Goal: Task Accomplishment & Management: Complete application form

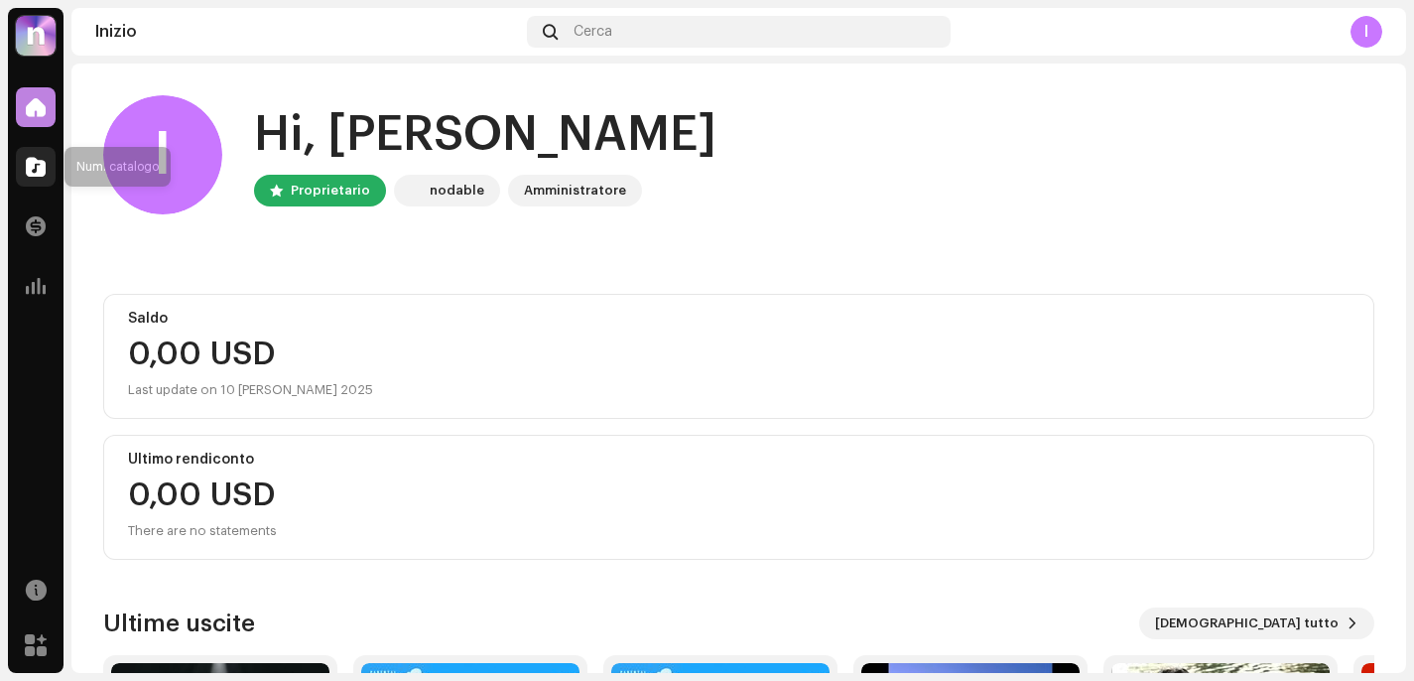
click at [28, 166] on span at bounding box center [36, 167] width 20 height 16
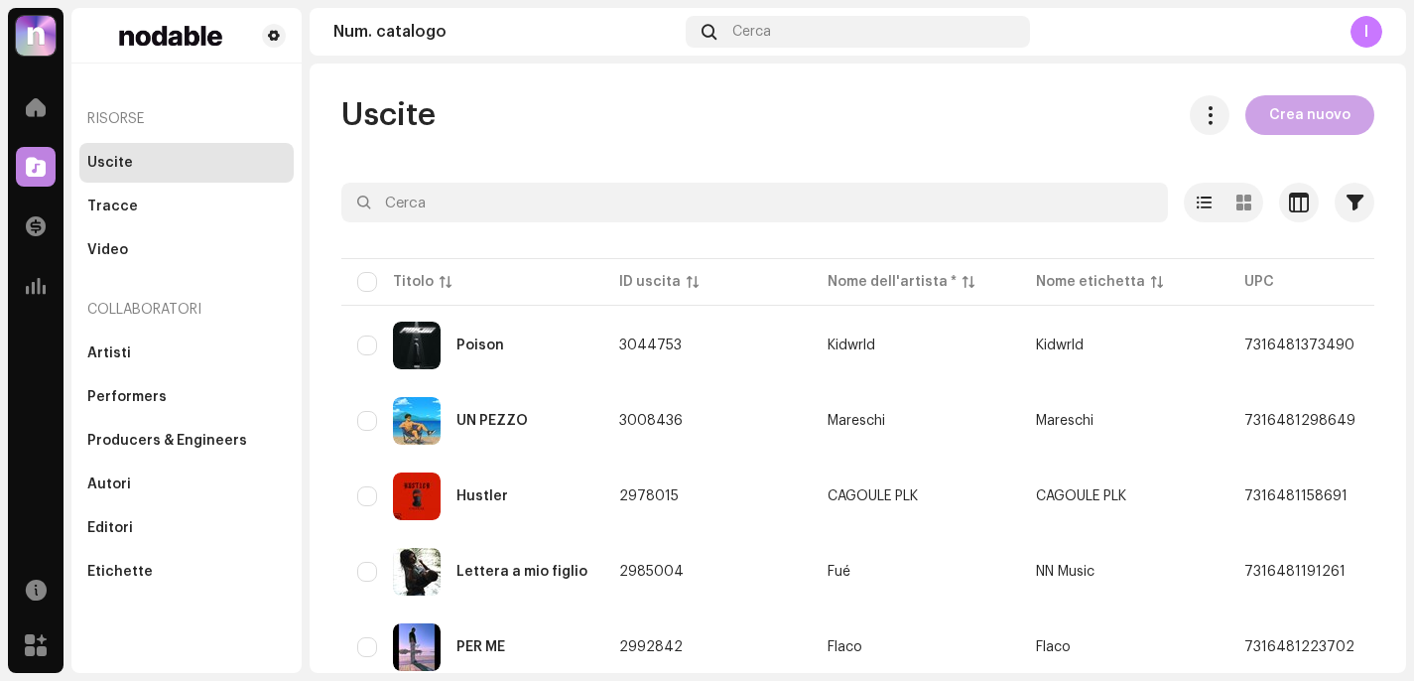
click at [1289, 128] on span "Crea nuovo" at bounding box center [1309, 115] width 81 height 40
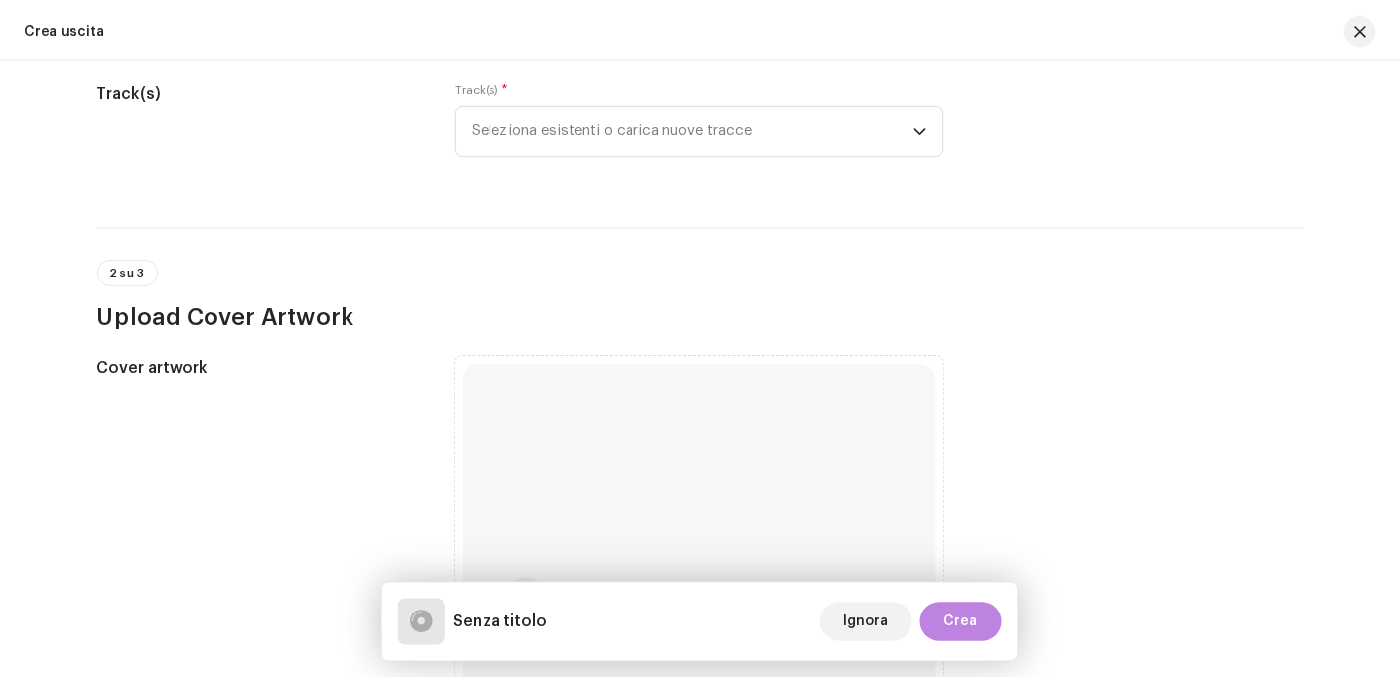
scroll to position [257, 0]
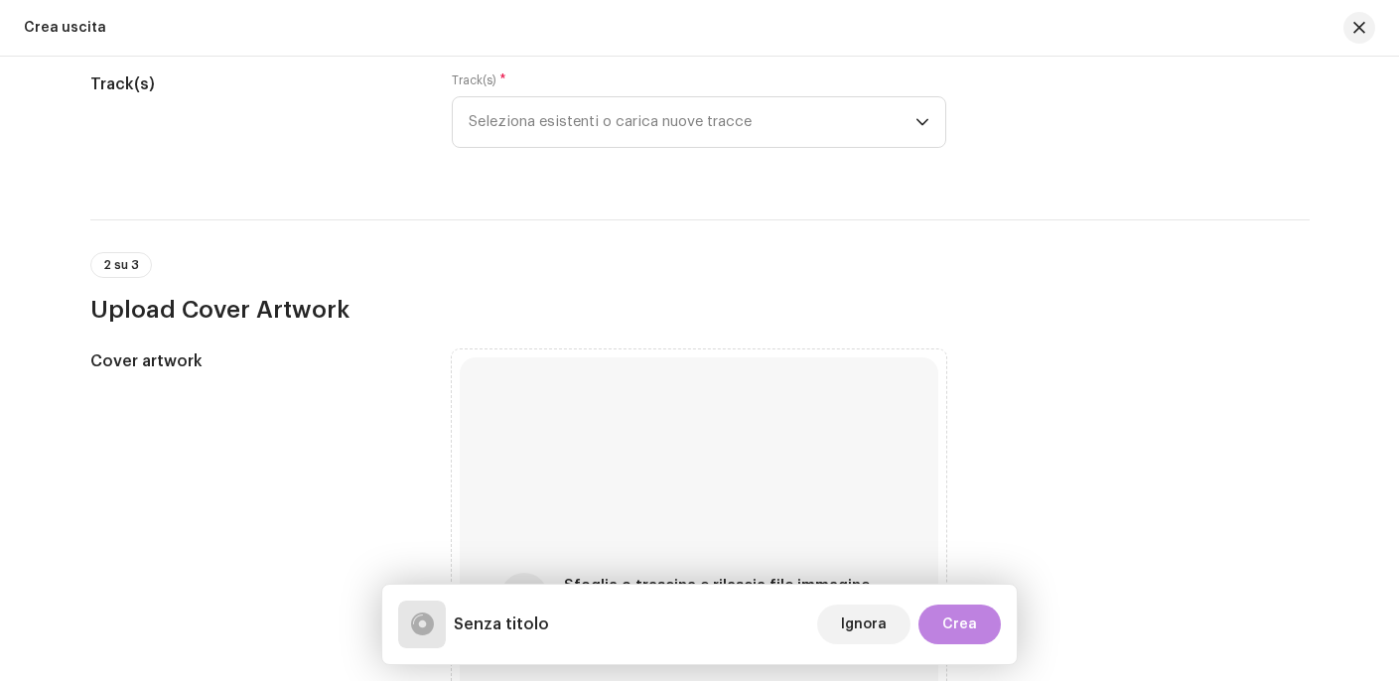
click at [752, 157] on div "Track(s) * Seleziona esistenti o carica nuove tracce" at bounding box center [699, 121] width 494 height 99
click at [758, 134] on span "Seleziona esistenti o carica nuove tracce" at bounding box center [691, 122] width 447 height 50
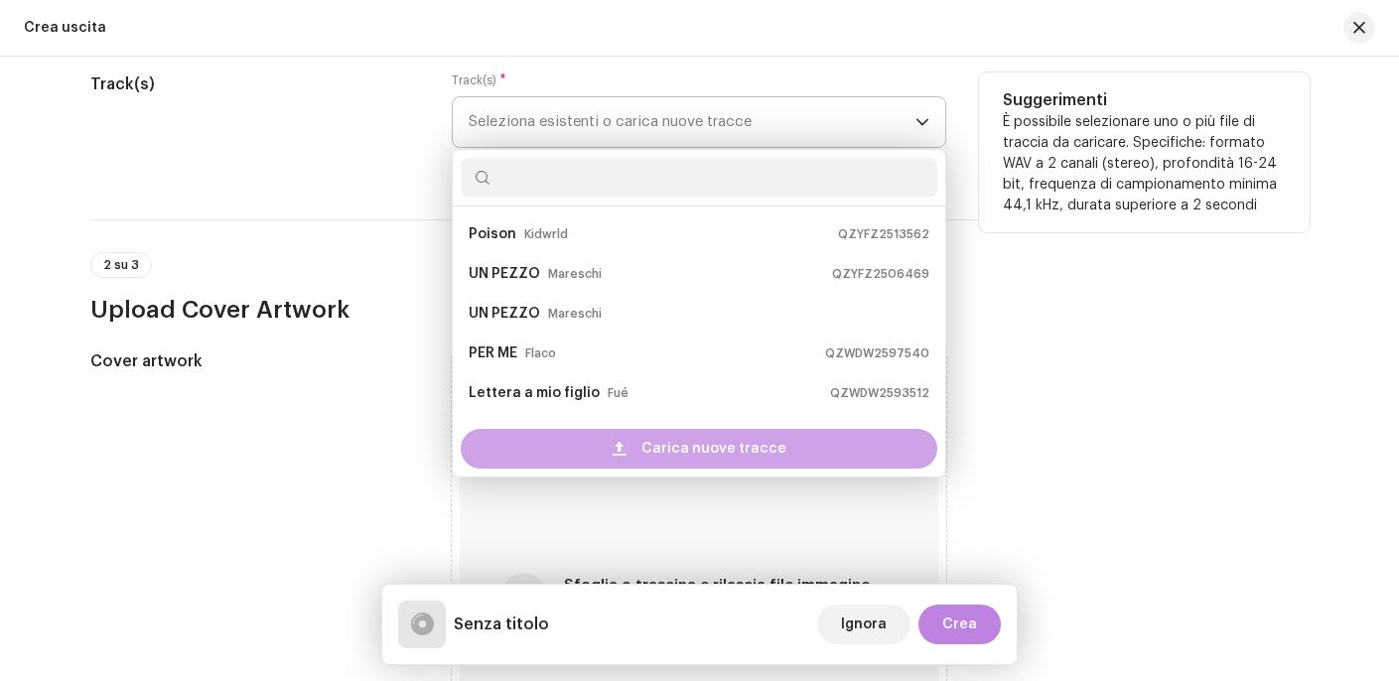
click at [782, 457] on div "Carica nuove tracce" at bounding box center [699, 449] width 476 height 40
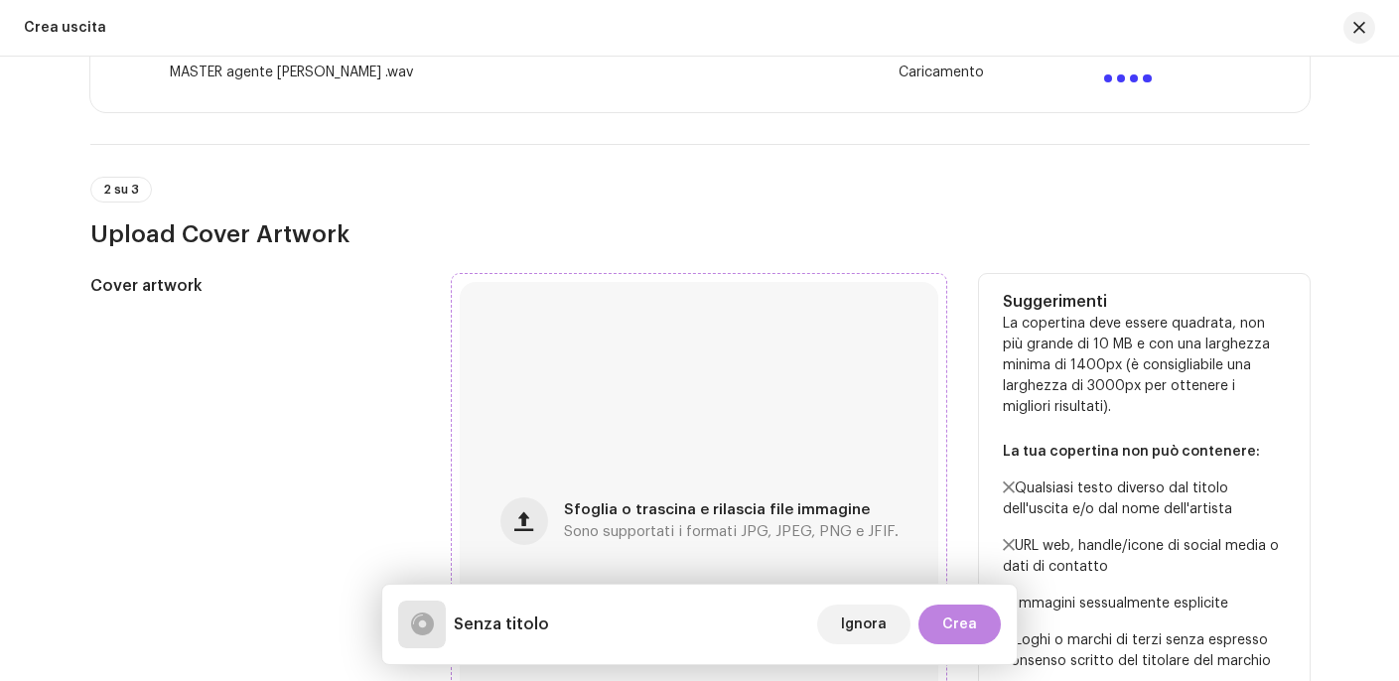
scroll to position [486, 0]
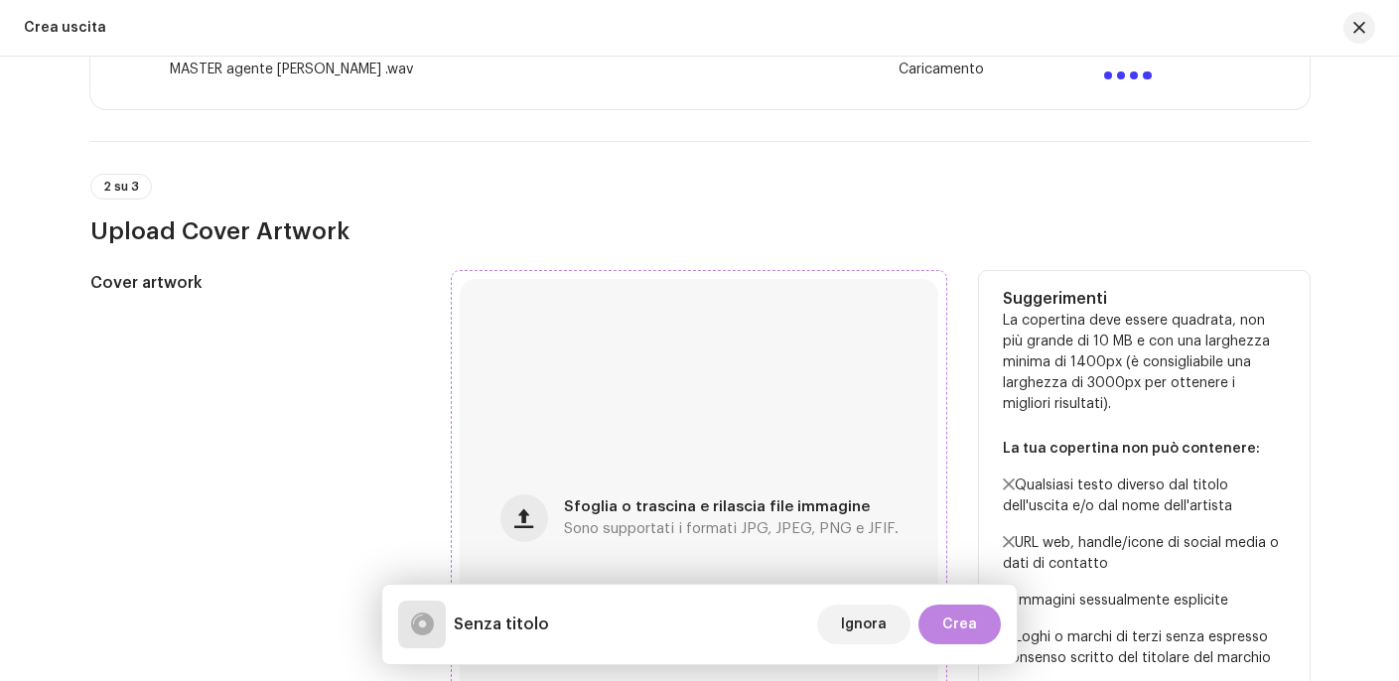
click at [777, 490] on div "Sfoglia o trascina e rilascia file immagine Sono supportati i formati JPG, JPEG…" at bounding box center [699, 518] width 478 height 478
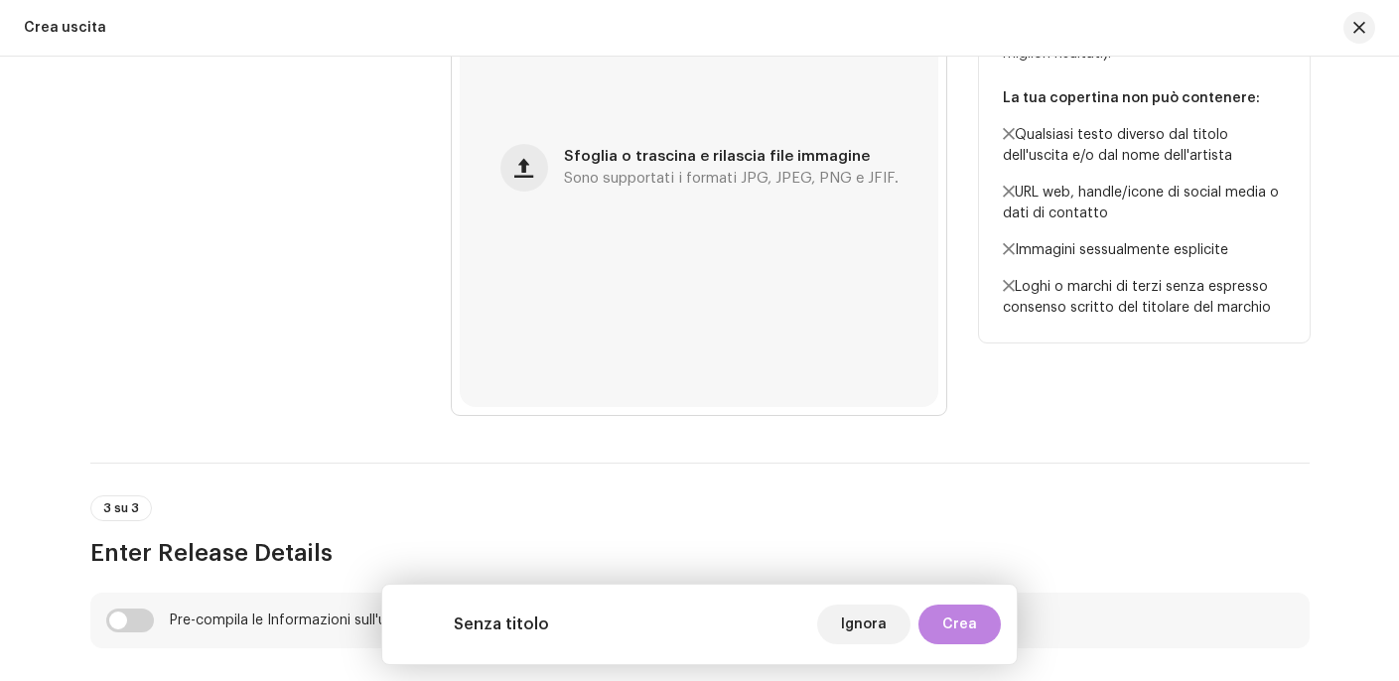
scroll to position [0, 0]
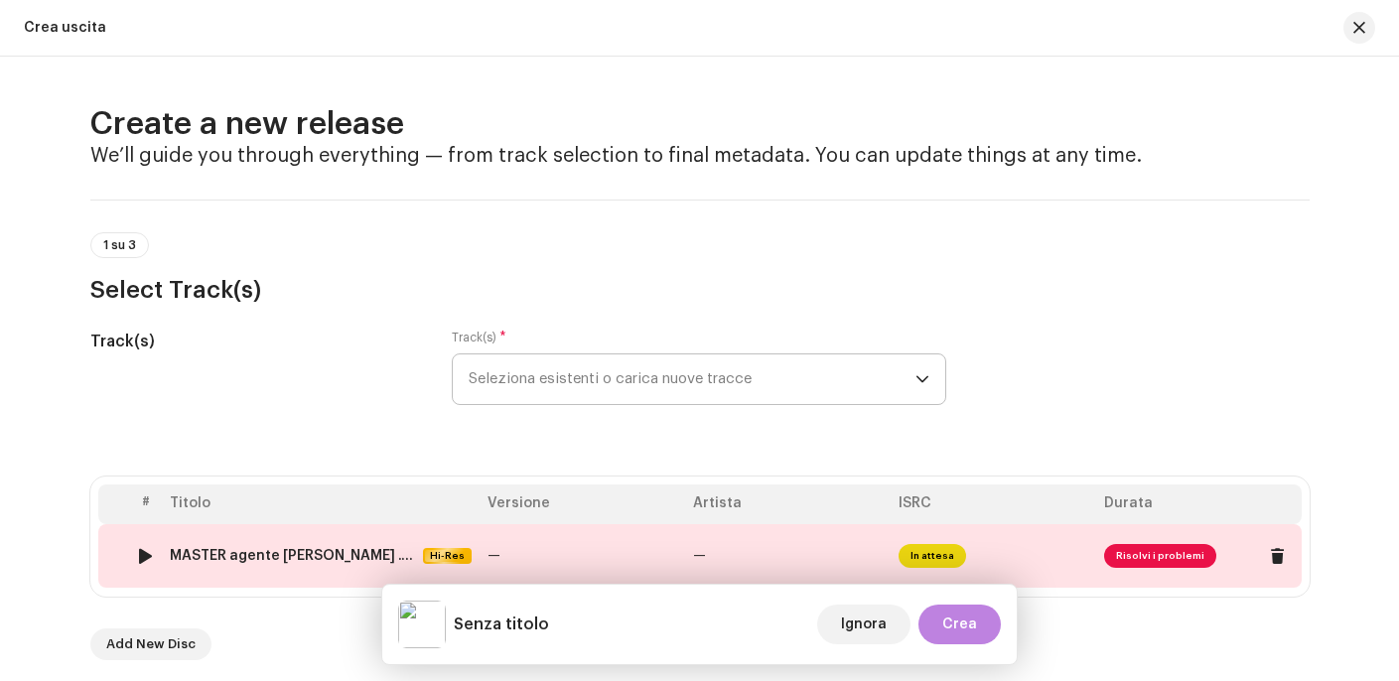
click at [1144, 553] on span "Risolvi i problemi" at bounding box center [1160, 556] width 112 height 24
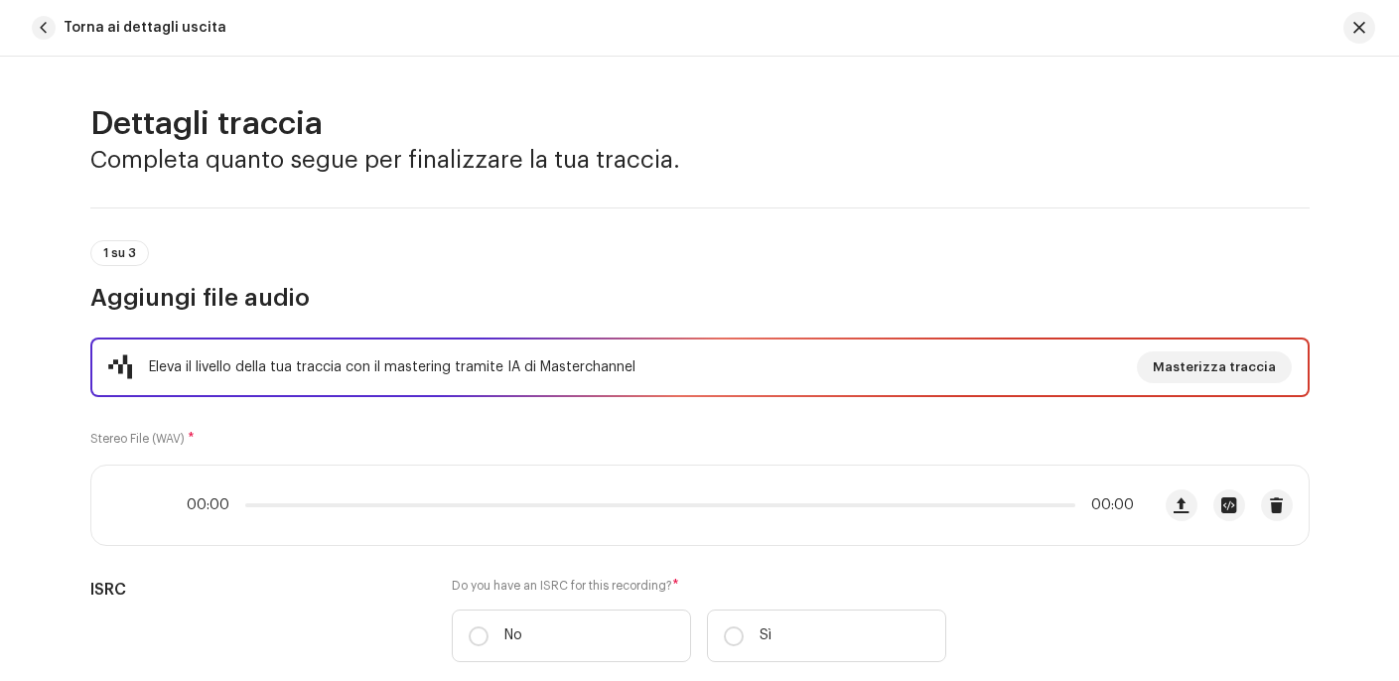
scroll to position [912, 0]
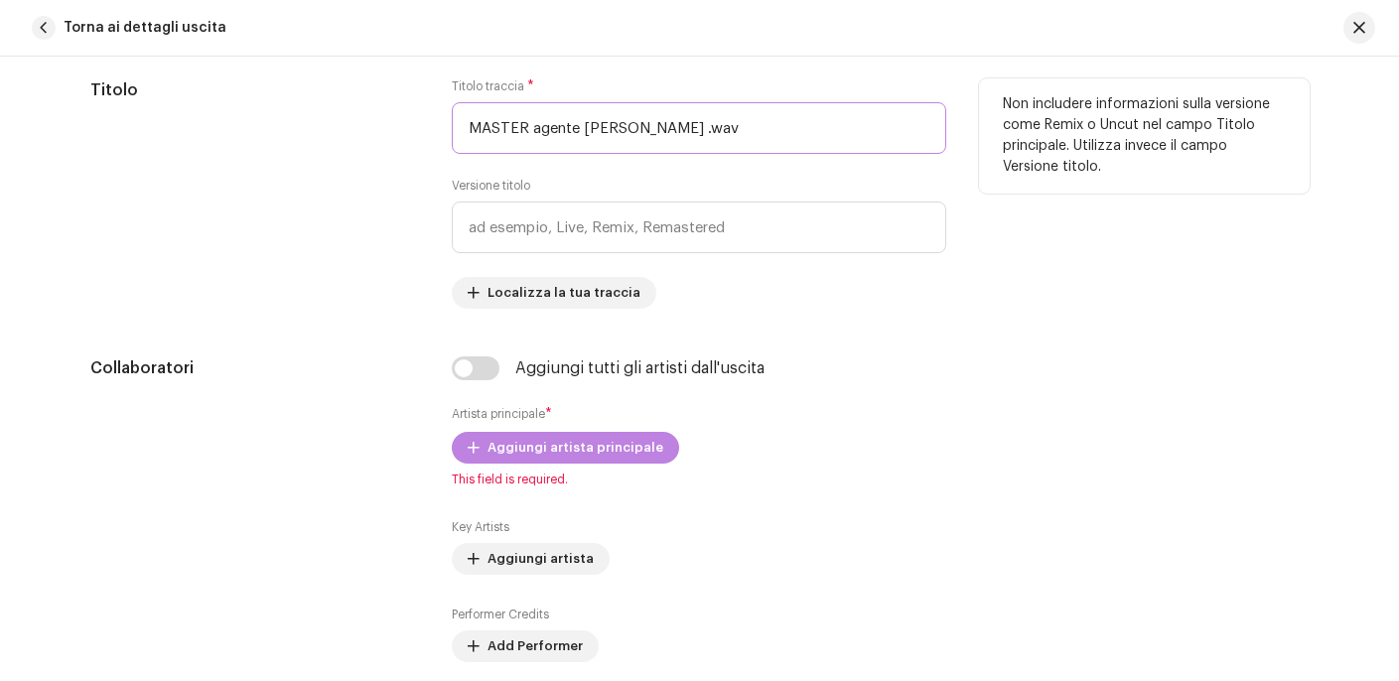
click at [691, 141] on input "MASTER agente [PERSON_NAME] .wav" at bounding box center [699, 128] width 494 height 52
drag, startPoint x: 732, startPoint y: 131, endPoint x: 326, endPoint y: 103, distance: 406.9
click at [362, 114] on div "Titolo Titolo traccia * MASTER agente [PERSON_NAME] .wav Versione titolo Locali…" at bounding box center [699, 193] width 1219 height 230
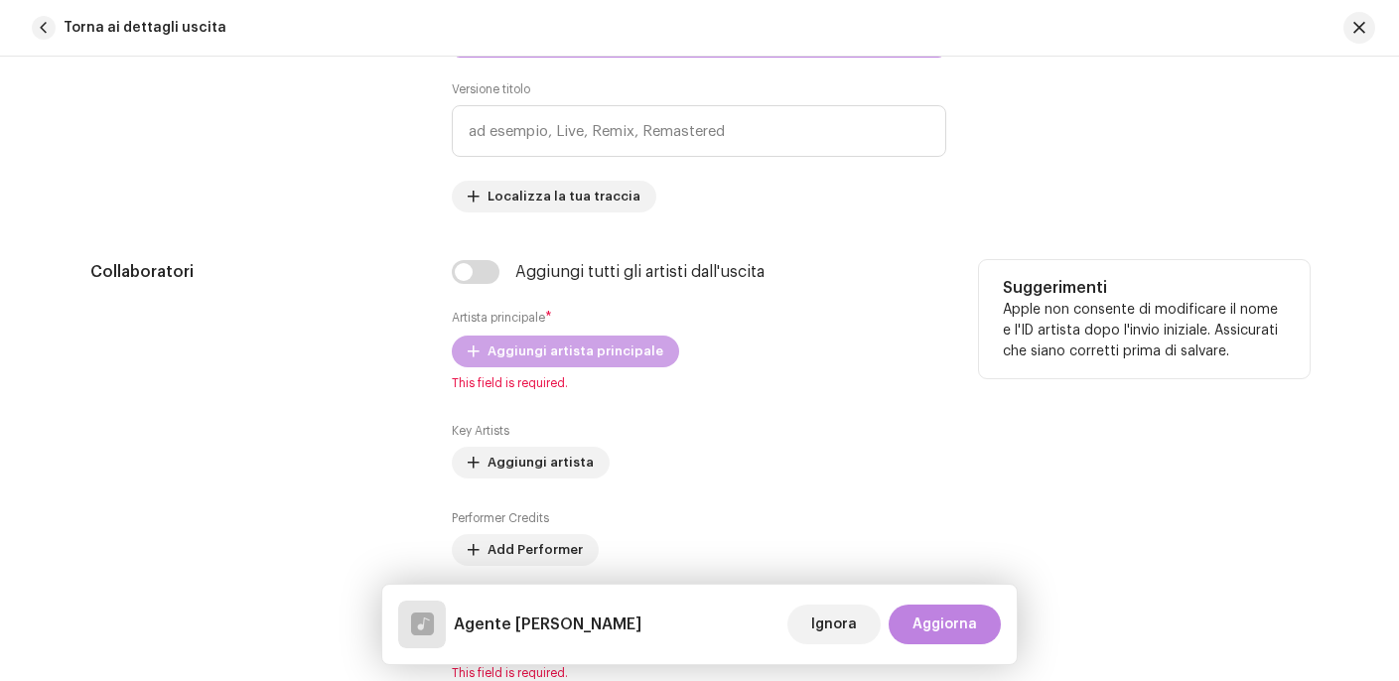
scroll to position [1035, 0]
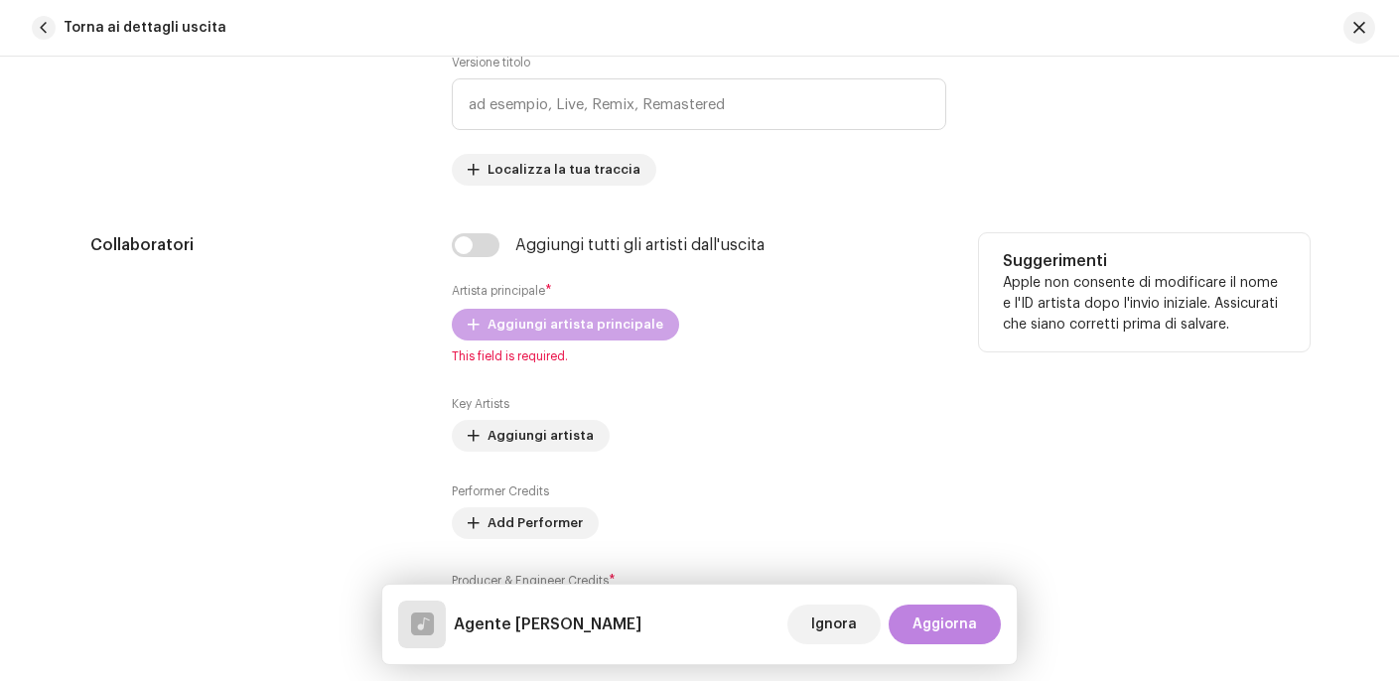
type input "Agente [PERSON_NAME]"
click at [583, 327] on span "Aggiungi artista principale" at bounding box center [575, 325] width 176 height 40
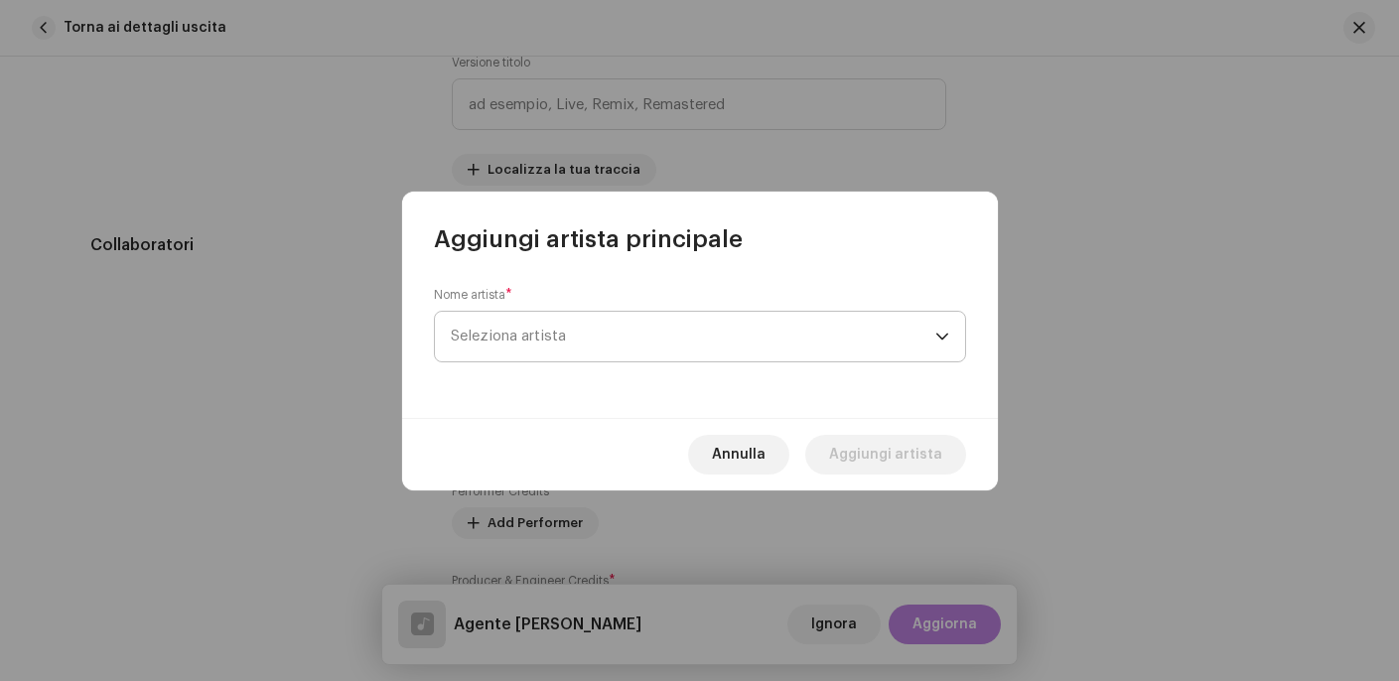
click at [585, 324] on span "Seleziona artista" at bounding box center [693, 337] width 484 height 50
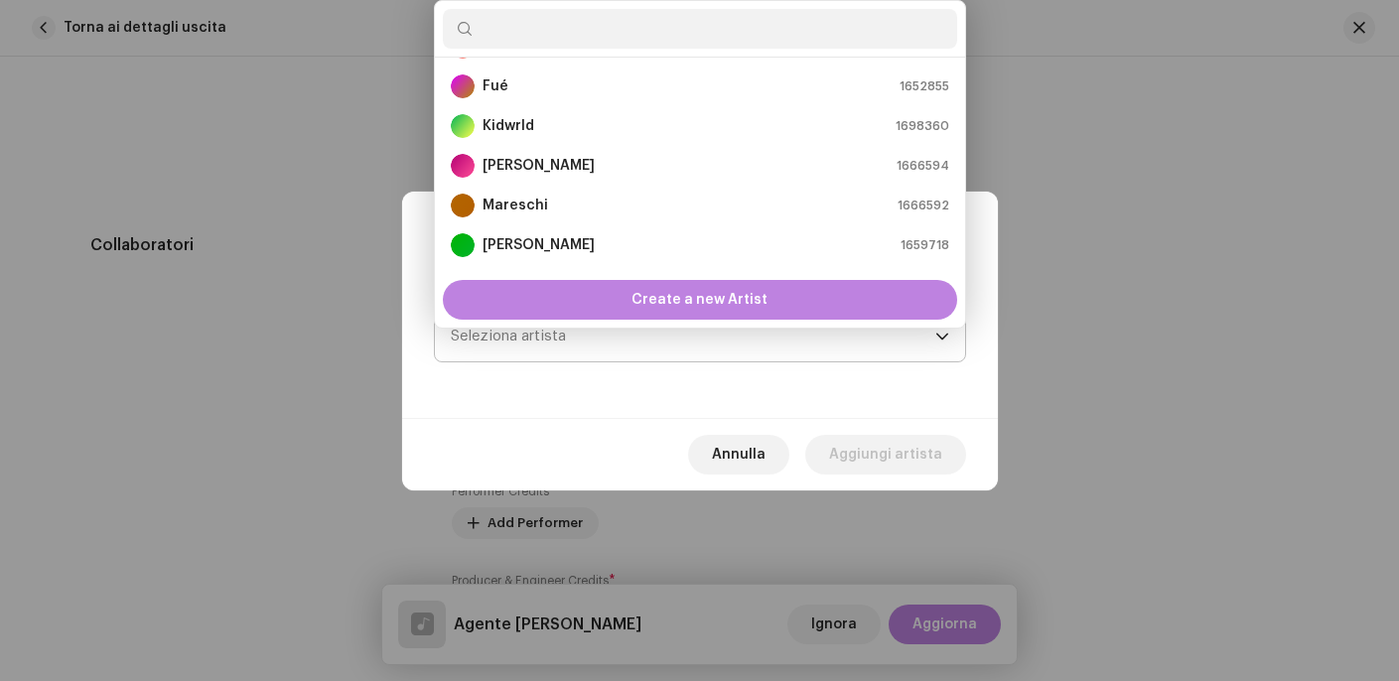
scroll to position [199, 0]
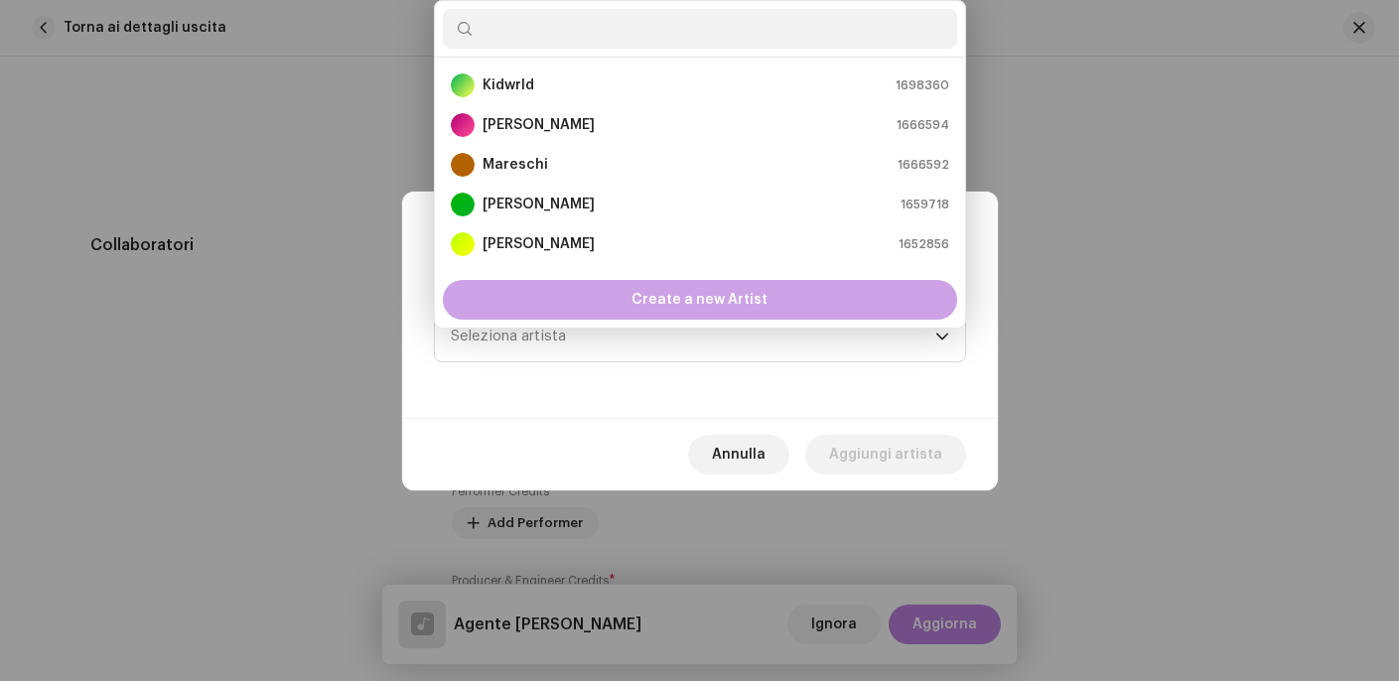
click at [682, 304] on span "Create a new Artist" at bounding box center [699, 300] width 136 height 40
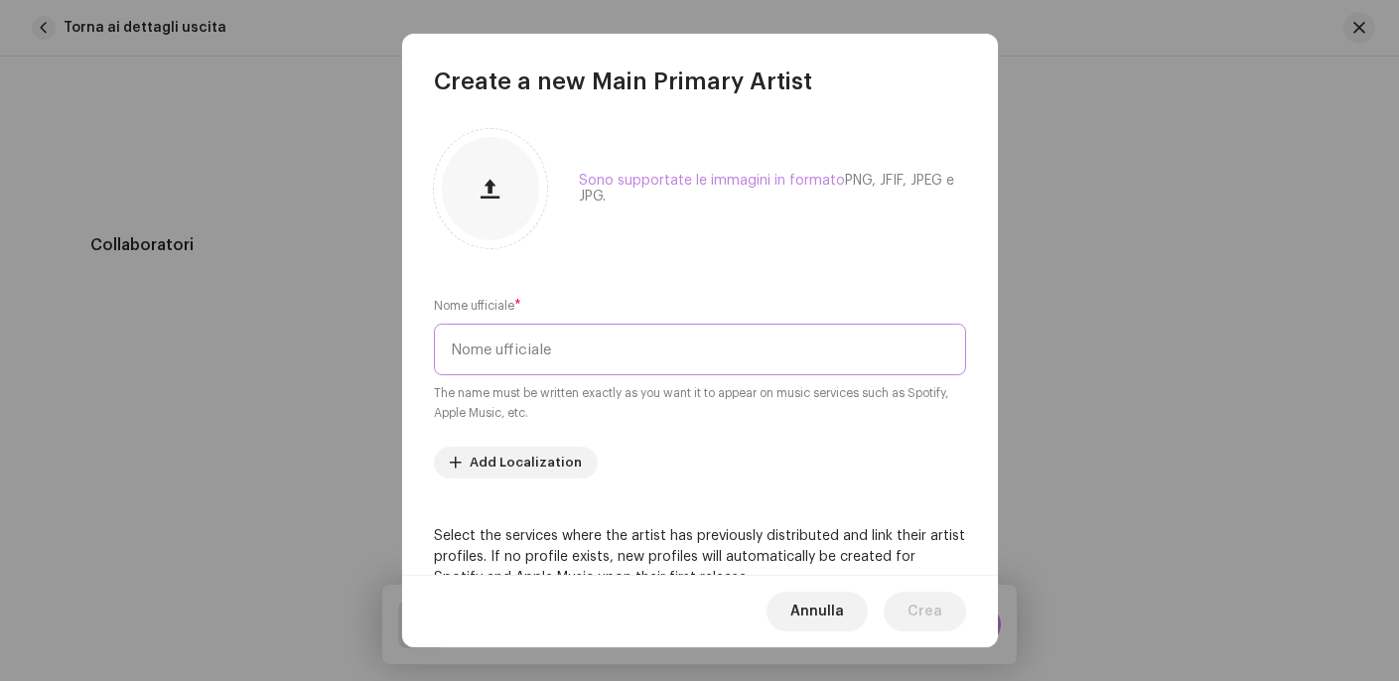
click at [683, 360] on input "text" at bounding box center [700, 350] width 532 height 52
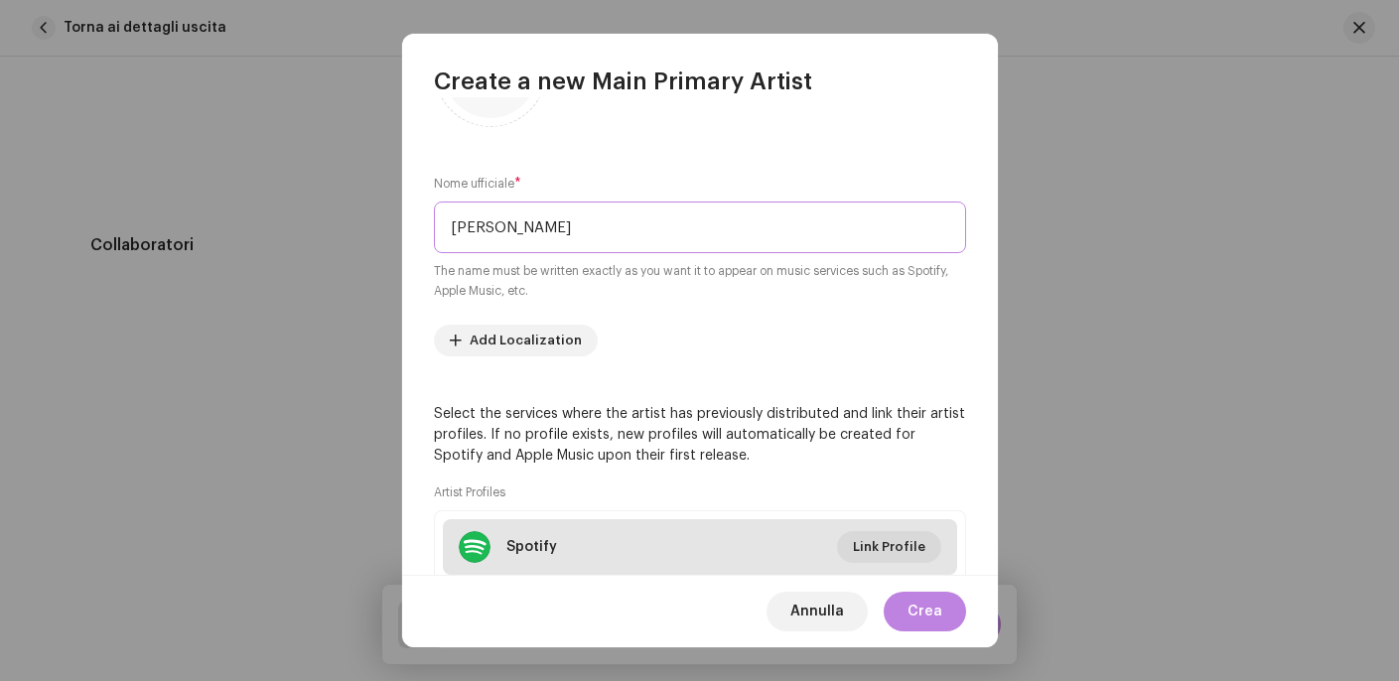
scroll to position [294, 0]
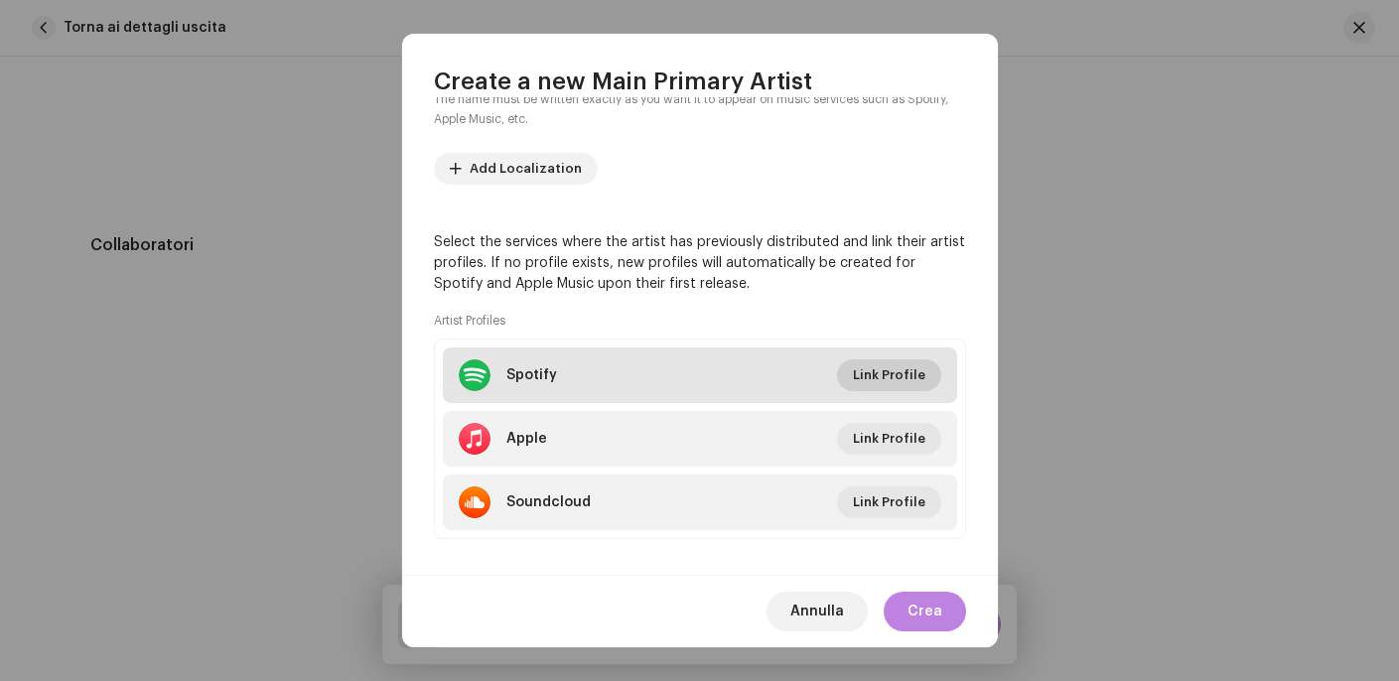
type input "[PERSON_NAME]"
click at [886, 385] on span "Link Profile" at bounding box center [889, 375] width 72 height 40
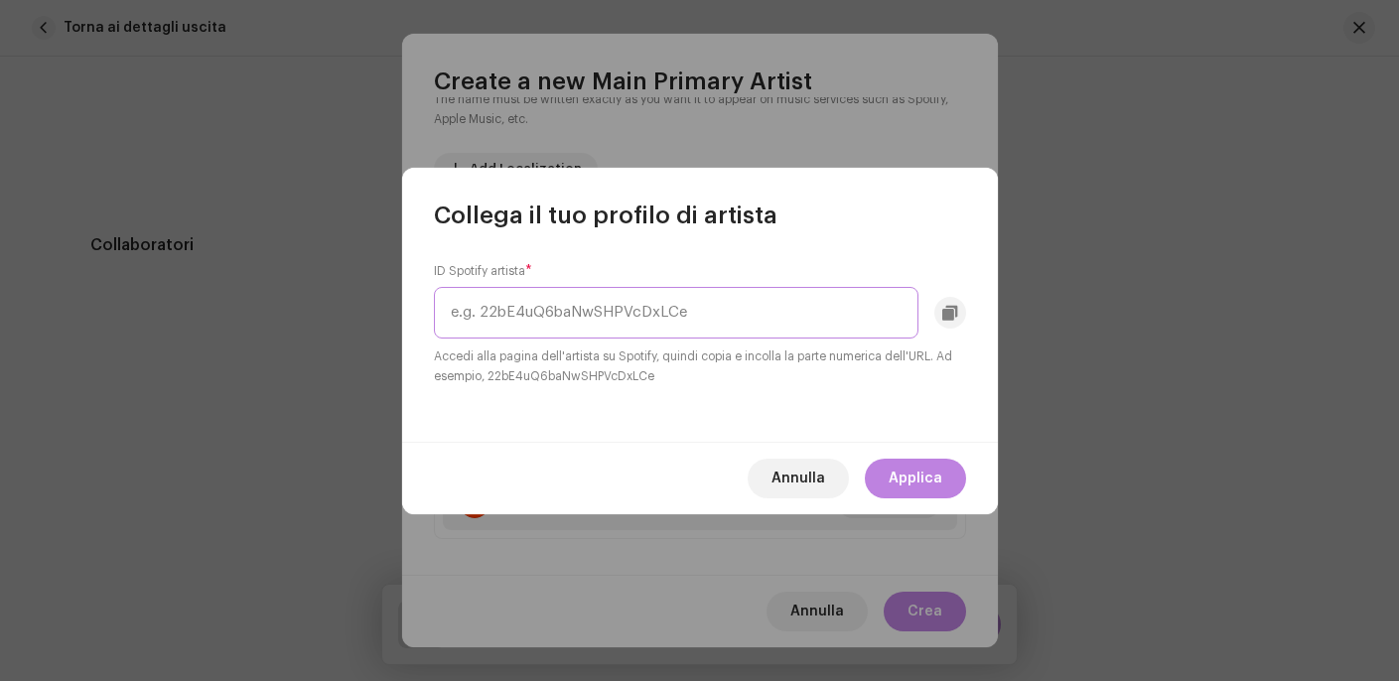
paste input "2mNCaiAWKEvzfyvkZ025sn"
type input "2mNCaiAWKEvzfyvkZ025sn"
click at [909, 483] on span "Applica" at bounding box center [915, 479] width 54 height 40
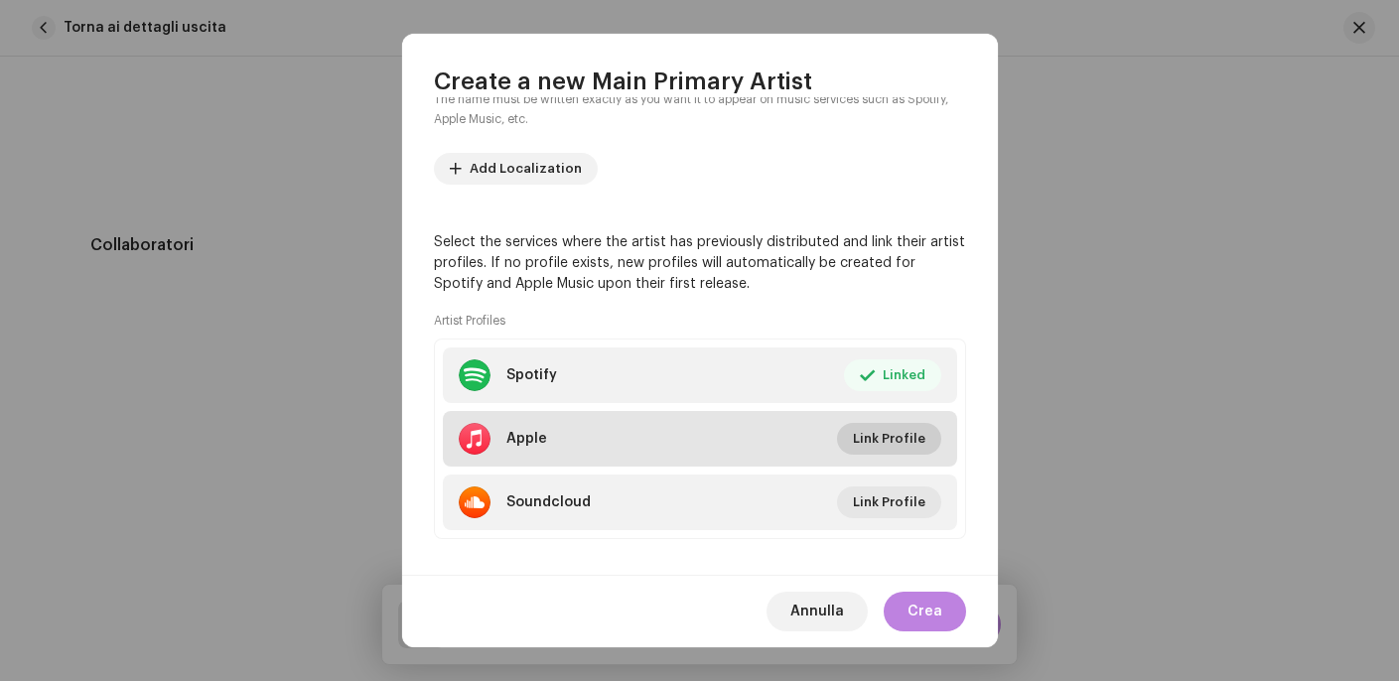
click at [877, 436] on span "Link Profile" at bounding box center [889, 439] width 72 height 40
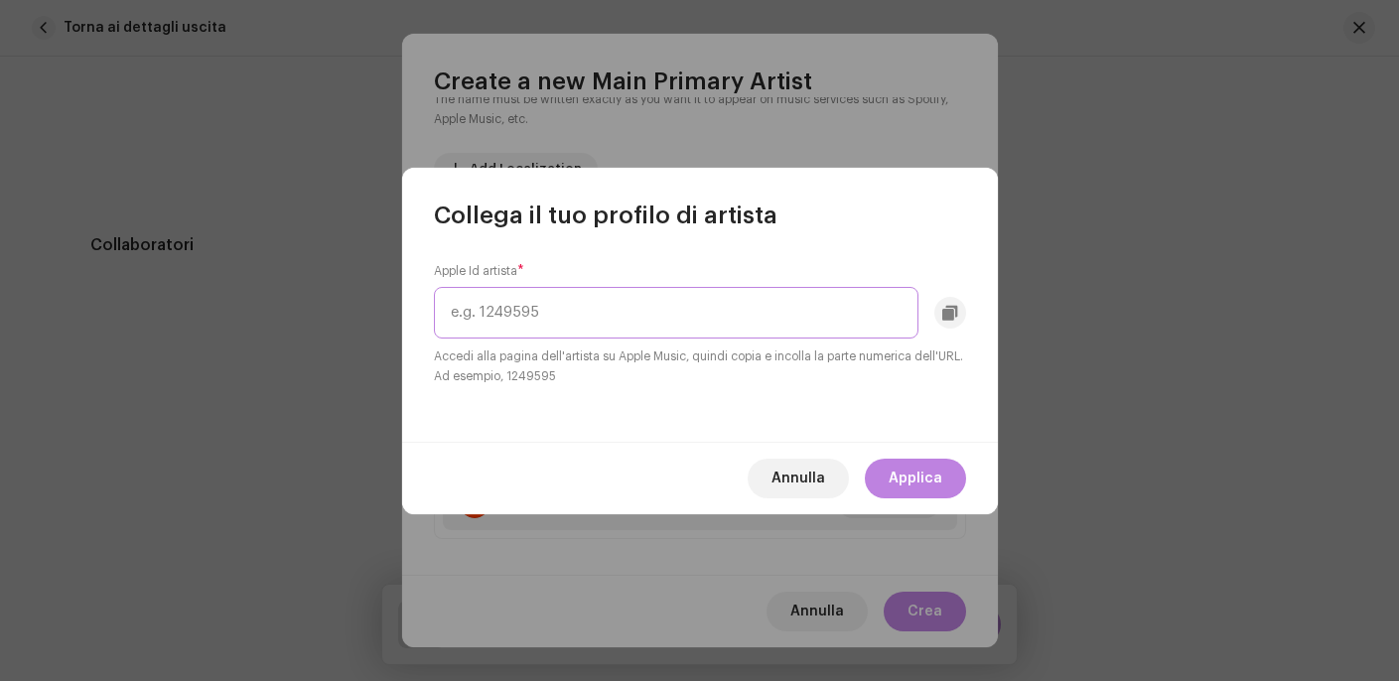
click at [728, 313] on input "text" at bounding box center [676, 313] width 484 height 52
paste input "1560521841"
type input "1560521841"
click at [920, 490] on span "Applica" at bounding box center [915, 479] width 54 height 40
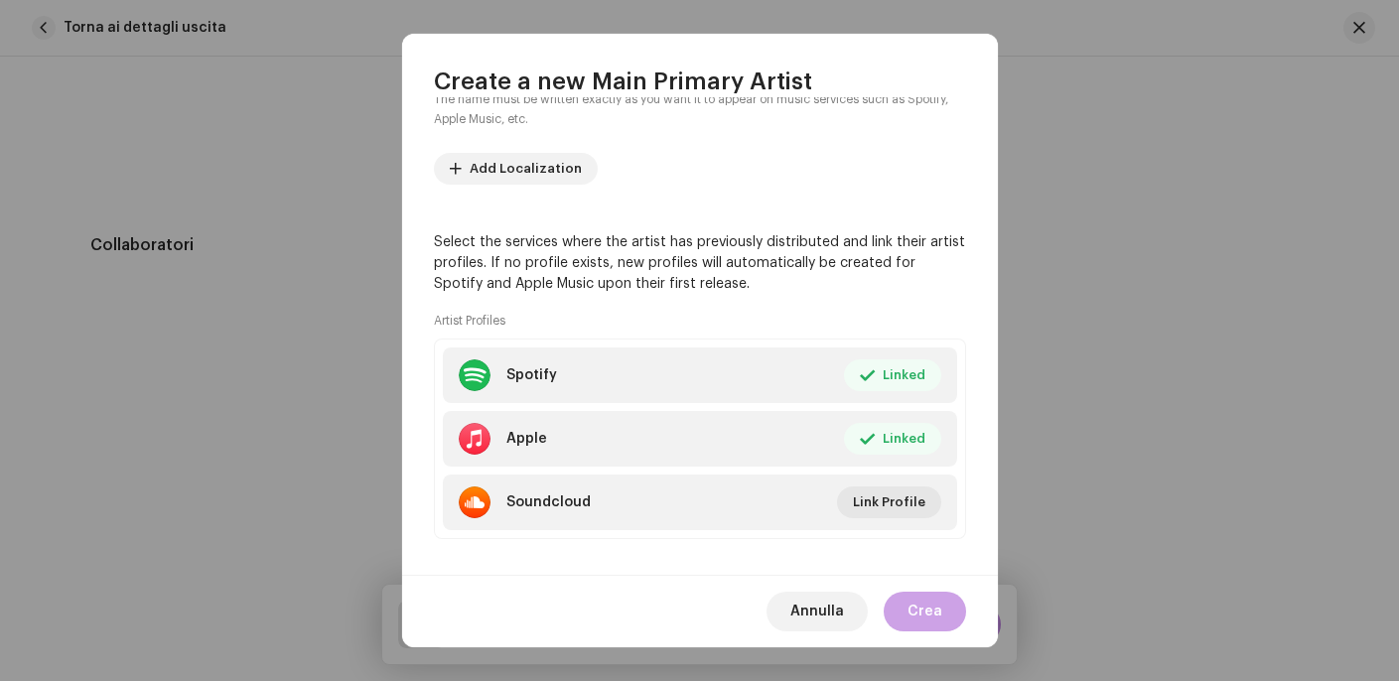
click at [945, 603] on button "Crea" at bounding box center [924, 612] width 82 height 40
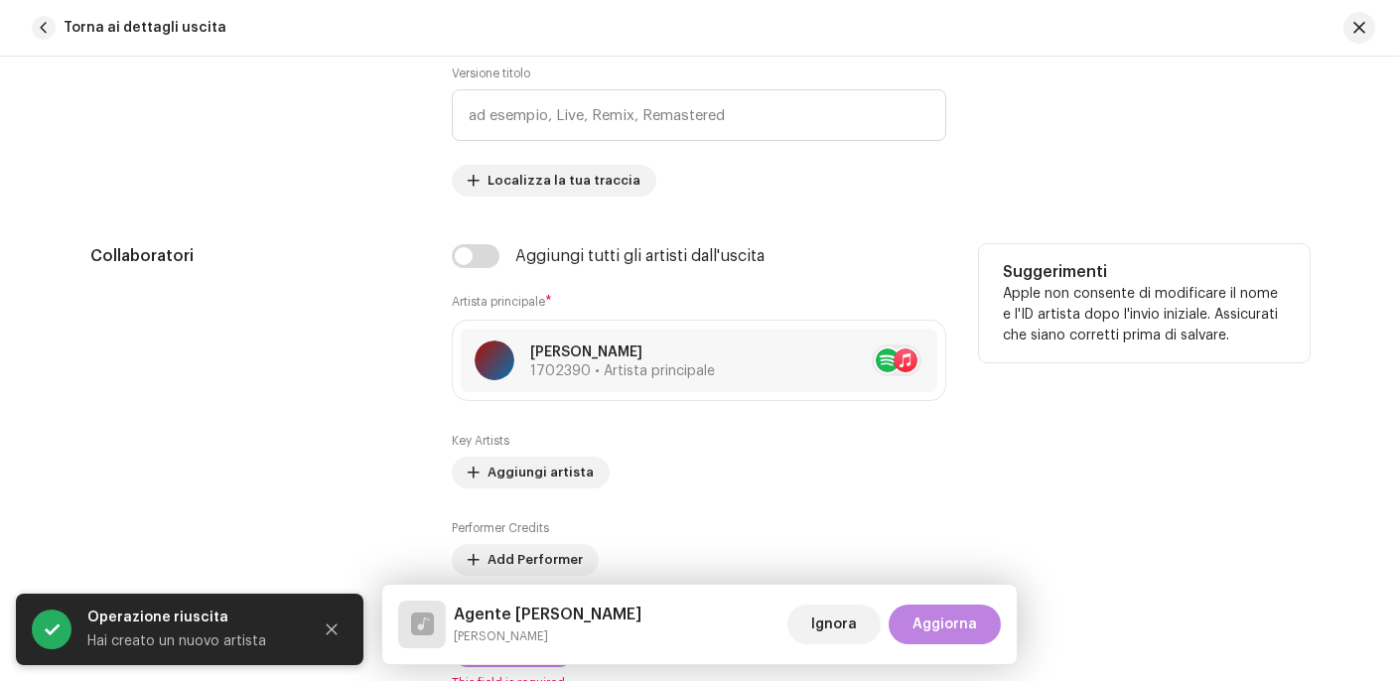
scroll to position [1217, 0]
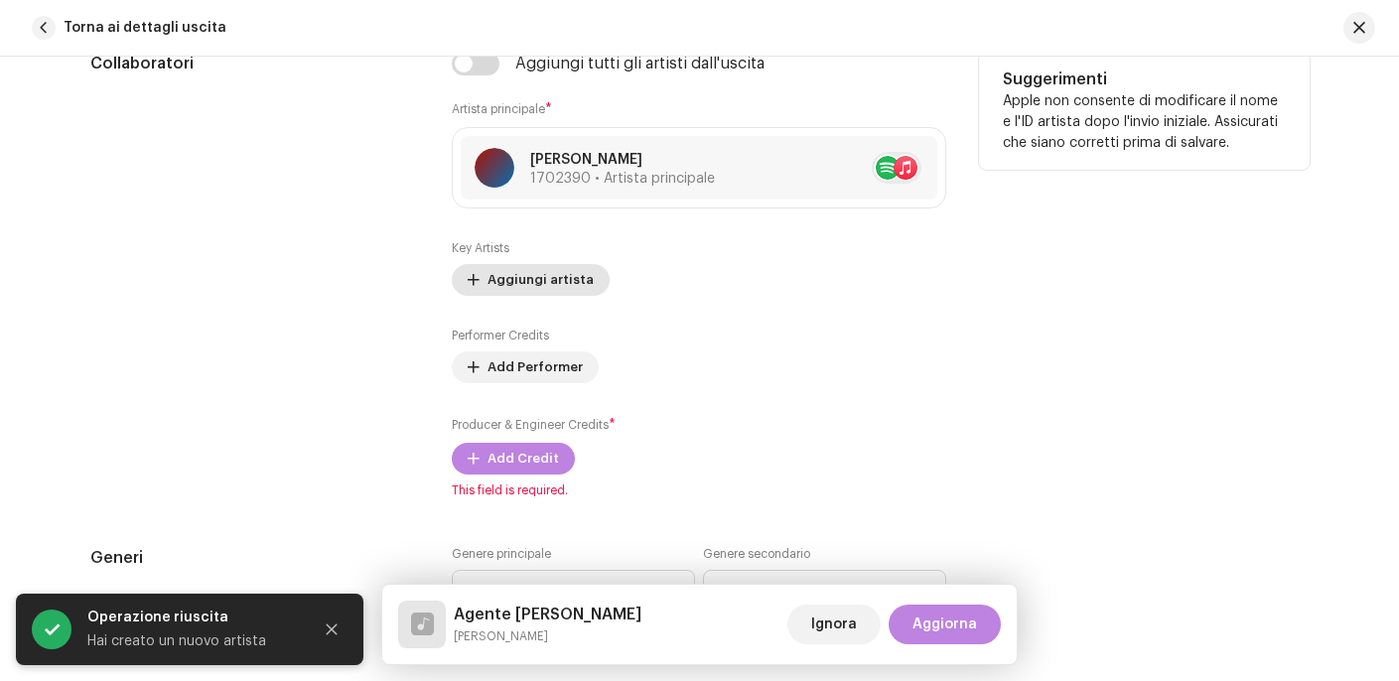
click at [523, 286] on span "Aggiungi artista" at bounding box center [540, 280] width 106 height 40
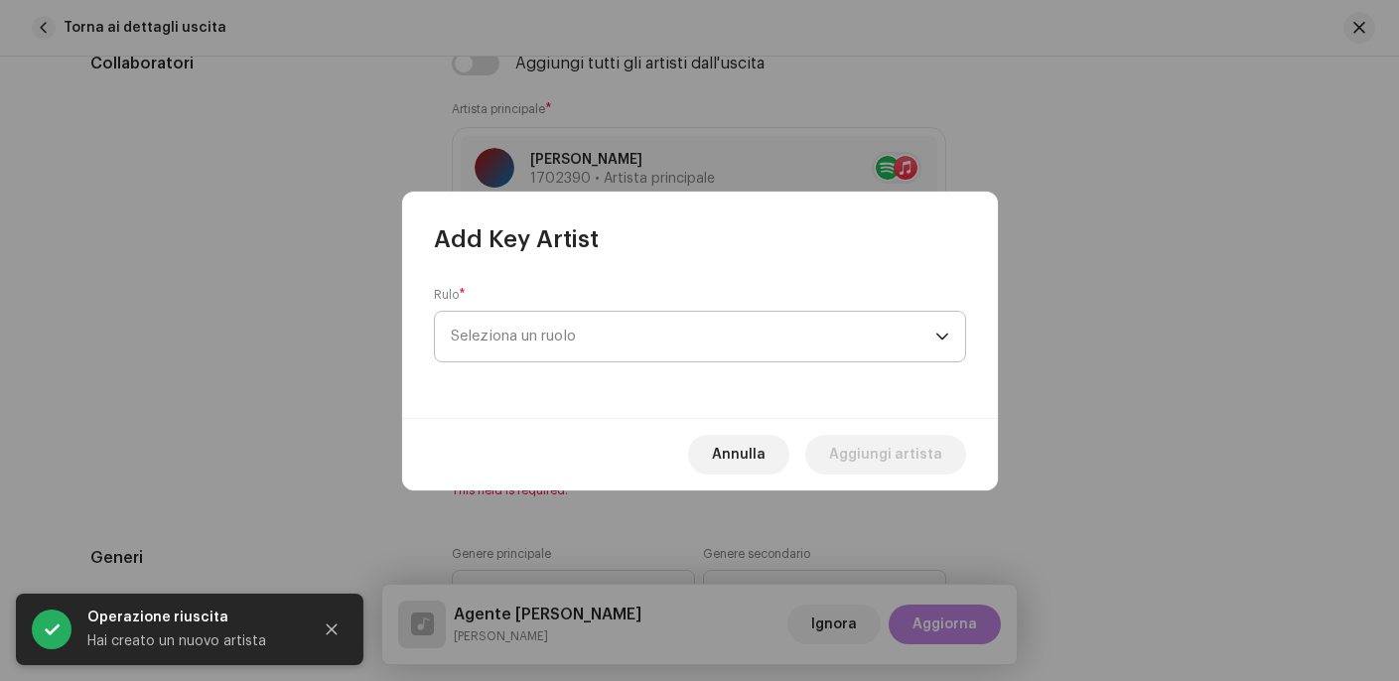
click at [539, 342] on span "Seleziona un ruolo" at bounding box center [693, 337] width 484 height 50
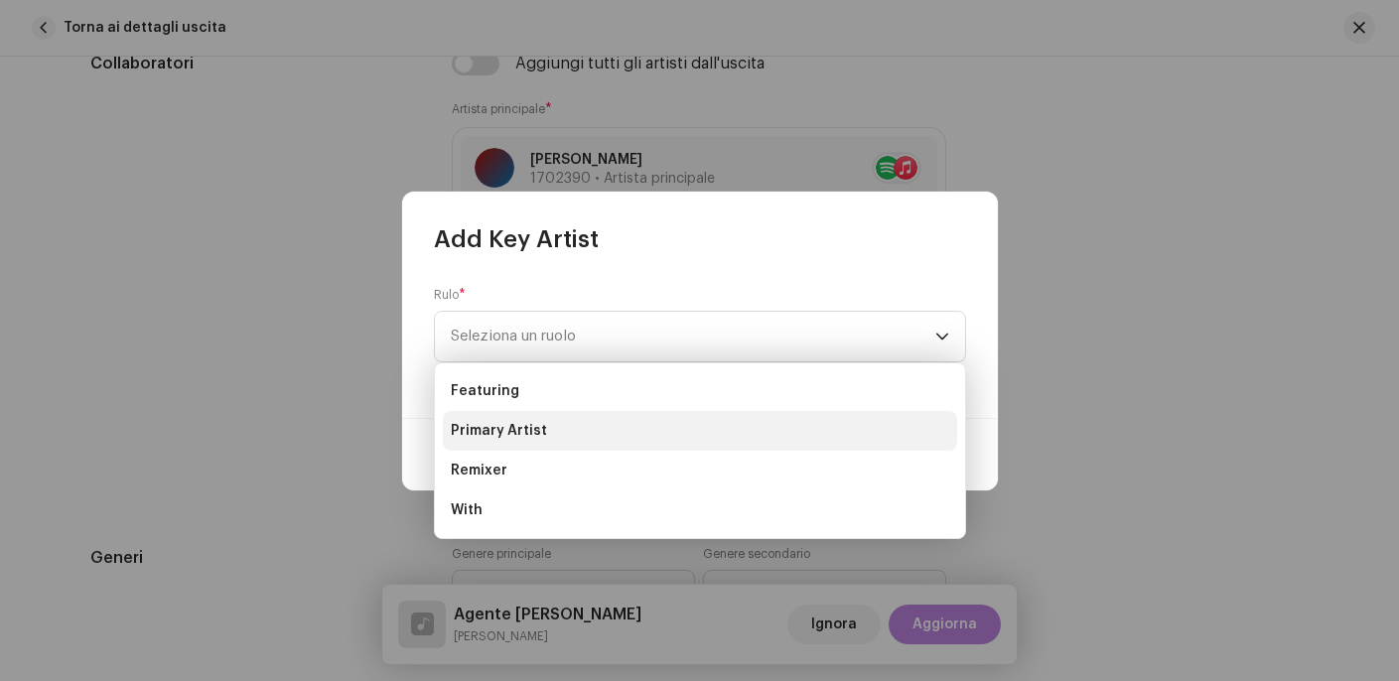
click at [517, 419] on li "Primary Artist" at bounding box center [700, 431] width 514 height 40
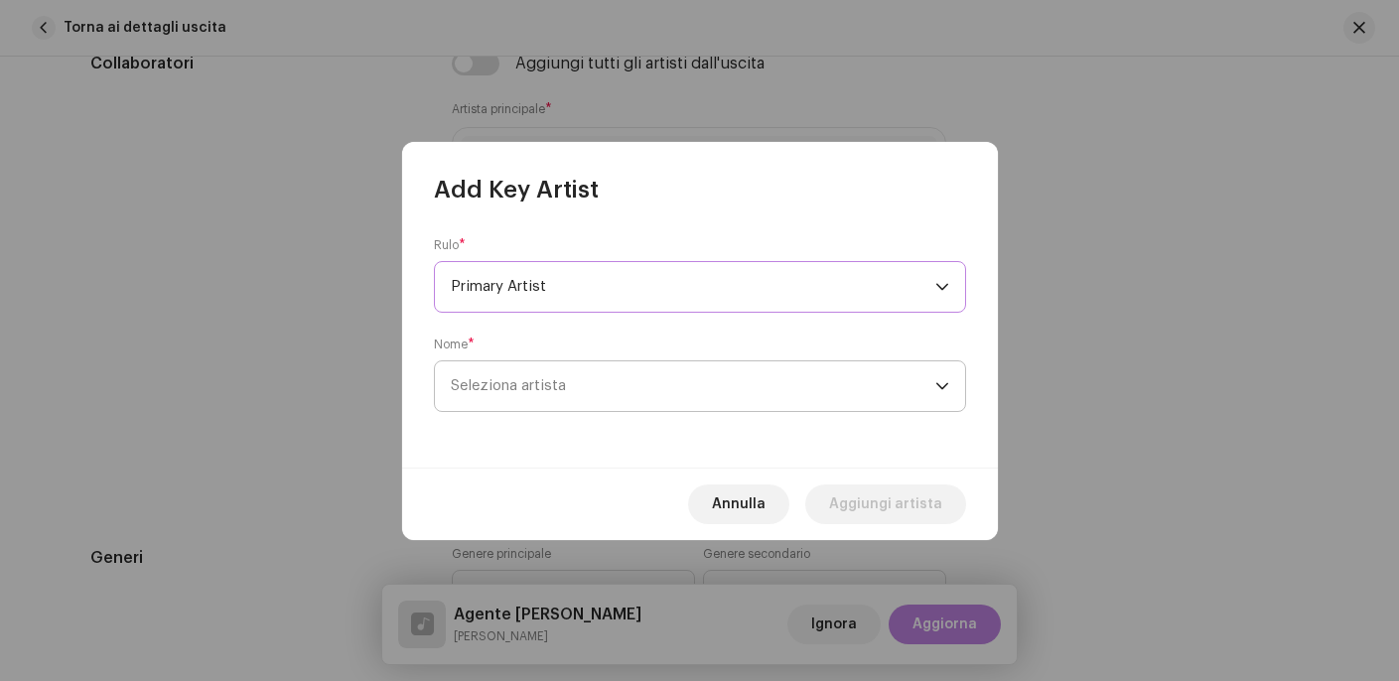
click at [539, 389] on span "Seleziona artista" at bounding box center [508, 385] width 115 height 15
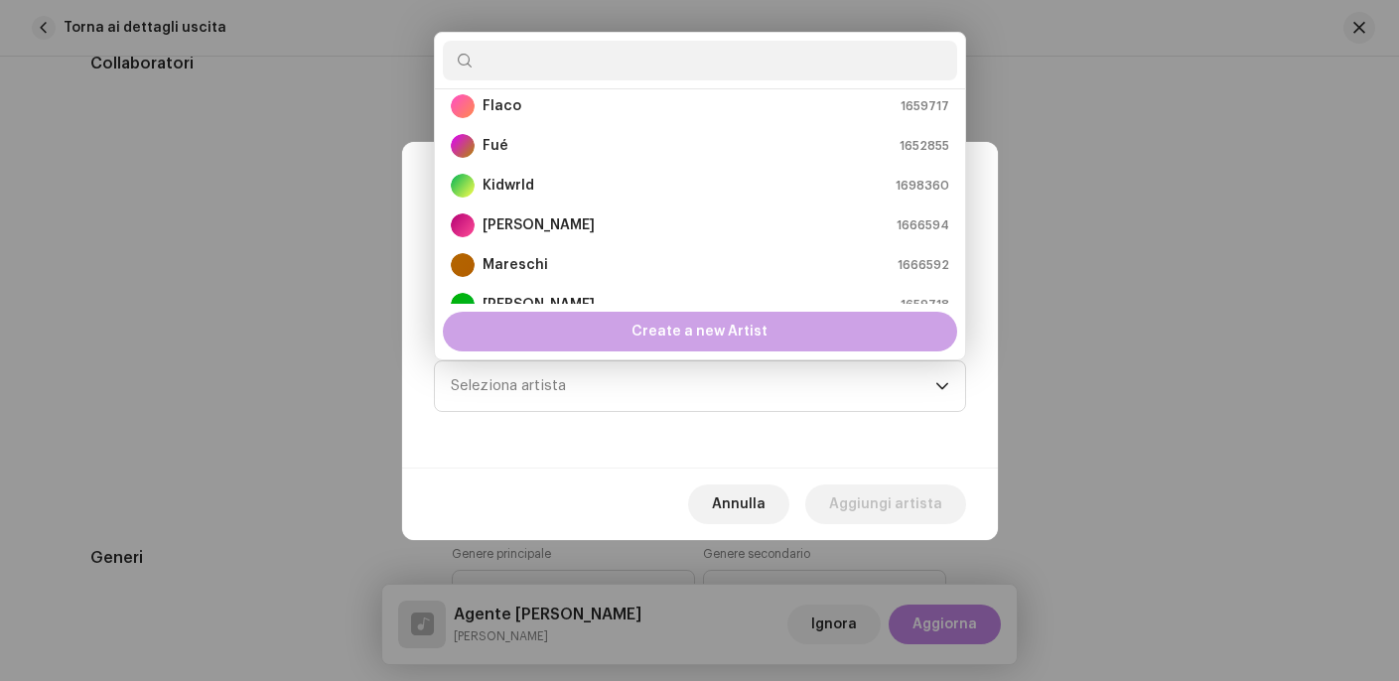
scroll to position [199, 0]
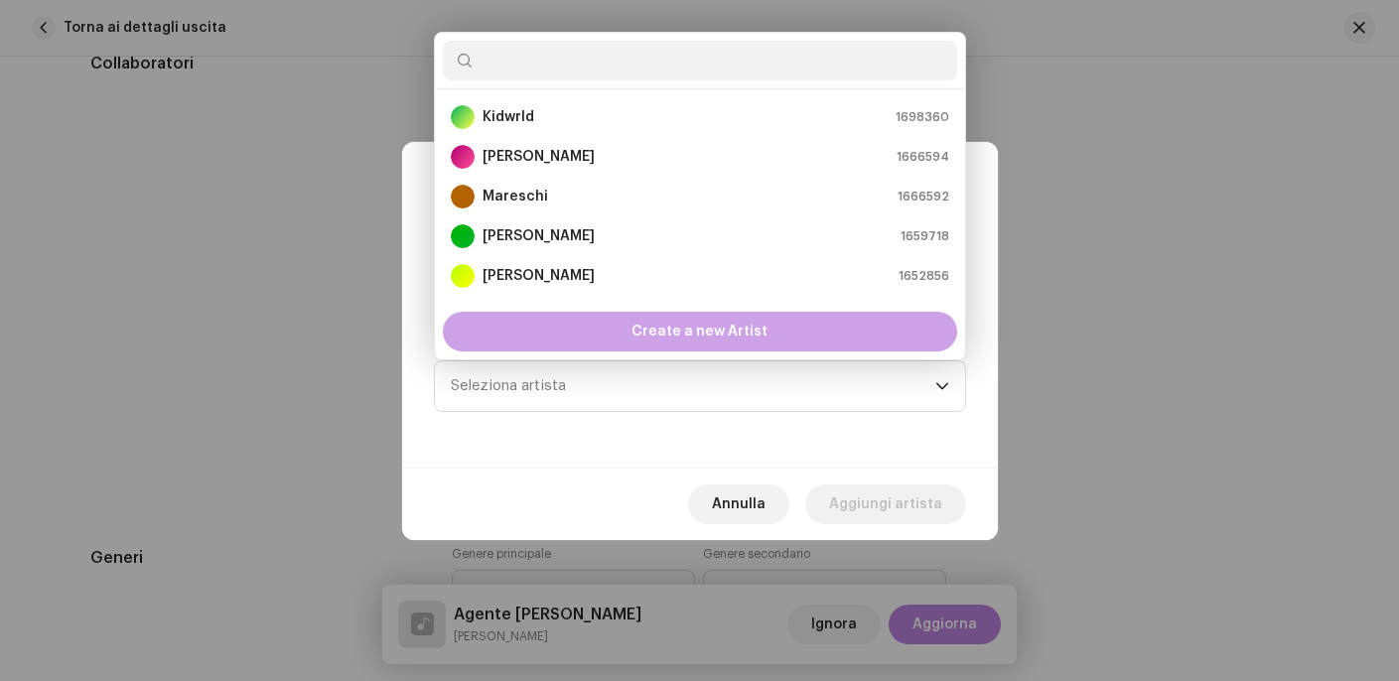
click at [693, 344] on span "Create a new Artist" at bounding box center [699, 332] width 136 height 40
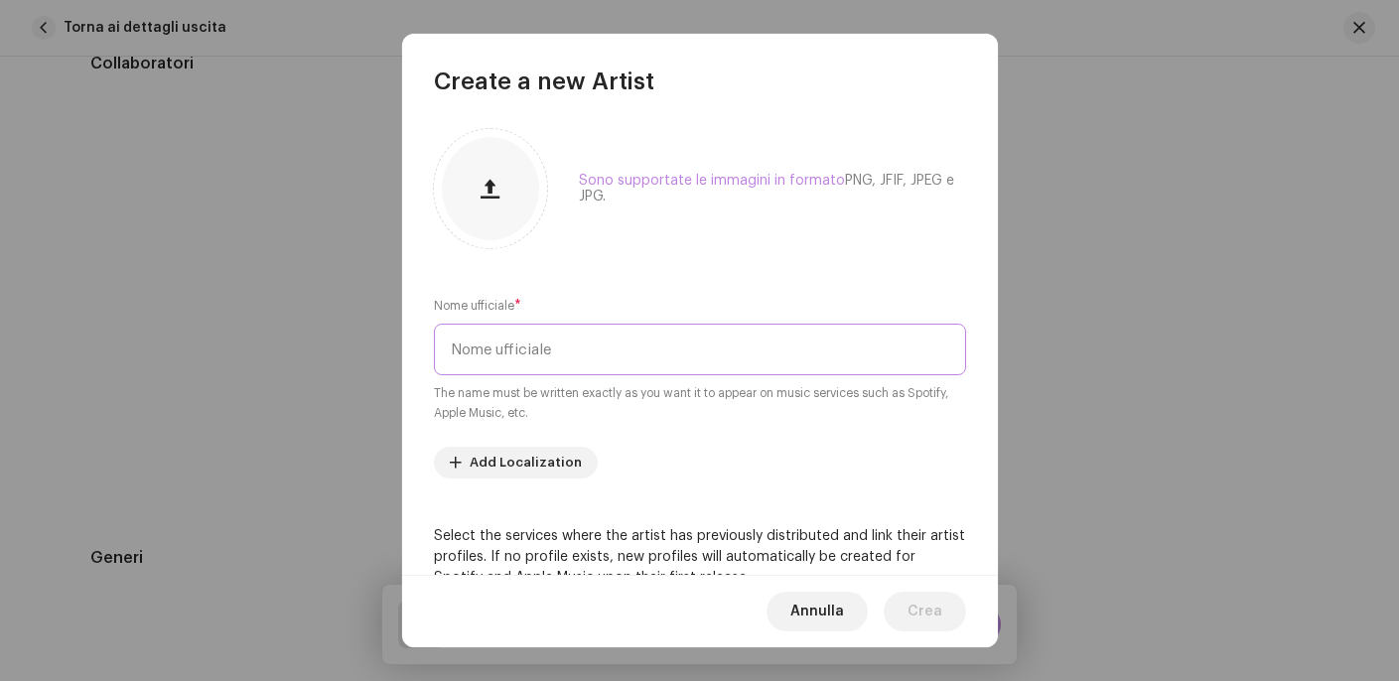
click at [645, 358] on input "text" at bounding box center [700, 350] width 532 height 52
type input "[PERSON_NAME]"
click at [791, 613] on button "Annulla" at bounding box center [816, 612] width 101 height 40
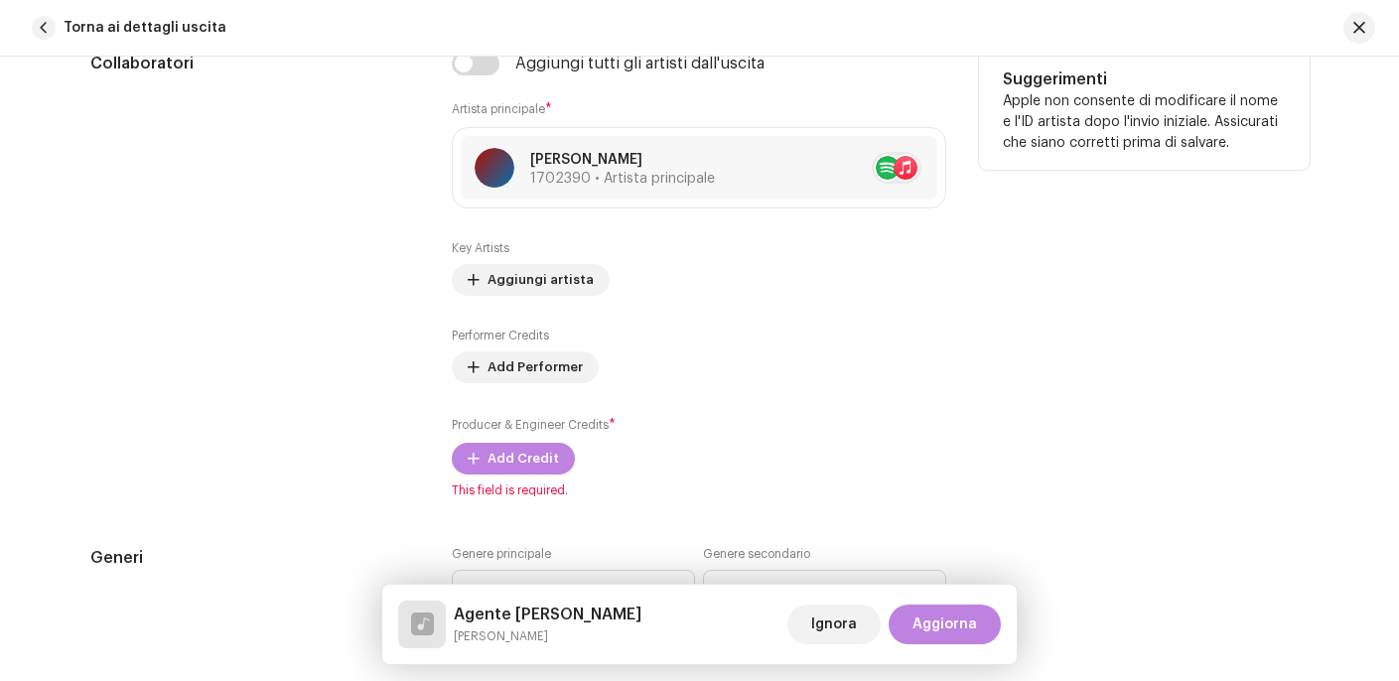
click at [676, 316] on div "Key Artists Aggiungi artista Performer Credits Add Performer Producer & Enginee…" at bounding box center [699, 357] width 494 height 234
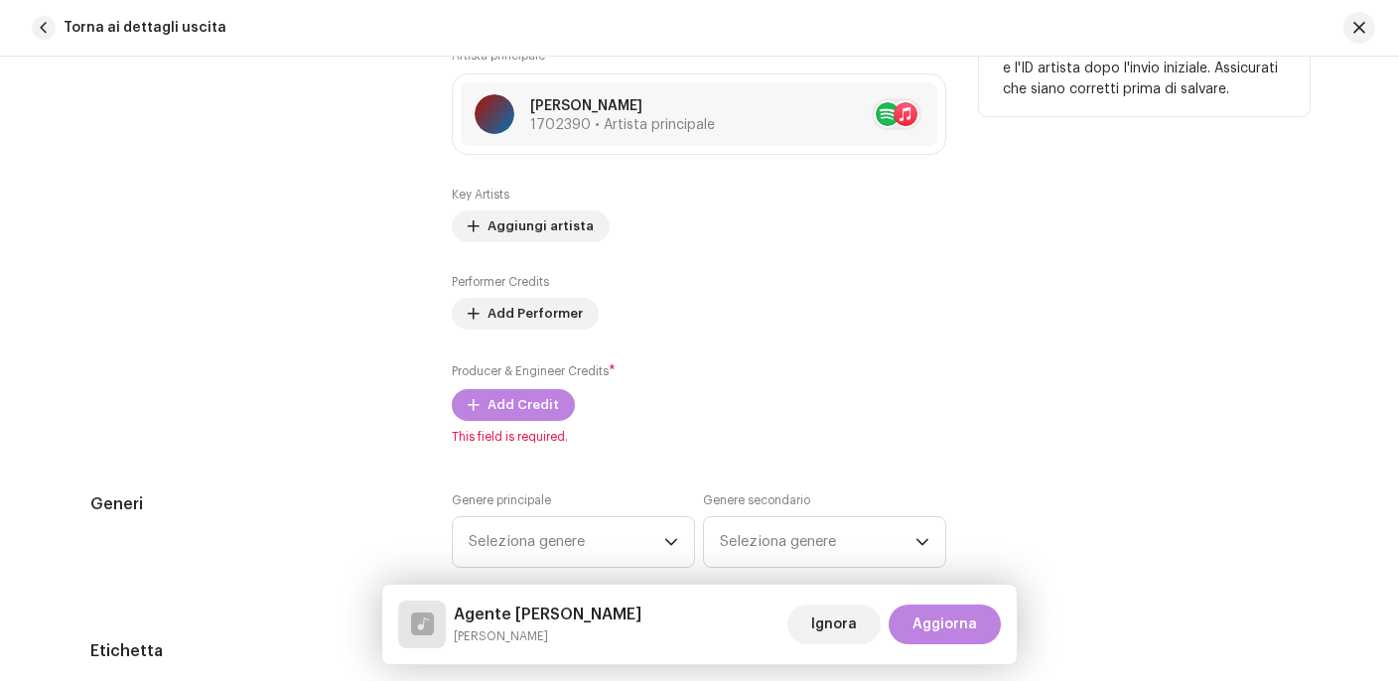
scroll to position [1286, 0]
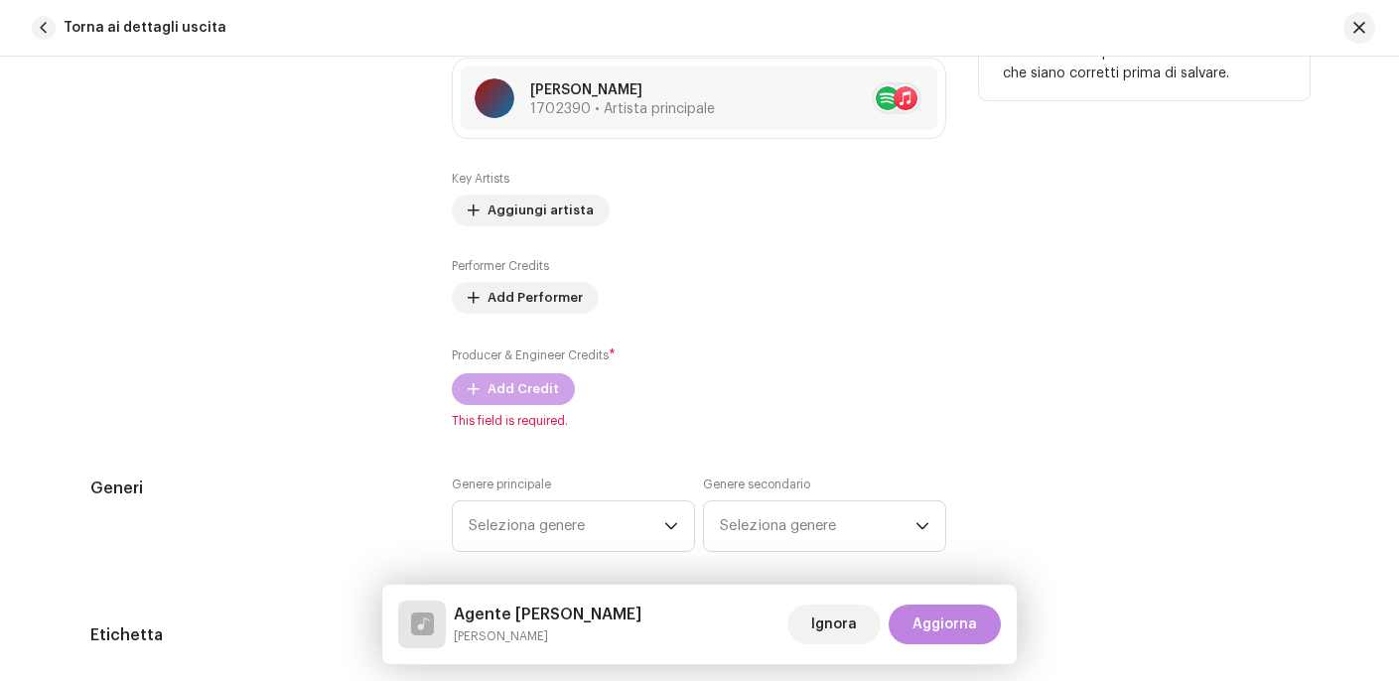
click at [542, 393] on span "Add Credit" at bounding box center [522, 389] width 71 height 40
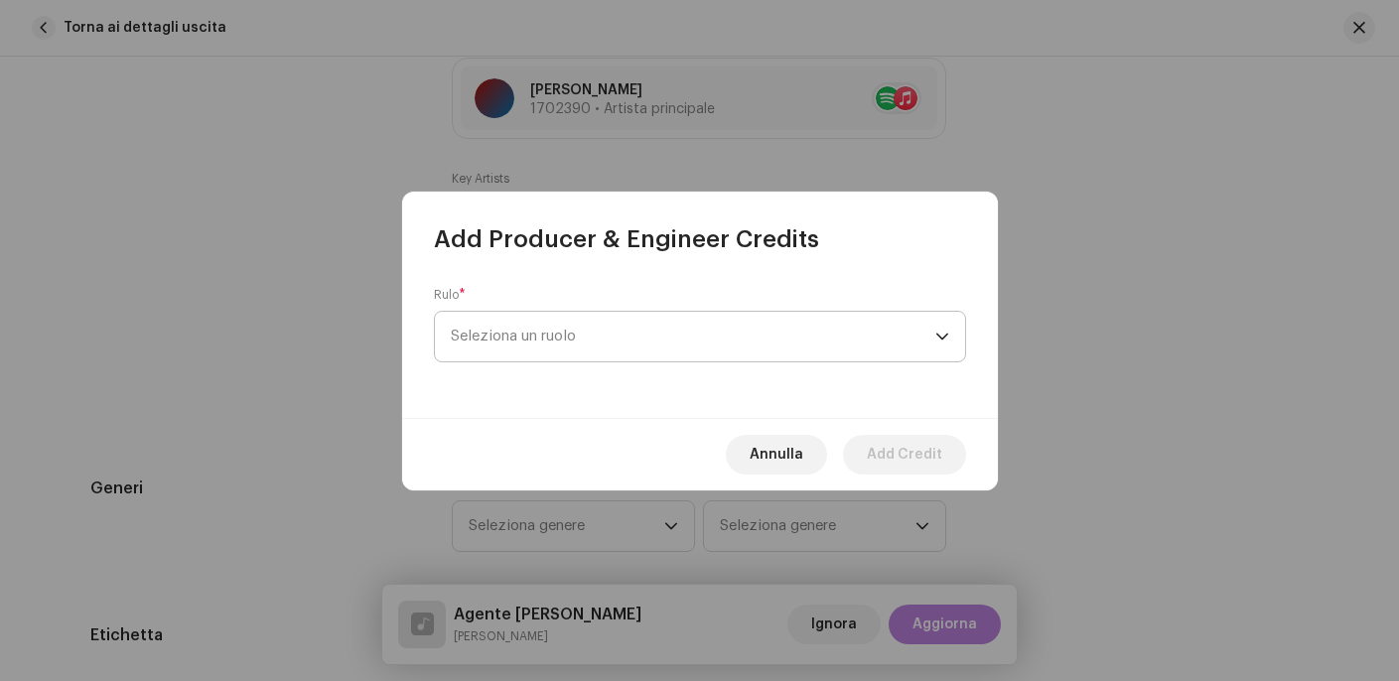
click at [541, 344] on span "Seleziona un ruolo" at bounding box center [693, 337] width 484 height 50
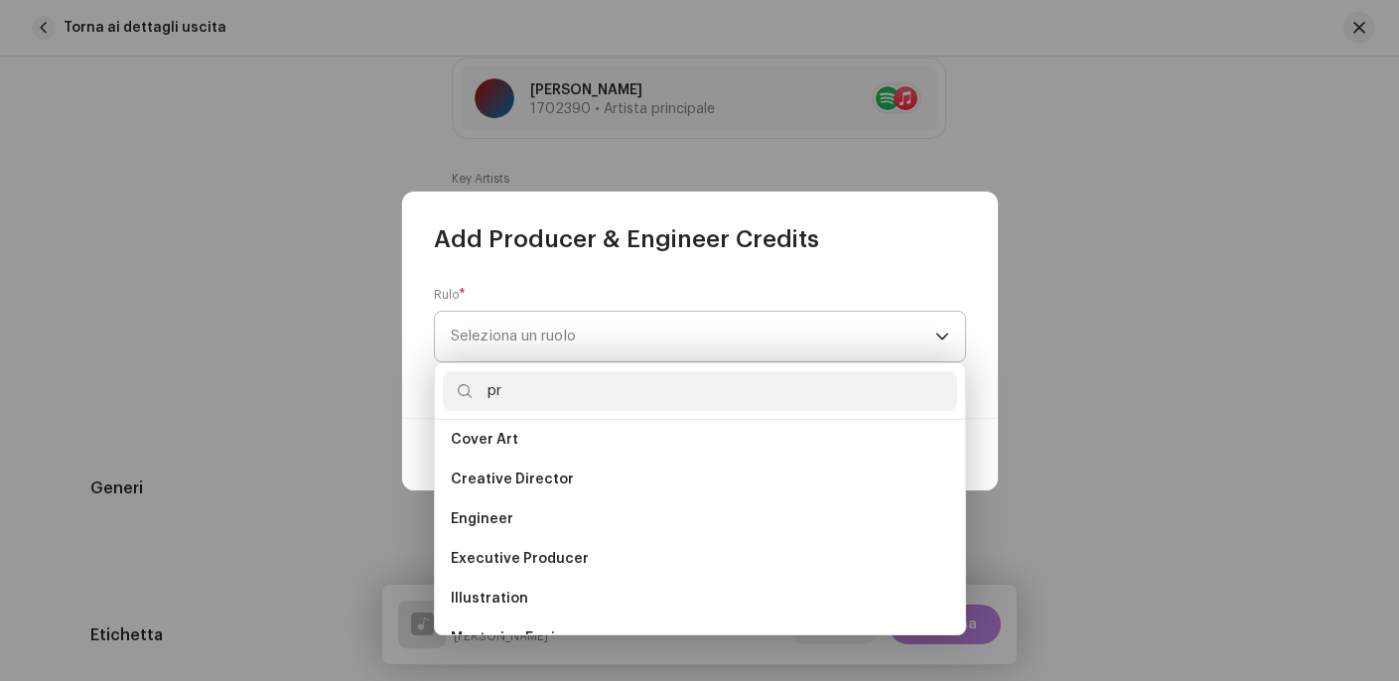
scroll to position [0, 0]
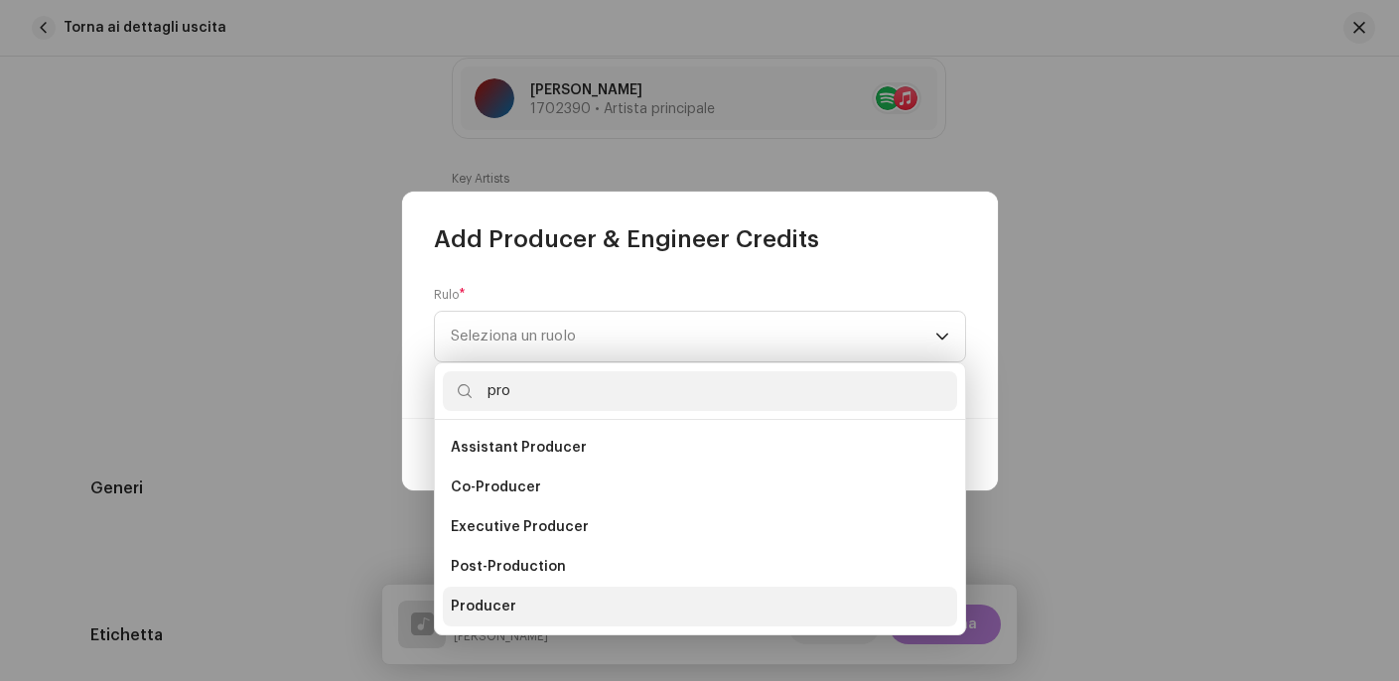
type input "pro"
click at [562, 596] on li "Producer" at bounding box center [700, 607] width 514 height 40
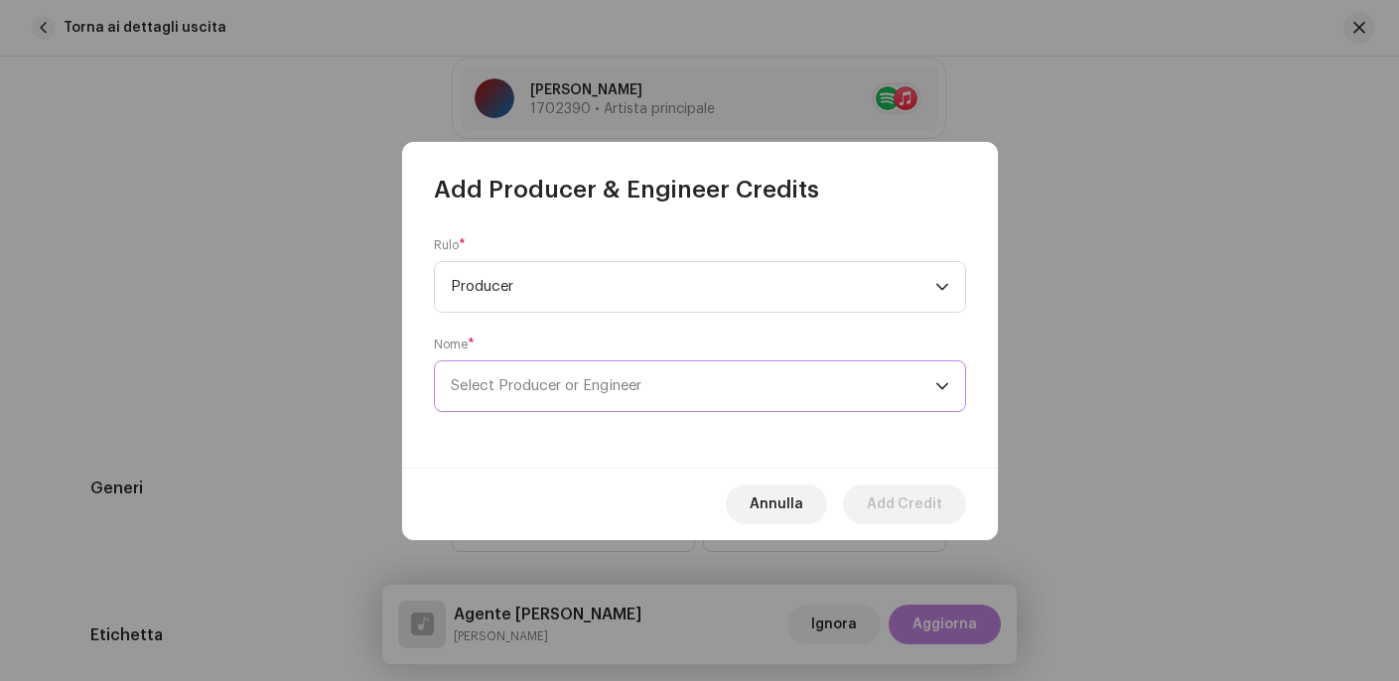
click at [606, 385] on span "Select Producer or Engineer" at bounding box center [546, 385] width 191 height 15
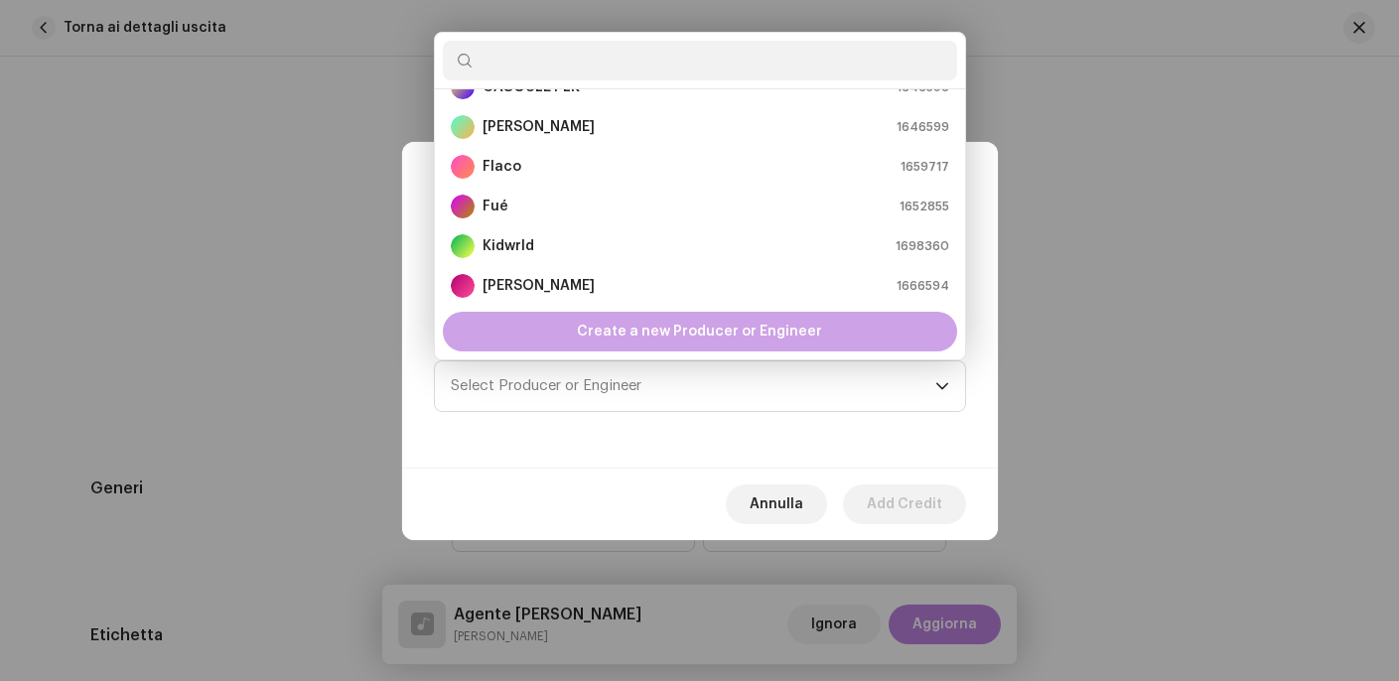
scroll to position [199, 0]
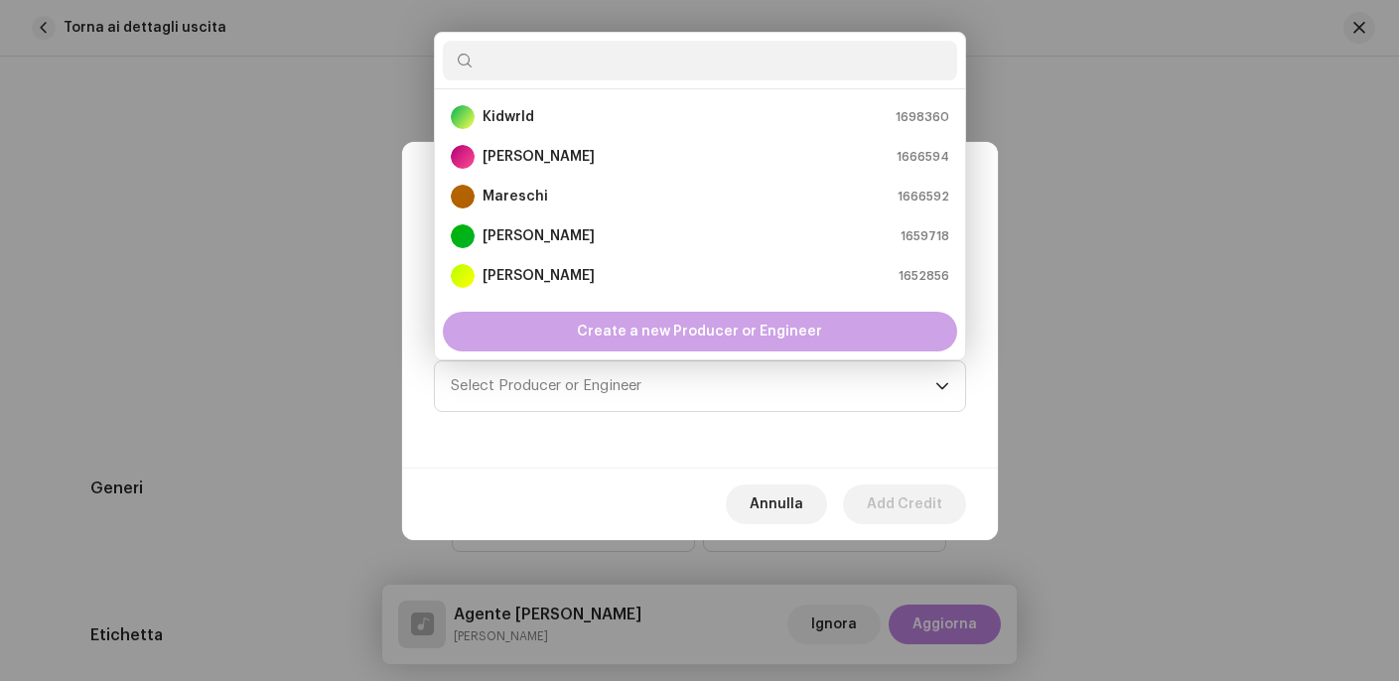
click at [679, 326] on span "Create a new Producer or Engineer" at bounding box center [699, 332] width 245 height 40
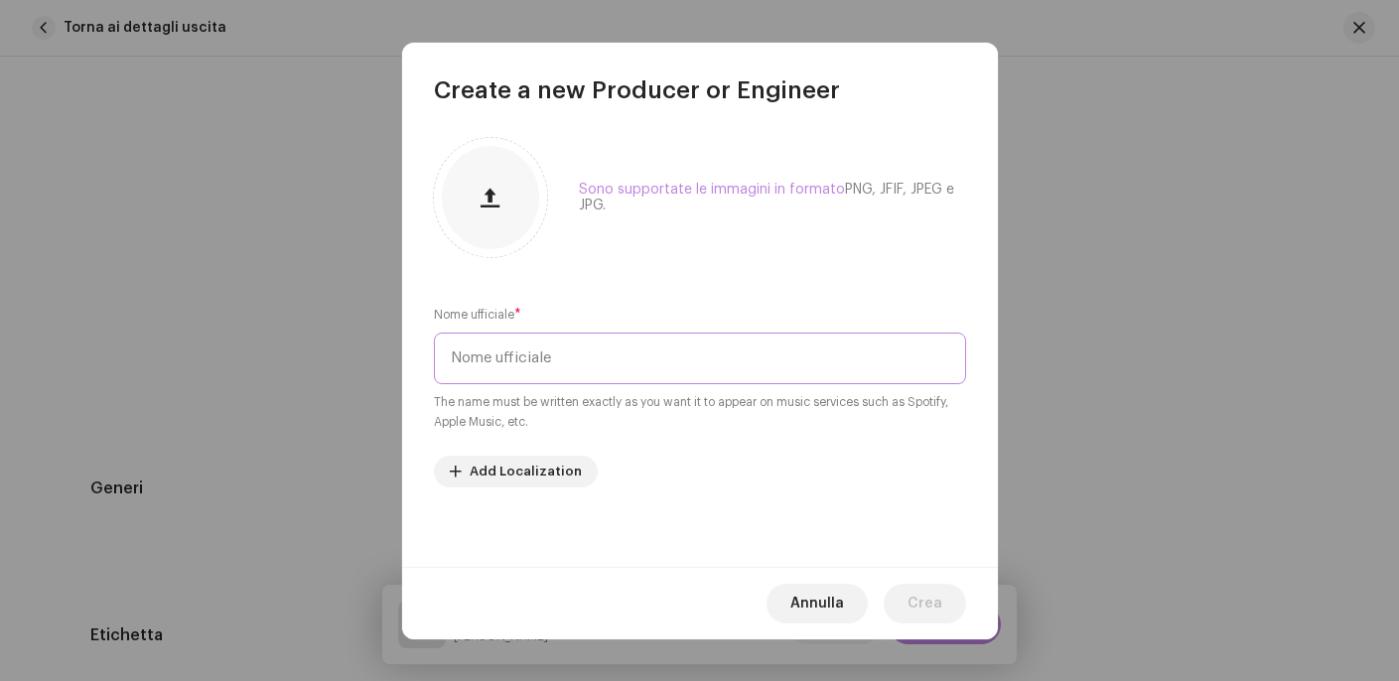
click at [663, 374] on input "text" at bounding box center [700, 359] width 532 height 52
type input "[PERSON_NAME]"
click at [945, 598] on button "Crea" at bounding box center [924, 604] width 82 height 40
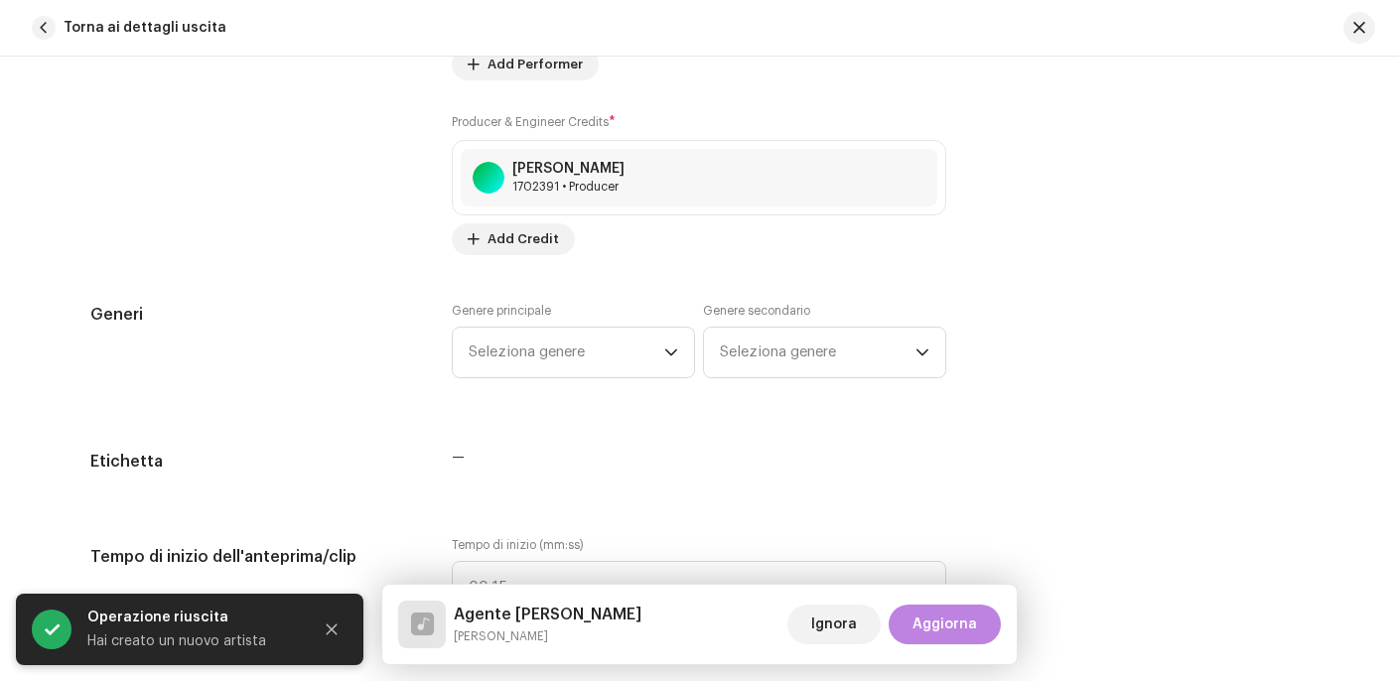
scroll to position [1543, 0]
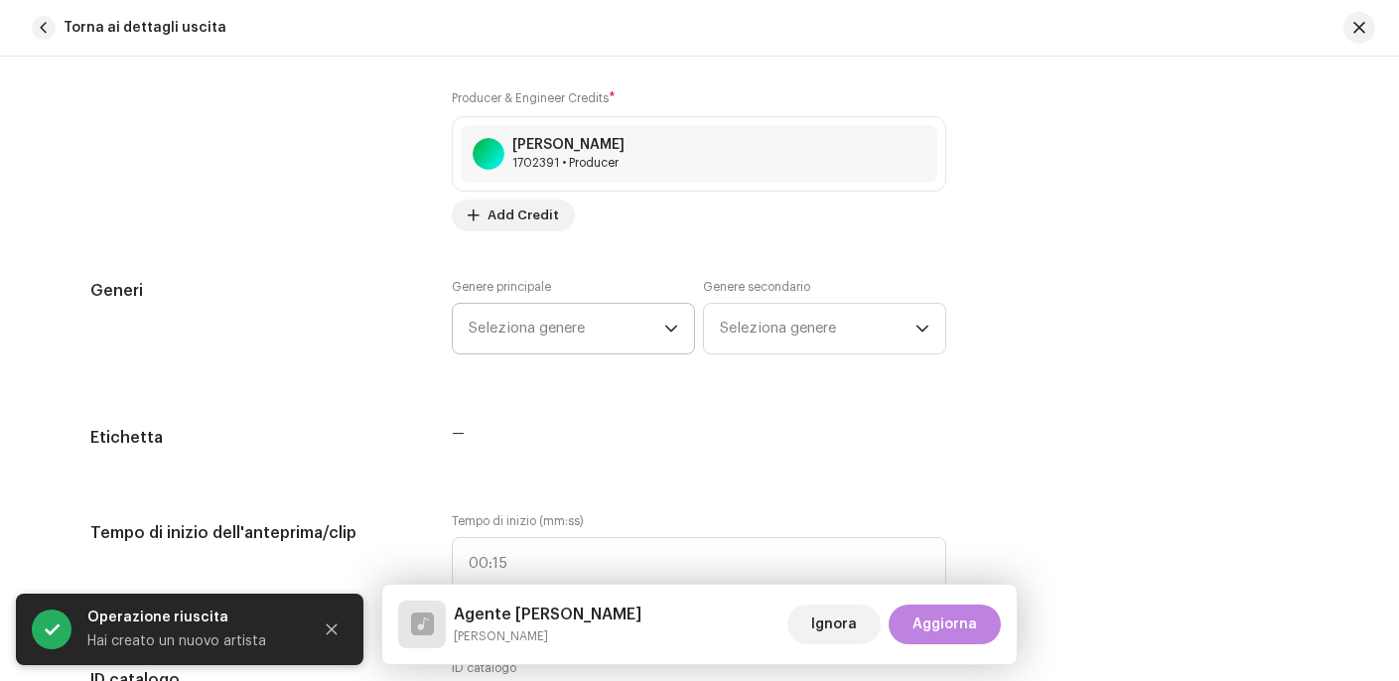
click at [632, 345] on span "Seleziona genere" at bounding box center [566, 329] width 196 height 50
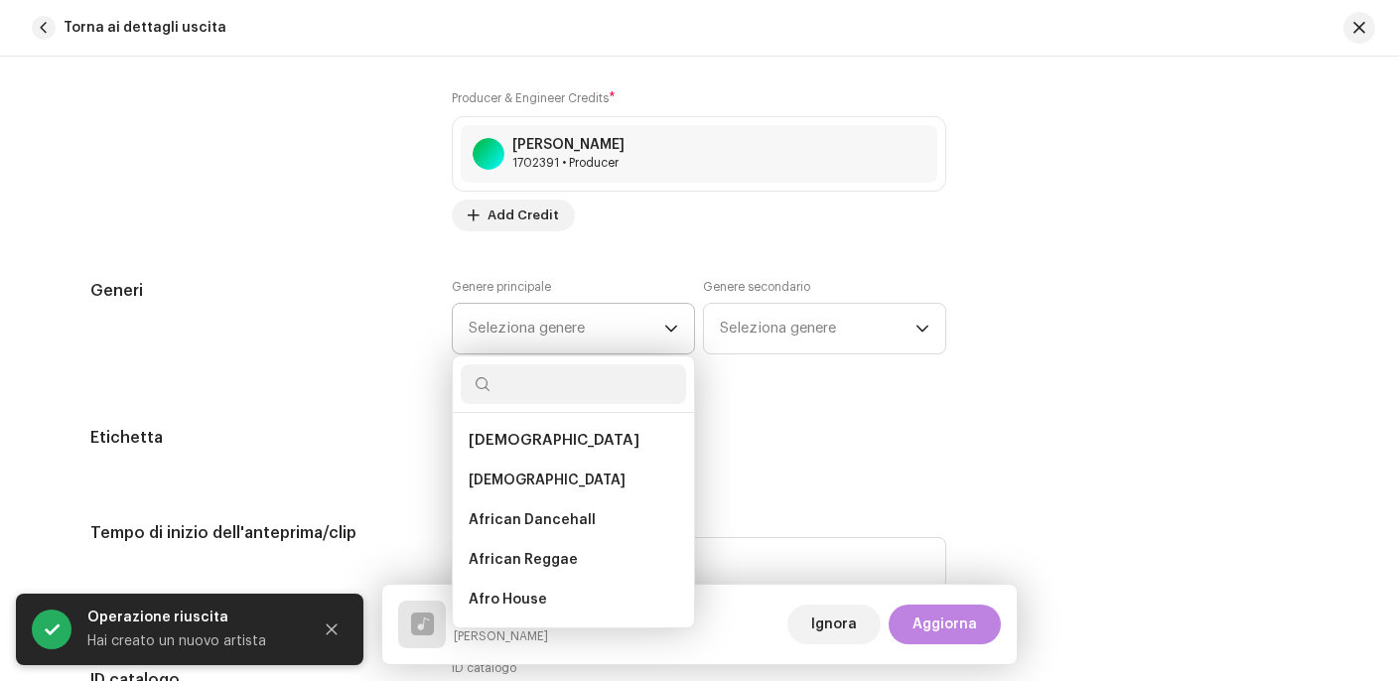
click at [631, 340] on span "Seleziona genere" at bounding box center [566, 329] width 196 height 50
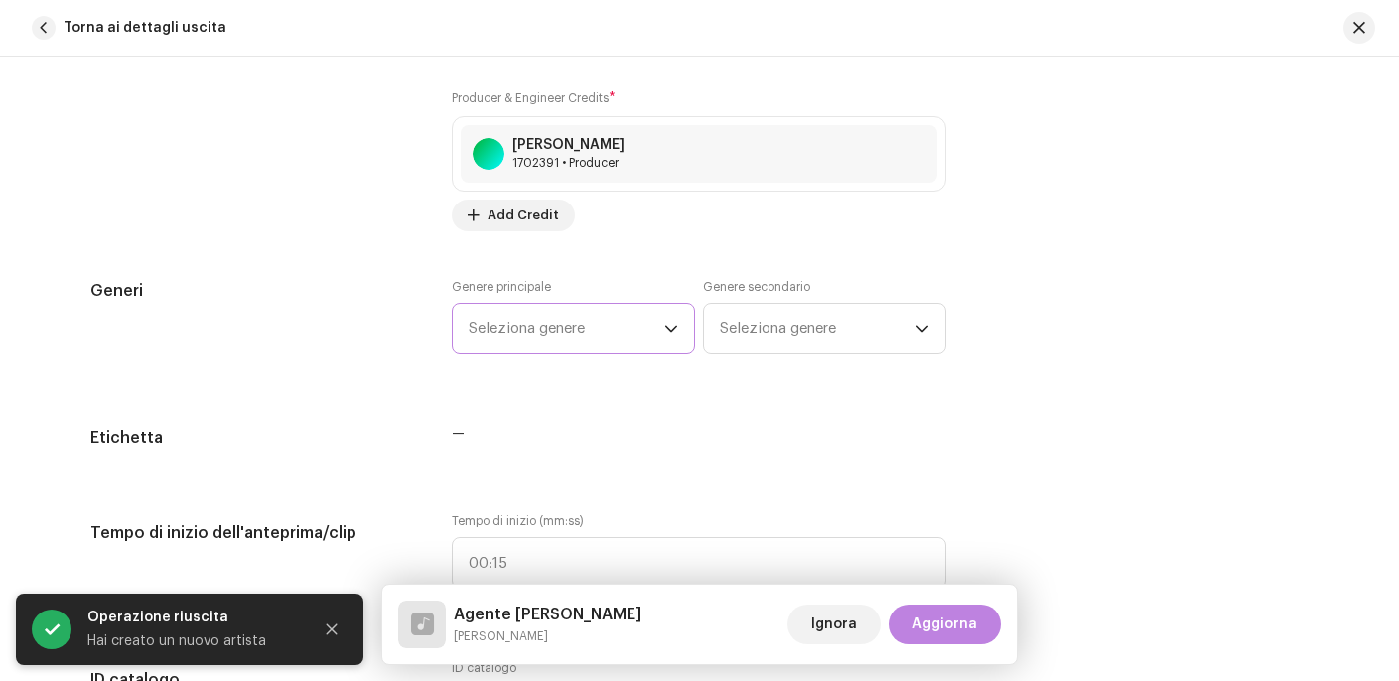
click at [631, 340] on span "Seleziona genere" at bounding box center [566, 329] width 196 height 50
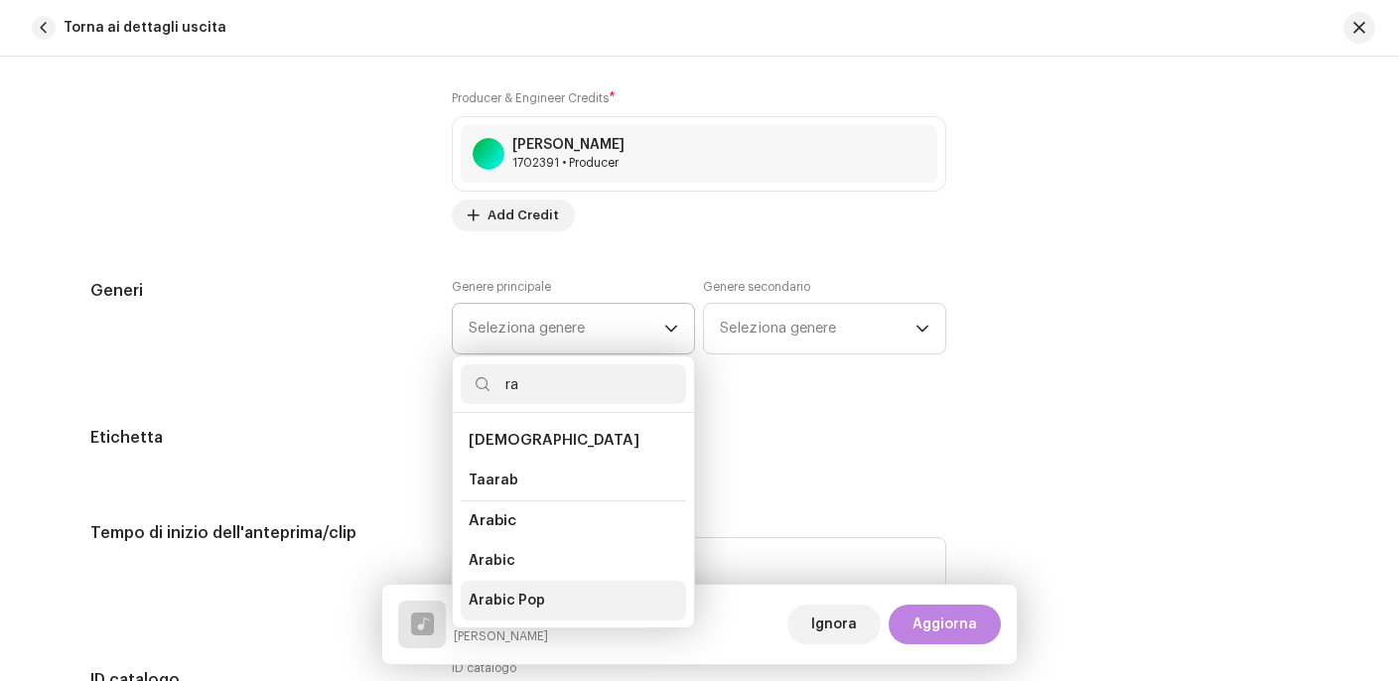
type input "ra"
click at [528, 600] on span "Arabic Pop" at bounding box center [506, 601] width 76 height 20
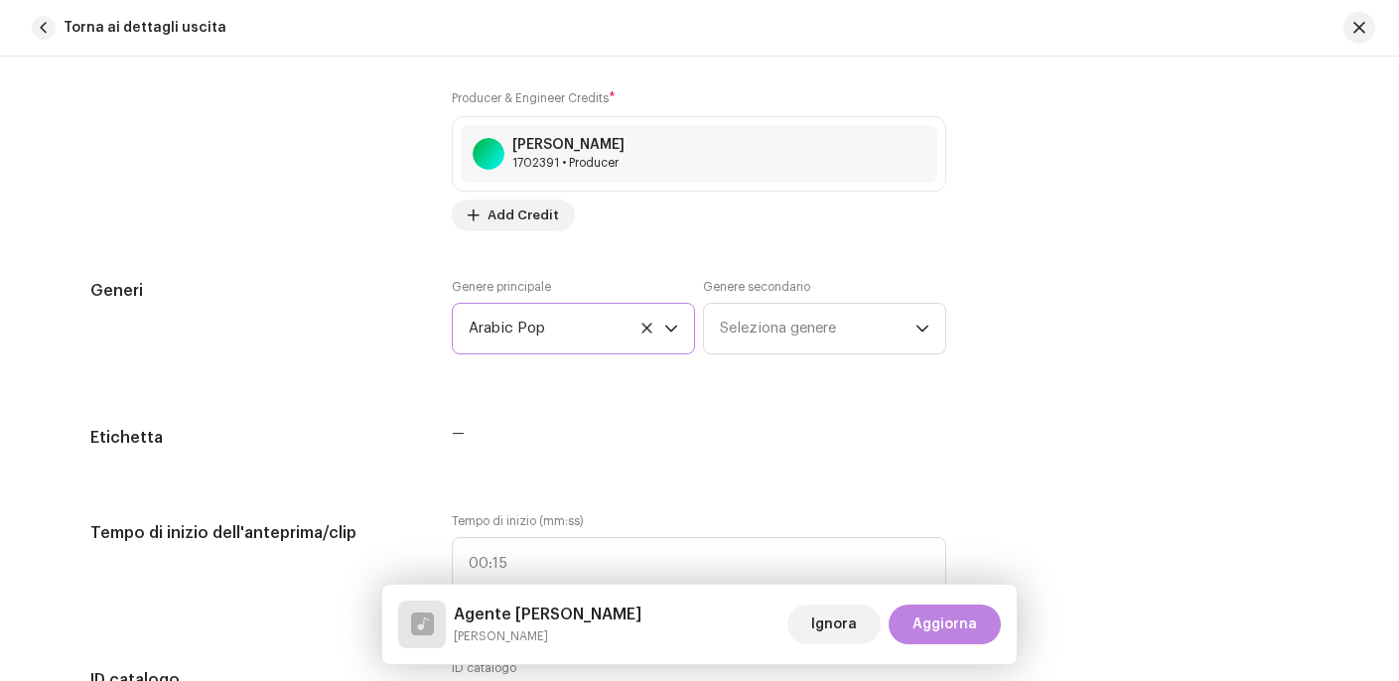
click at [643, 331] on icon at bounding box center [646, 328] width 13 height 13
click at [577, 332] on span "Seleziona genere" at bounding box center [566, 329] width 196 height 50
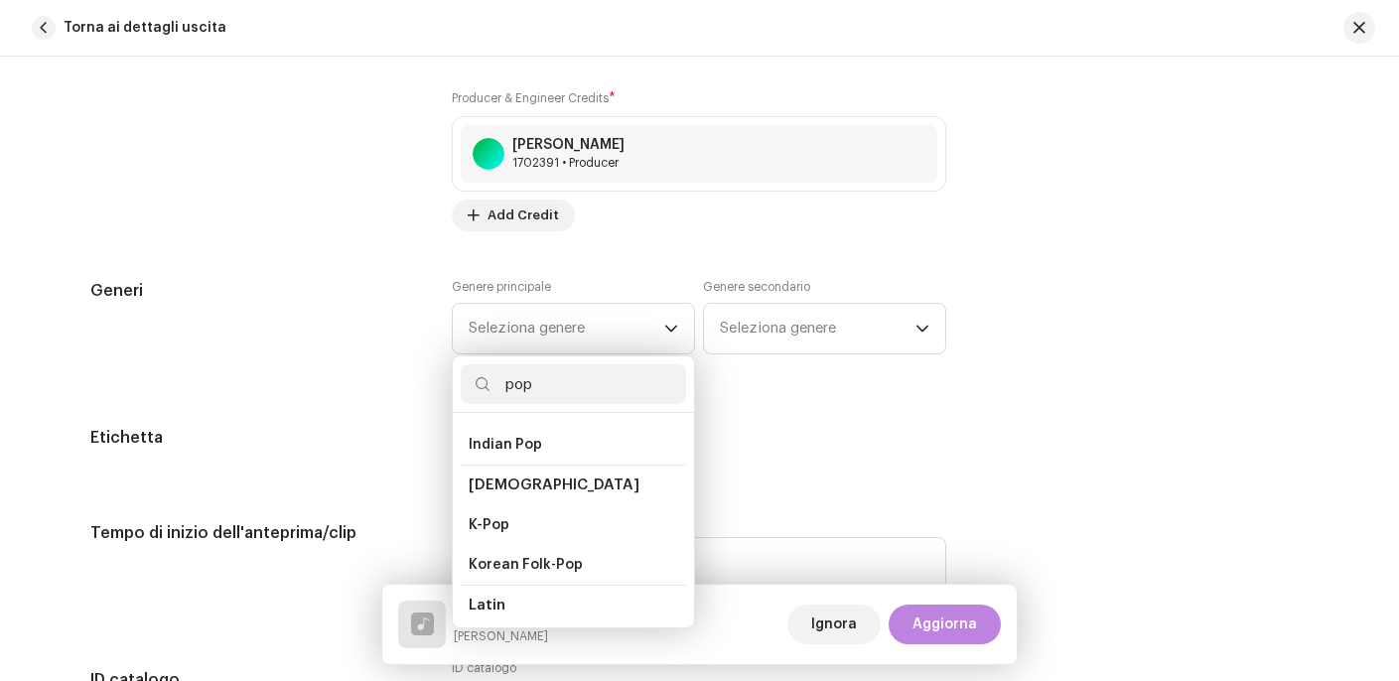
scroll to position [489, 0]
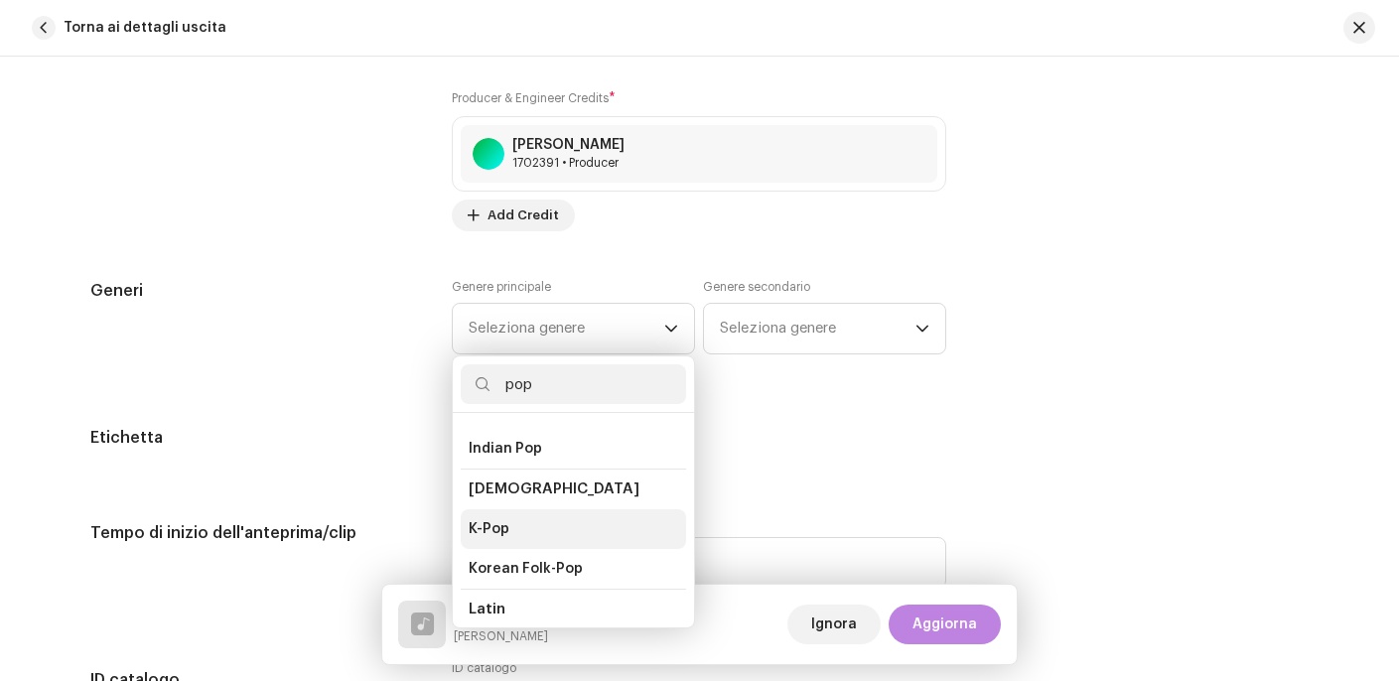
type input "pop"
click at [519, 514] on li "K-Pop" at bounding box center [573, 529] width 225 height 40
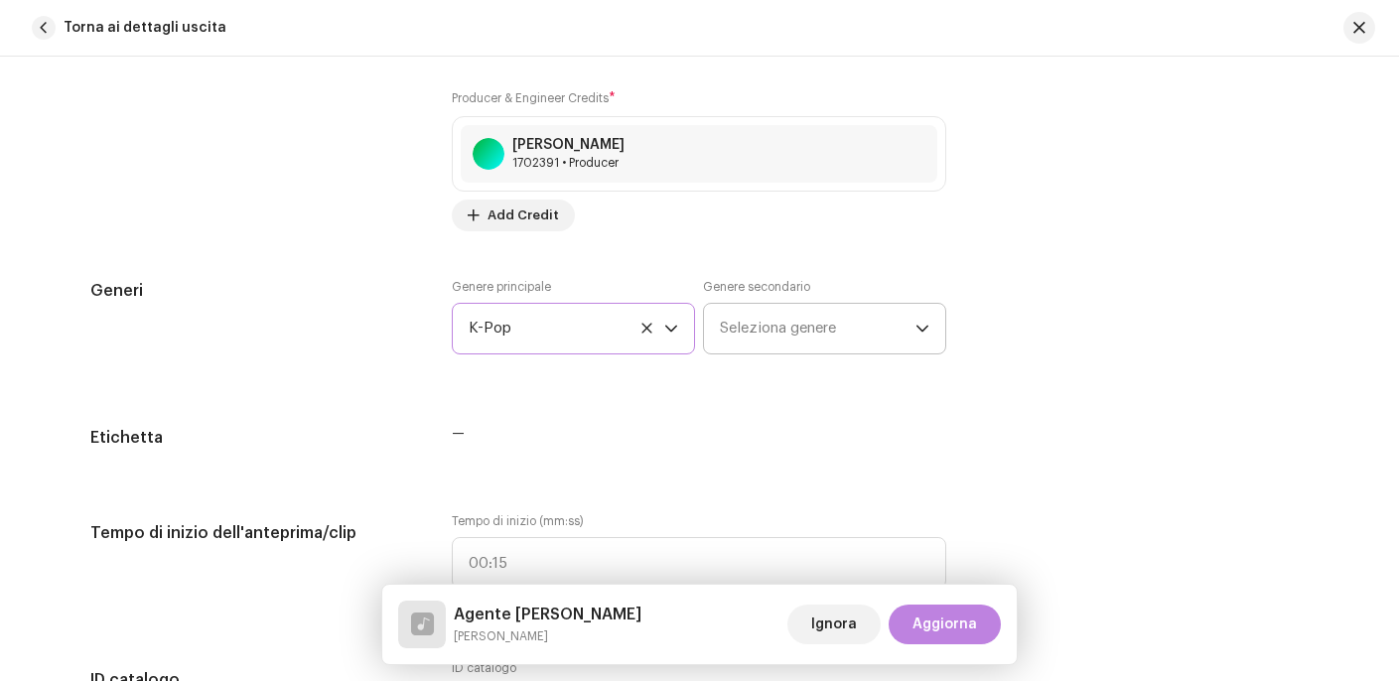
click at [764, 329] on span "Seleziona genere" at bounding box center [818, 329] width 196 height 50
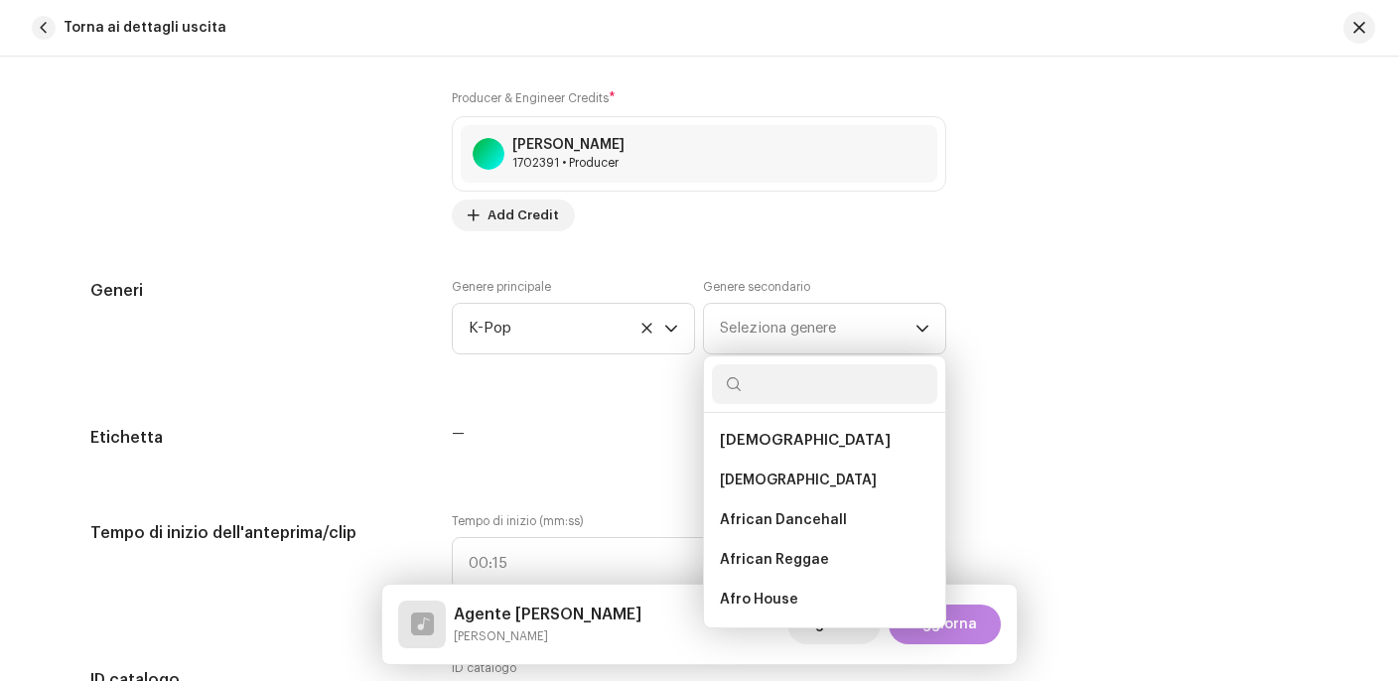
click at [1272, 308] on div "Generi Genere principale K-Pop Genere secondario Seleziona genere African Afric…" at bounding box center [699, 328] width 1219 height 99
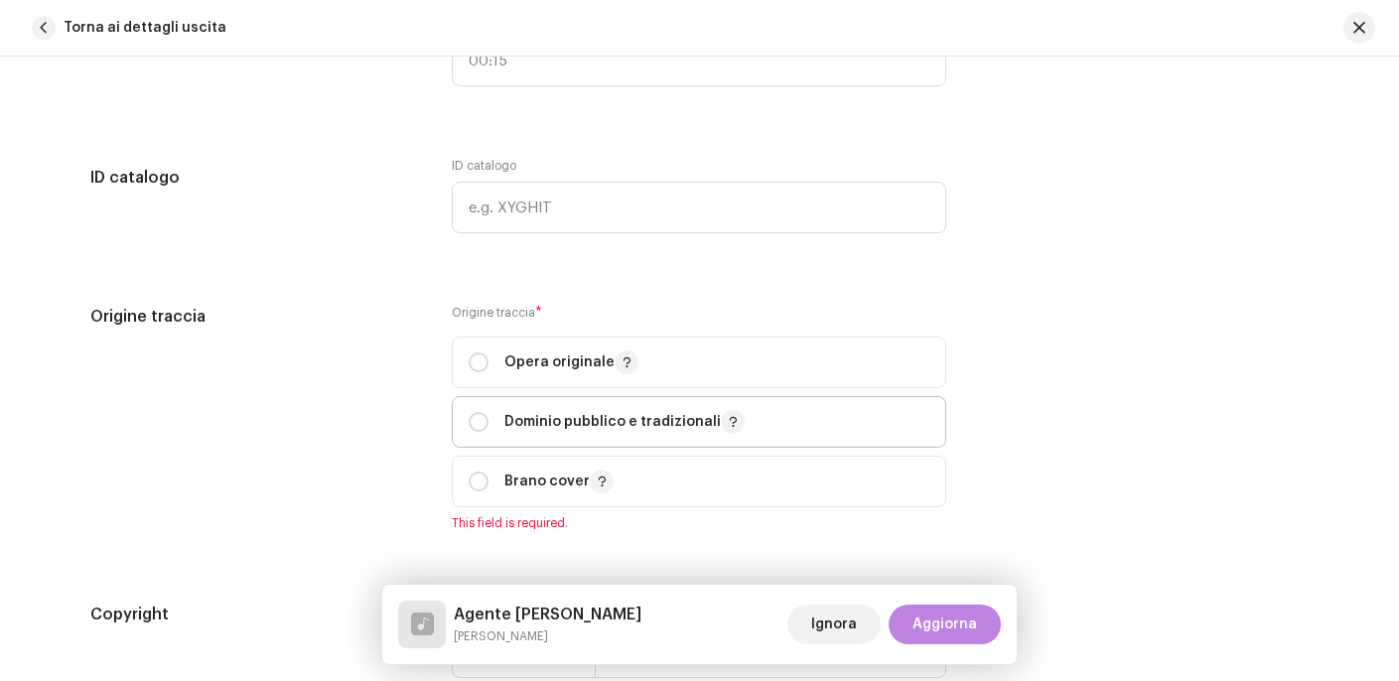
scroll to position [2049, 0]
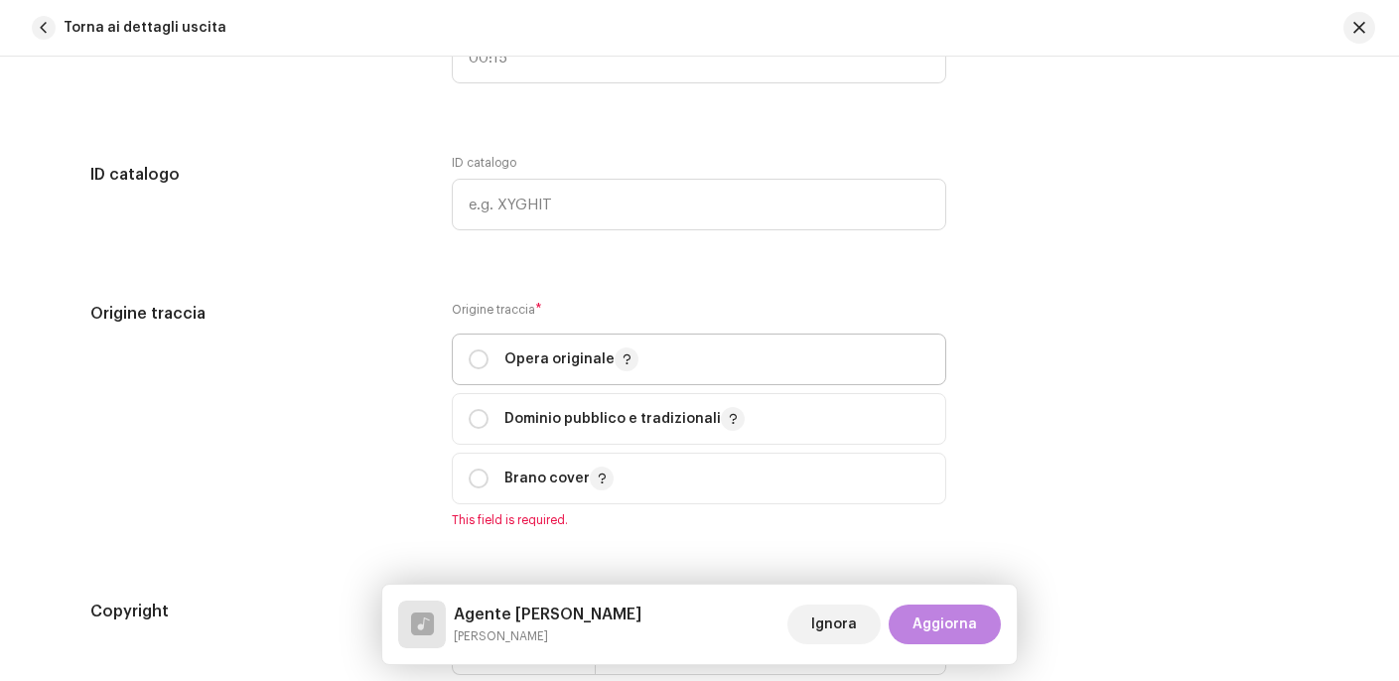
click at [462, 362] on p-togglebutton "Opera originale" at bounding box center [699, 359] width 494 height 52
radio input "true"
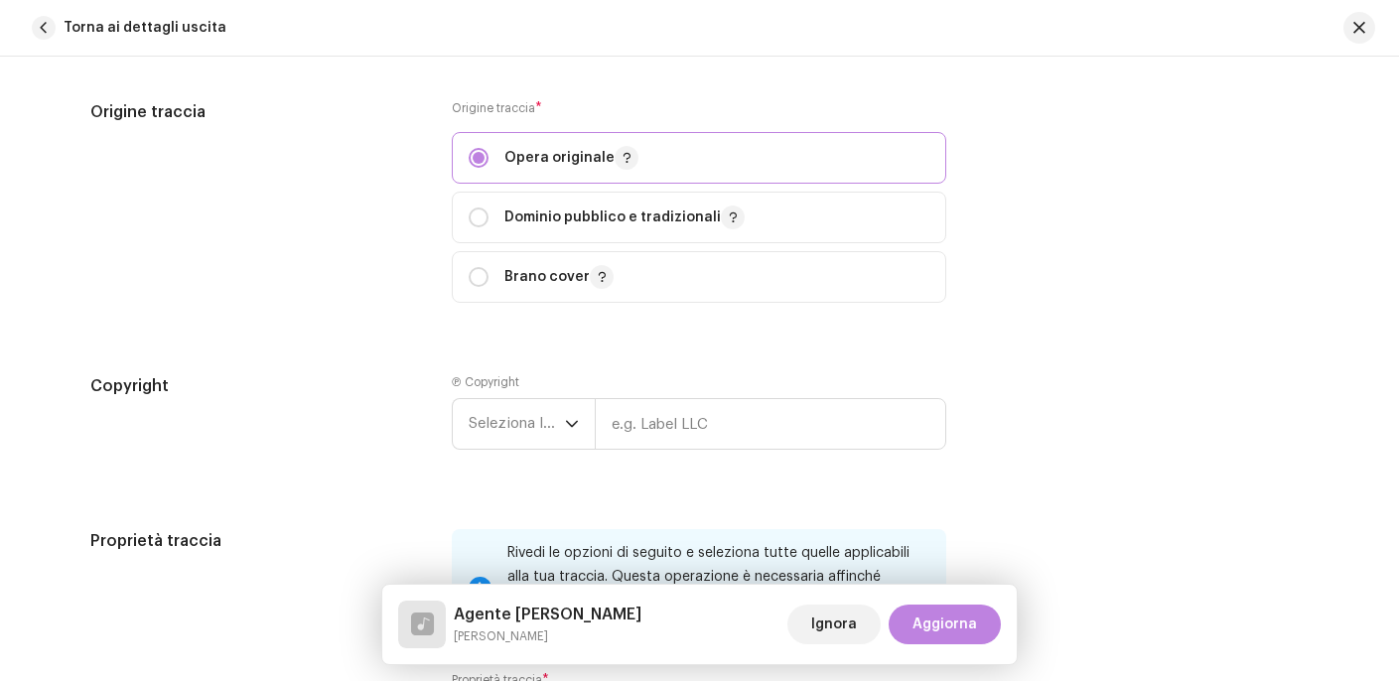
scroll to position [2251, 0]
click at [565, 424] on icon "dropdown trigger" at bounding box center [572, 423] width 14 height 14
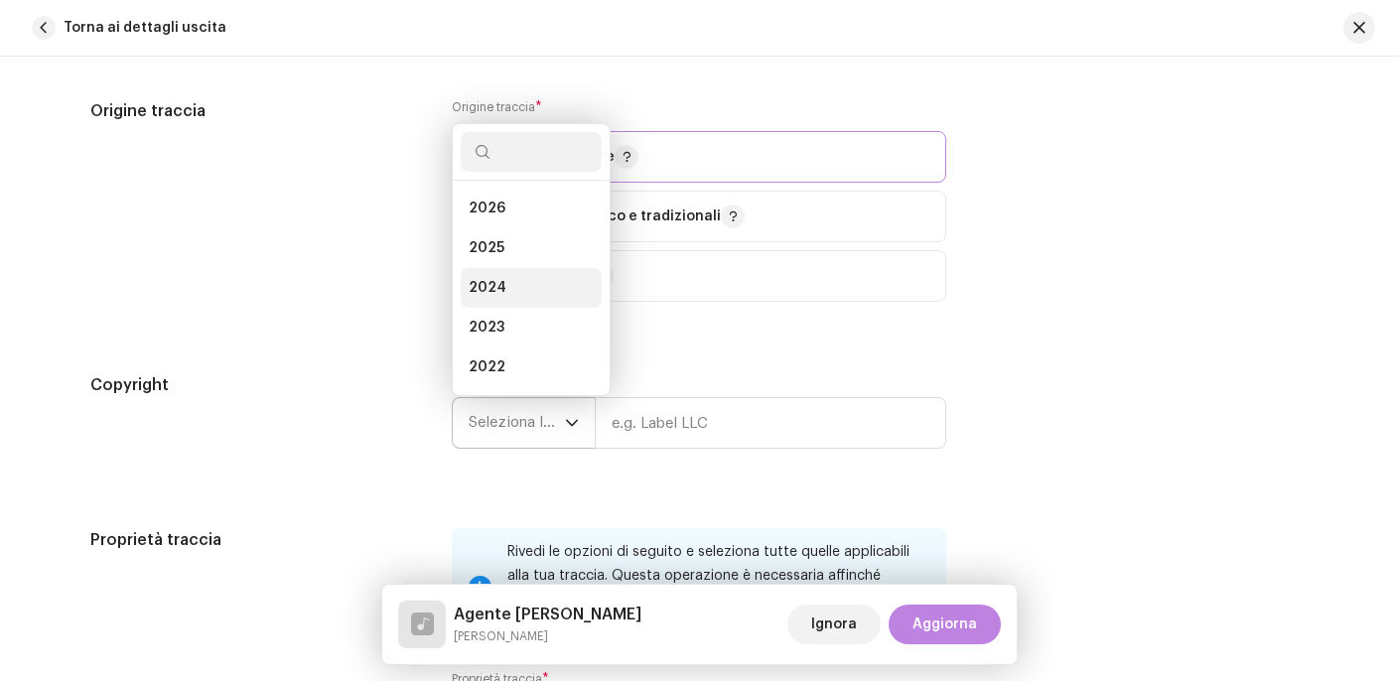
scroll to position [32, 0]
click at [513, 223] on li "2025" at bounding box center [531, 217] width 141 height 40
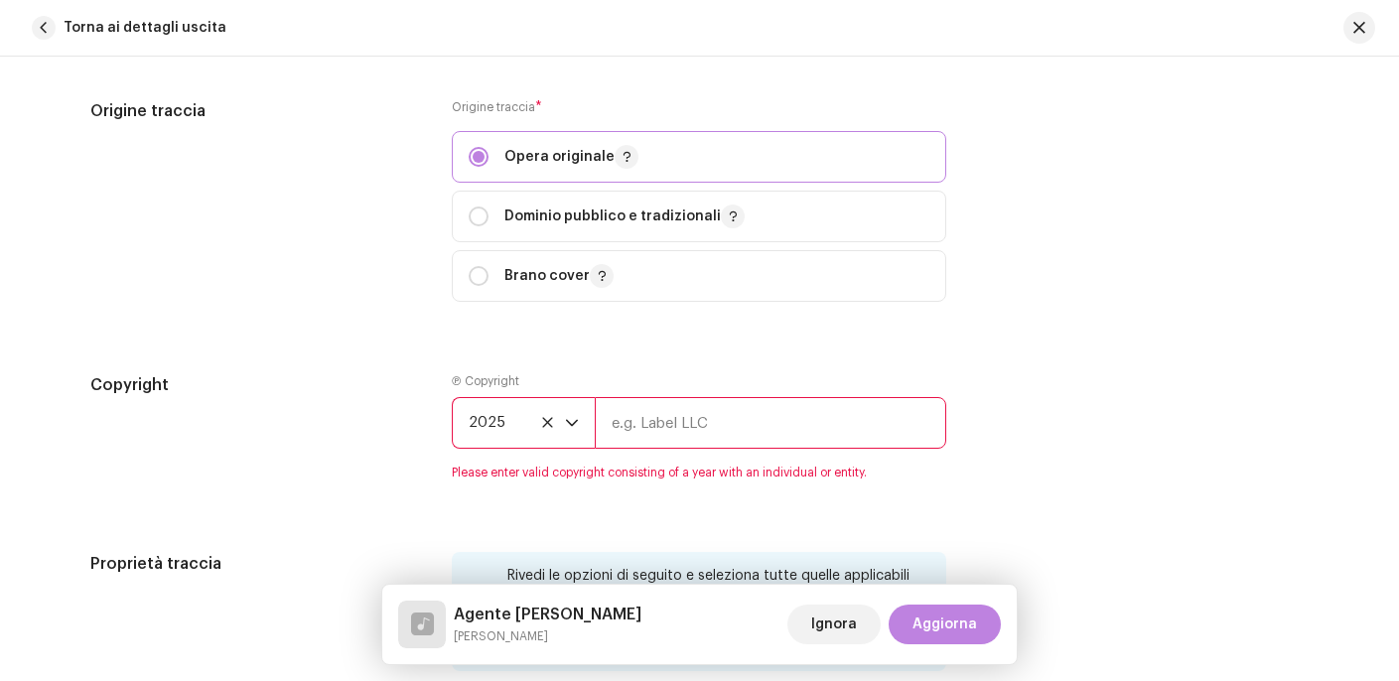
click at [672, 421] on input "text" at bounding box center [770, 423] width 351 height 52
type input "NN Music"
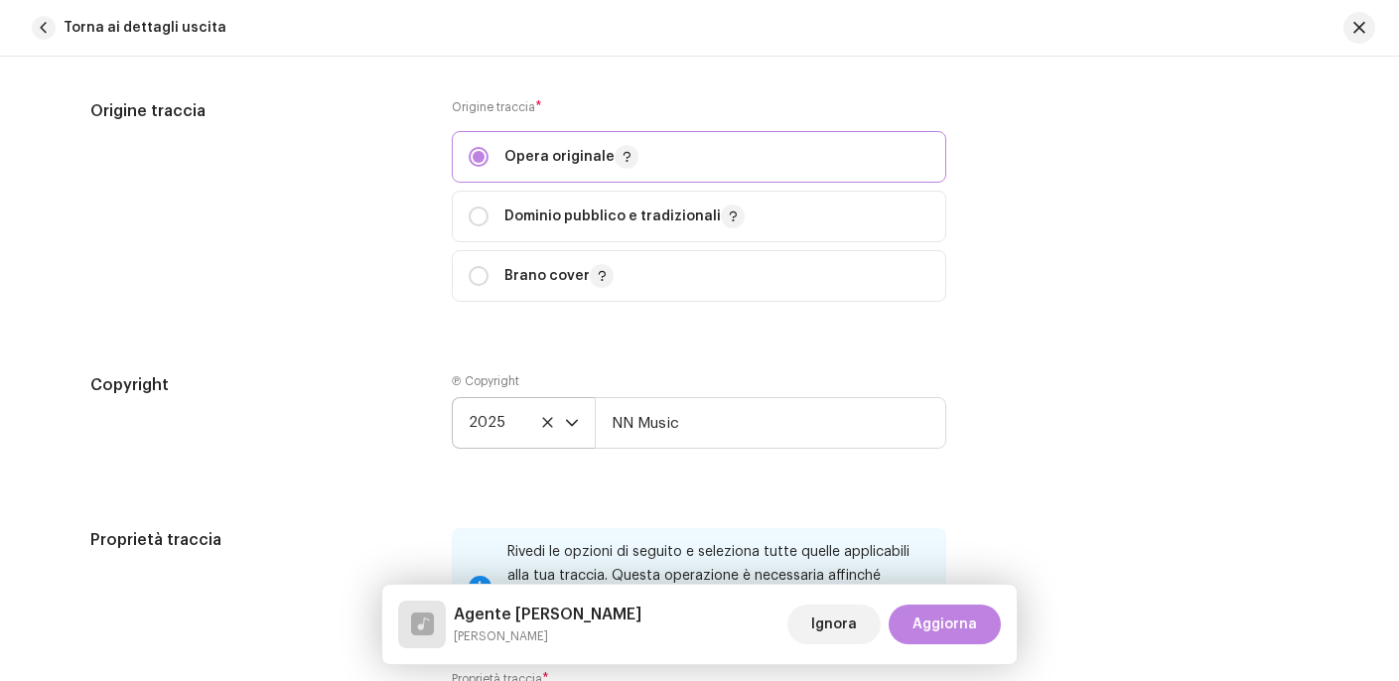
click at [1131, 474] on div "Copyright Ⓟ Copyright 2025 NN Music" at bounding box center [699, 426] width 1219 height 107
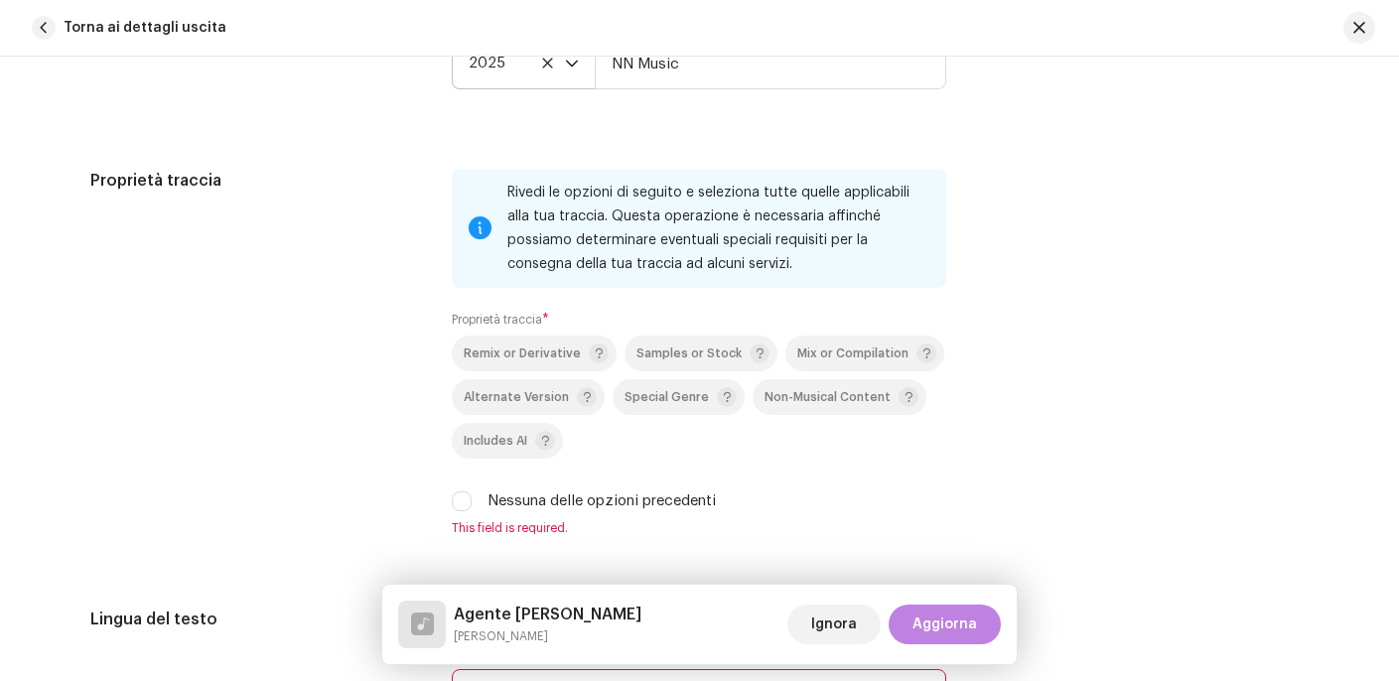
scroll to position [2673, 0]
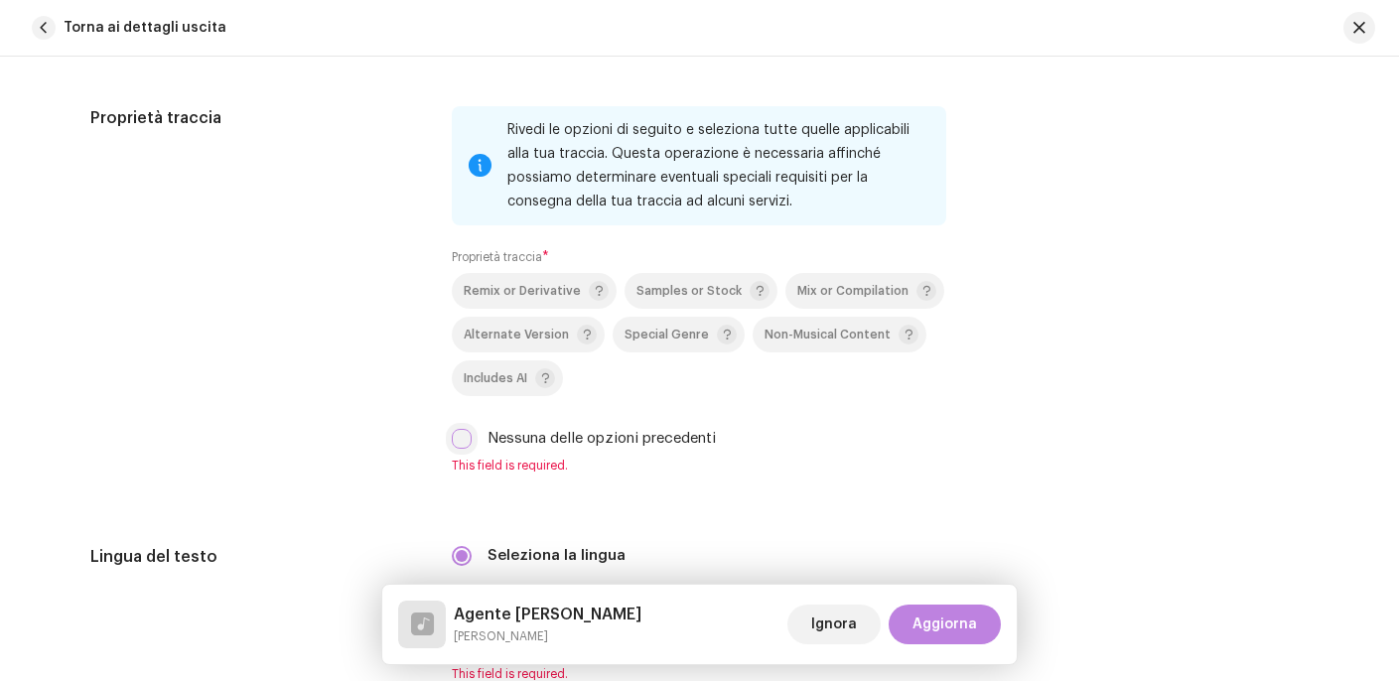
click at [462, 446] on input "Nessuna delle opzioni precedenti" at bounding box center [462, 439] width 20 height 20
checkbox input "true"
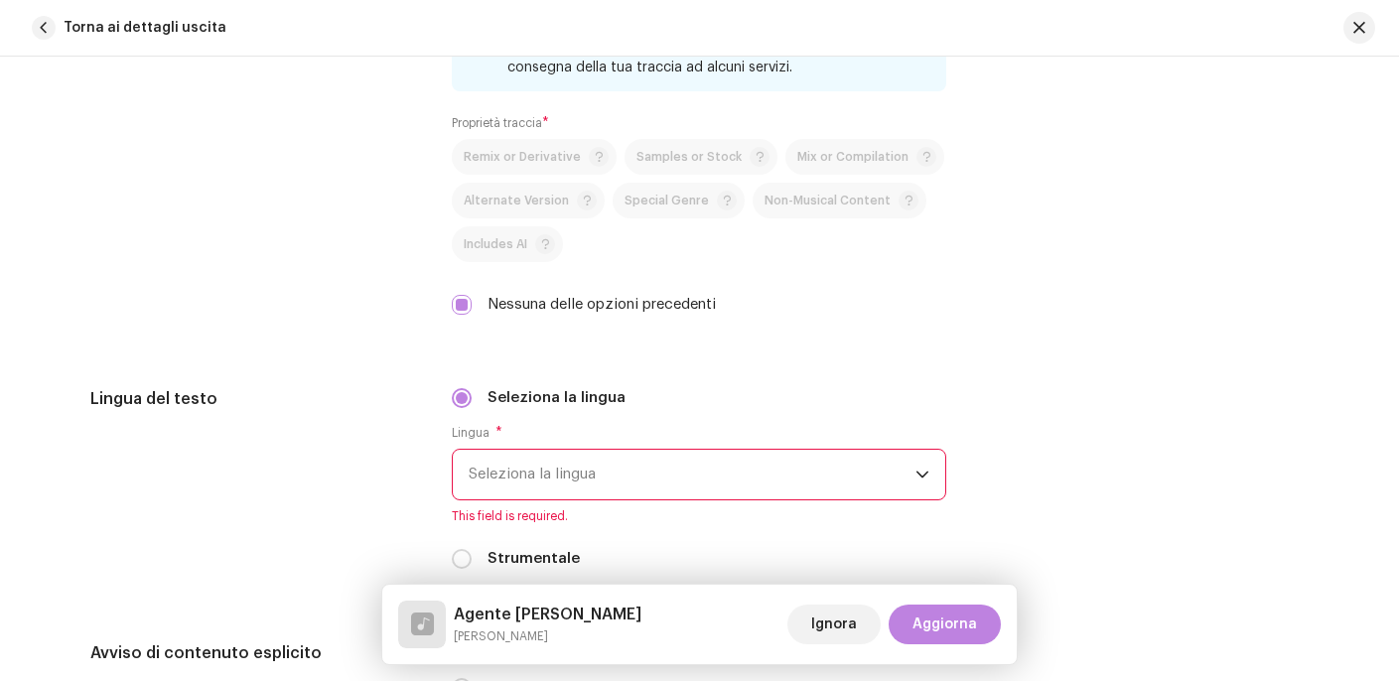
scroll to position [2914, 0]
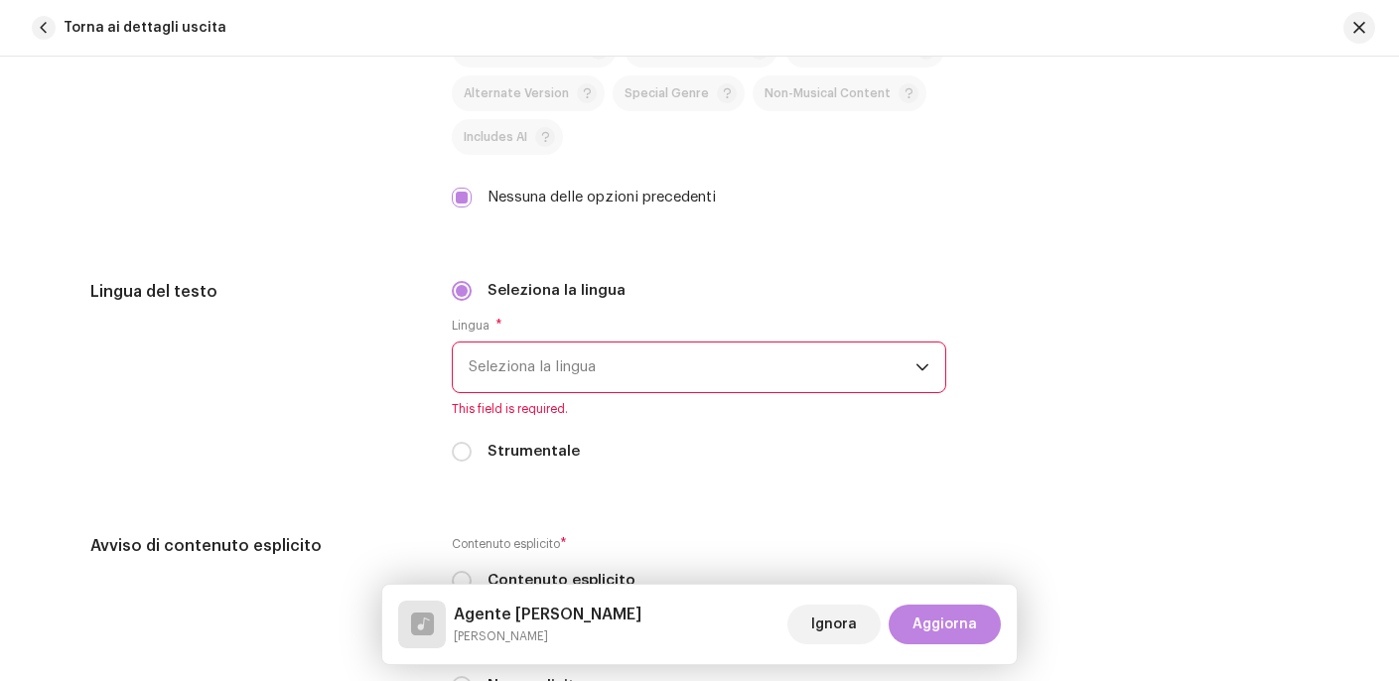
click at [640, 375] on span "Seleziona la lingua" at bounding box center [691, 367] width 447 height 50
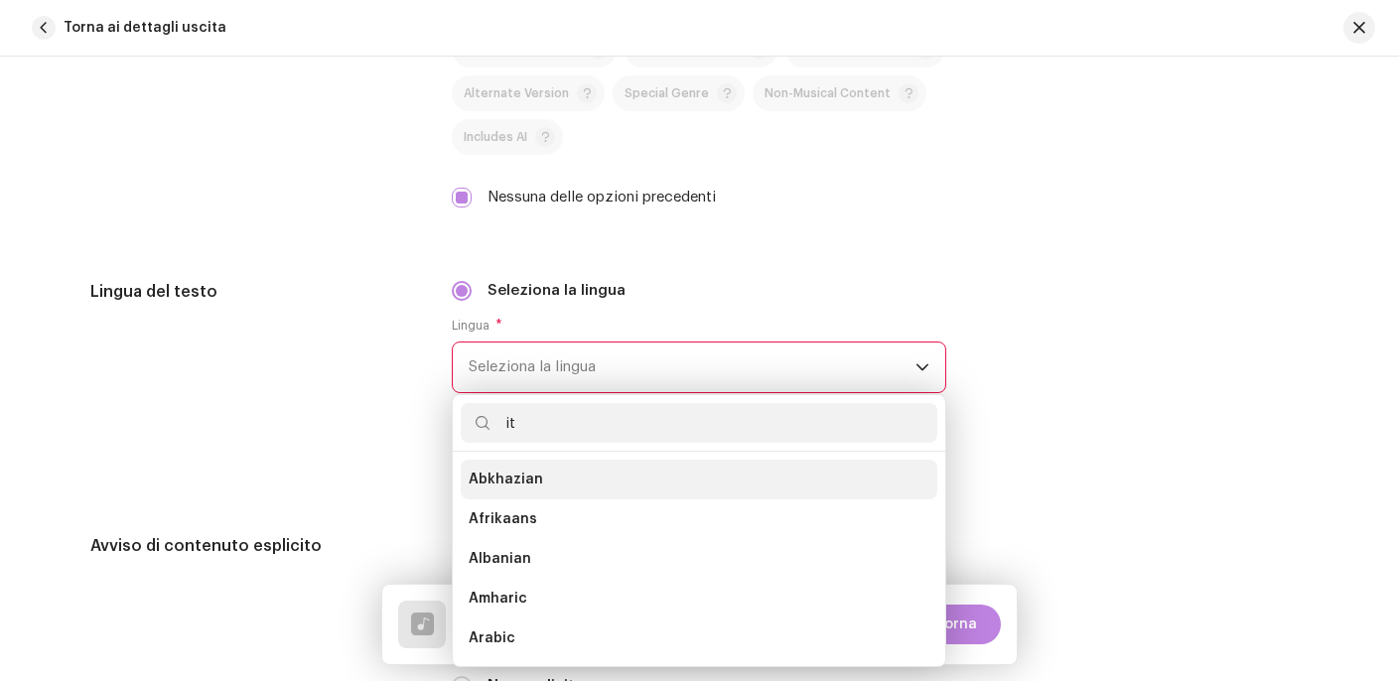
scroll to position [0, 0]
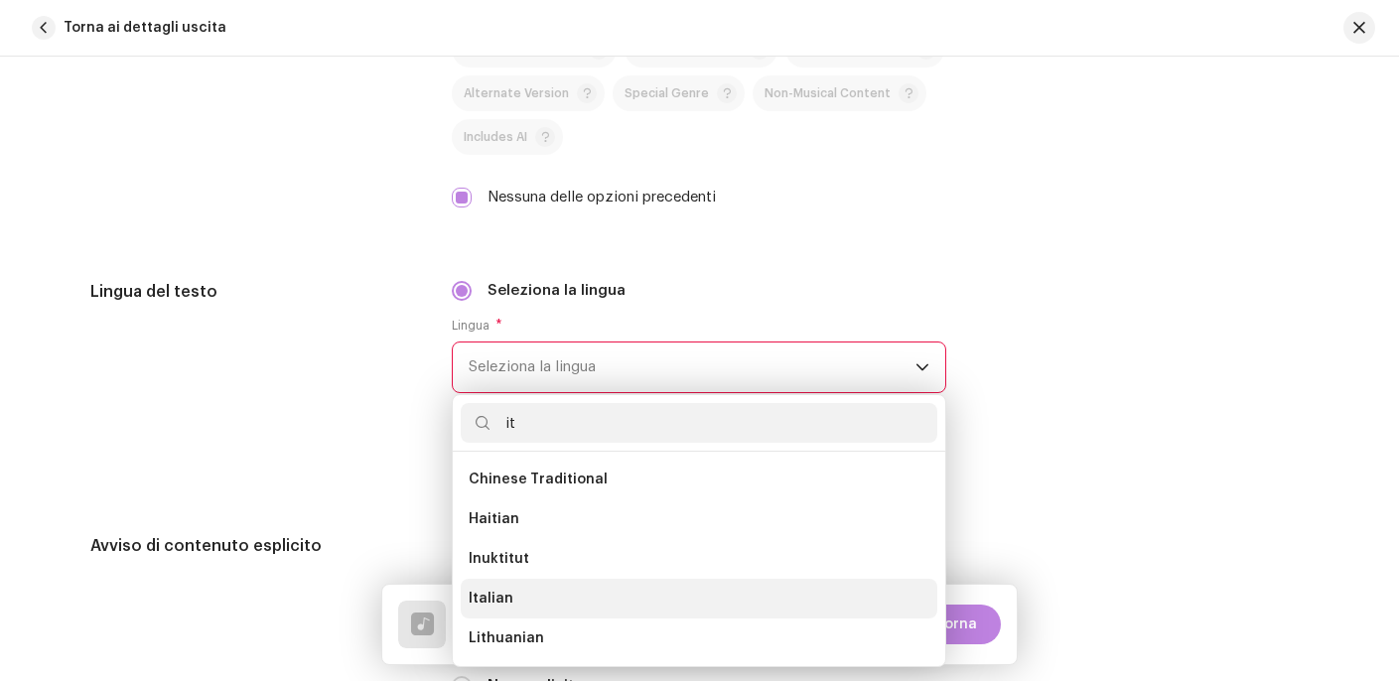
type input "it"
click at [547, 593] on li "Italian" at bounding box center [699, 599] width 476 height 40
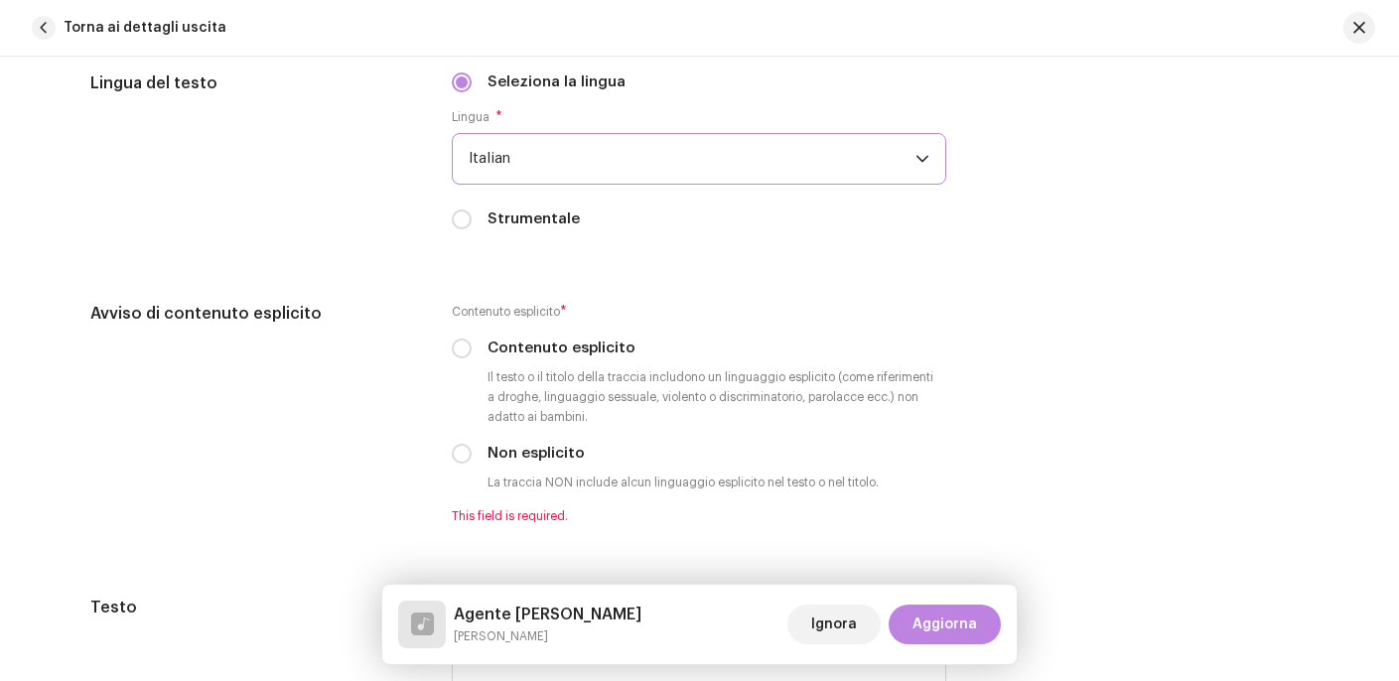
scroll to position [3124, 0]
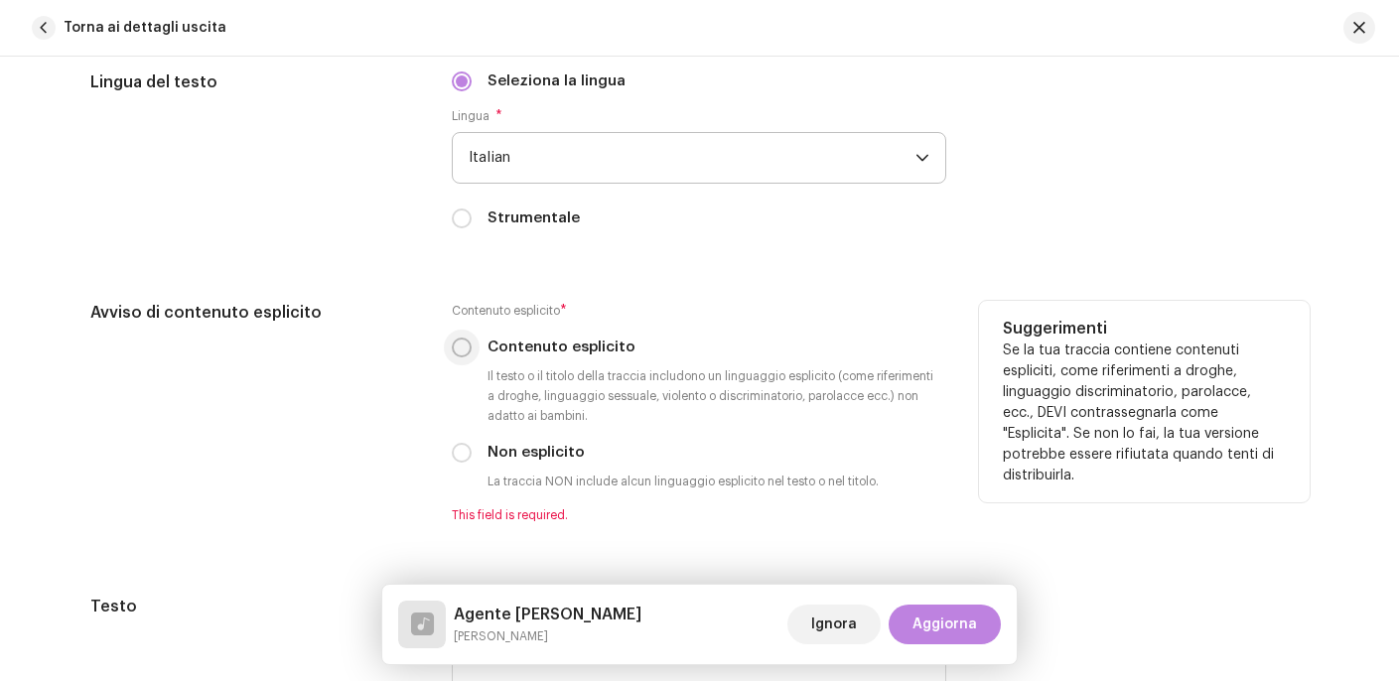
click at [452, 352] on input "Contenuto esplicito" at bounding box center [462, 347] width 20 height 20
radio input "true"
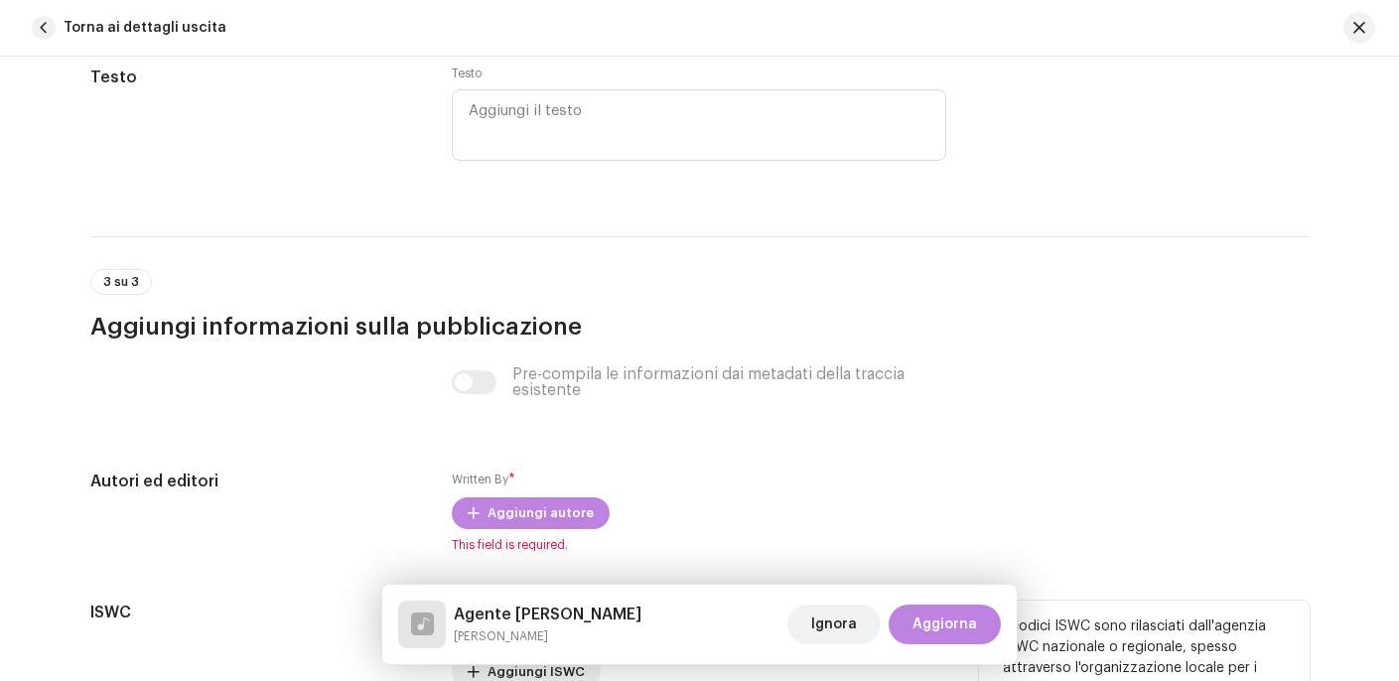
scroll to position [3826, 0]
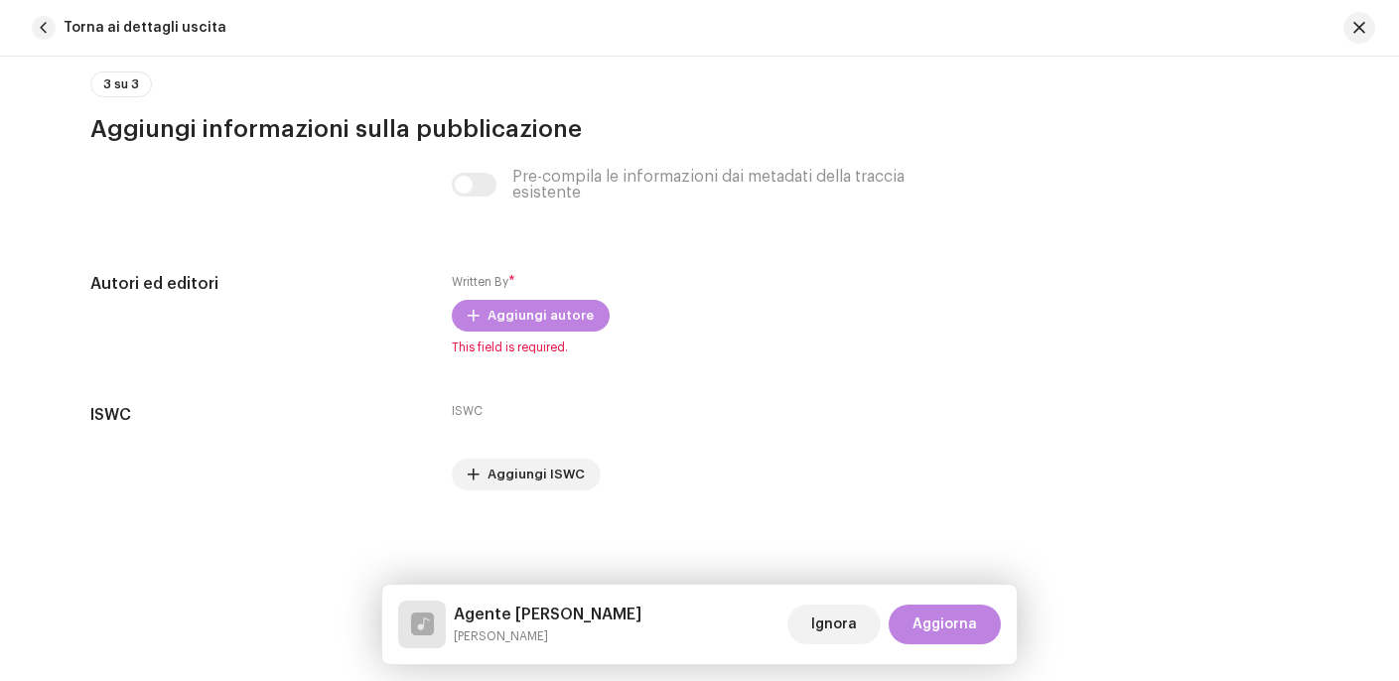
click at [467, 184] on div "Pre-compila le informazioni dai metadati della traccia esistente" at bounding box center [699, 185] width 494 height 32
click at [466, 186] on div "Pre-compila le informazioni dai metadati della traccia esistente" at bounding box center [699, 185] width 494 height 32
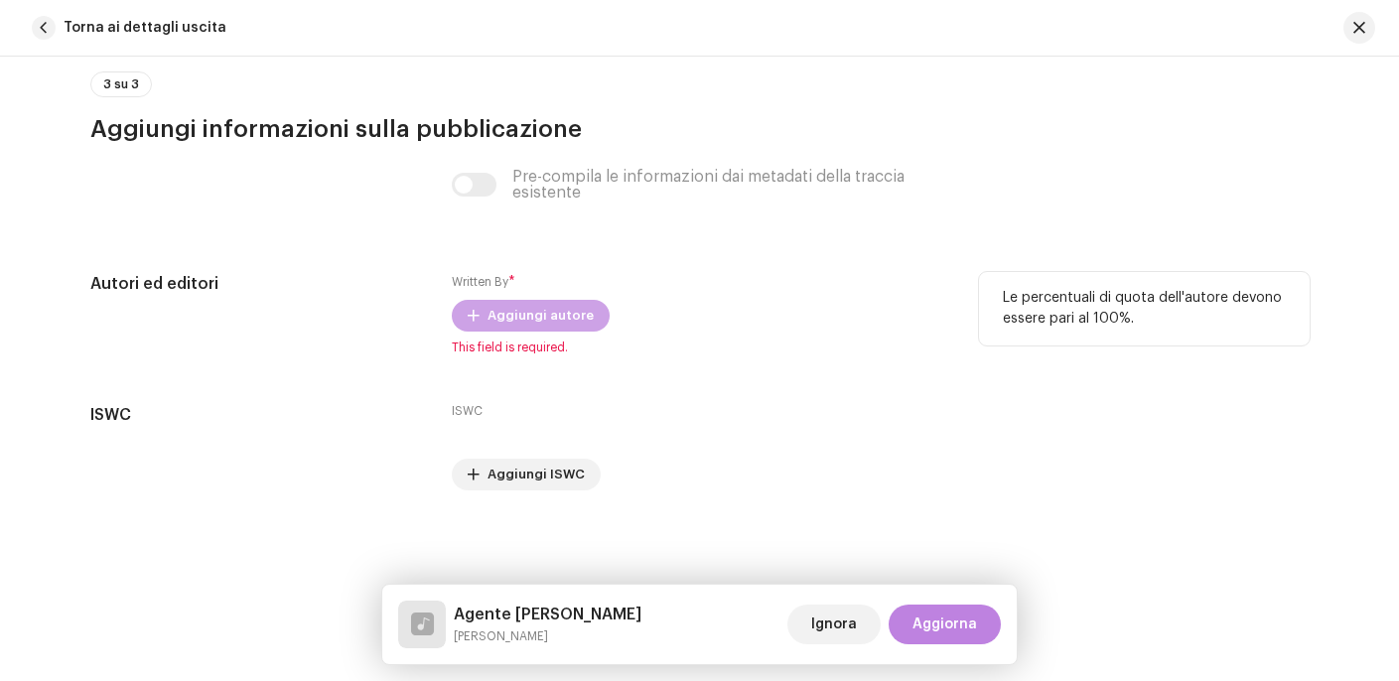
click at [522, 324] on span "Aggiungi autore" at bounding box center [540, 316] width 106 height 40
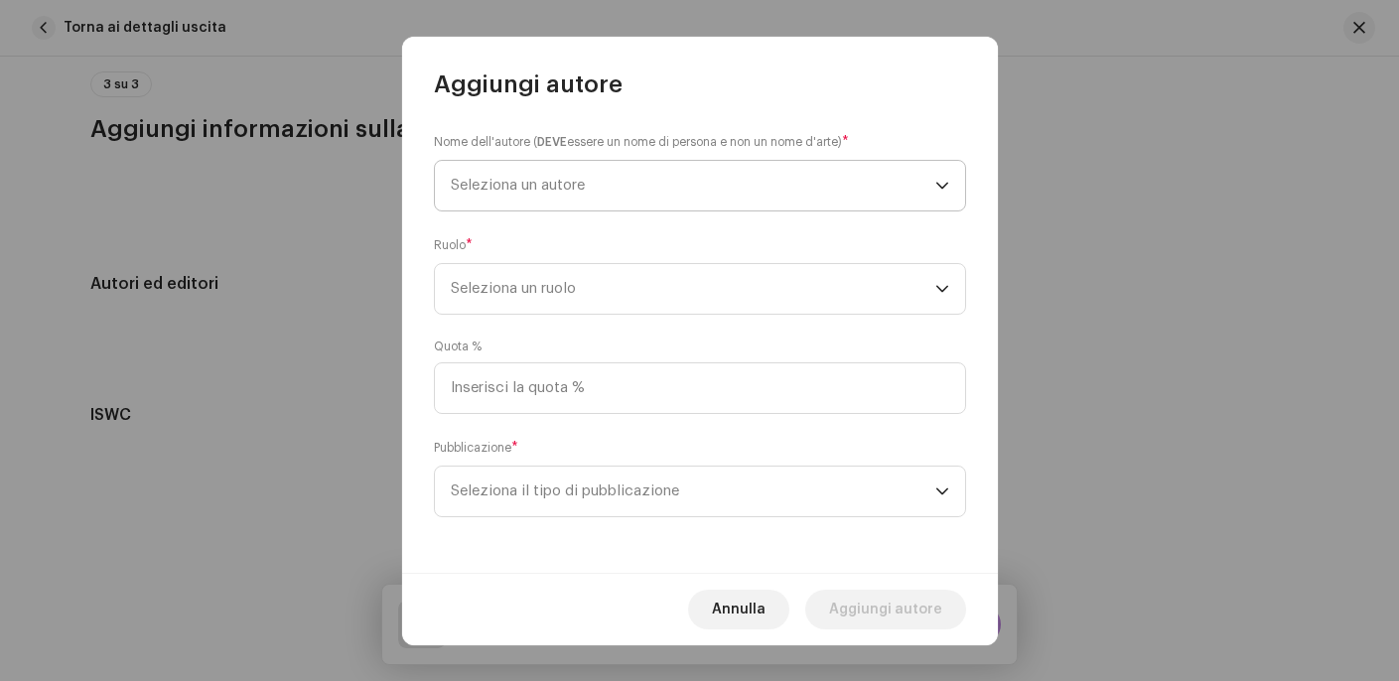
click at [630, 187] on span "Seleziona un autore" at bounding box center [693, 186] width 484 height 50
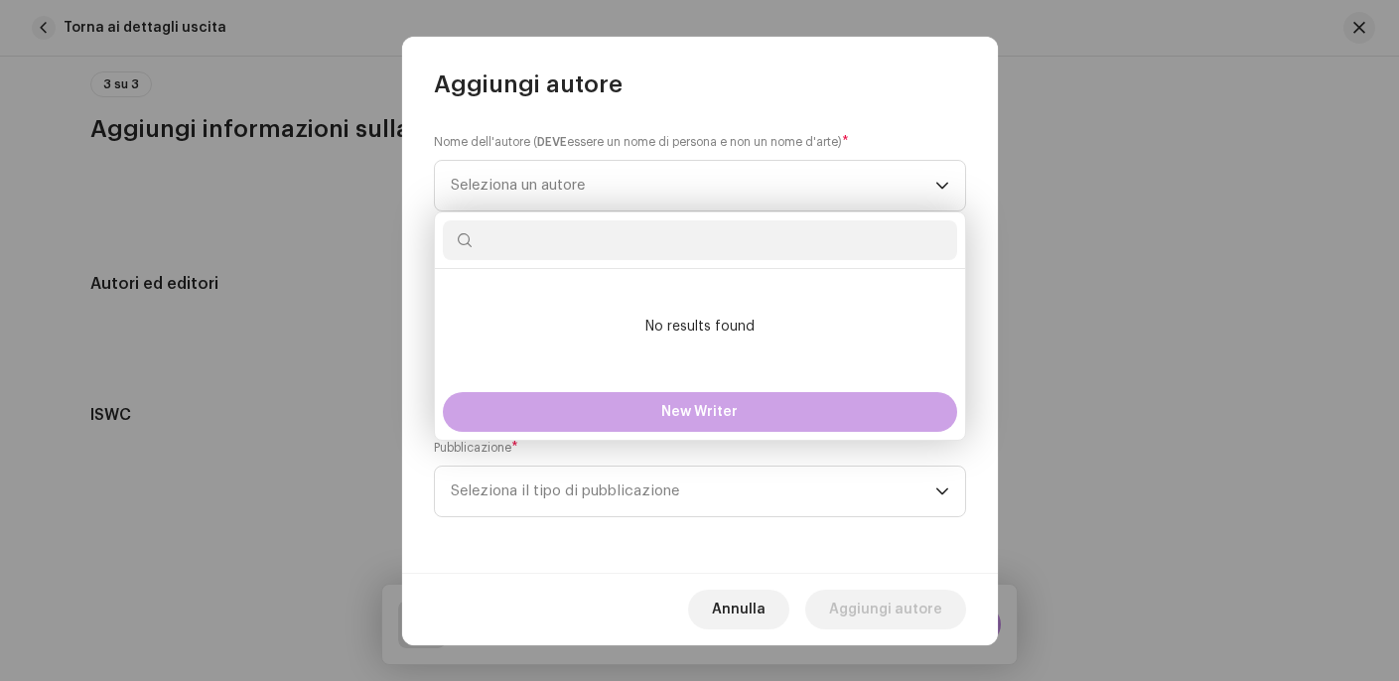
click at [717, 420] on button "New Writer" at bounding box center [700, 412] width 514 height 40
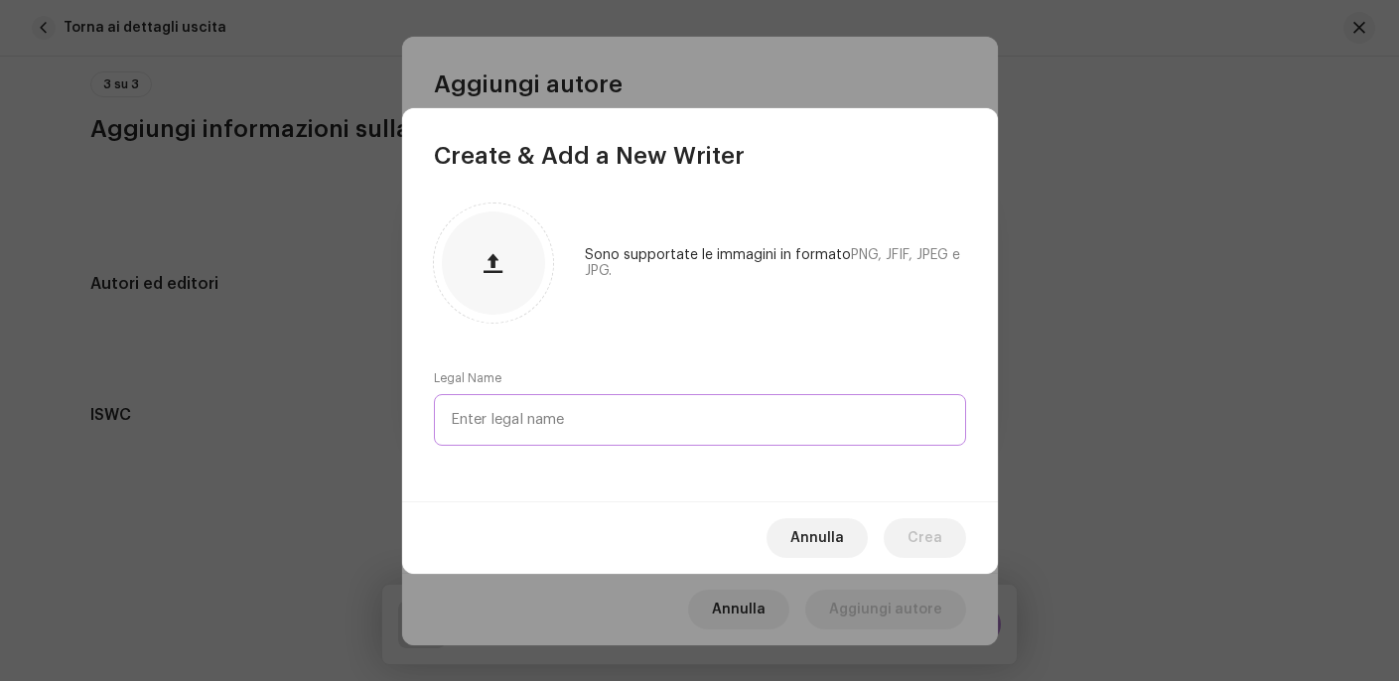
click at [676, 427] on input "text" at bounding box center [700, 420] width 532 height 52
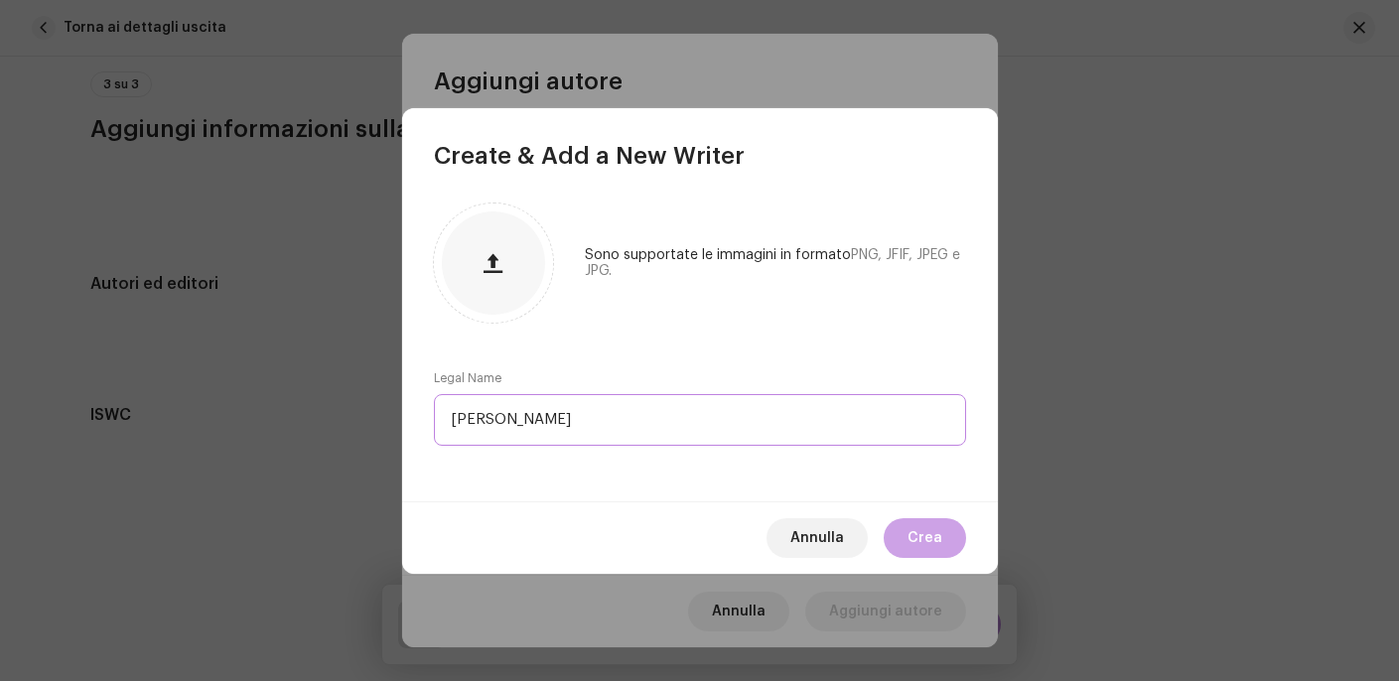
type input "[PERSON_NAME]"
click at [936, 522] on span "Crea" at bounding box center [924, 538] width 35 height 40
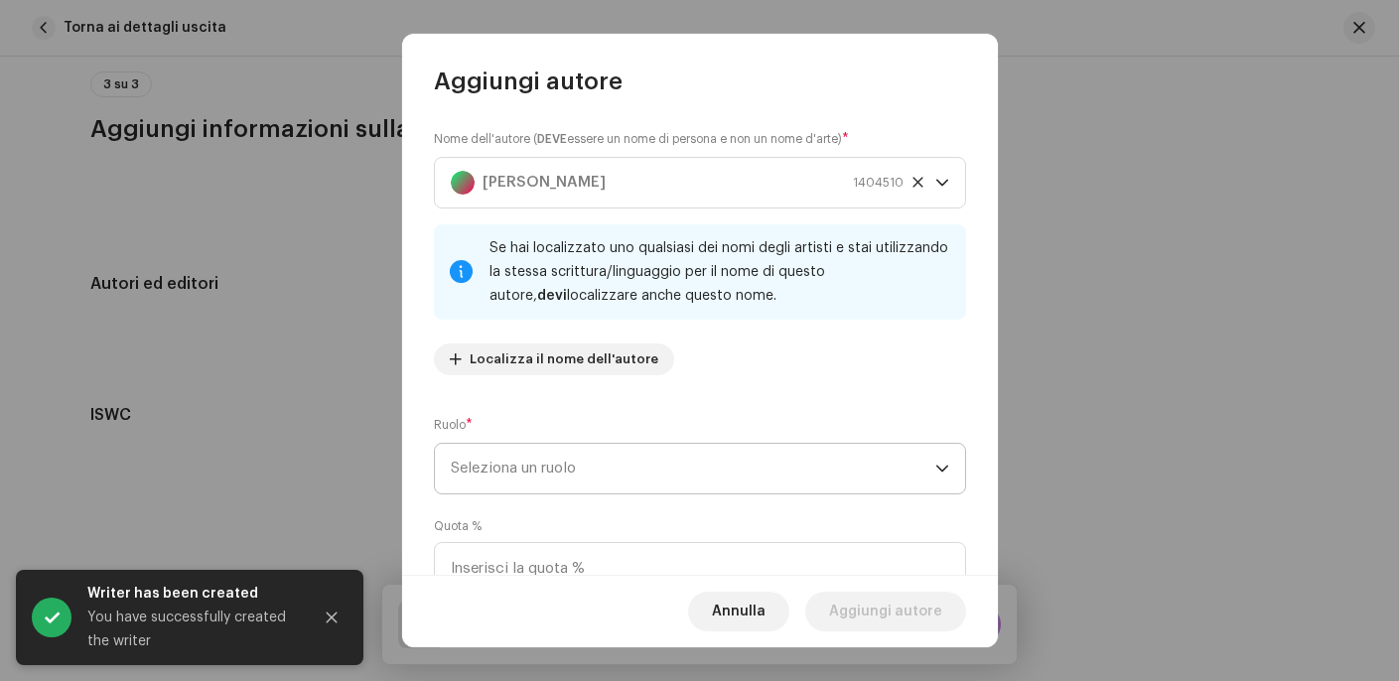
click at [735, 477] on span "Seleziona un ruolo" at bounding box center [693, 469] width 484 height 50
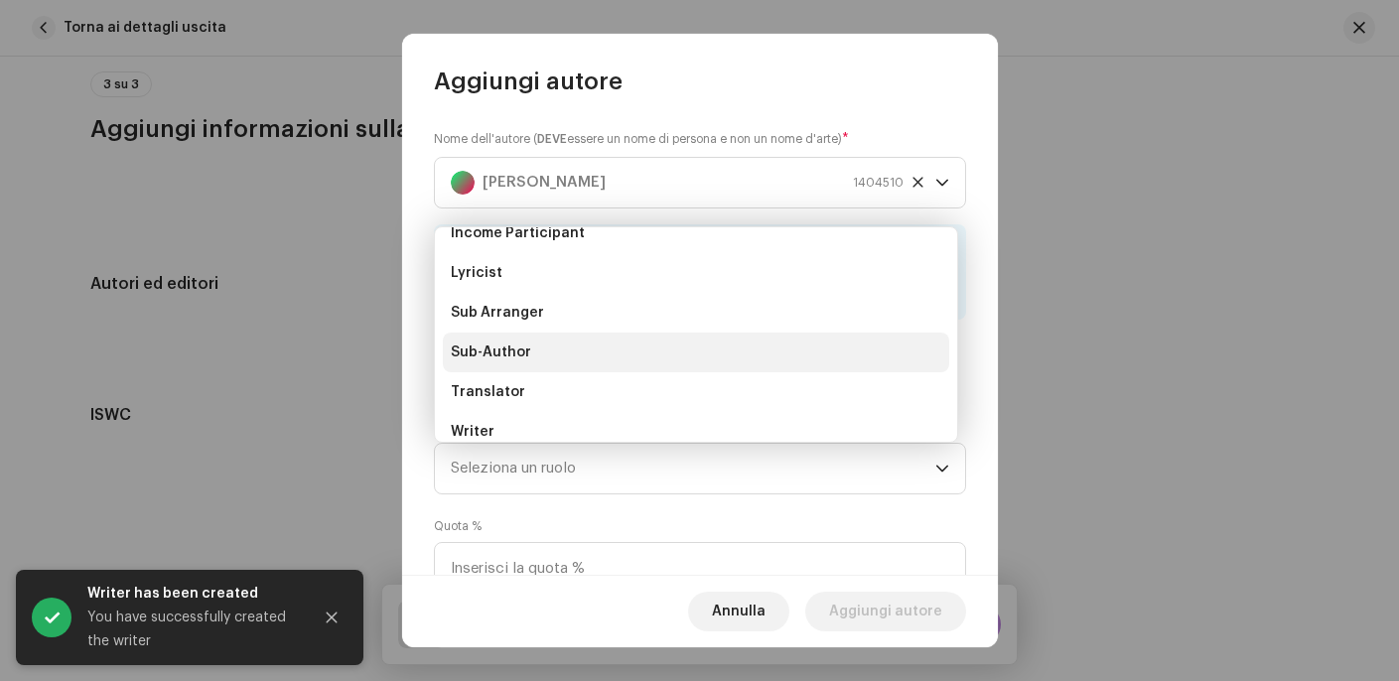
scroll to position [199, 0]
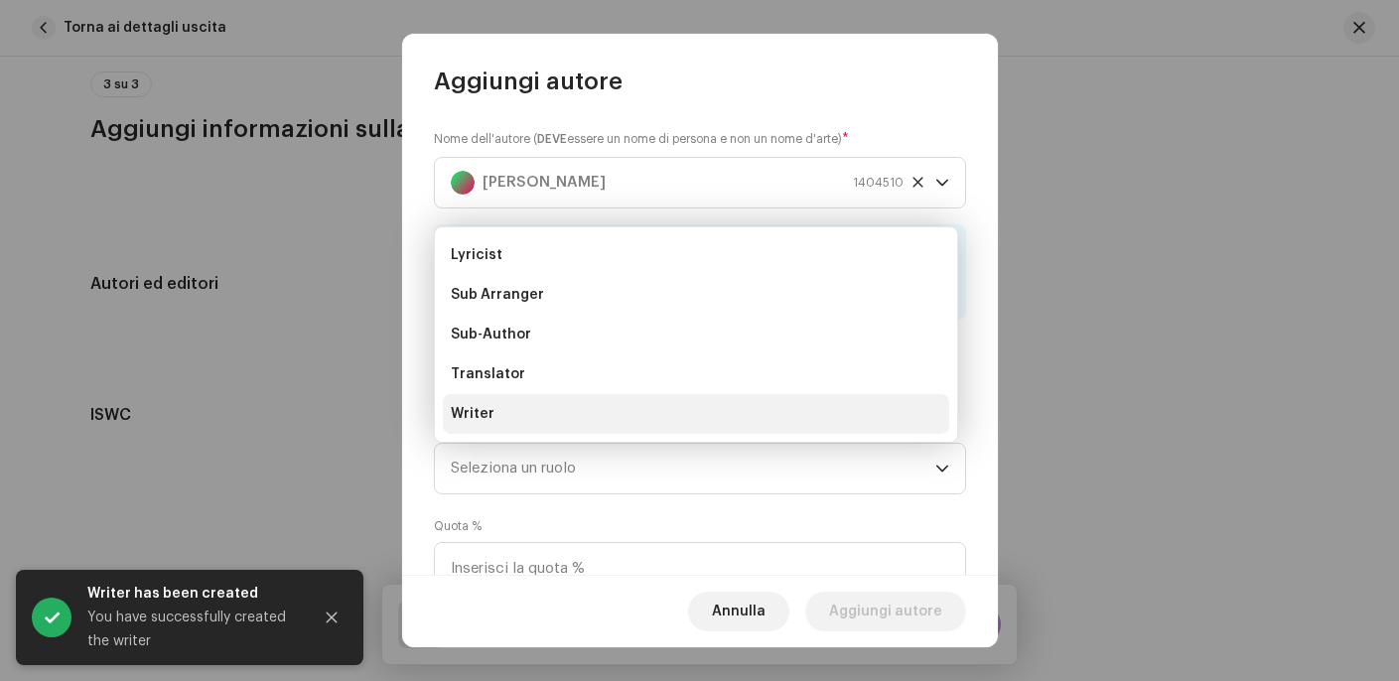
click at [525, 416] on li "Writer" at bounding box center [696, 414] width 506 height 40
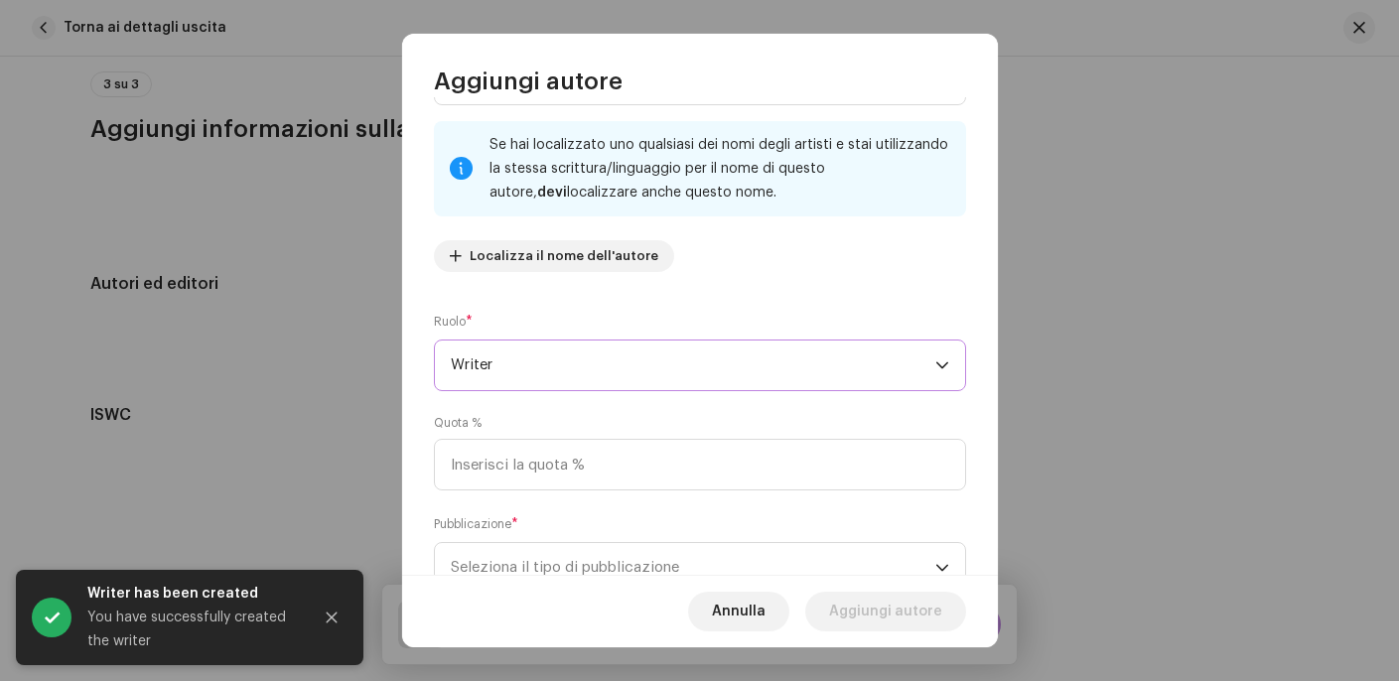
scroll to position [158, 0]
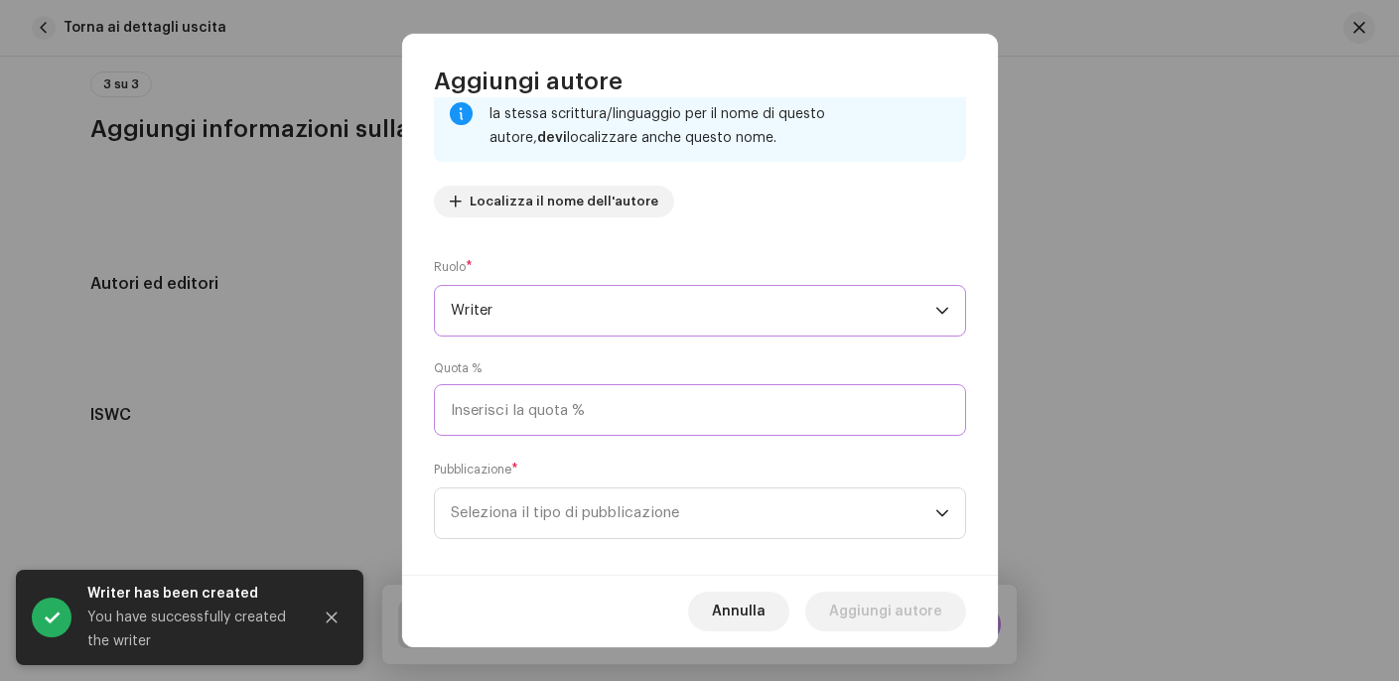
click at [637, 426] on input at bounding box center [700, 410] width 532 height 52
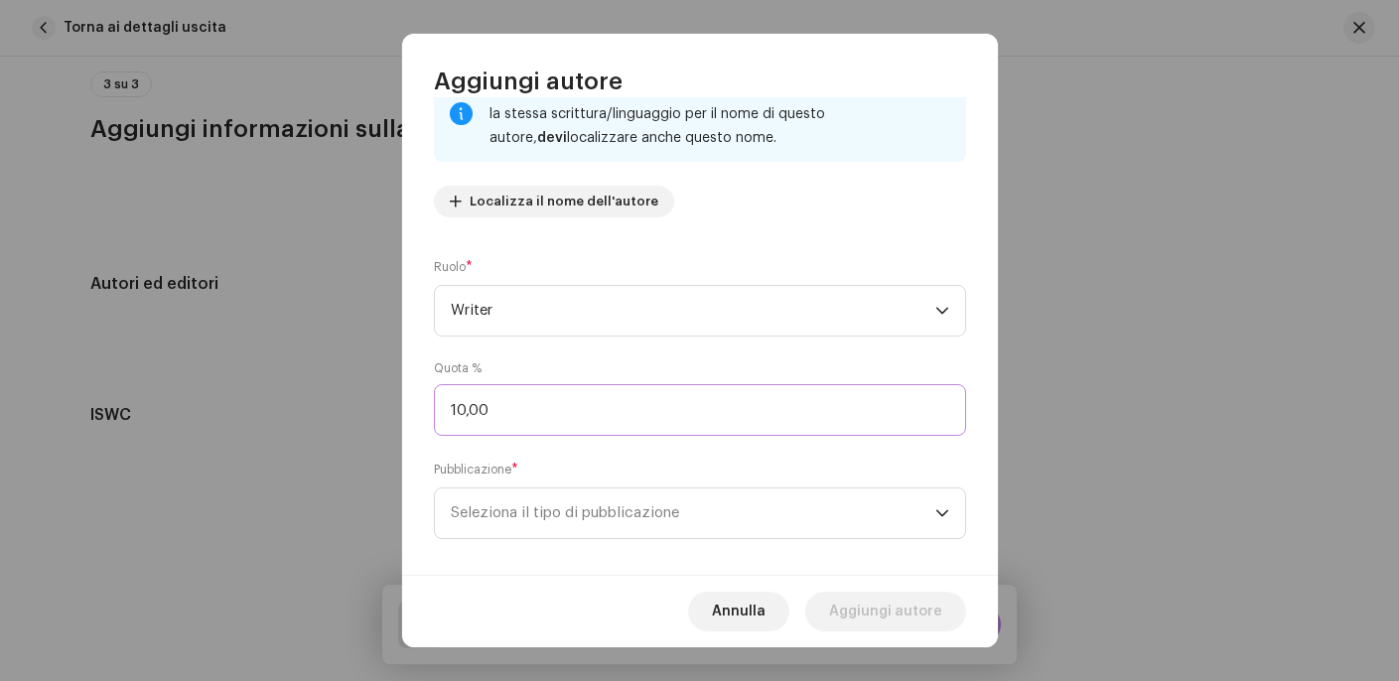
type input "100,00"
drag, startPoint x: 704, startPoint y: 478, endPoint x: 702, endPoint y: 498, distance: 20.0
click at [704, 478] on div "Pubblicazione * Seleziona il tipo di pubblicazione" at bounding box center [700, 499] width 532 height 79
click at [703, 519] on span "Seleziona il tipo di pubblicazione" at bounding box center [693, 513] width 484 height 50
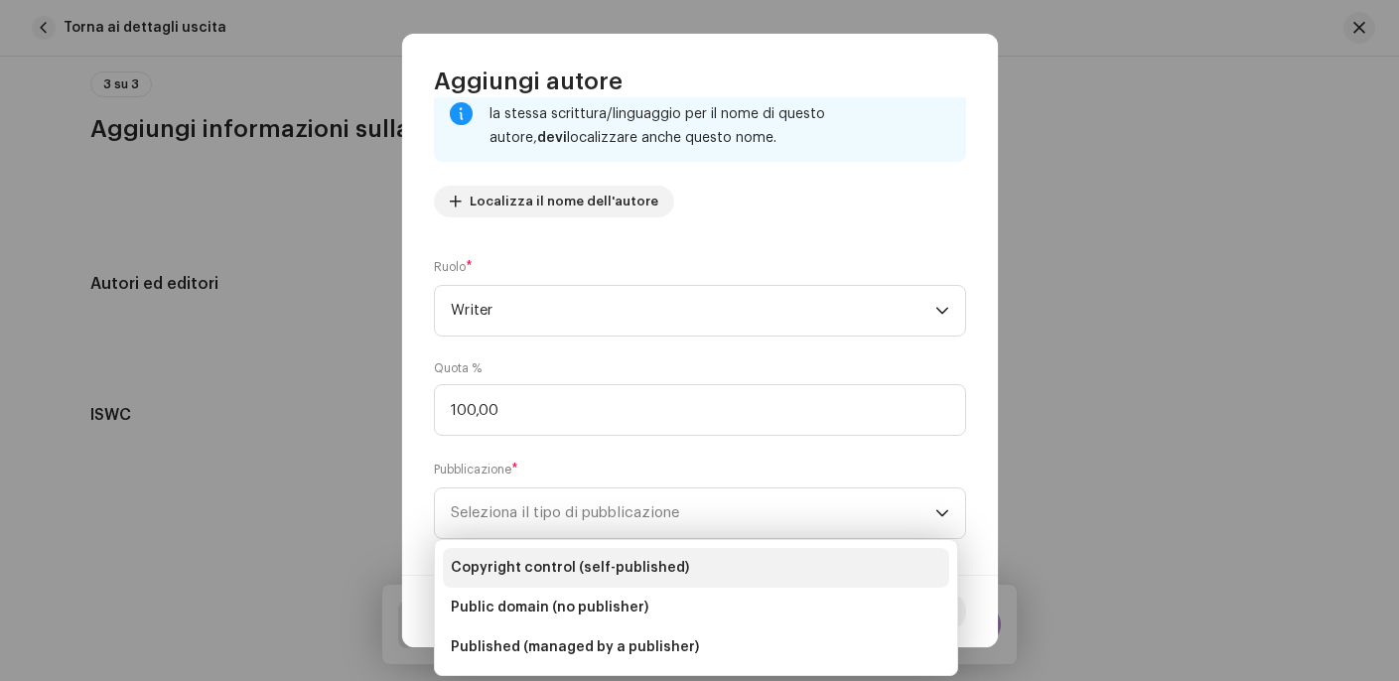
click at [579, 571] on span "Copyright control (self-published)" at bounding box center [570, 568] width 238 height 20
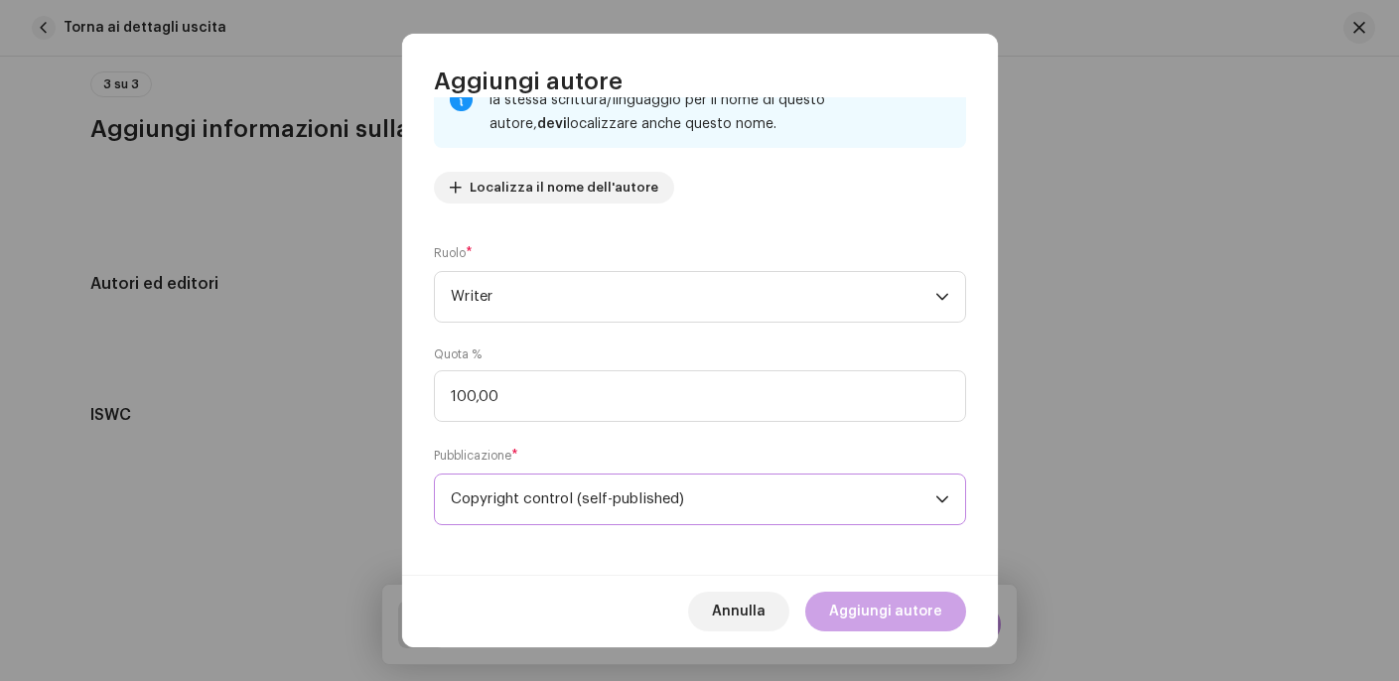
scroll to position [178, 0]
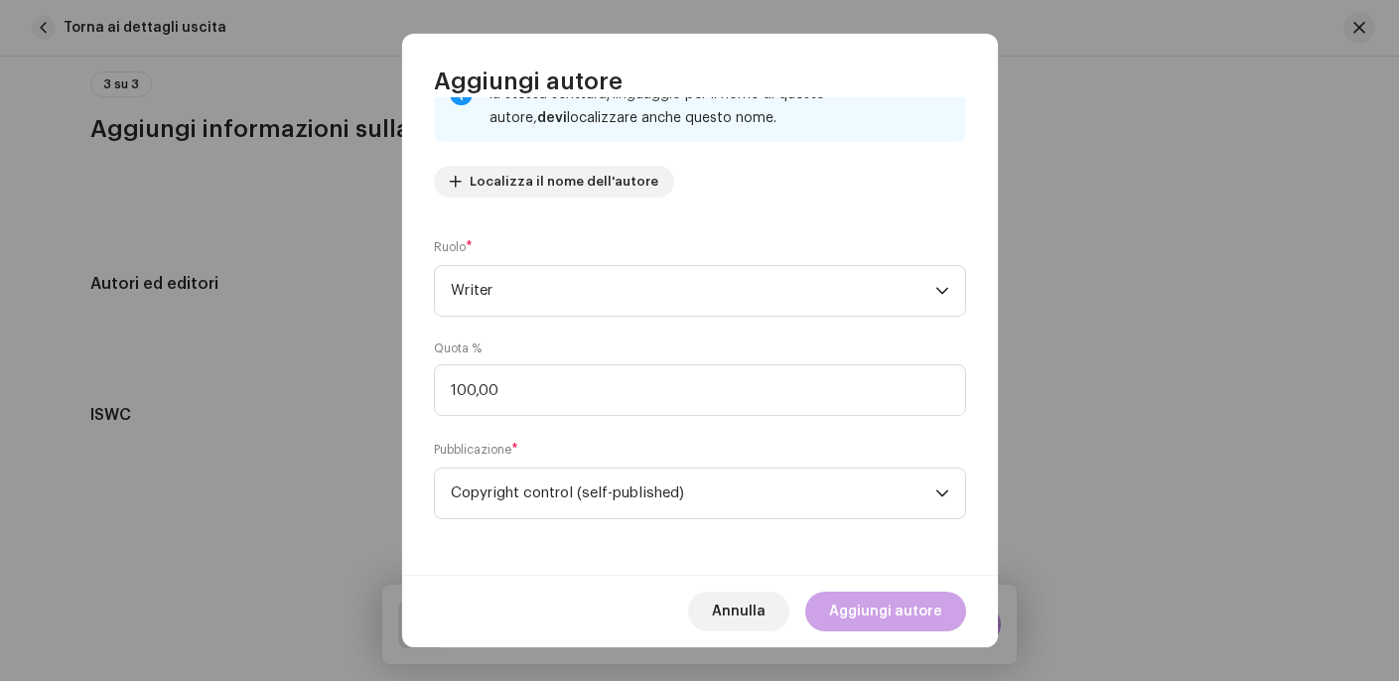
click at [890, 613] on span "Aggiungi autore" at bounding box center [885, 612] width 113 height 40
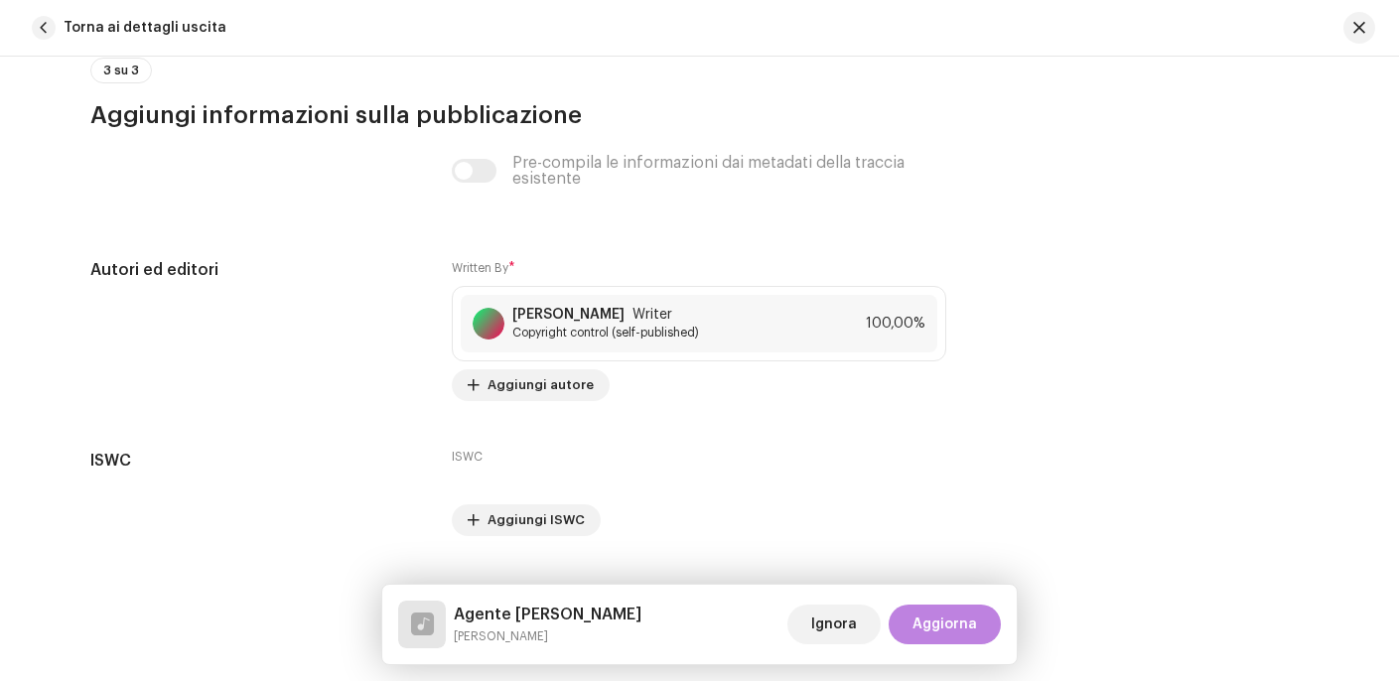
scroll to position [3858, 0]
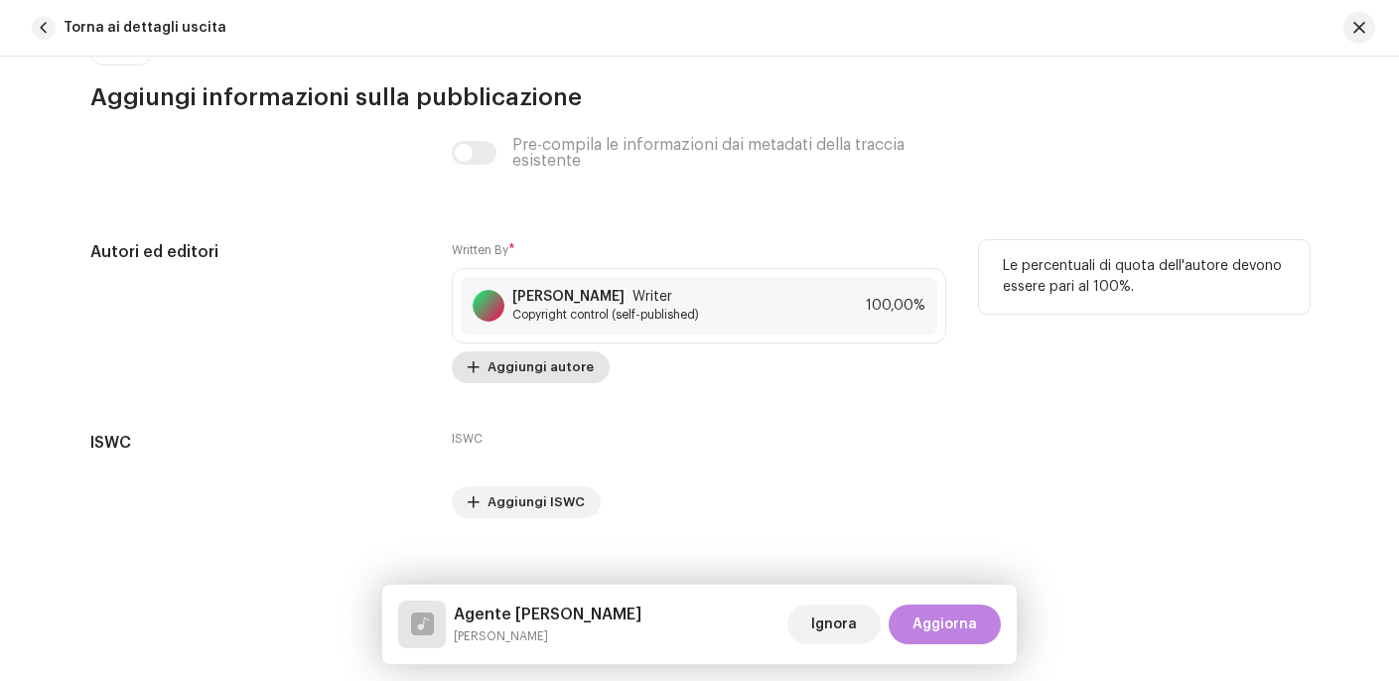
click at [542, 366] on span "Aggiungi autore" at bounding box center [540, 367] width 106 height 40
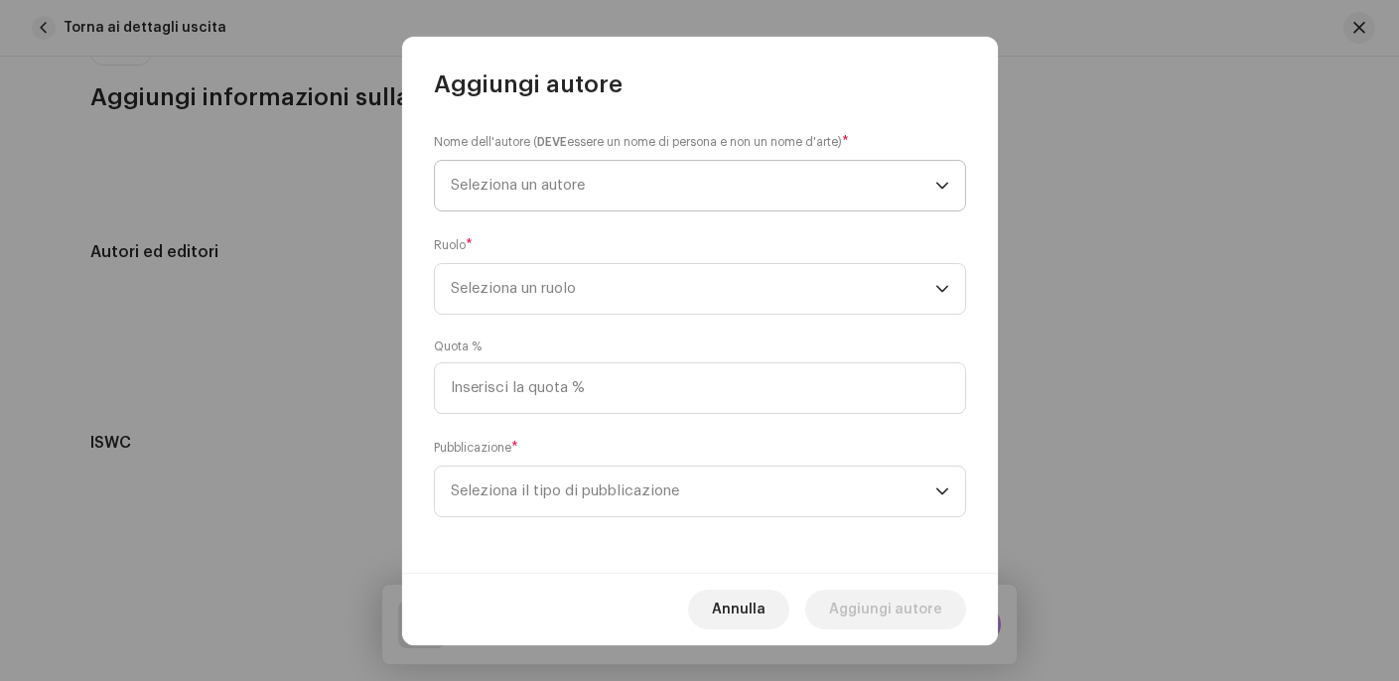
click at [615, 201] on span "Seleziona un autore" at bounding box center [693, 186] width 484 height 50
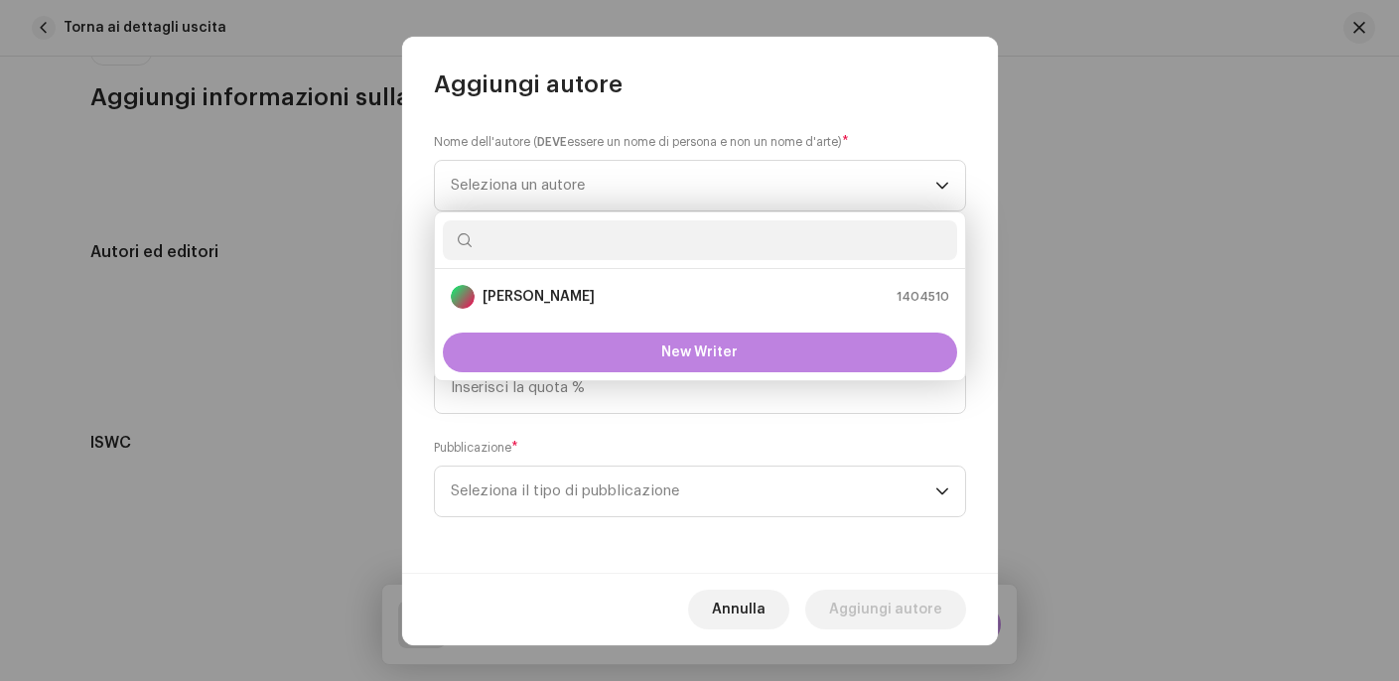
click at [918, 99] on div "Aggiungi autore" at bounding box center [700, 69] width 596 height 64
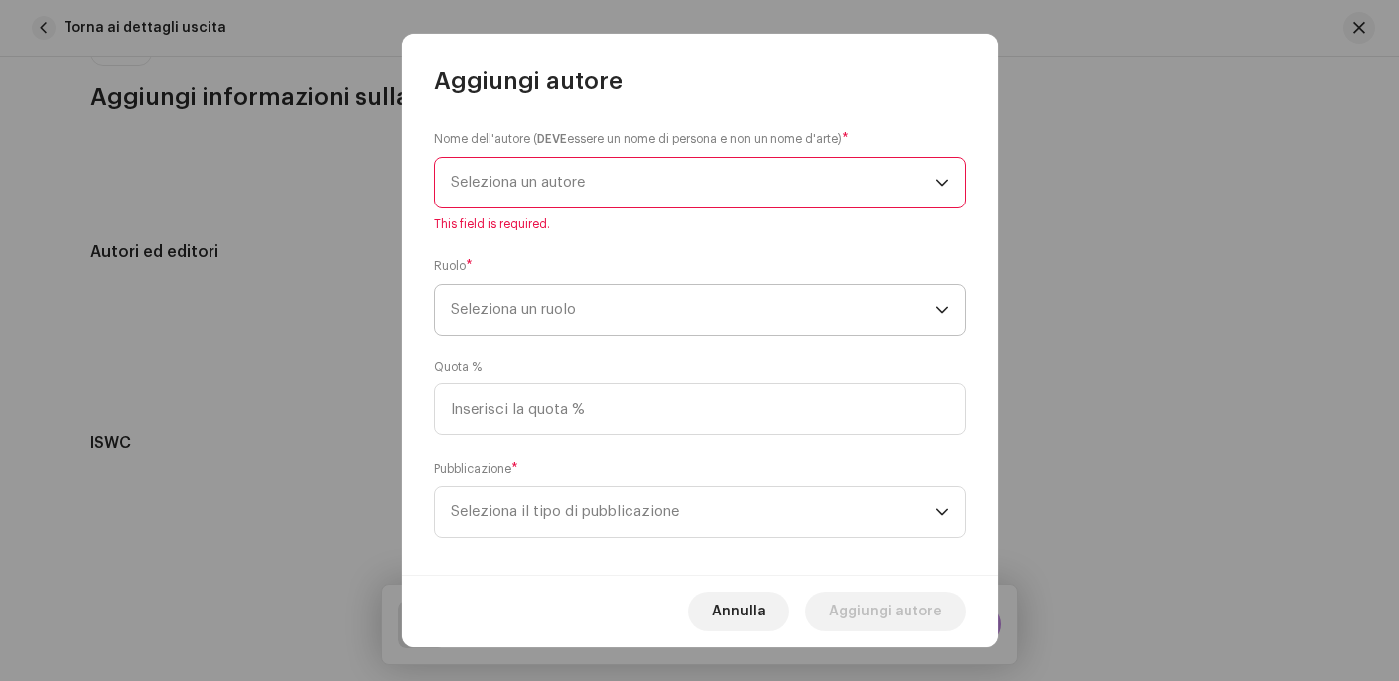
click at [699, 297] on span "Seleziona un ruolo" at bounding box center [693, 310] width 484 height 50
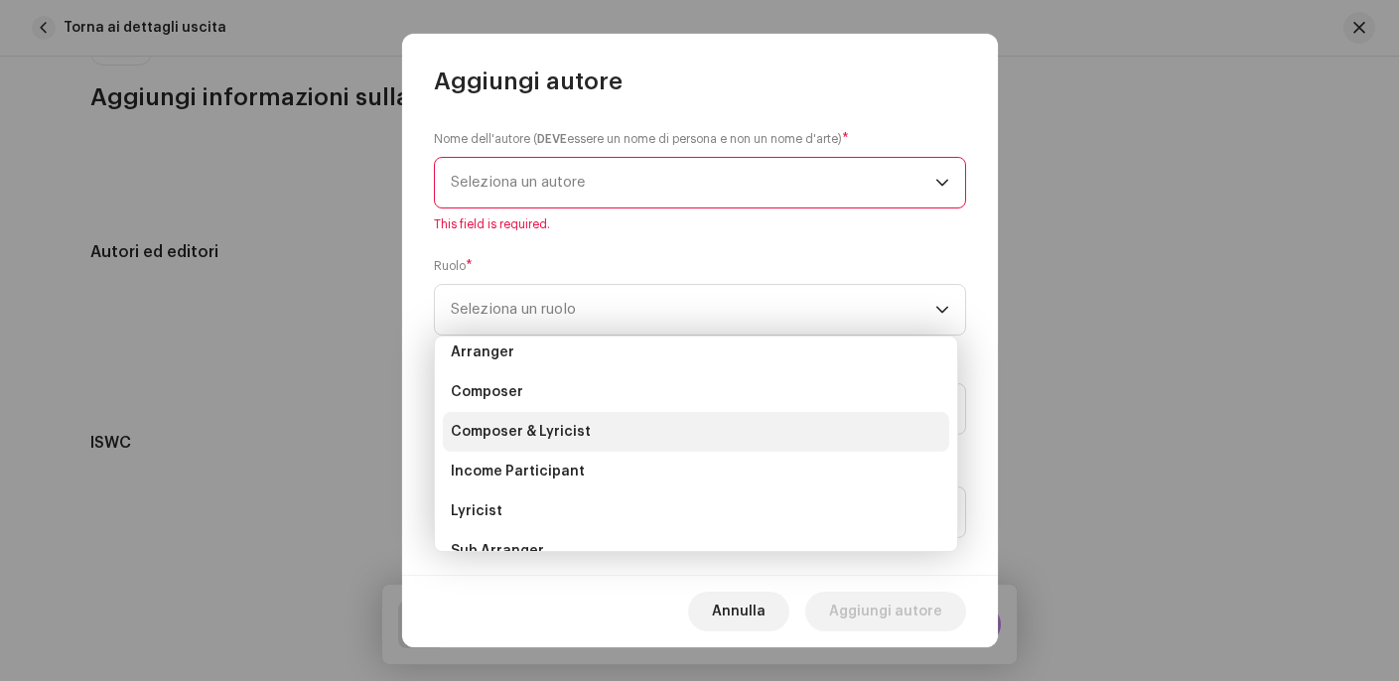
scroll to position [70, 0]
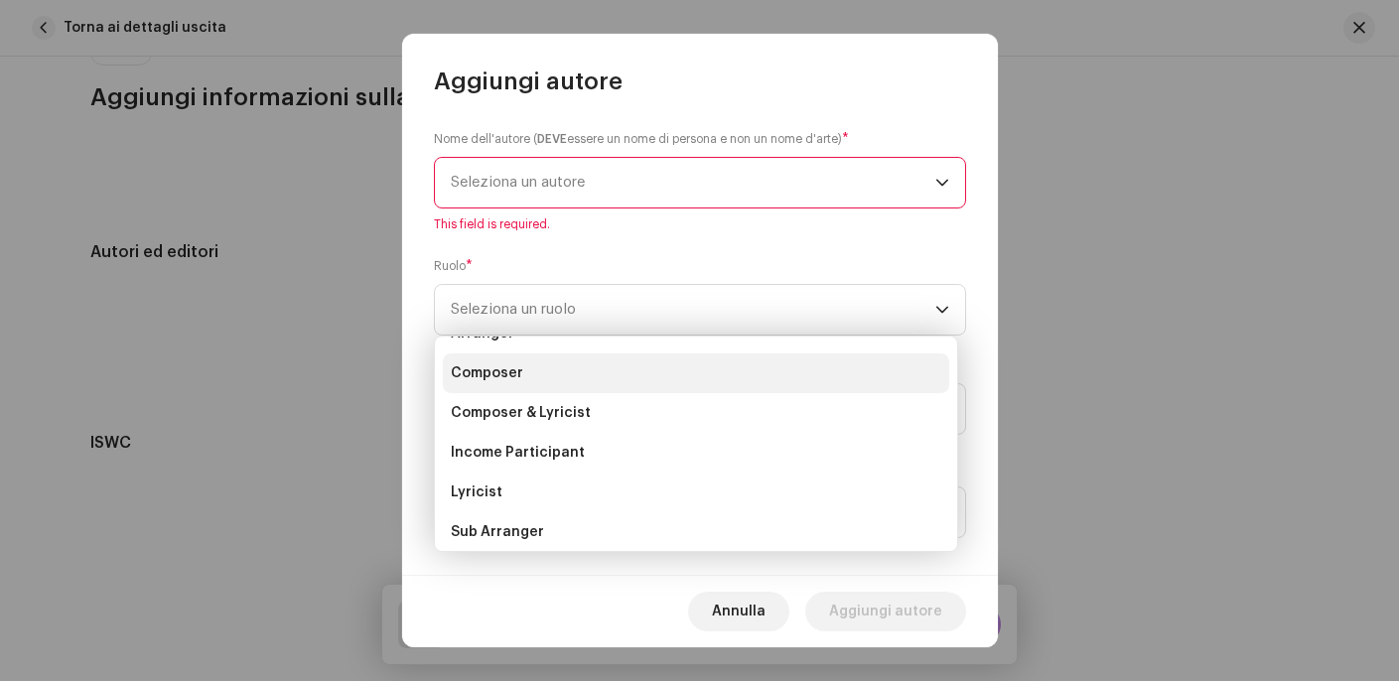
click at [509, 368] on span "Composer" at bounding box center [487, 373] width 72 height 20
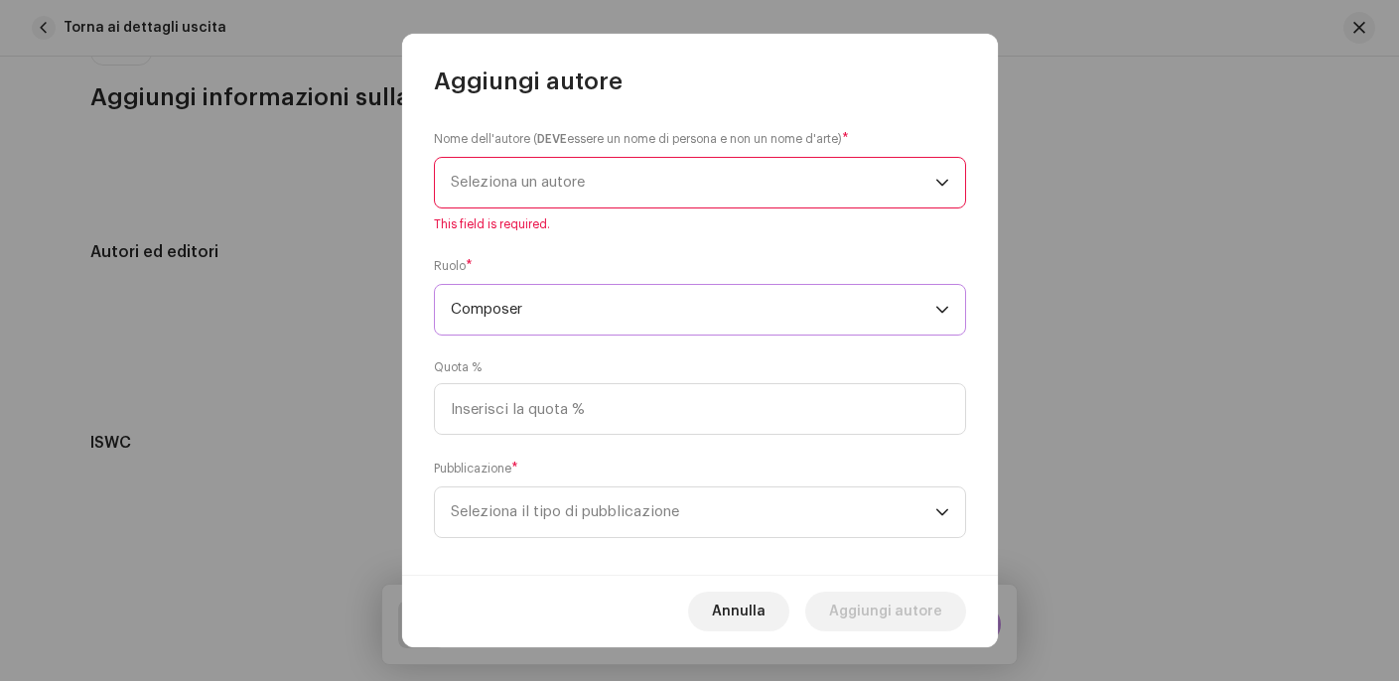
click at [590, 206] on span "Seleziona un autore" at bounding box center [693, 183] width 484 height 50
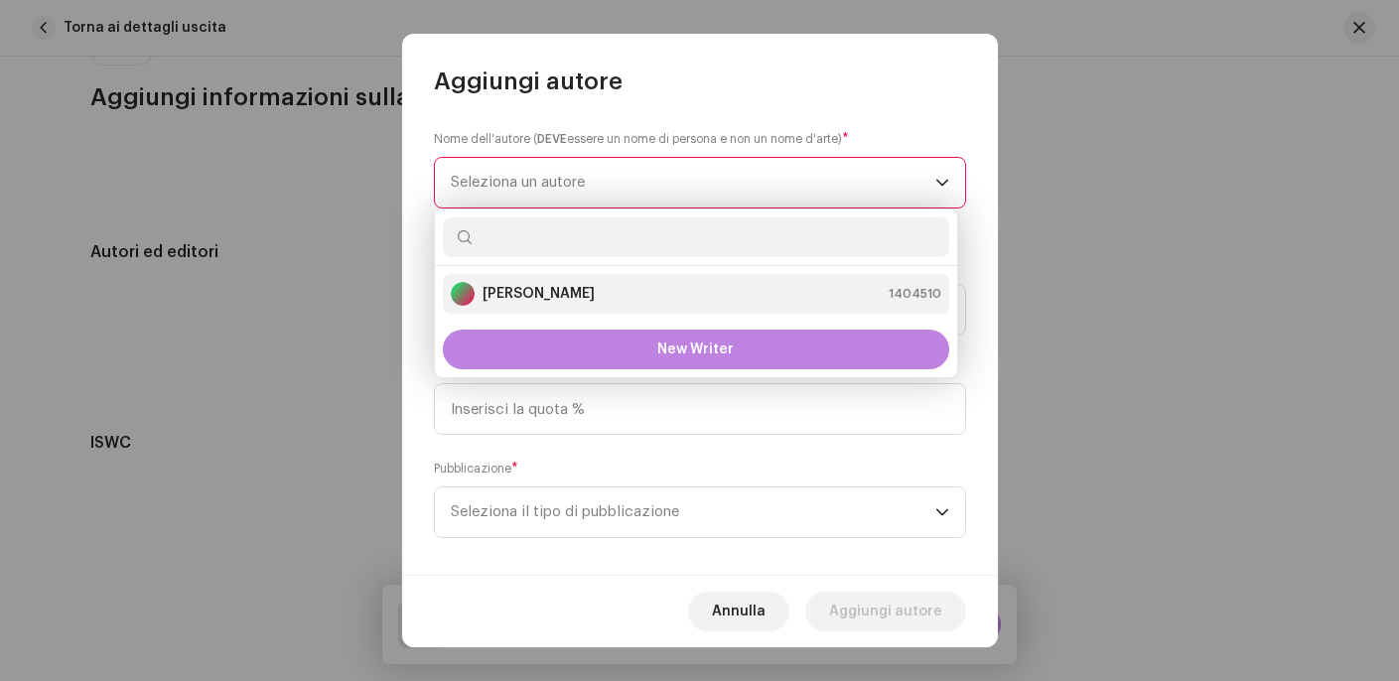
click at [568, 301] on strong "[PERSON_NAME]" at bounding box center [538, 294] width 112 height 20
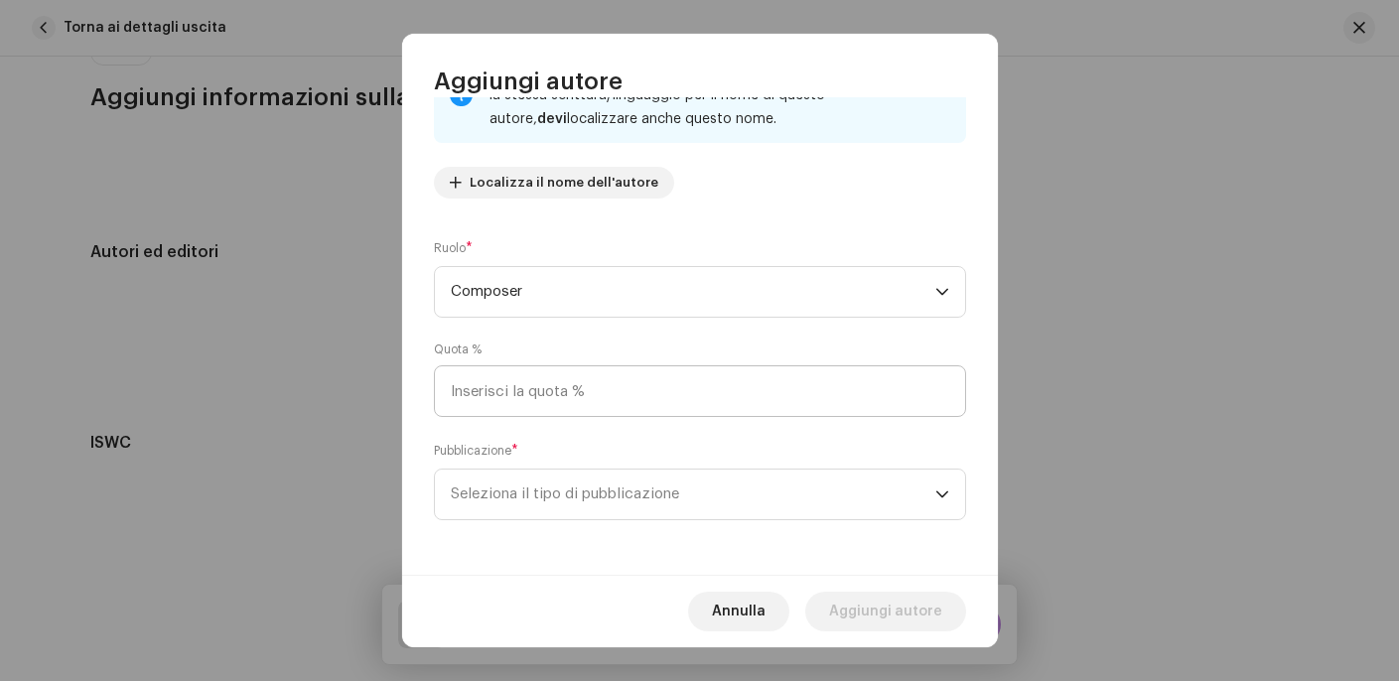
scroll to position [178, 0]
click at [606, 394] on input at bounding box center [700, 390] width 532 height 52
type input "100,00"
drag, startPoint x: 634, startPoint y: 482, endPoint x: 650, endPoint y: 483, distance: 15.9
click at [634, 482] on span "Seleziona il tipo di pubblicazione" at bounding box center [693, 493] width 484 height 50
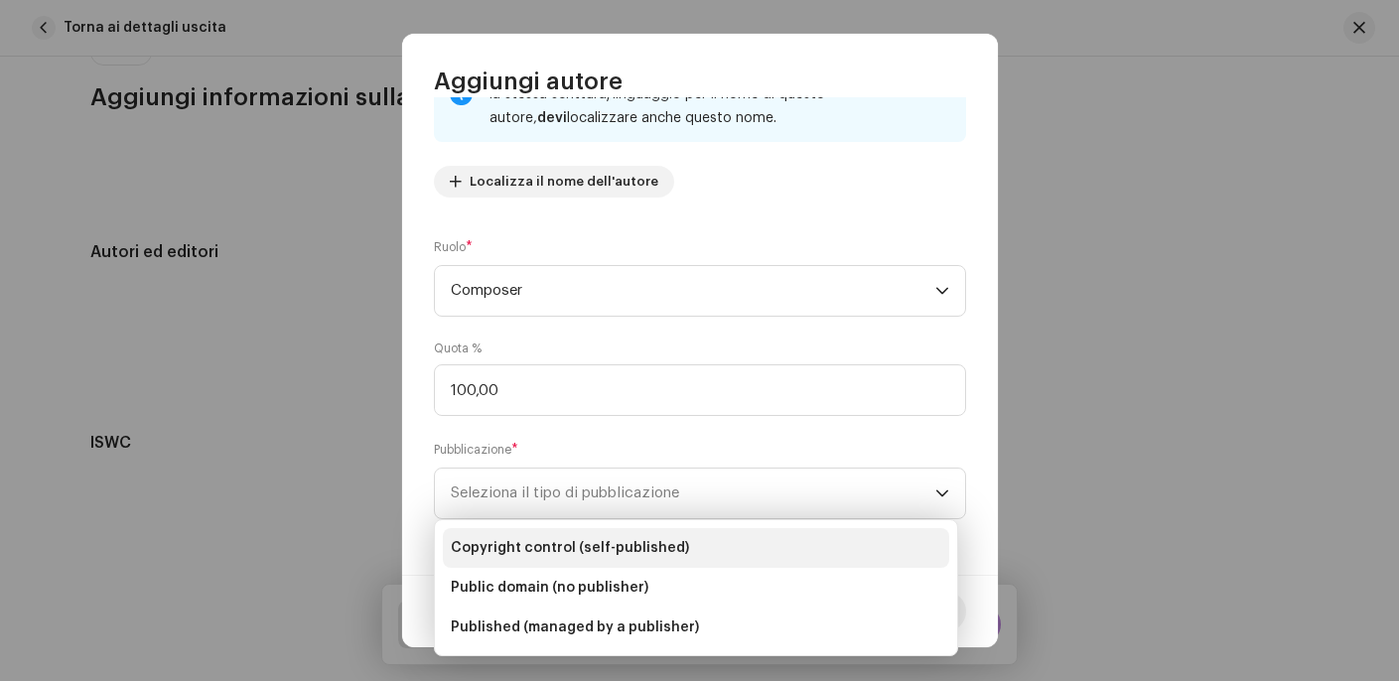
click at [618, 540] on span "Copyright control (self-published)" at bounding box center [570, 548] width 238 height 20
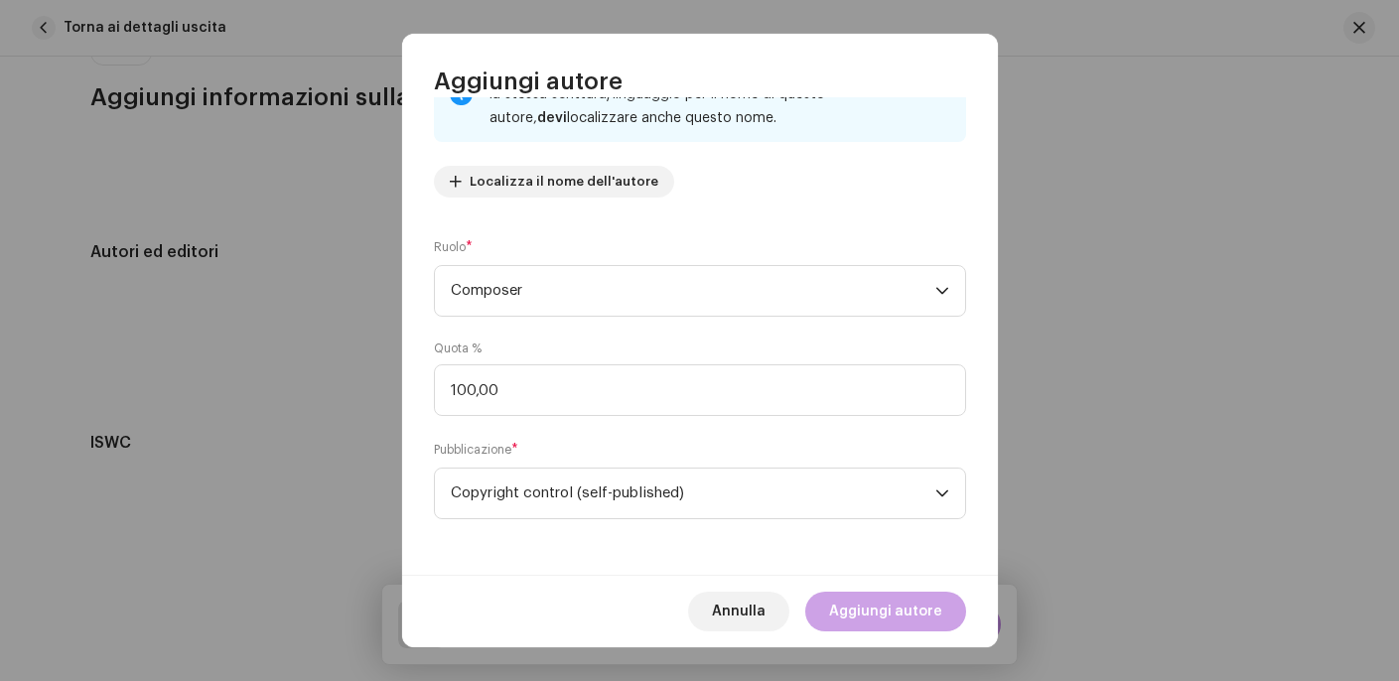
click at [870, 611] on span "Aggiungi autore" at bounding box center [885, 612] width 113 height 40
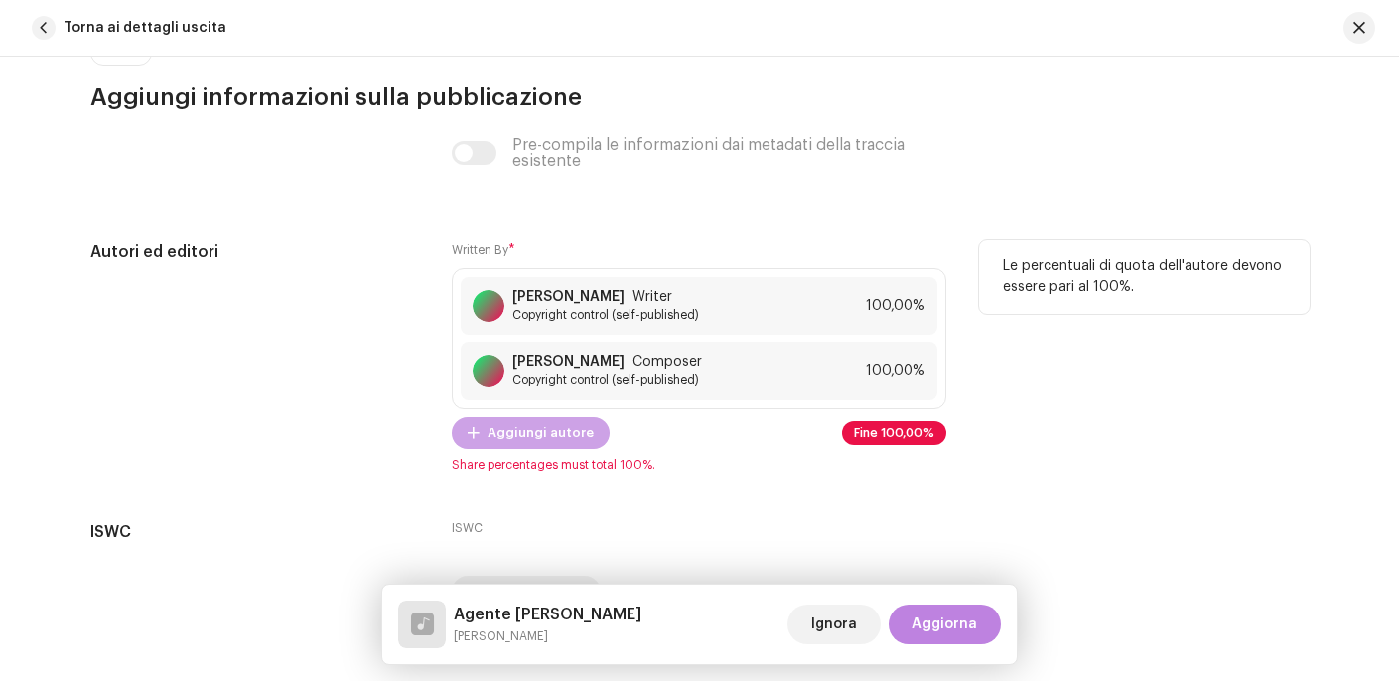
click at [520, 438] on span "Aggiungi autore" at bounding box center [540, 433] width 106 height 40
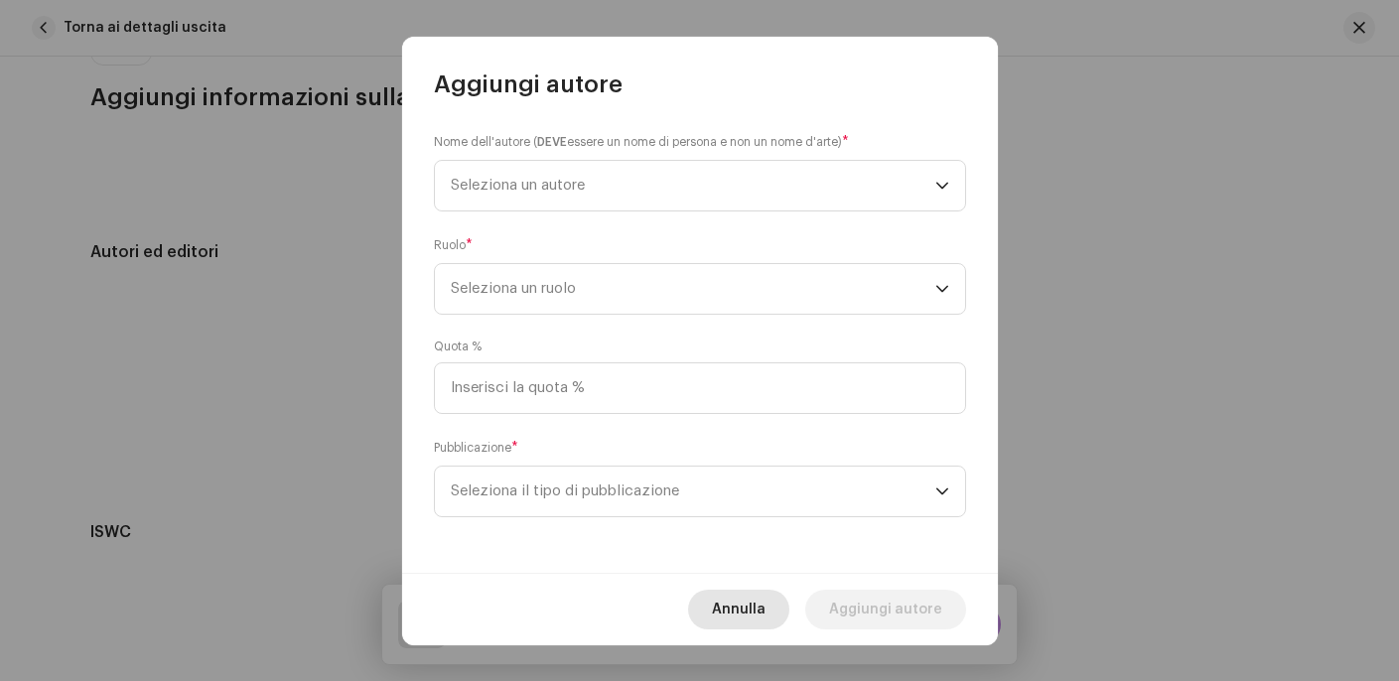
click at [747, 611] on span "Annulla" at bounding box center [739, 610] width 54 height 40
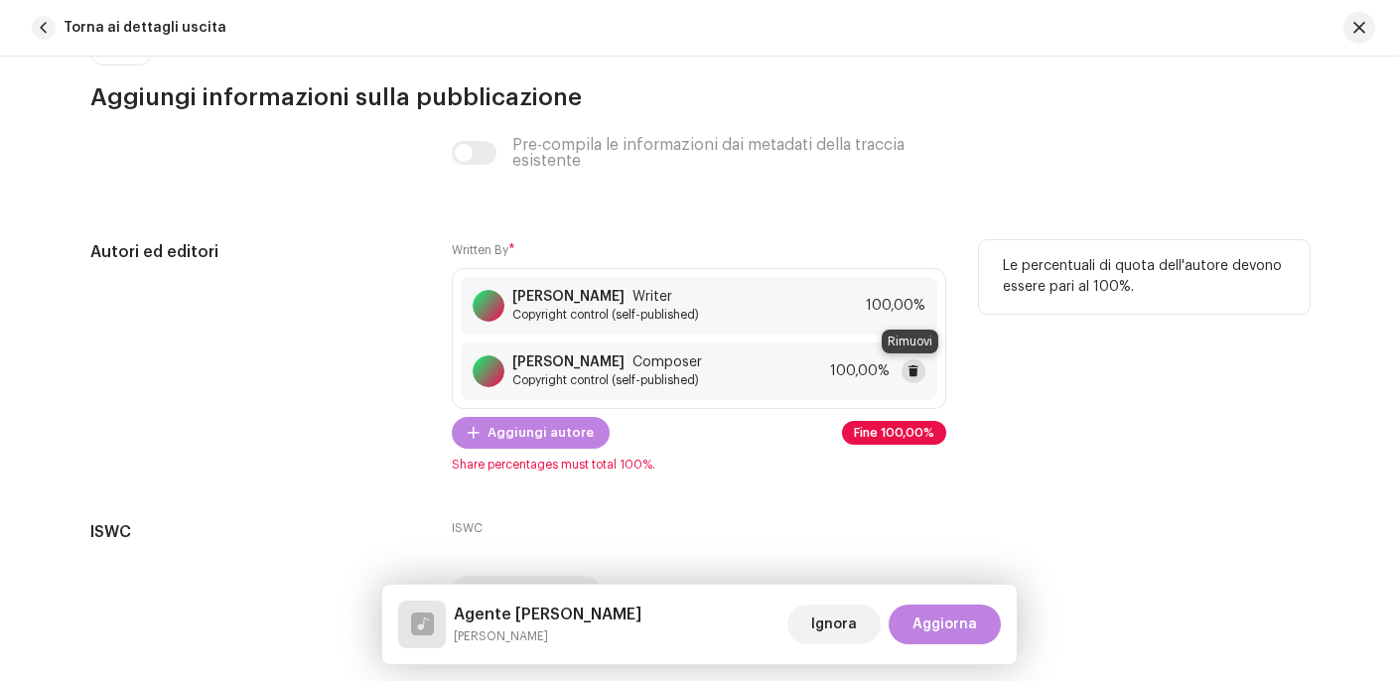
click at [913, 365] on span at bounding box center [913, 371] width 12 height 16
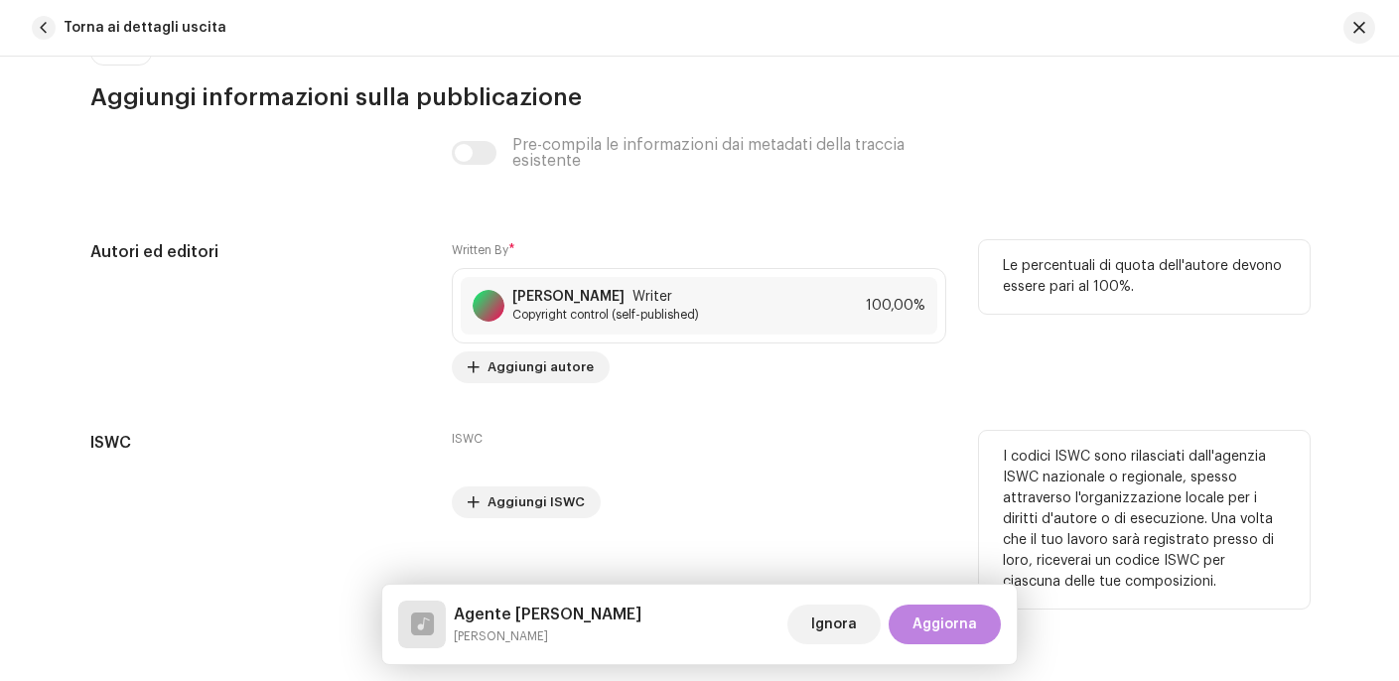
click at [891, 470] on div "ISWC Aggiungi ISWC" at bounding box center [699, 474] width 494 height 87
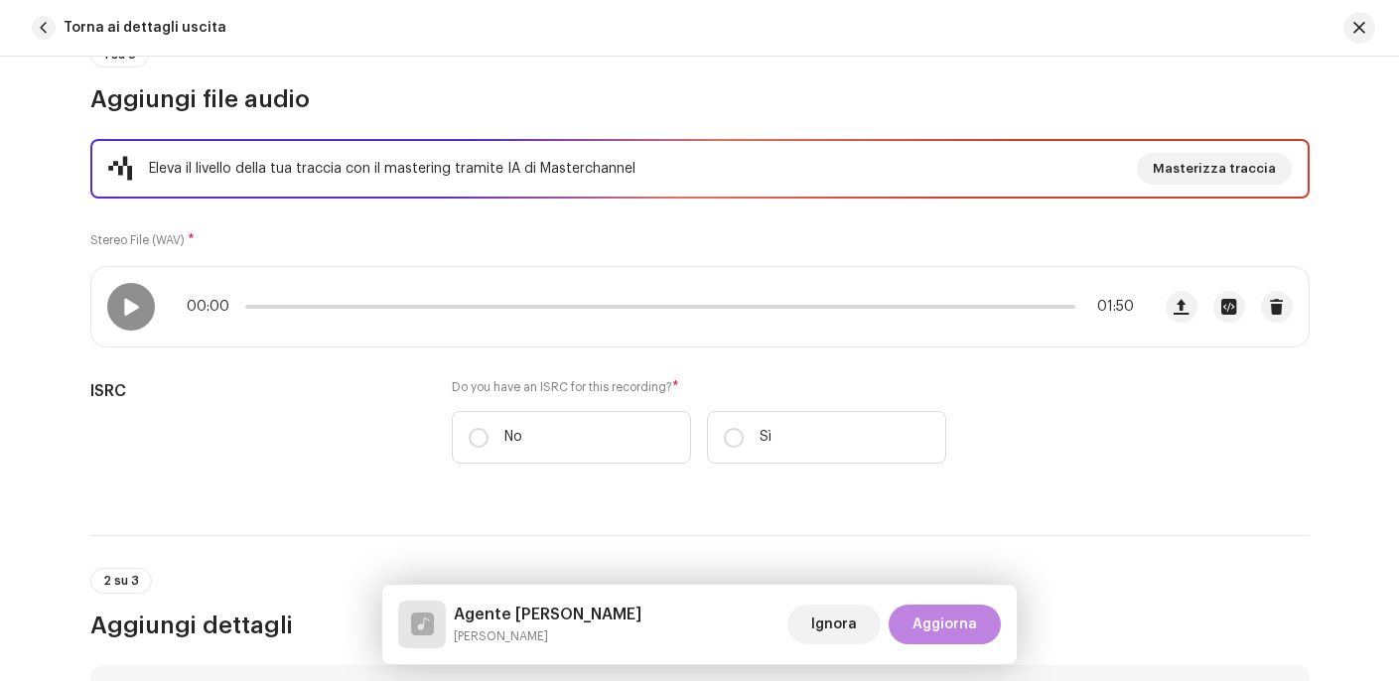
scroll to position [321, 0]
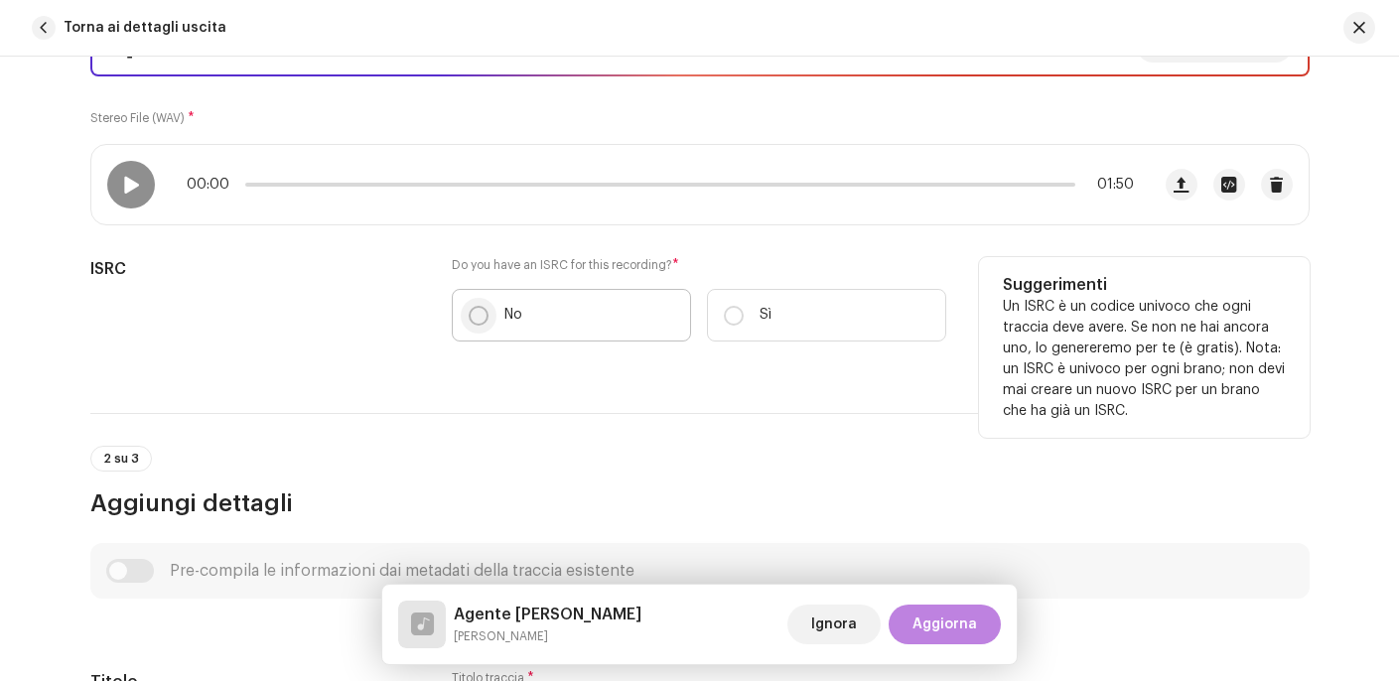
click at [474, 323] on input "No" at bounding box center [478, 316] width 20 height 20
radio input "true"
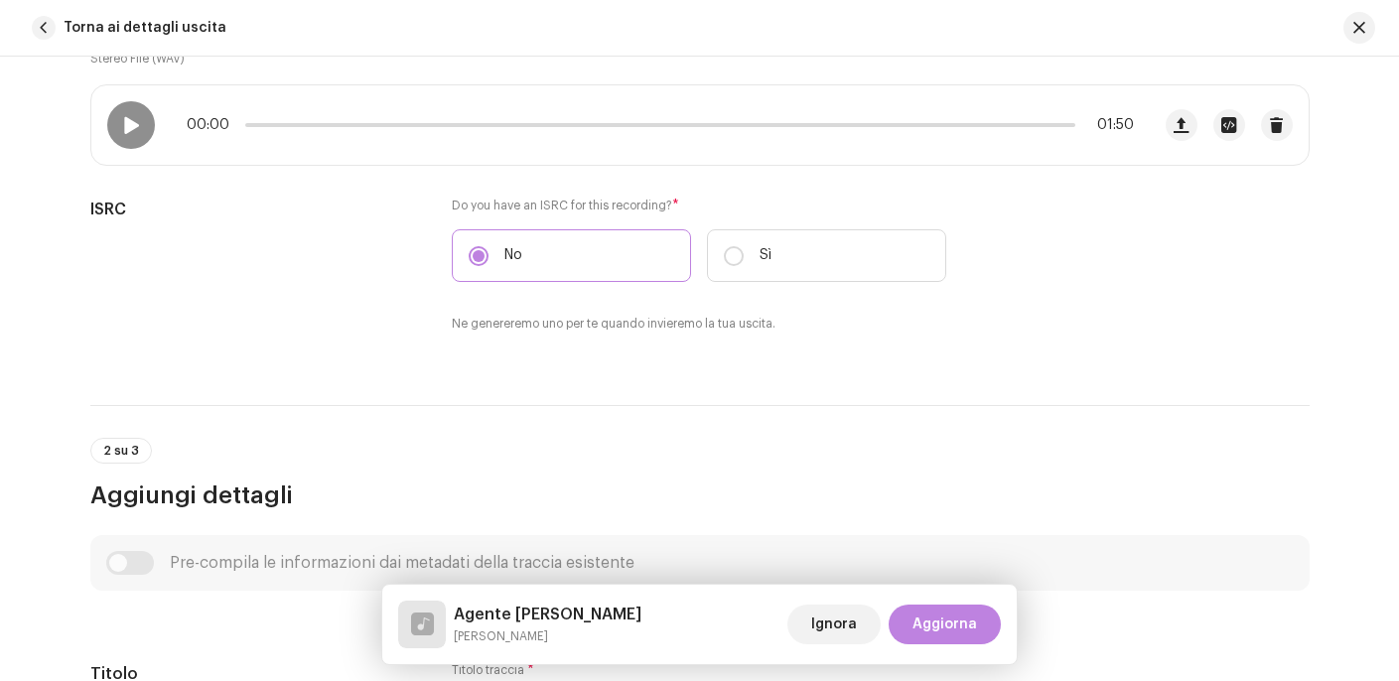
scroll to position [563, 0]
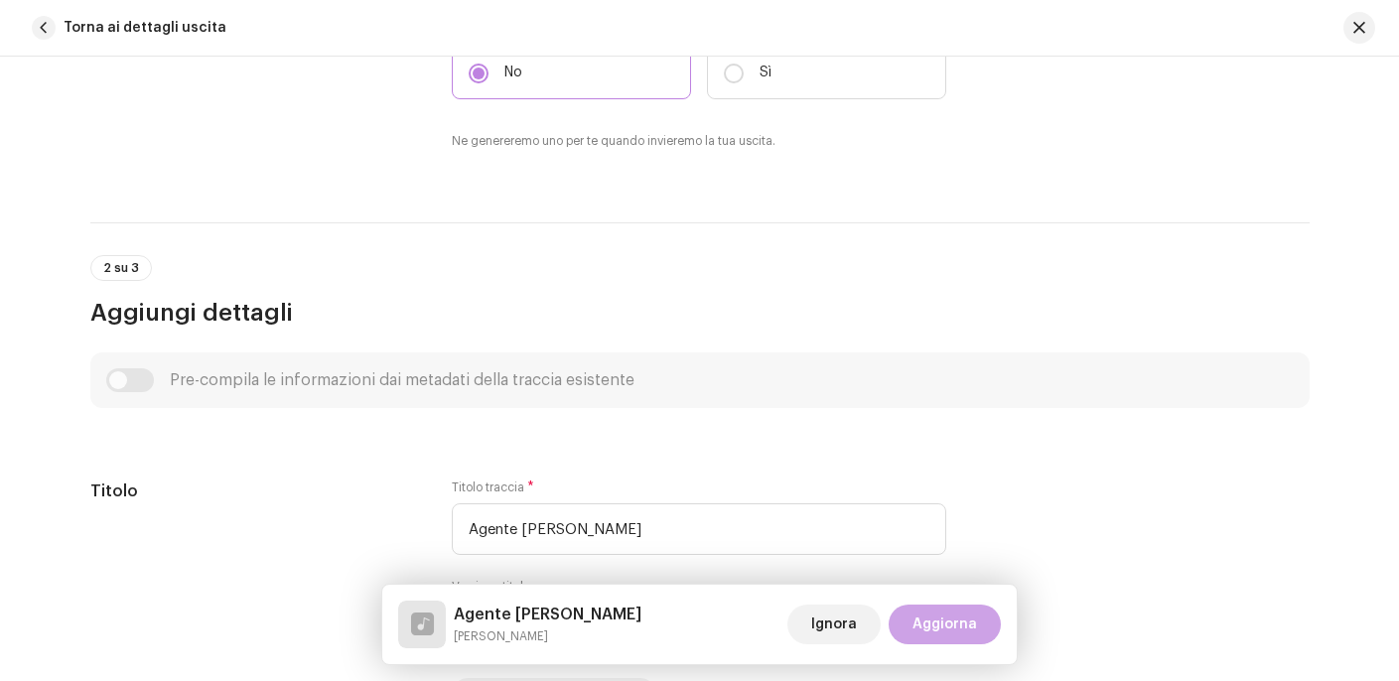
click at [939, 615] on span "Aggiorna" at bounding box center [944, 624] width 65 height 40
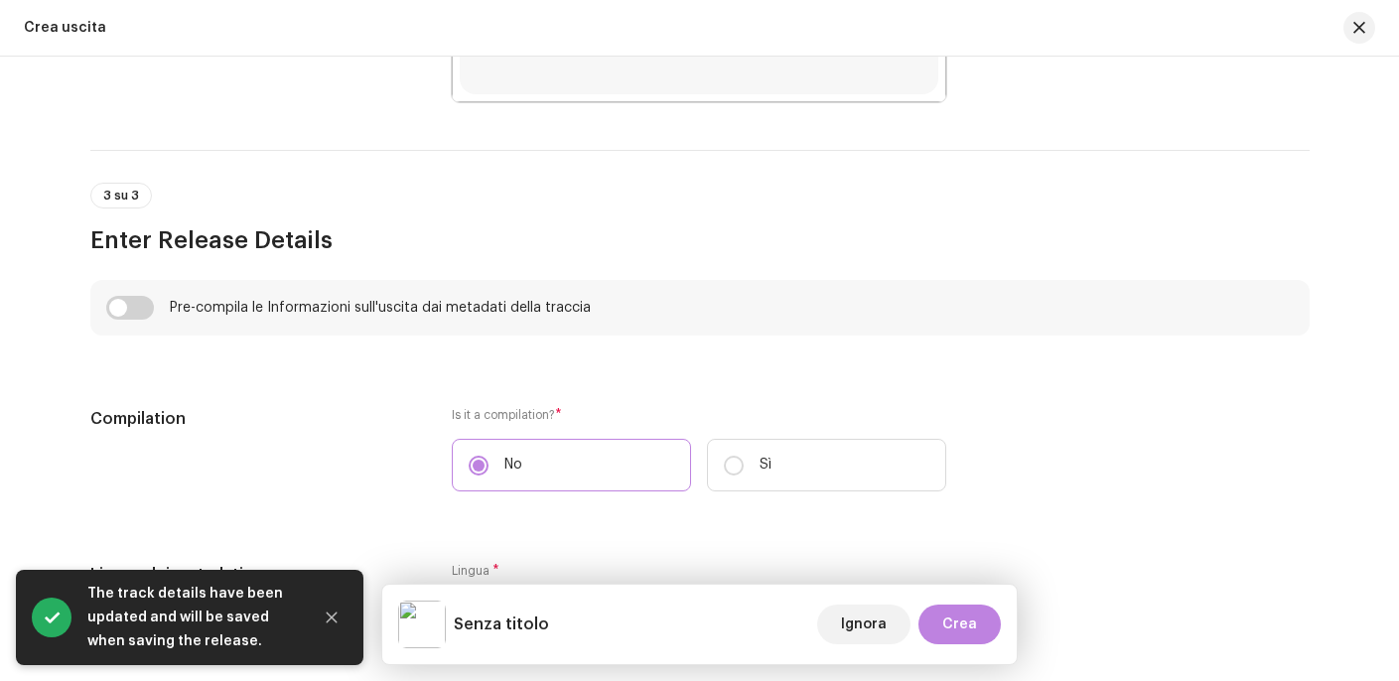
scroll to position [1246, 0]
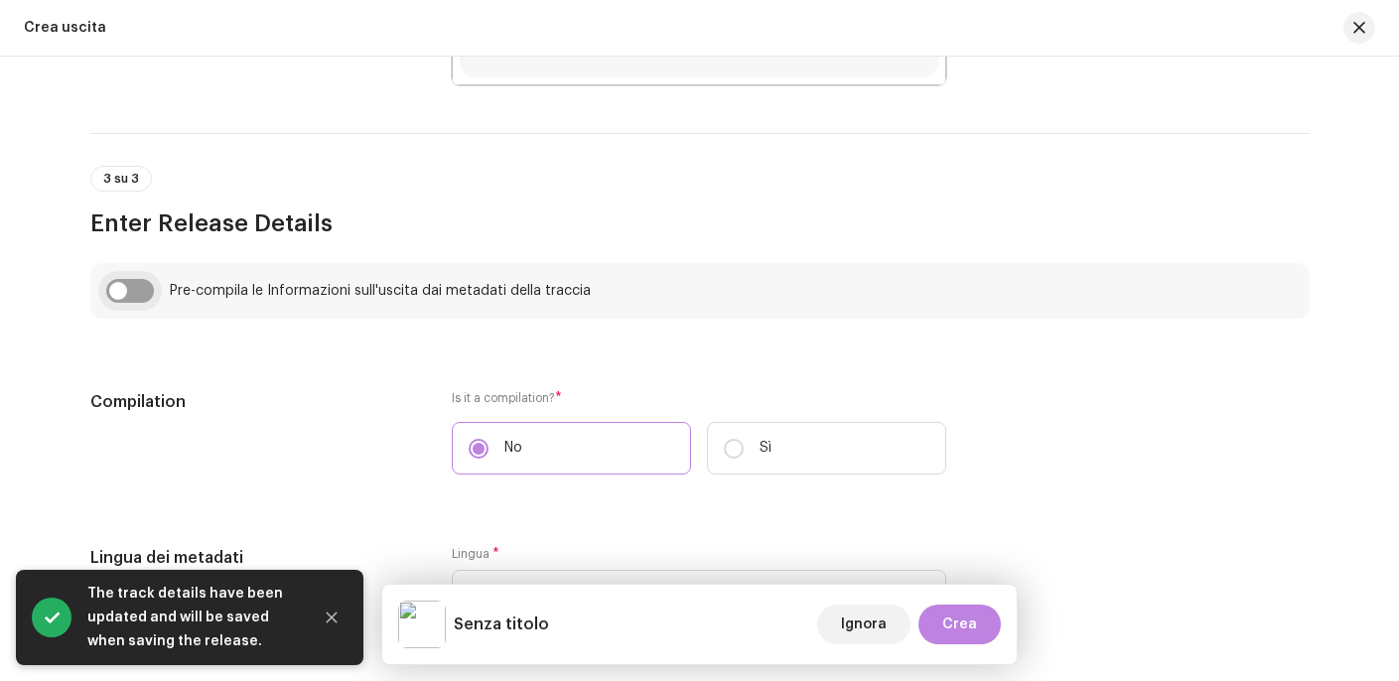
click at [106, 296] on input "checkbox" at bounding box center [130, 291] width 48 height 24
checkbox input "true"
type input "Agente [PERSON_NAME]"
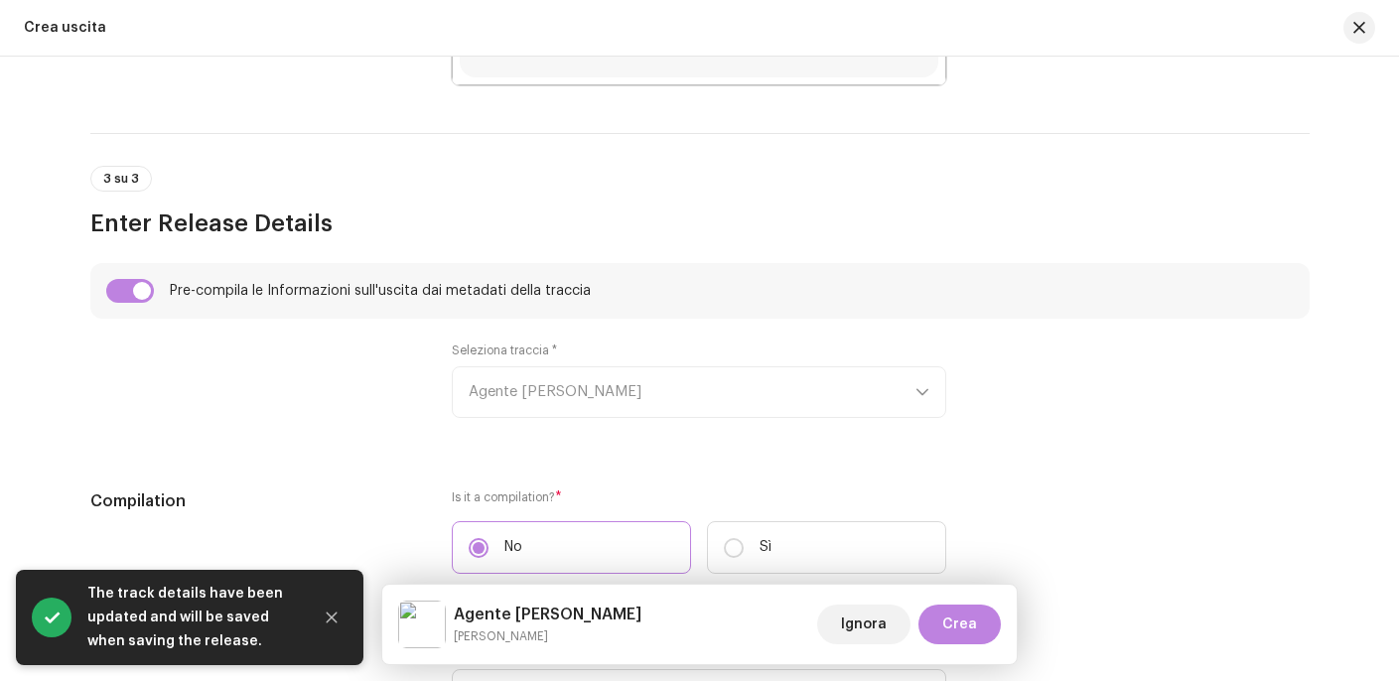
scroll to position [1250, 0]
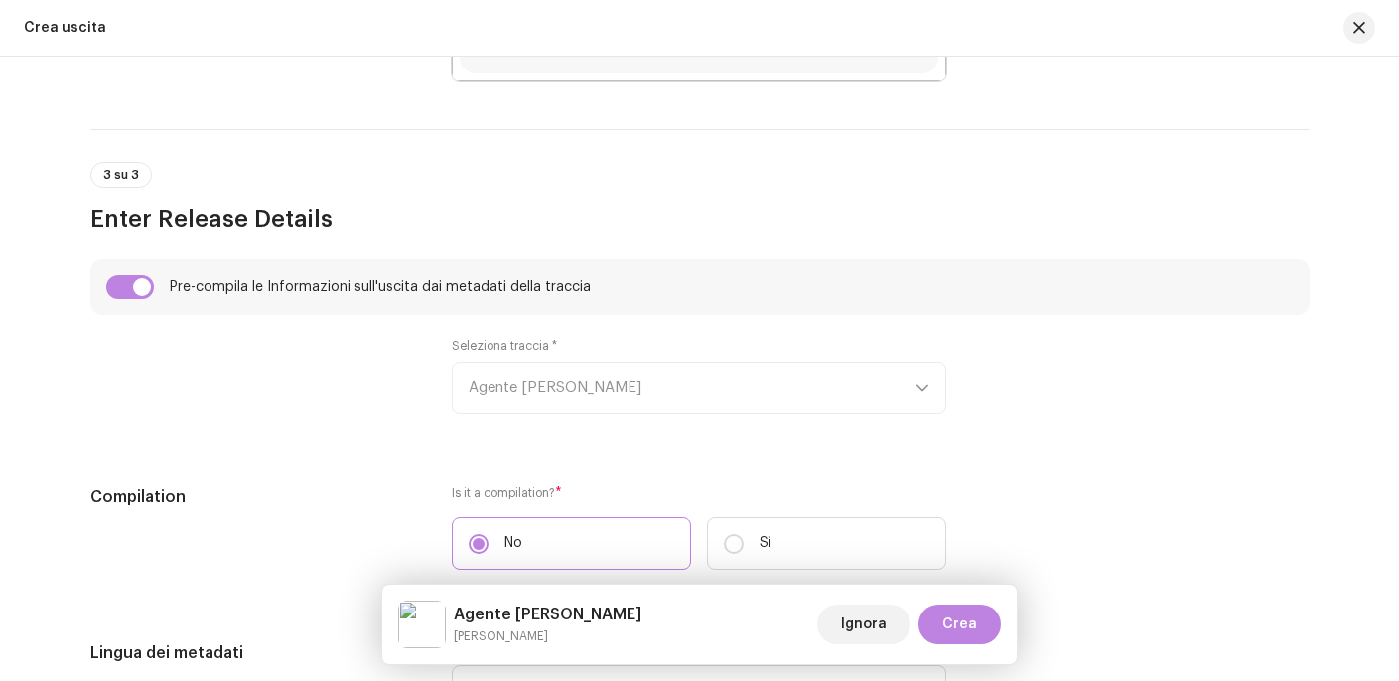
click at [888, 381] on div "Seleziona traccia * Agente [PERSON_NAME]" at bounding box center [699, 375] width 494 height 75
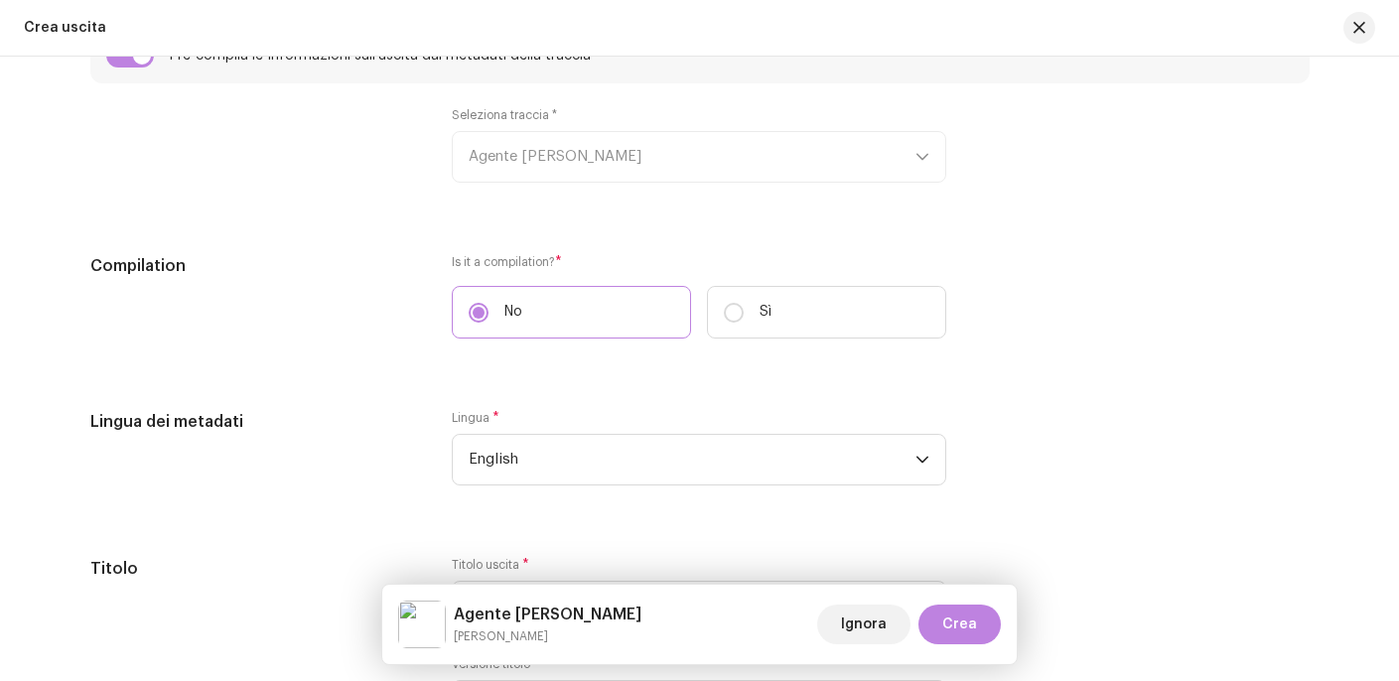
scroll to position [1482, 0]
click at [680, 467] on span "English" at bounding box center [691, 459] width 447 height 50
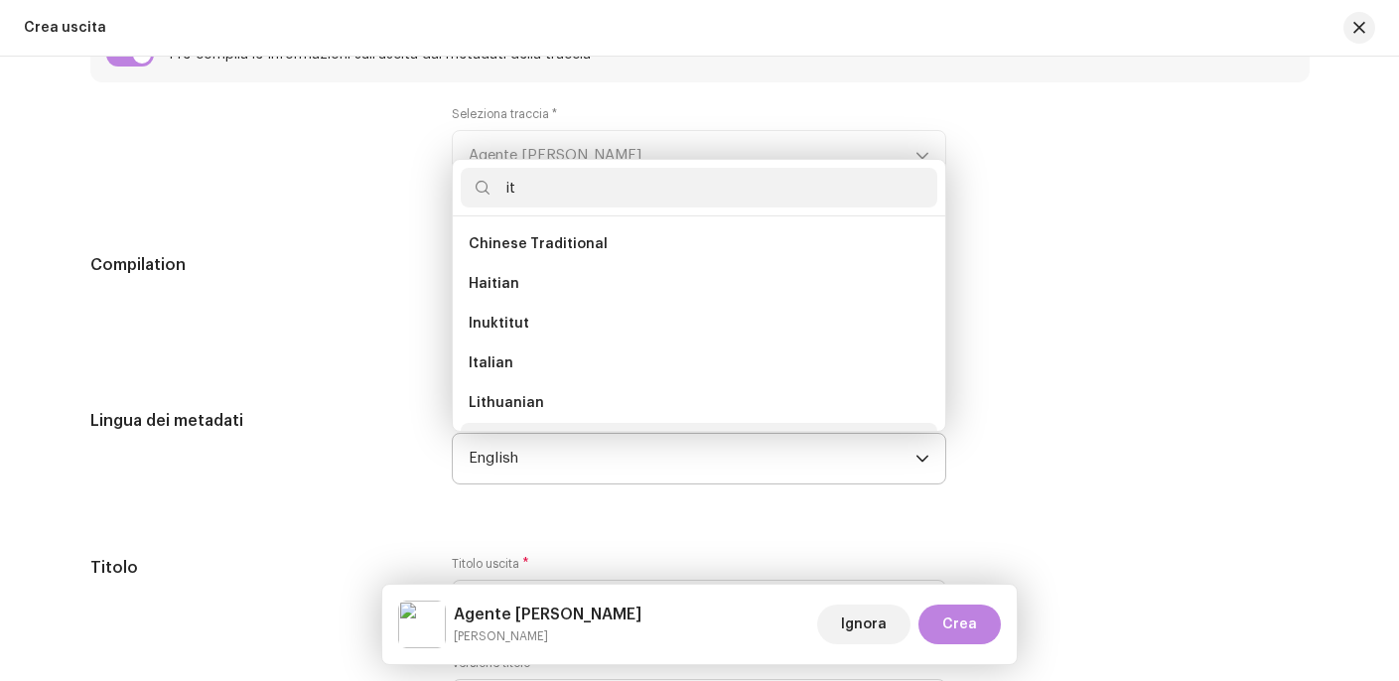
scroll to position [32, 0]
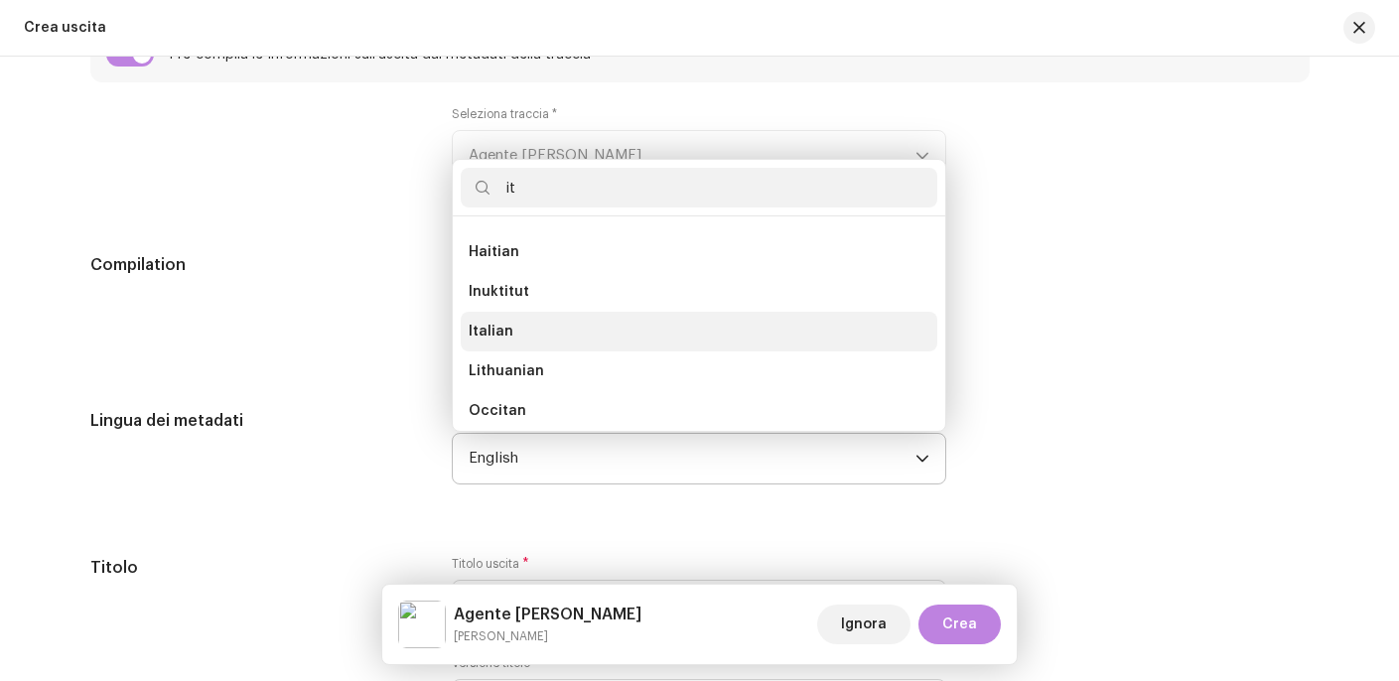
type input "it"
click at [527, 334] on li "Italian" at bounding box center [699, 332] width 476 height 40
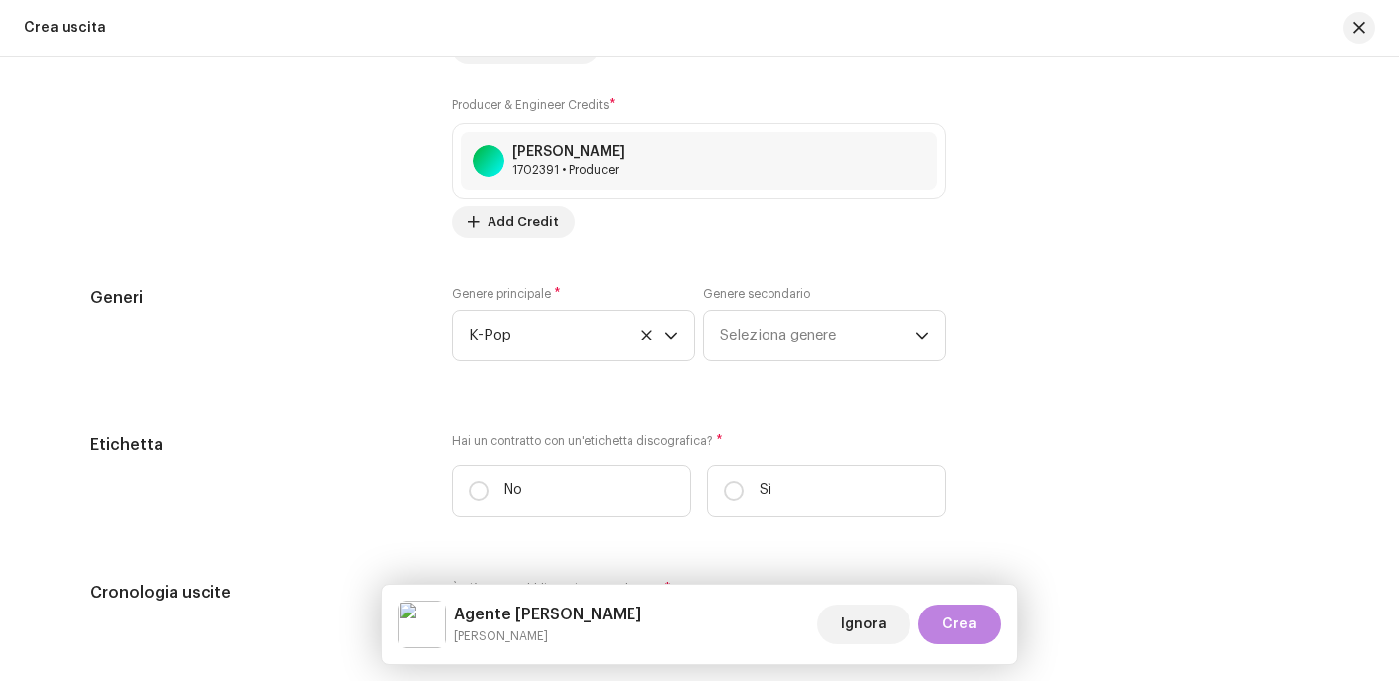
scroll to position [2617, 0]
click at [470, 486] on input "No" at bounding box center [478, 490] width 20 height 20
radio input "true"
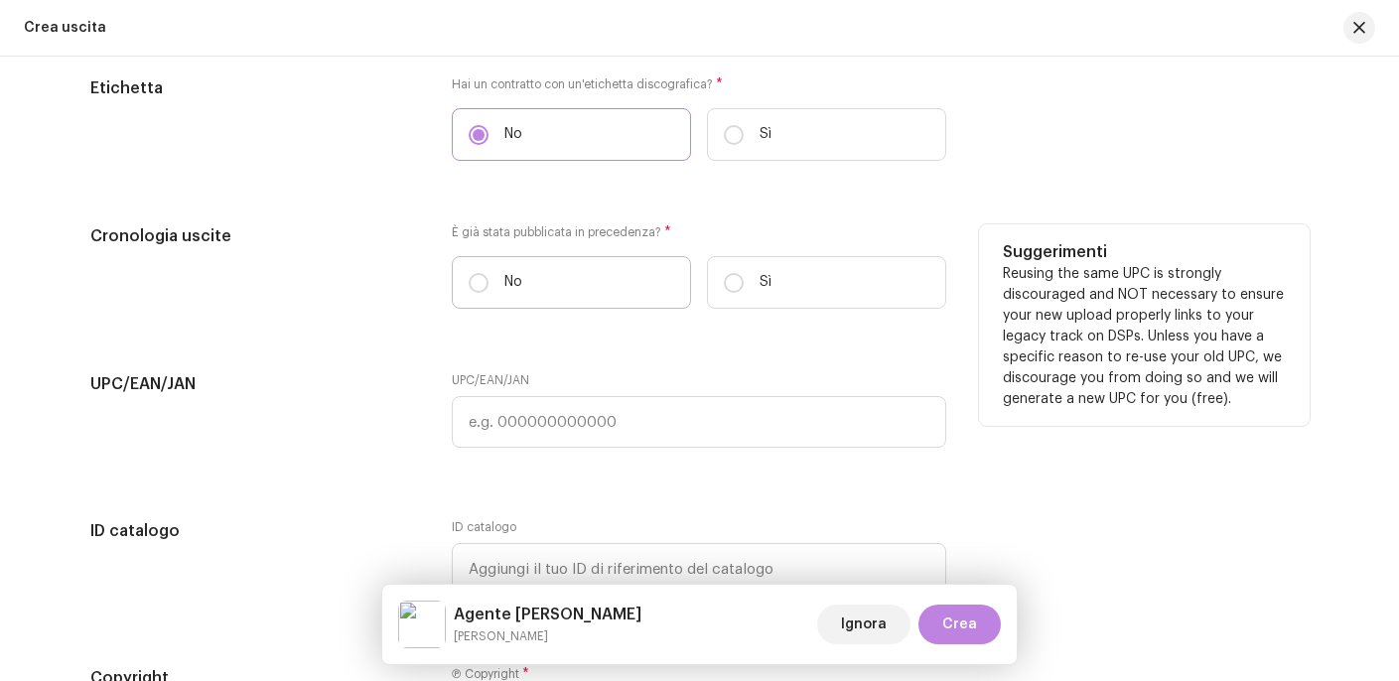
click at [551, 279] on label "No" at bounding box center [571, 282] width 239 height 53
click at [488, 279] on input "No" at bounding box center [478, 283] width 20 height 20
radio input "true"
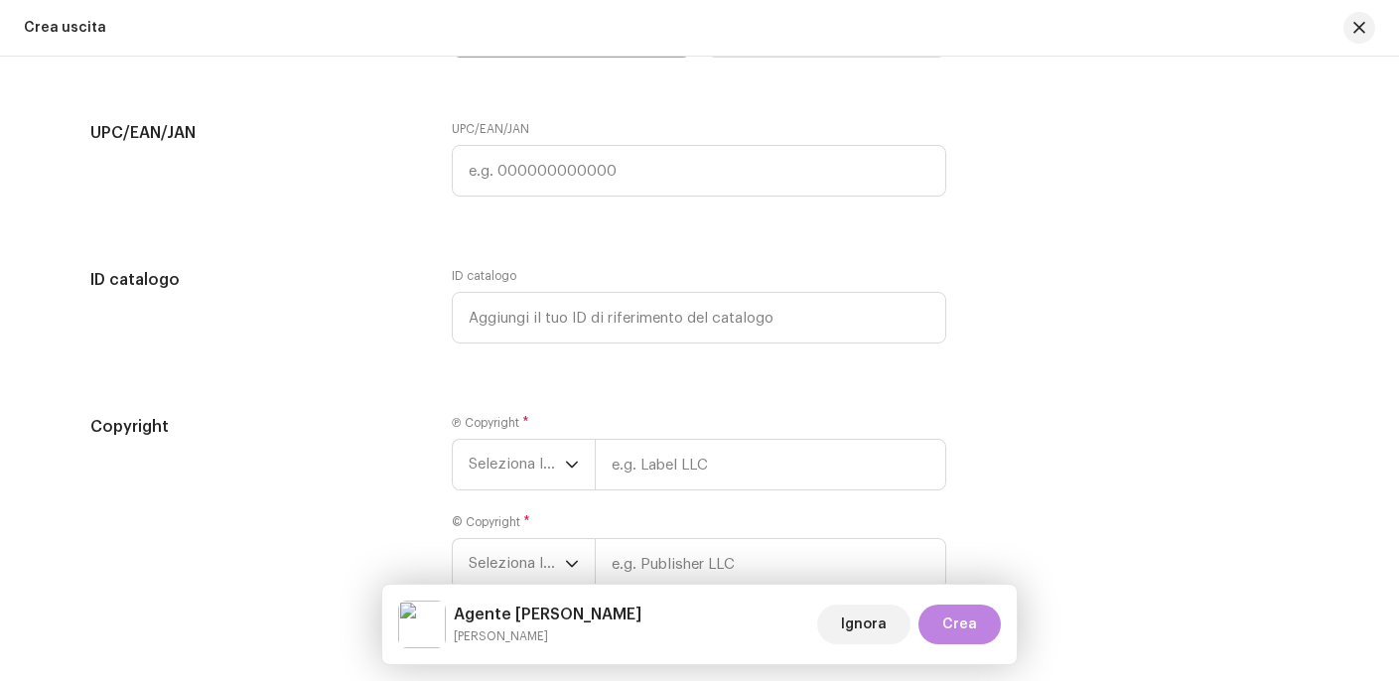
scroll to position [3301, 0]
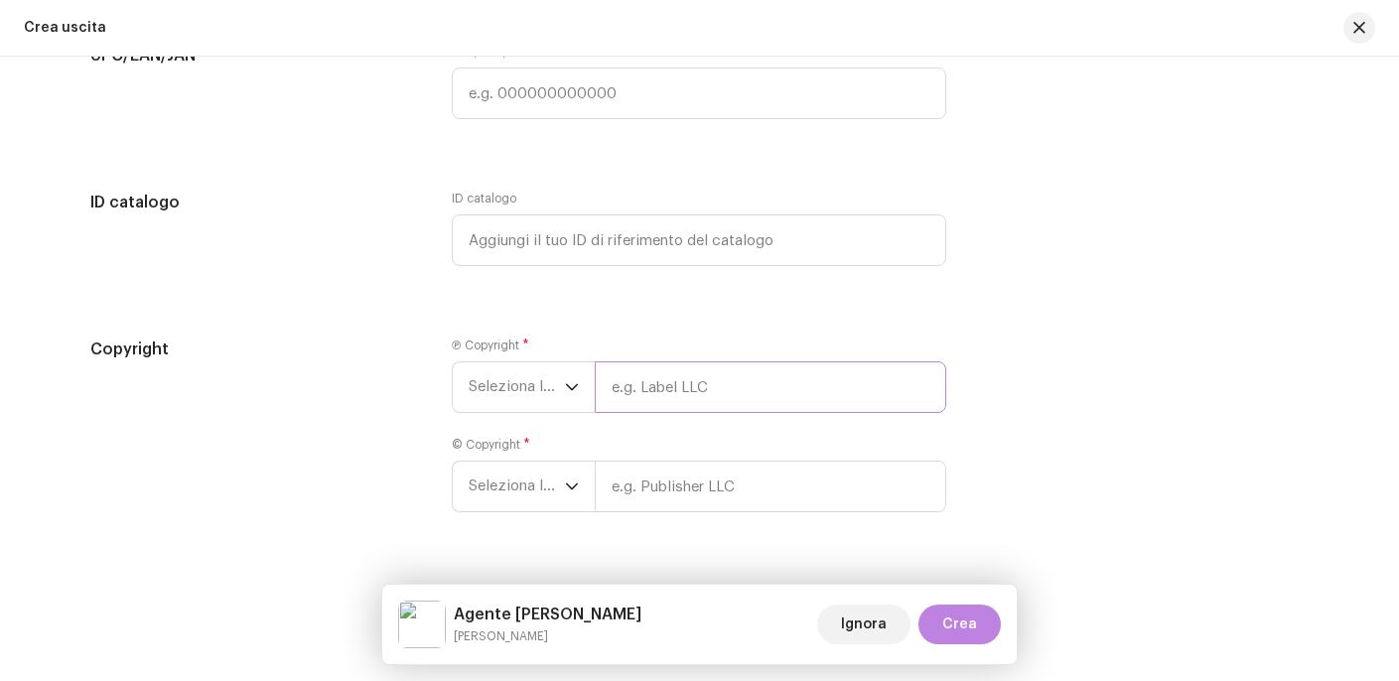
click at [653, 401] on input "text" at bounding box center [770, 387] width 351 height 52
click at [528, 394] on span "Seleziona l'anno" at bounding box center [516, 387] width 96 height 50
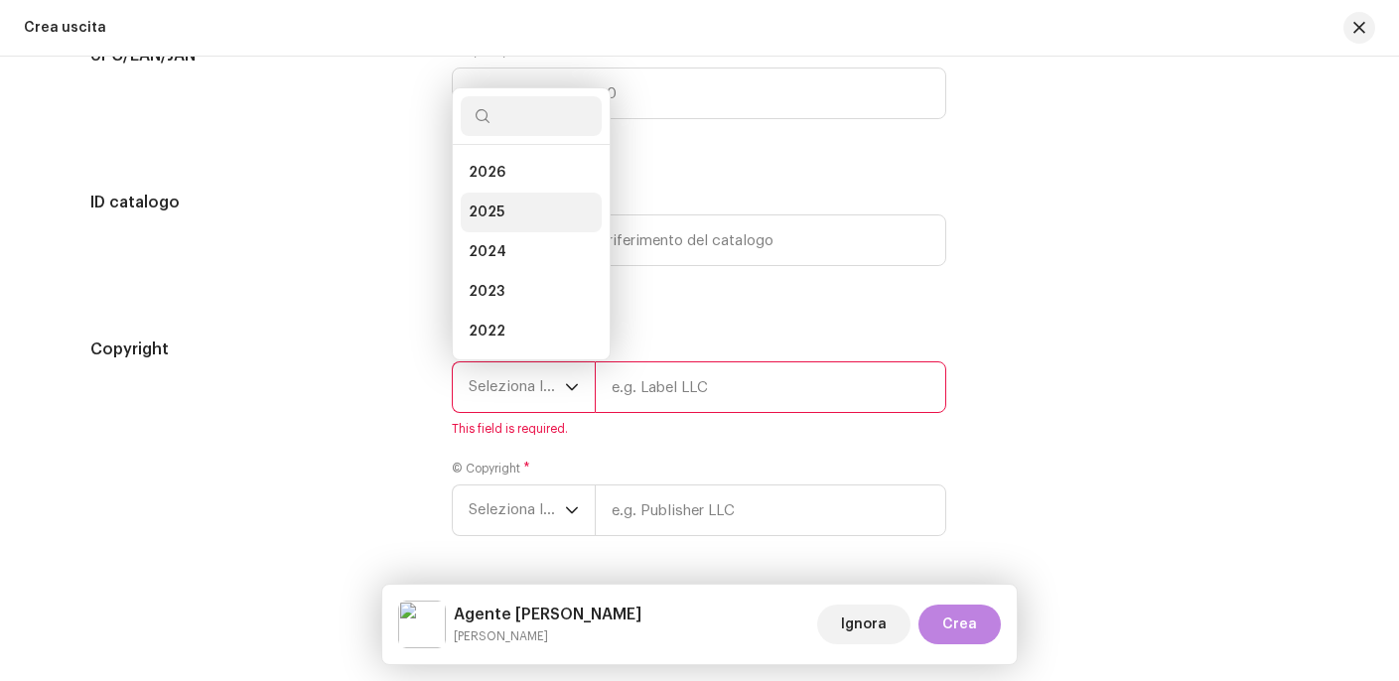
click at [508, 216] on li "2025" at bounding box center [531, 213] width 141 height 40
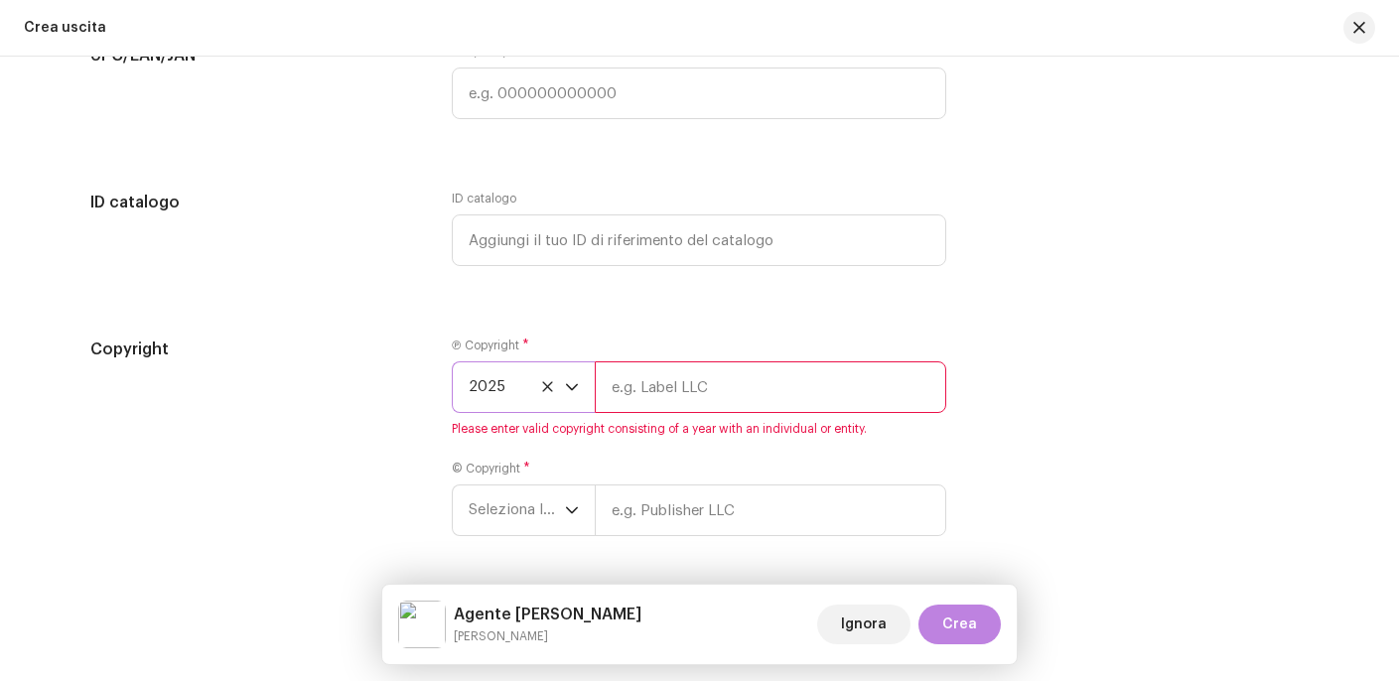
click at [691, 378] on input "text" at bounding box center [770, 387] width 351 height 52
type input "NN Music"
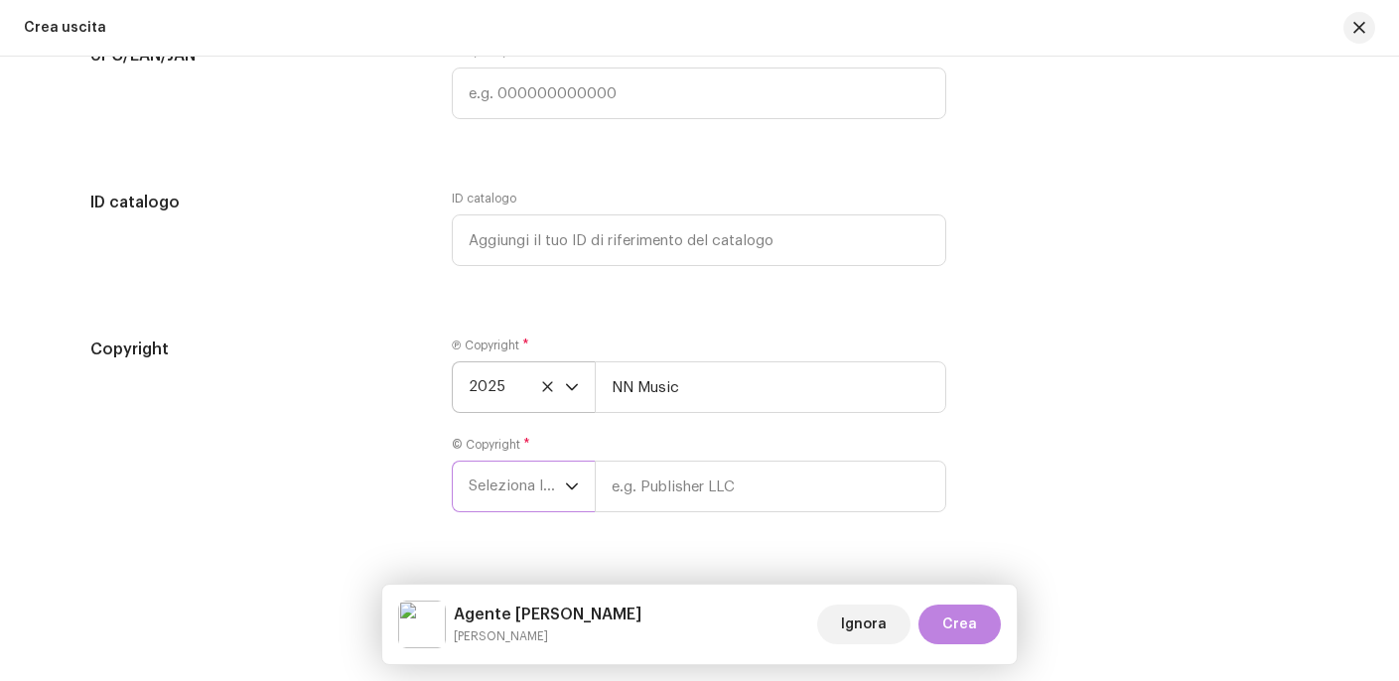
click at [545, 490] on span "Seleziona l'anno" at bounding box center [516, 487] width 96 height 50
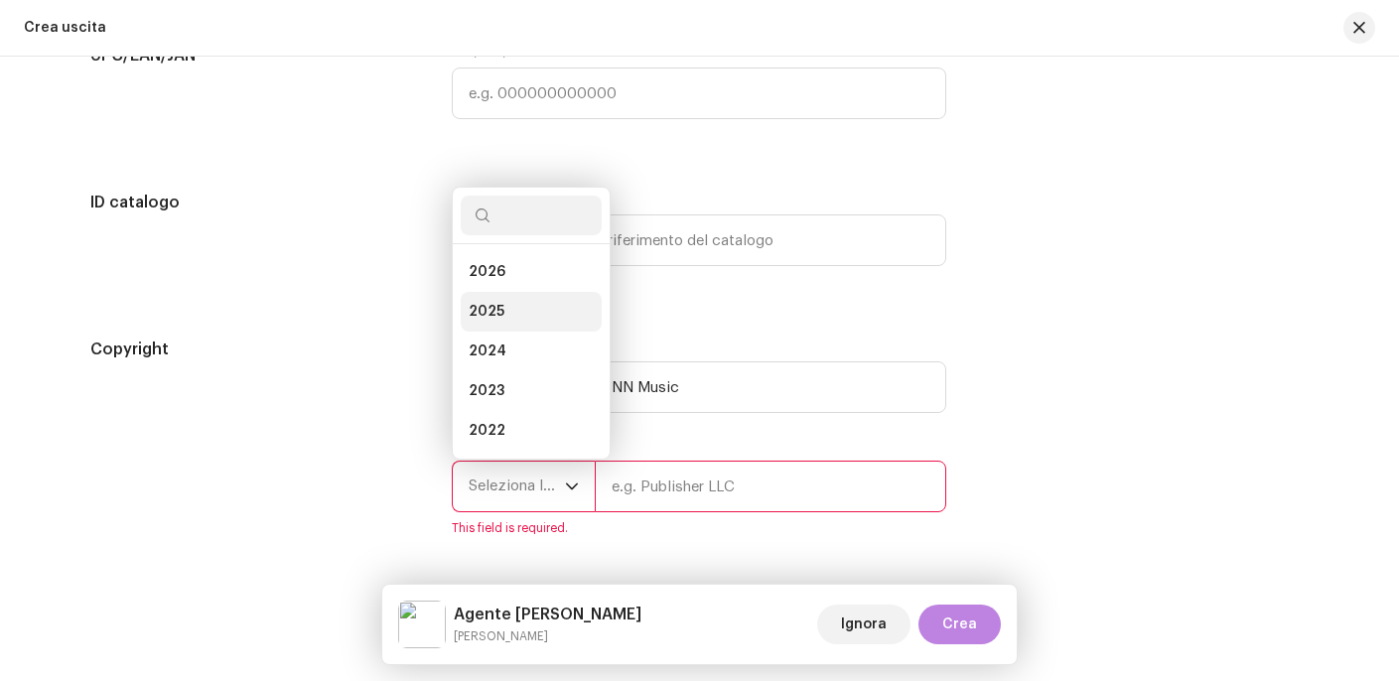
click at [486, 316] on span "2025" at bounding box center [486, 312] width 36 height 20
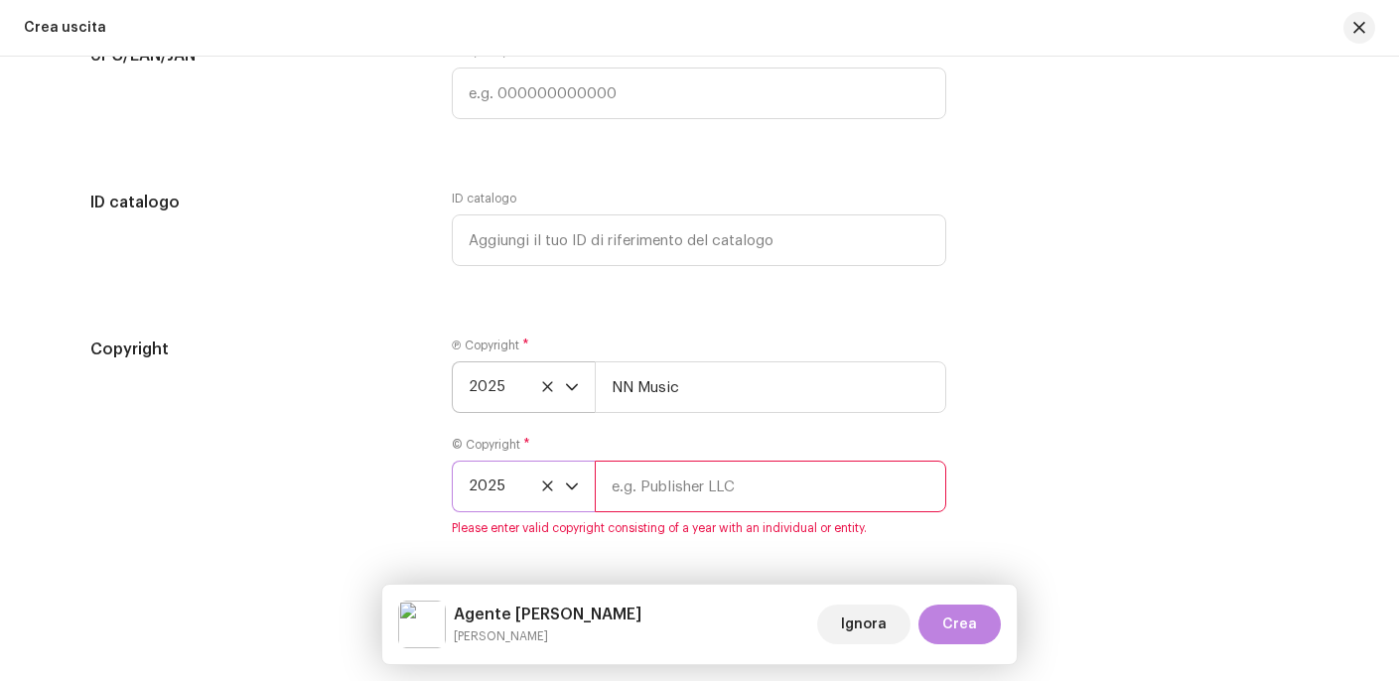
click at [707, 503] on input "text" at bounding box center [770, 487] width 351 height 52
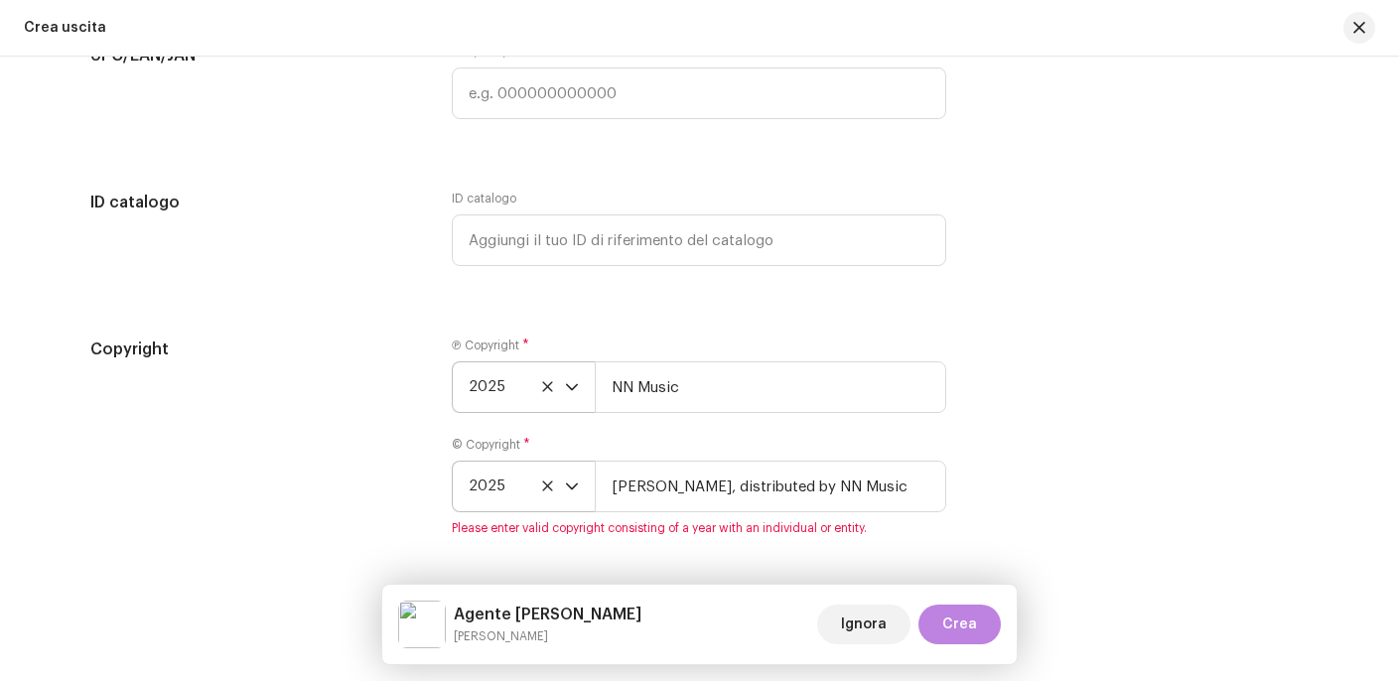
type input "[PERSON_NAME], distributed by NN Music"
click at [1178, 445] on div "Copyright Ⓟ Copyright * 2025 NN Music © Copyright * 2025 [PERSON_NAME], distrib…" at bounding box center [699, 436] width 1219 height 199
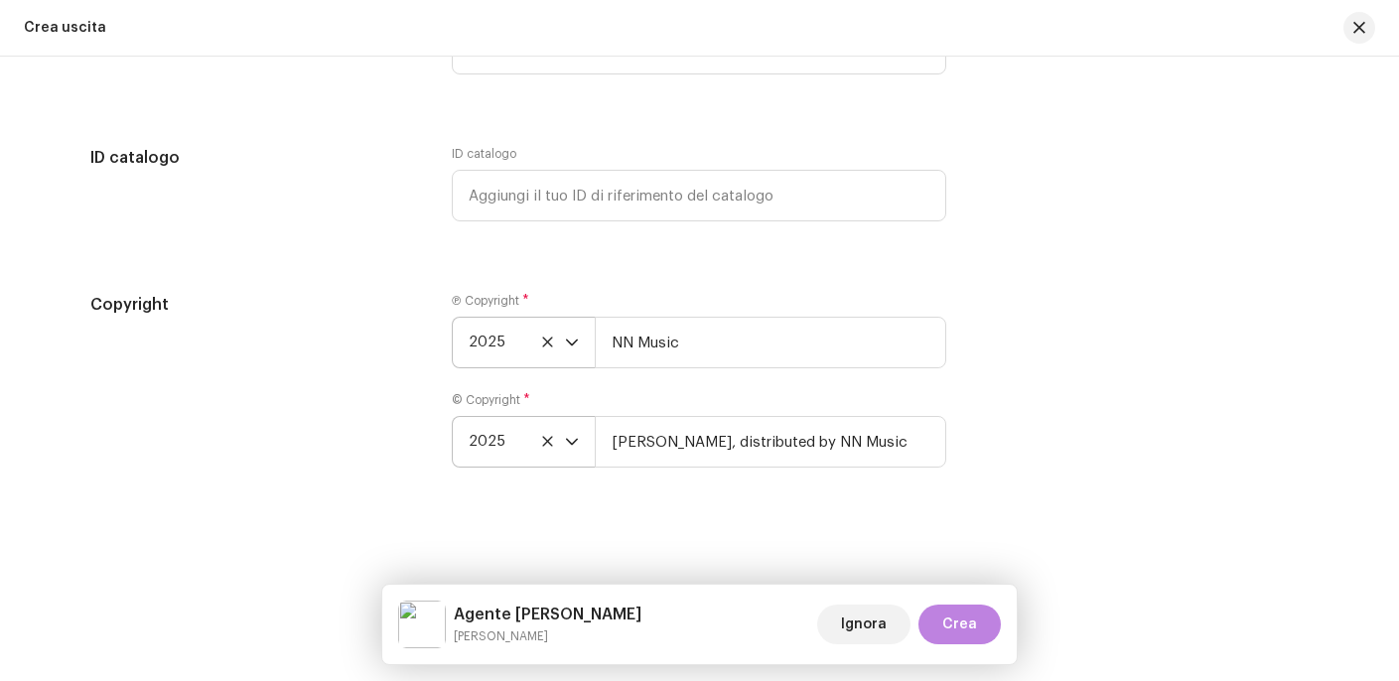
scroll to position [3347, 0]
click at [941, 638] on button "Crea" at bounding box center [959, 624] width 82 height 40
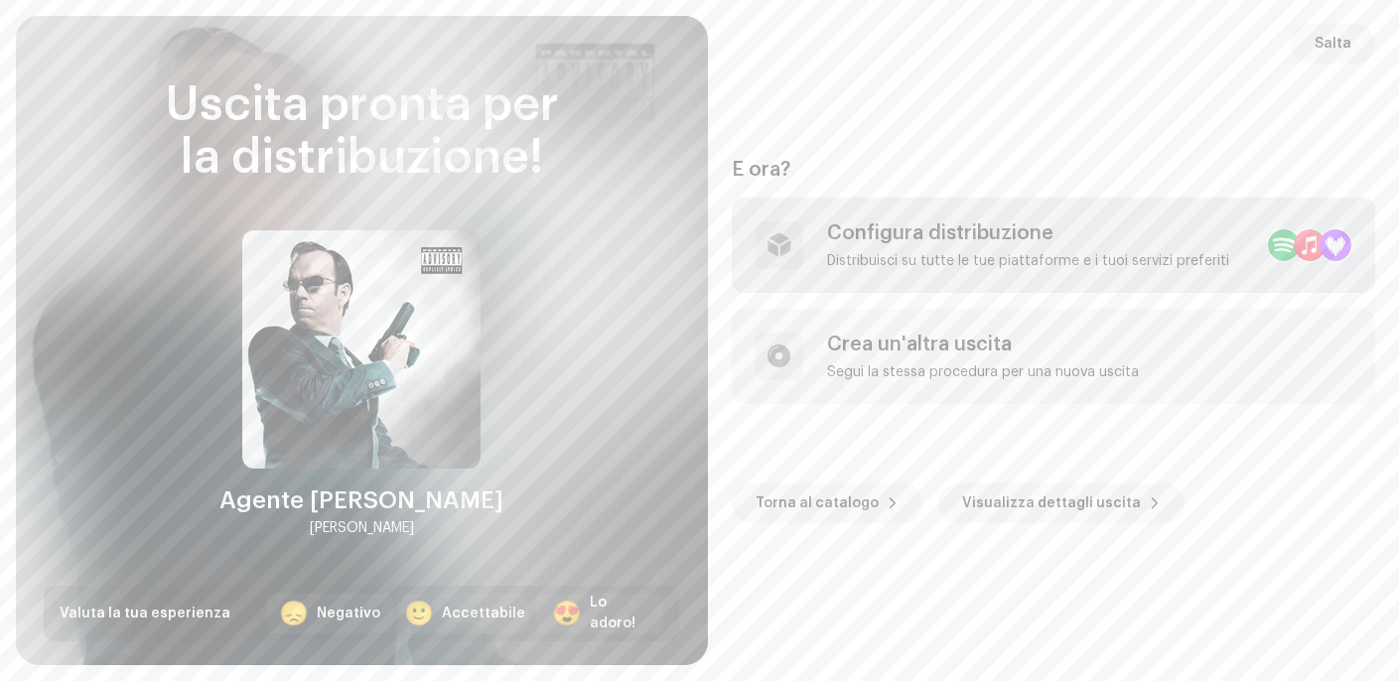
click at [980, 239] on div "Configura distribuzione" at bounding box center [1028, 233] width 402 height 24
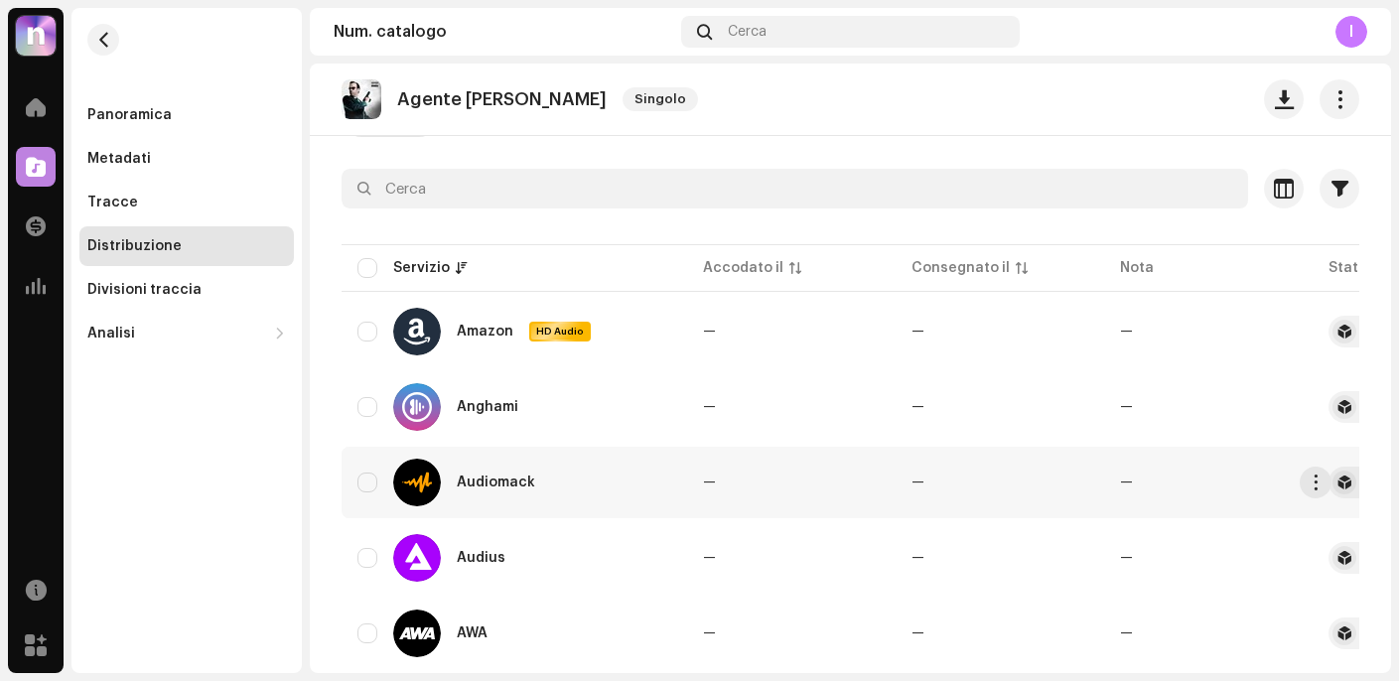
scroll to position [202, 0]
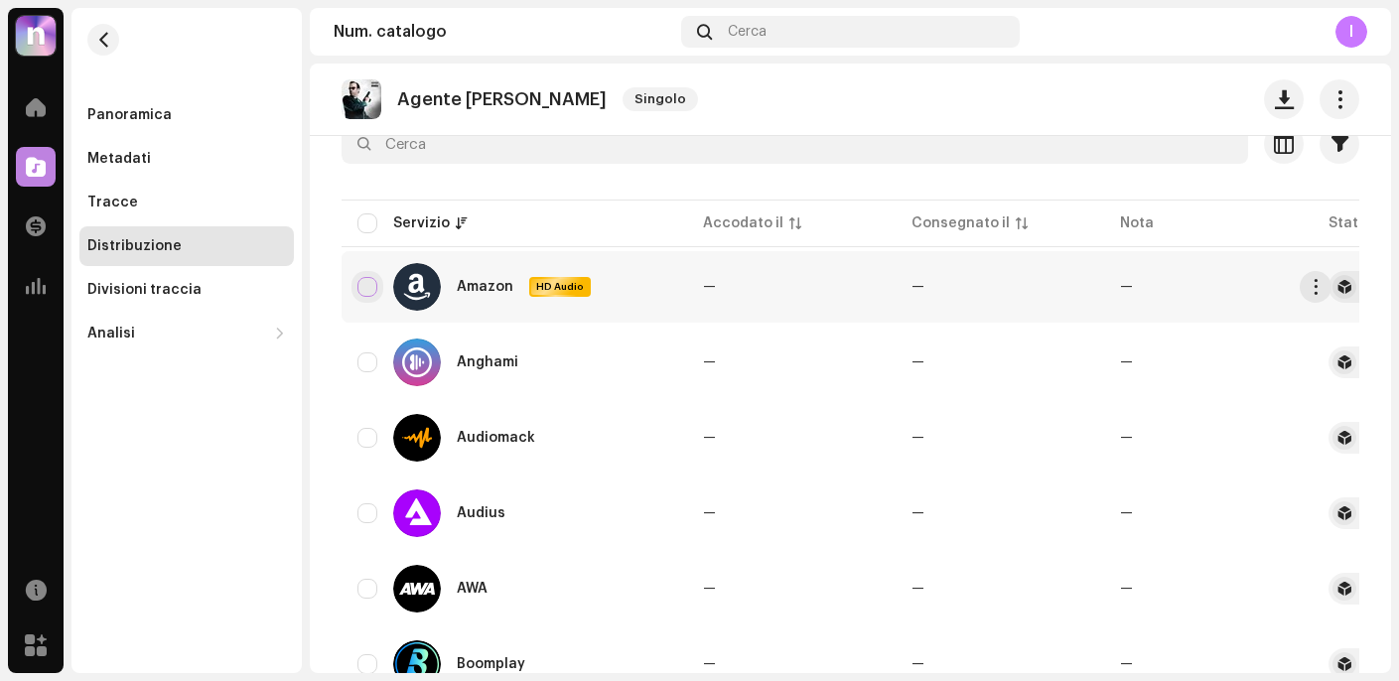
click at [369, 289] on input "checkbox" at bounding box center [367, 287] width 20 height 20
checkbox input "true"
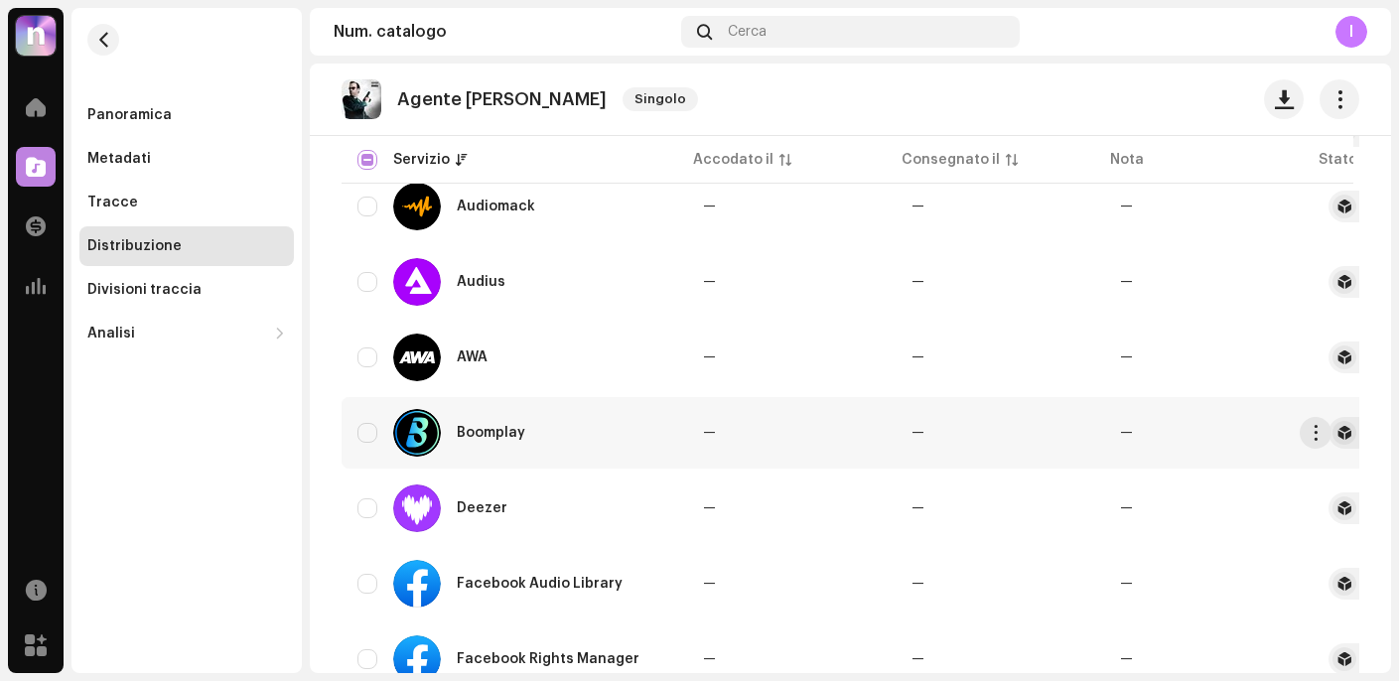
scroll to position [595, 0]
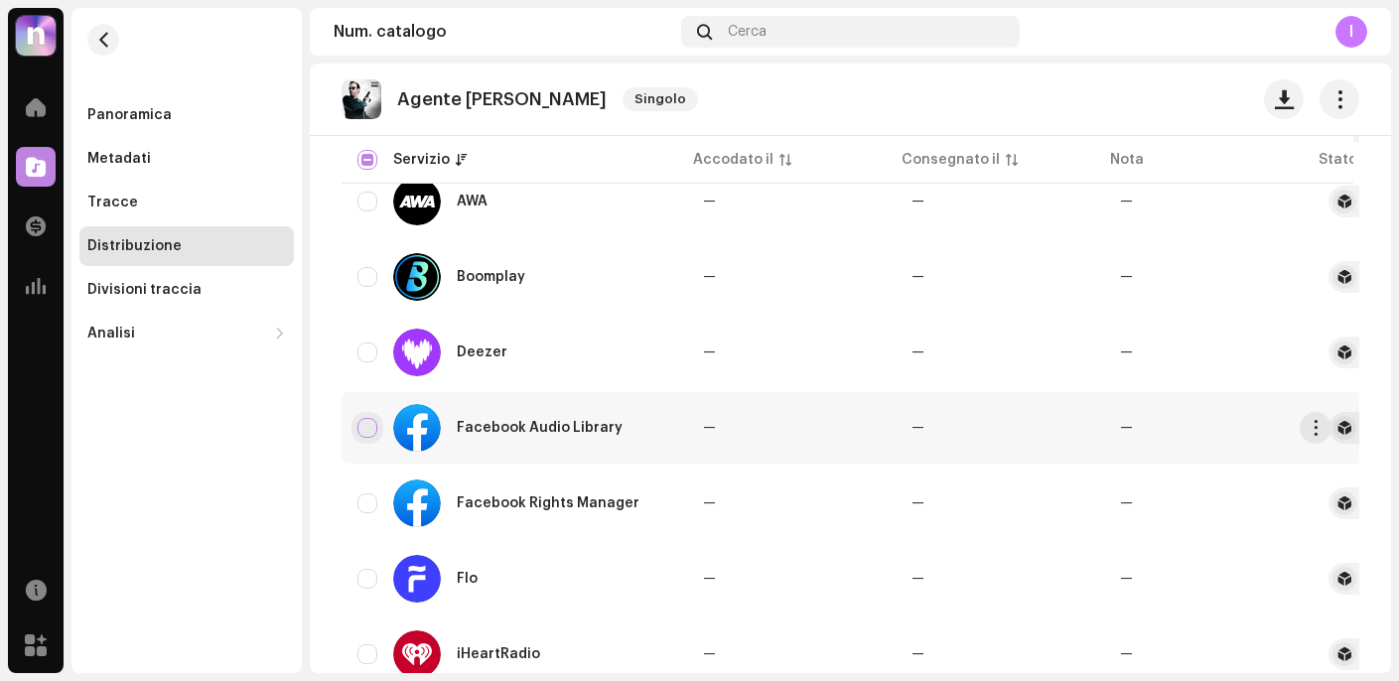
click at [359, 436] on input "Row Unselected" at bounding box center [367, 428] width 20 height 20
checkbox input "true"
click at [364, 508] on input "Row Unselected" at bounding box center [367, 503] width 20 height 20
checkbox input "true"
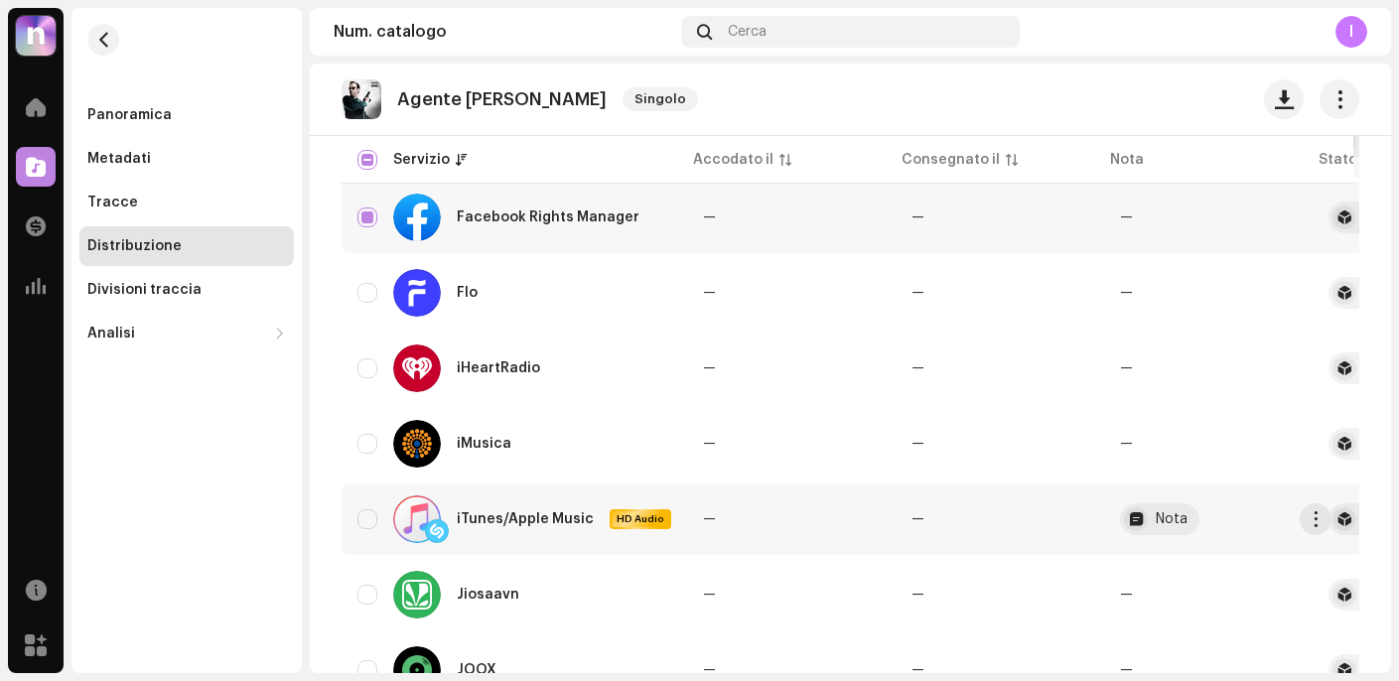
click at [488, 507] on div "iTunes/Apple Music HD Audio" at bounding box center [532, 519] width 278 height 48
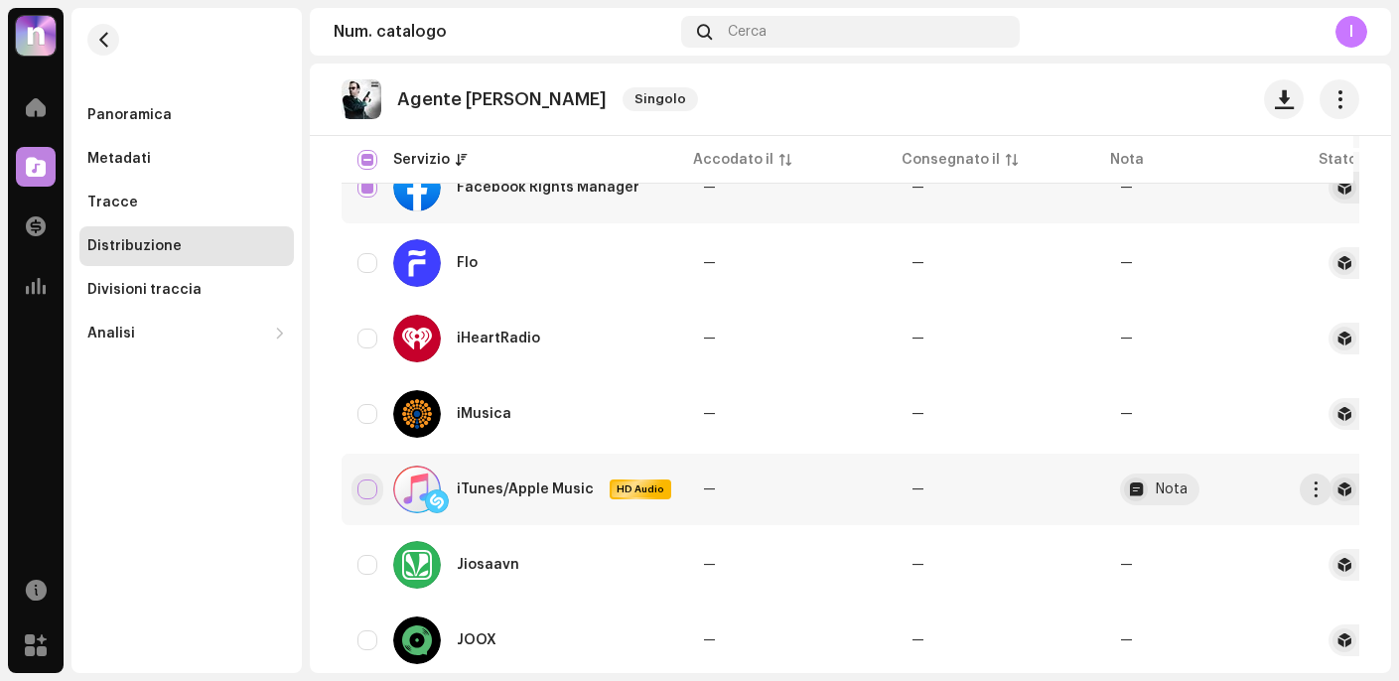
click at [362, 491] on input "Row Unselected" at bounding box center [367, 489] width 20 height 20
checkbox input "true"
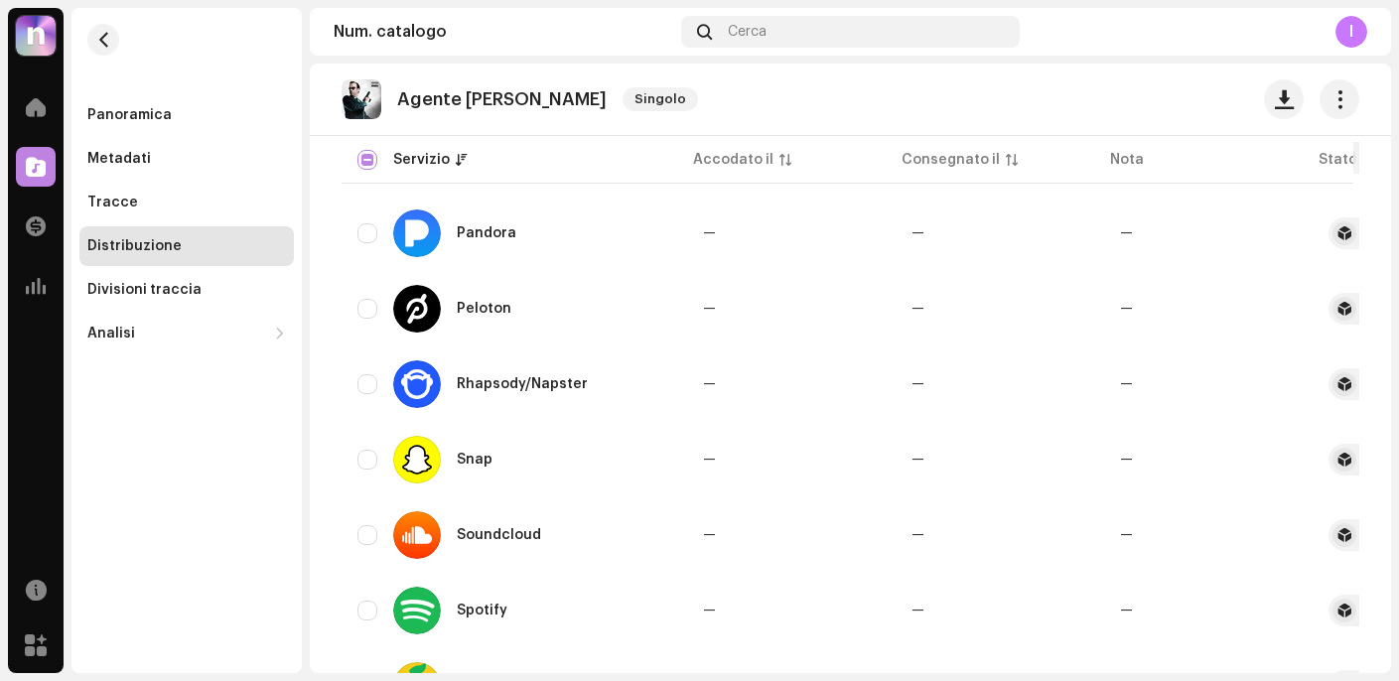
scroll to position [1787, 0]
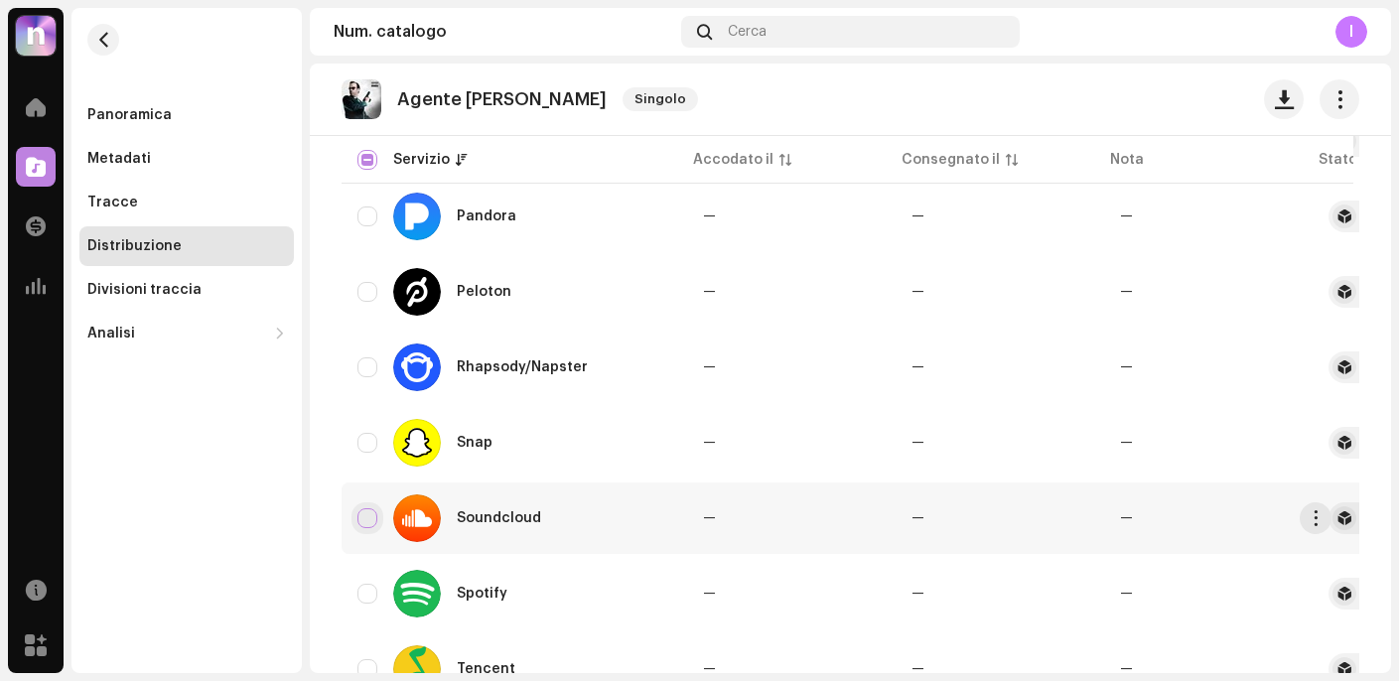
click at [372, 521] on input "Row Unselected" at bounding box center [367, 518] width 20 height 20
checkbox input "true"
click at [359, 596] on input "Row Unselected" at bounding box center [367, 594] width 20 height 20
checkbox input "true"
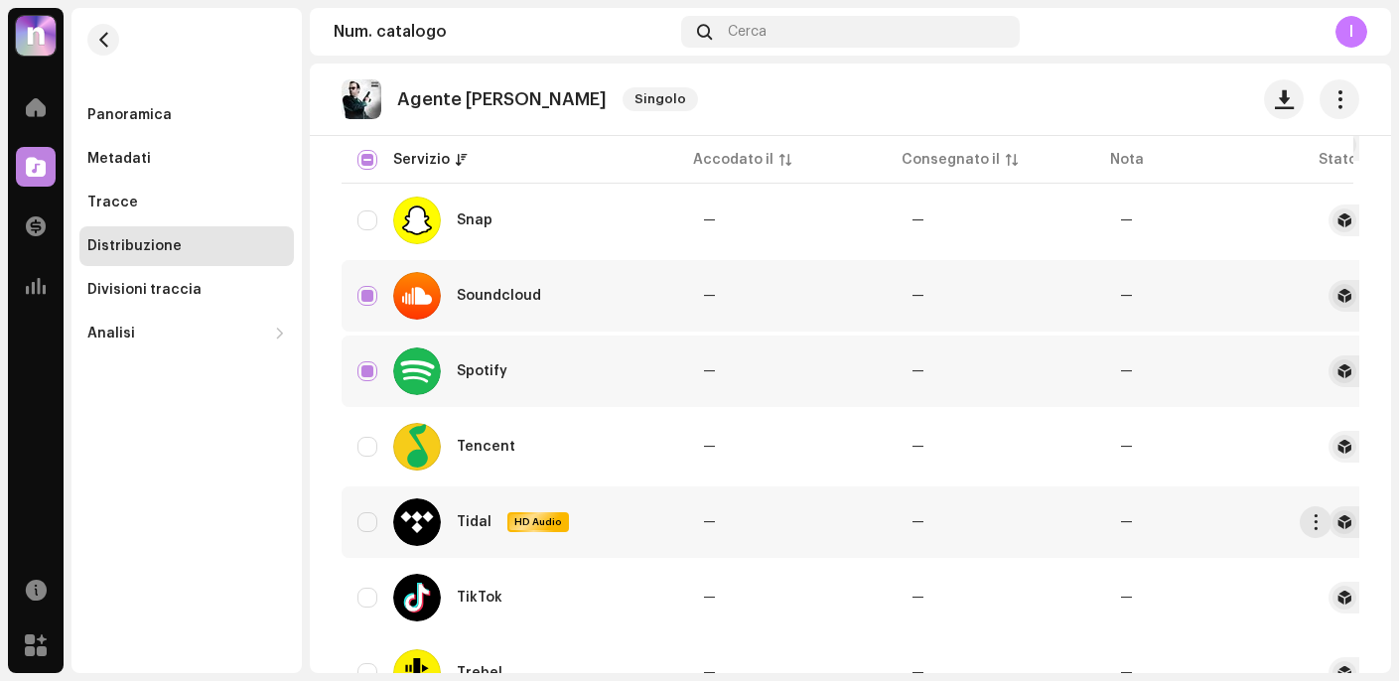
scroll to position [2010, 0]
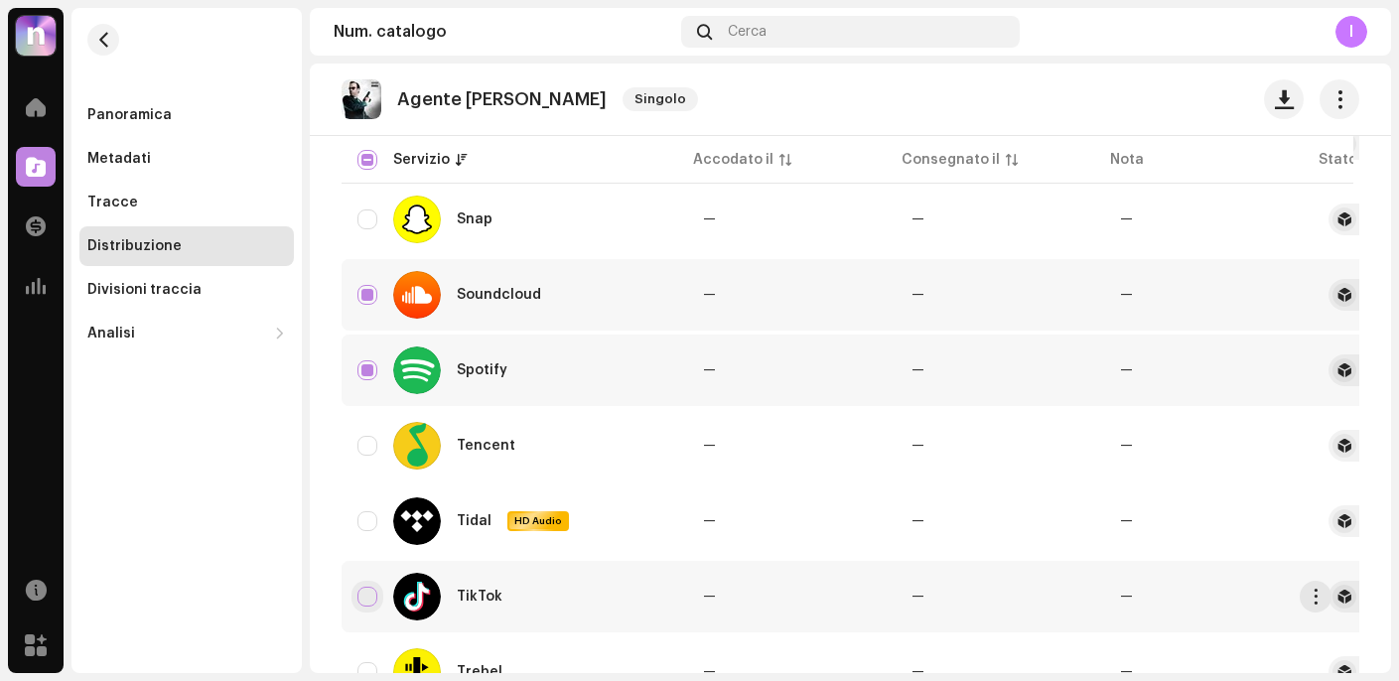
click at [372, 595] on input "Row Unselected" at bounding box center [367, 597] width 20 height 20
checkbox input "true"
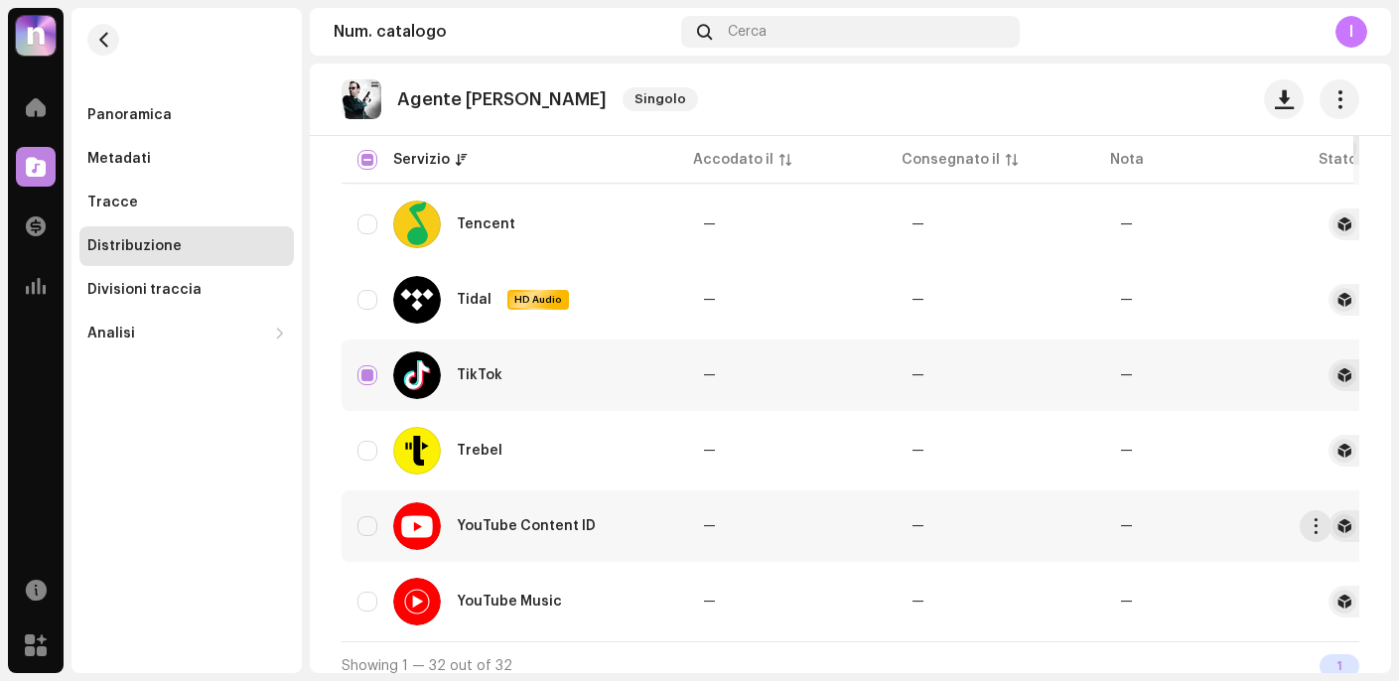
scroll to position [2255, 0]
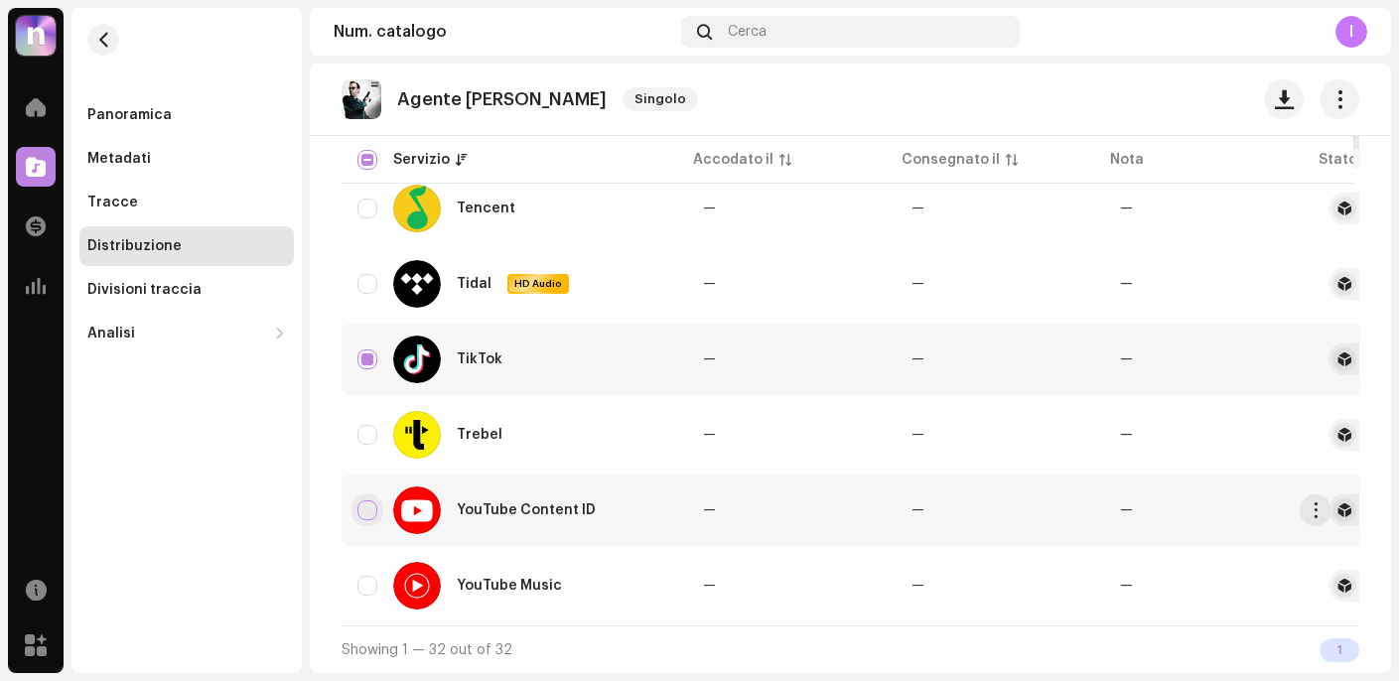
click at [368, 500] on input "Row Unselected" at bounding box center [367, 510] width 20 height 20
checkbox input "true"
click at [377, 573] on div "YouTube Music" at bounding box center [514, 586] width 314 height 48
click at [372, 576] on input "Row Unselected" at bounding box center [367, 586] width 20 height 20
checkbox input "true"
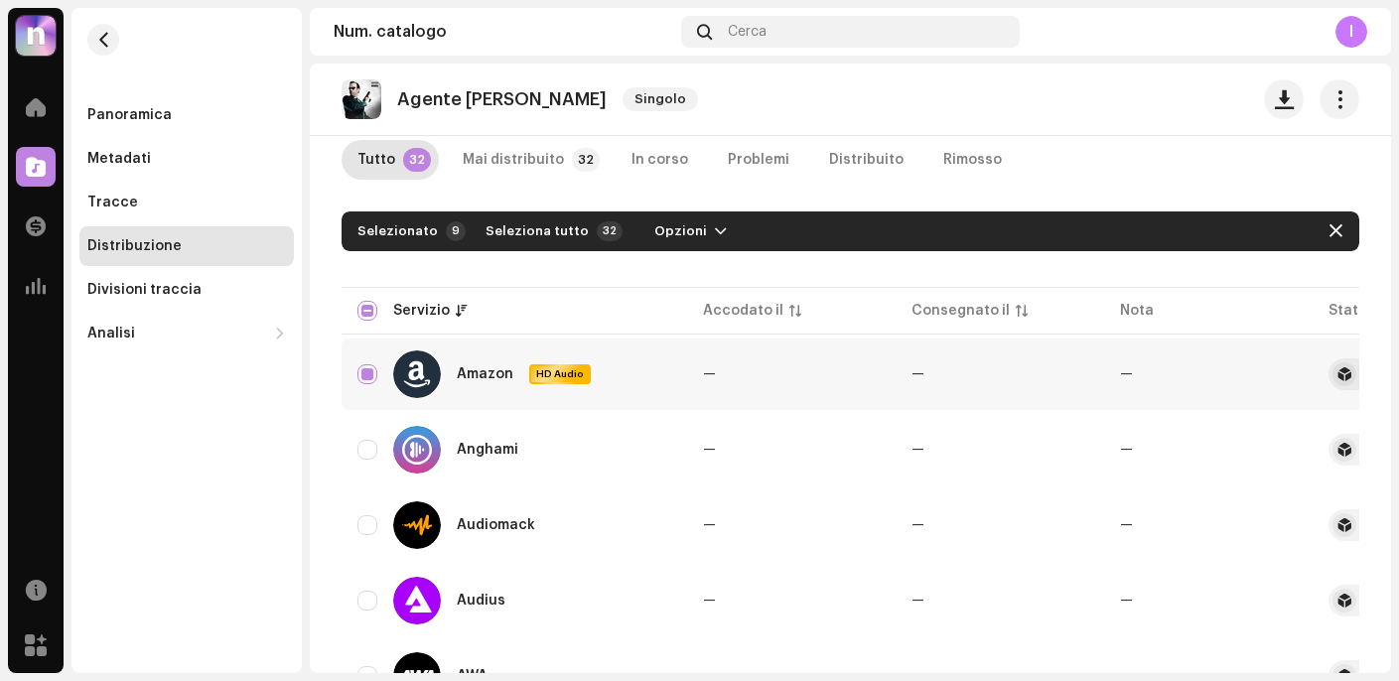
scroll to position [0, 0]
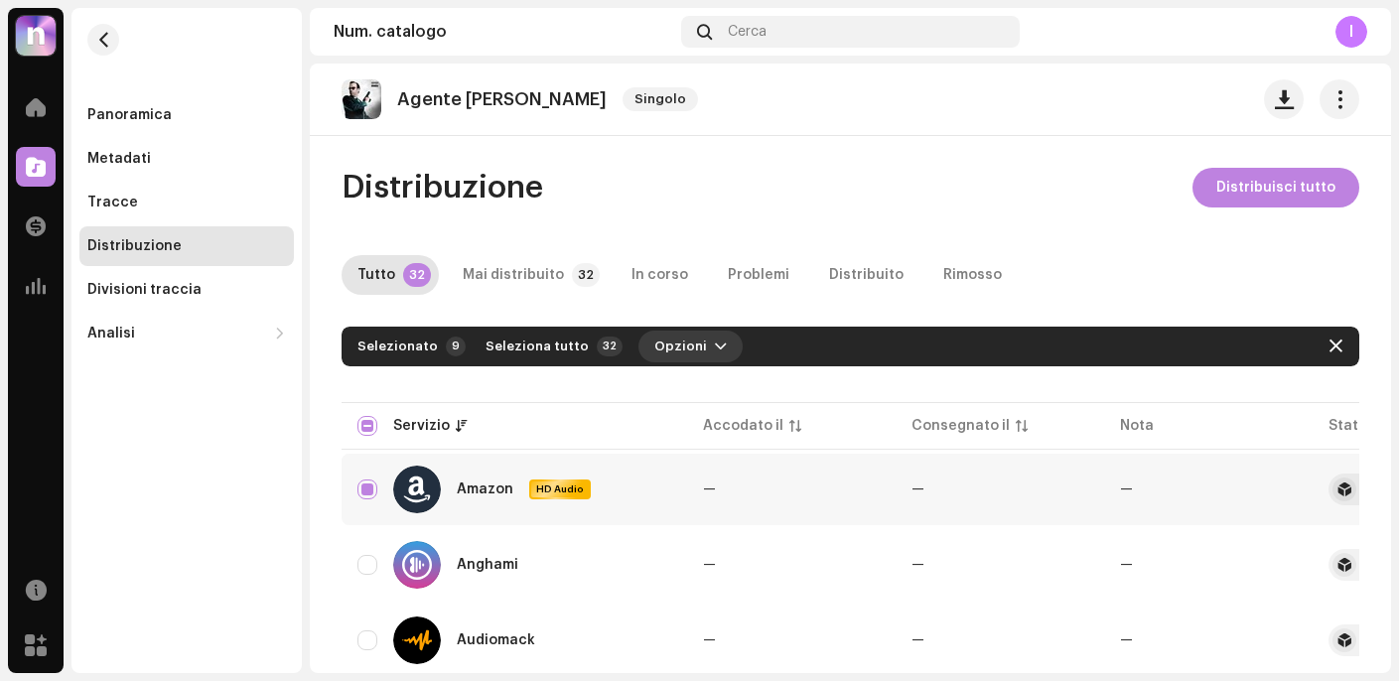
click at [679, 348] on span "Opzioni" at bounding box center [680, 347] width 53 height 40
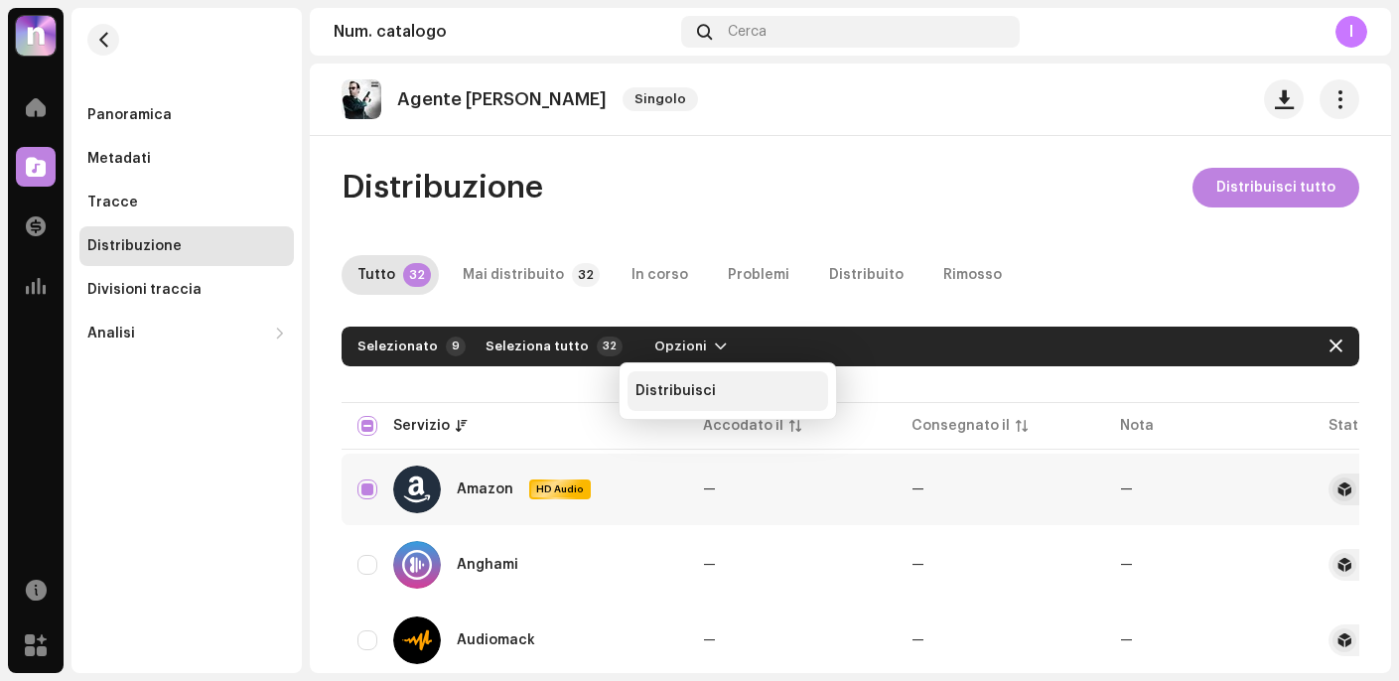
click at [690, 394] on span "Distribuisci" at bounding box center [675, 391] width 80 height 16
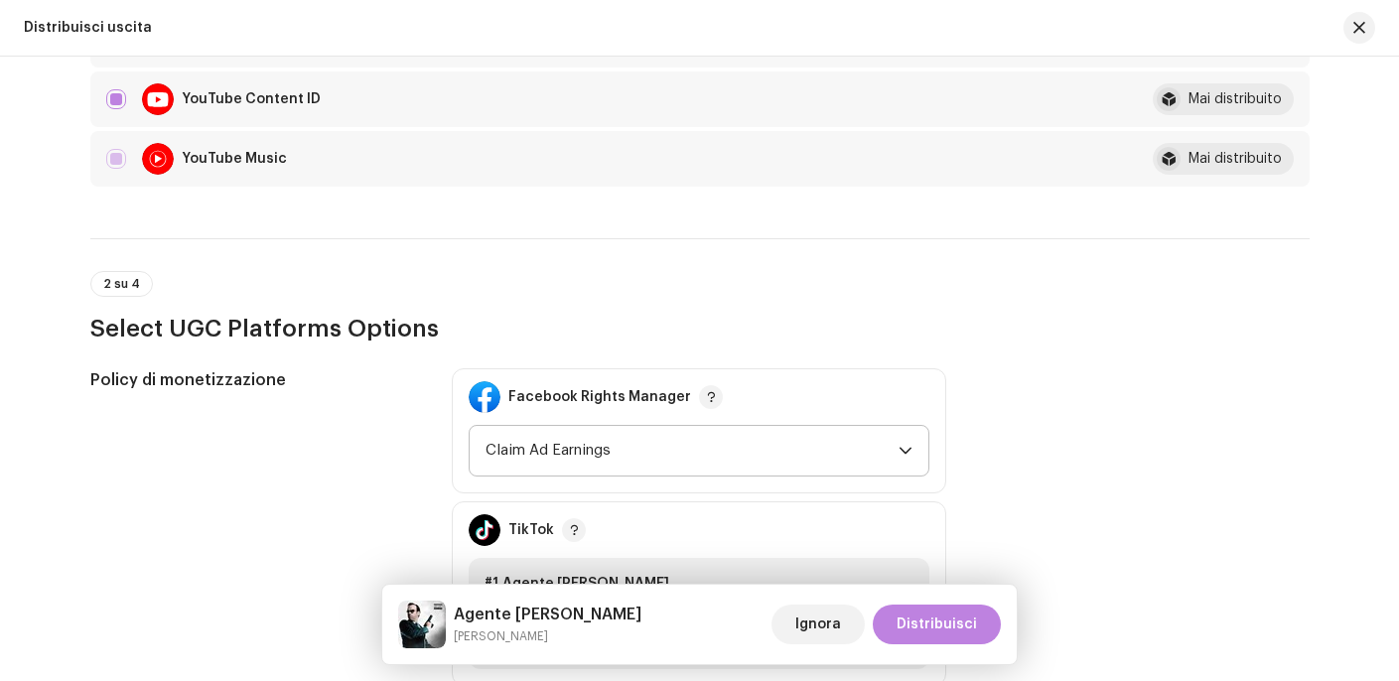
scroll to position [751, 0]
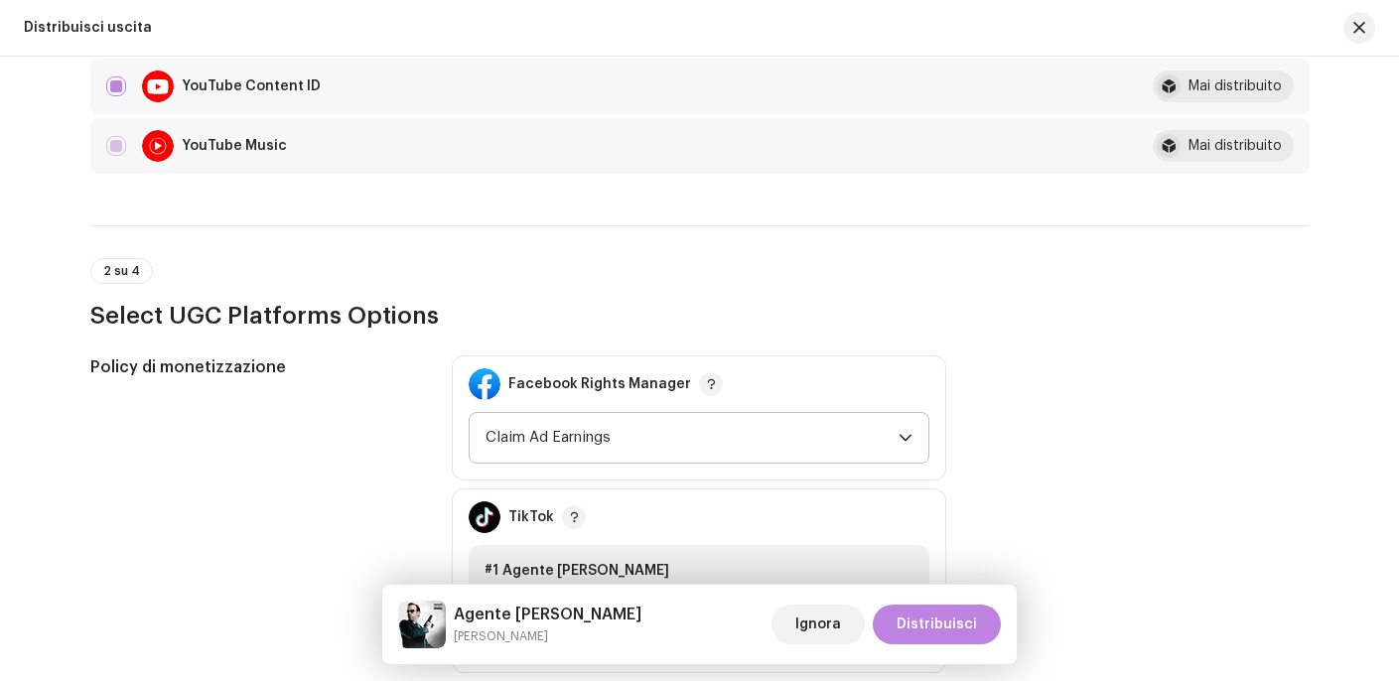
click at [811, 444] on span "Claim Ad Earnings" at bounding box center [691, 438] width 413 height 50
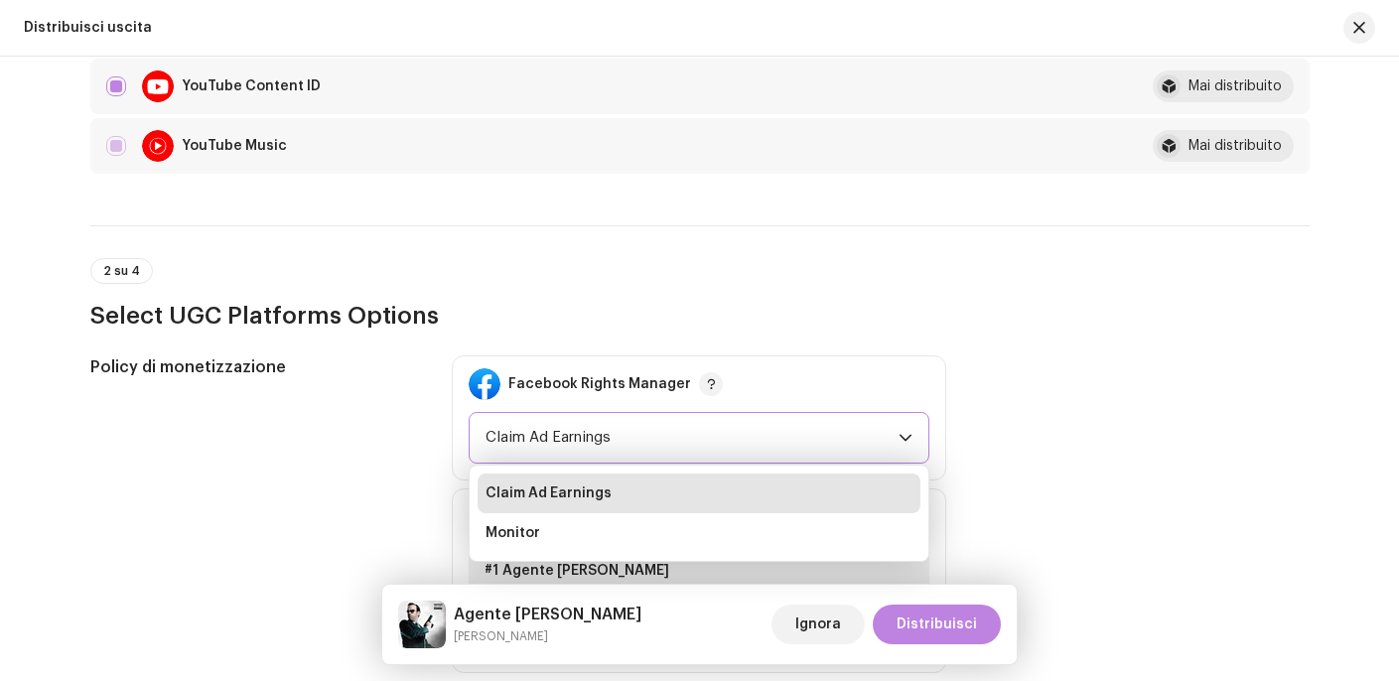
click at [861, 341] on div "Distribuisci uscita Completa quanto segue per distribuire la tua uscita ai serv…" at bounding box center [700, 575] width 1282 height 2444
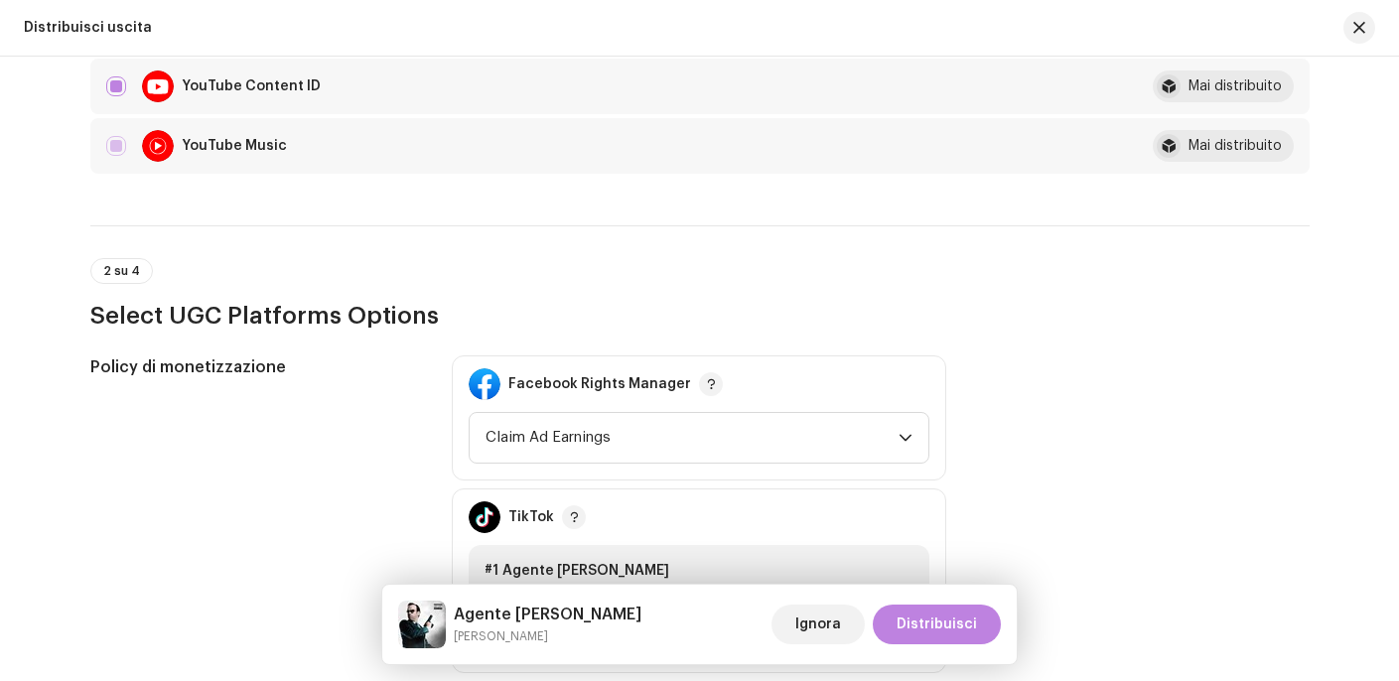
scroll to position [993, 0]
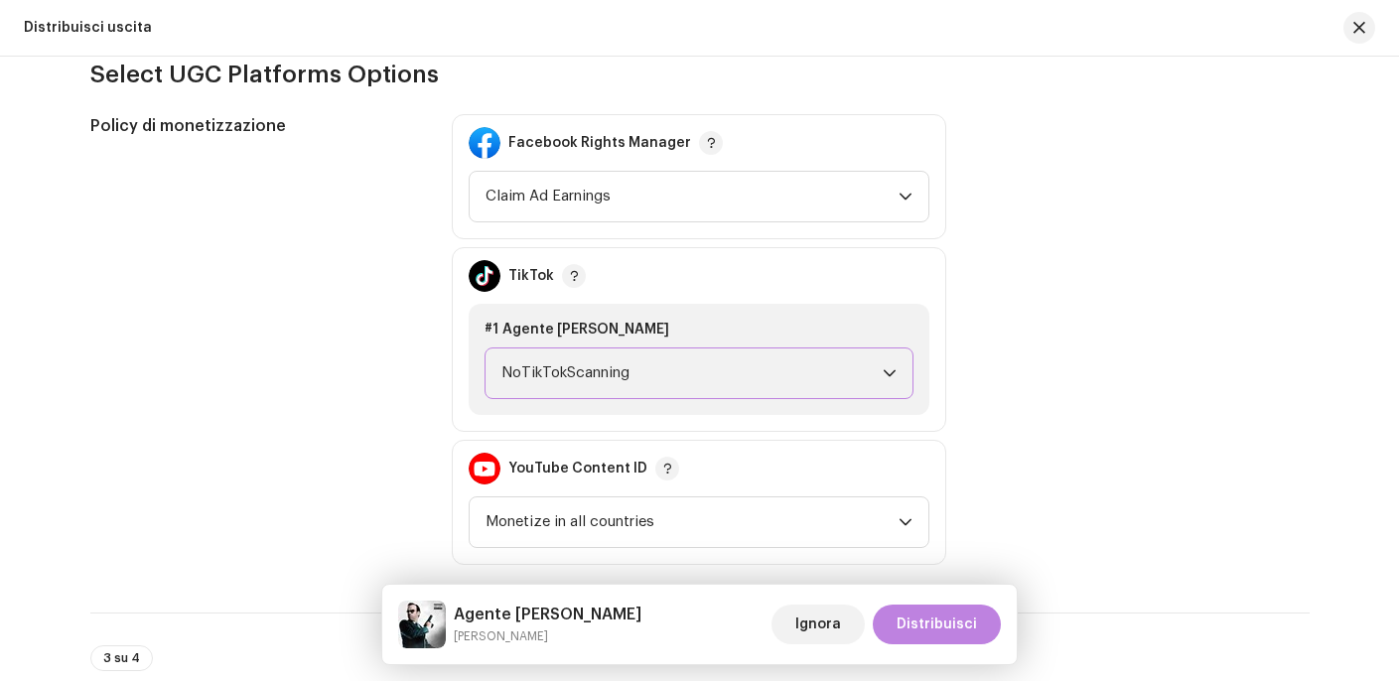
click at [714, 390] on span "NoTikTokScanning" at bounding box center [691, 373] width 381 height 50
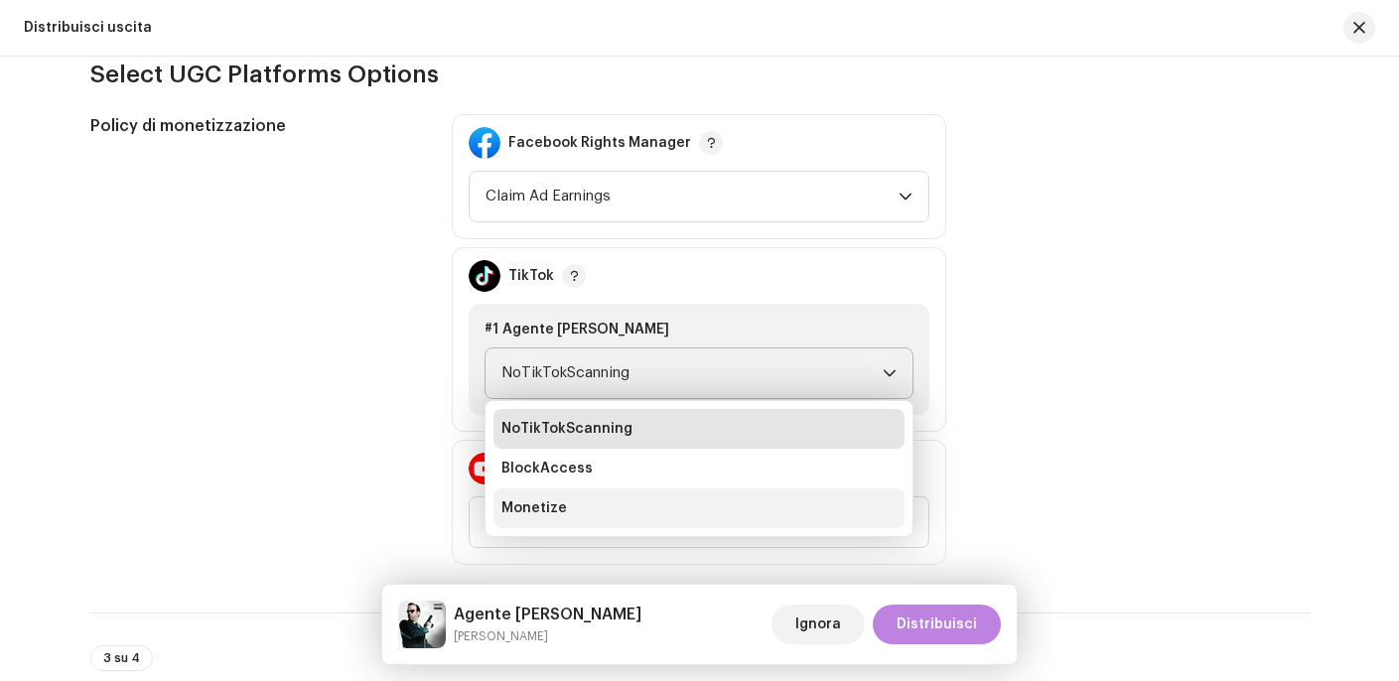
click at [608, 502] on li "Monetize" at bounding box center [698, 508] width 411 height 40
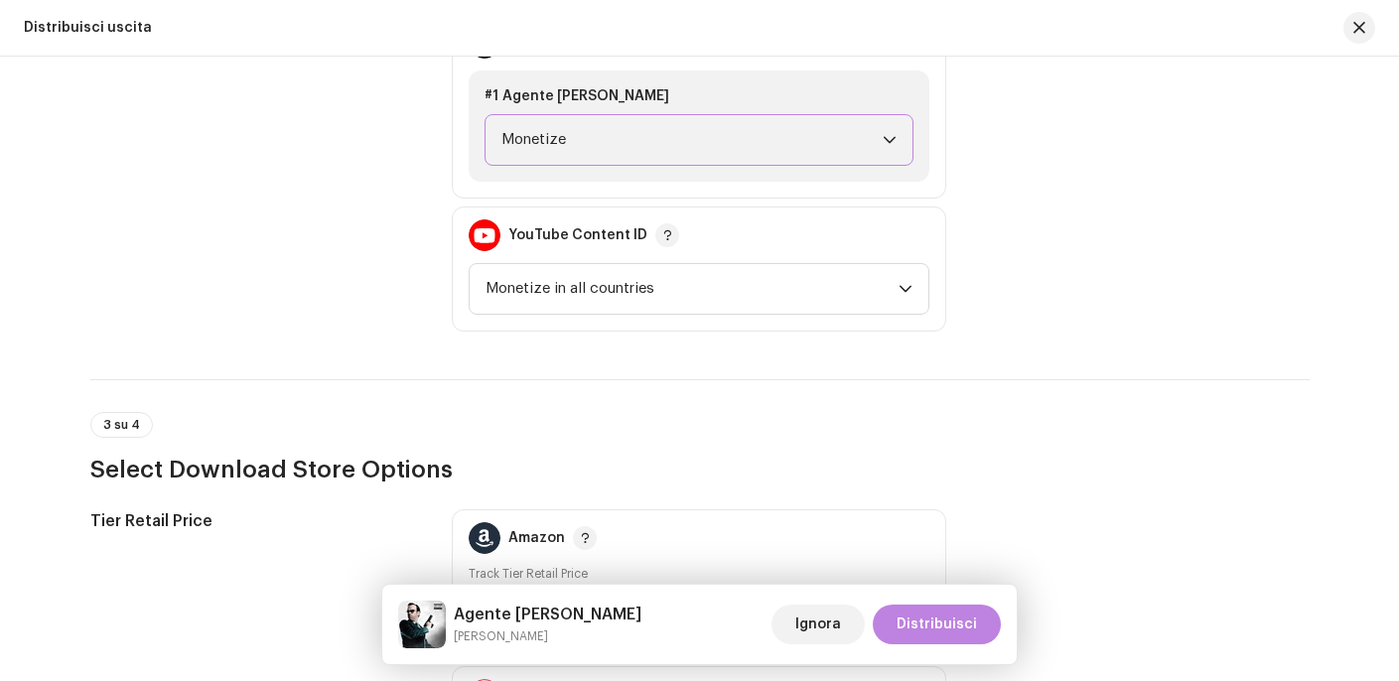
scroll to position [1230, 0]
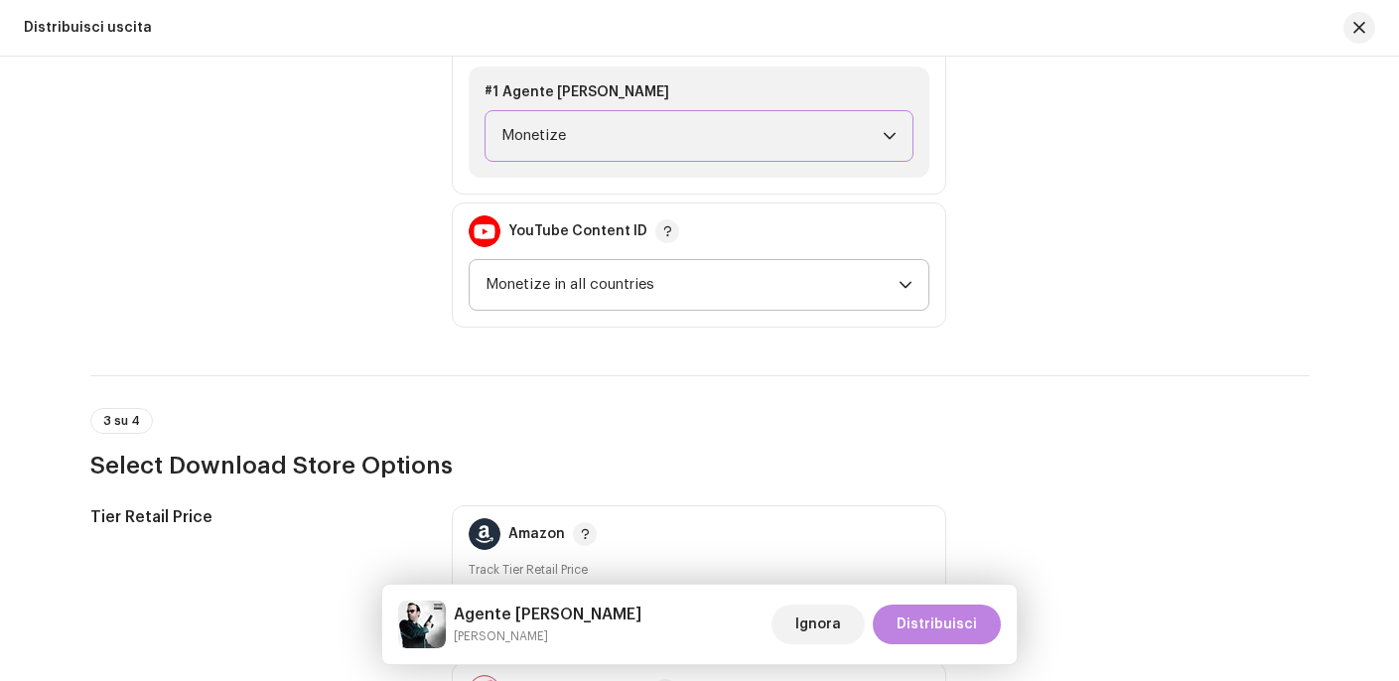
click at [737, 279] on span "Monetize in all countries" at bounding box center [691, 285] width 413 height 50
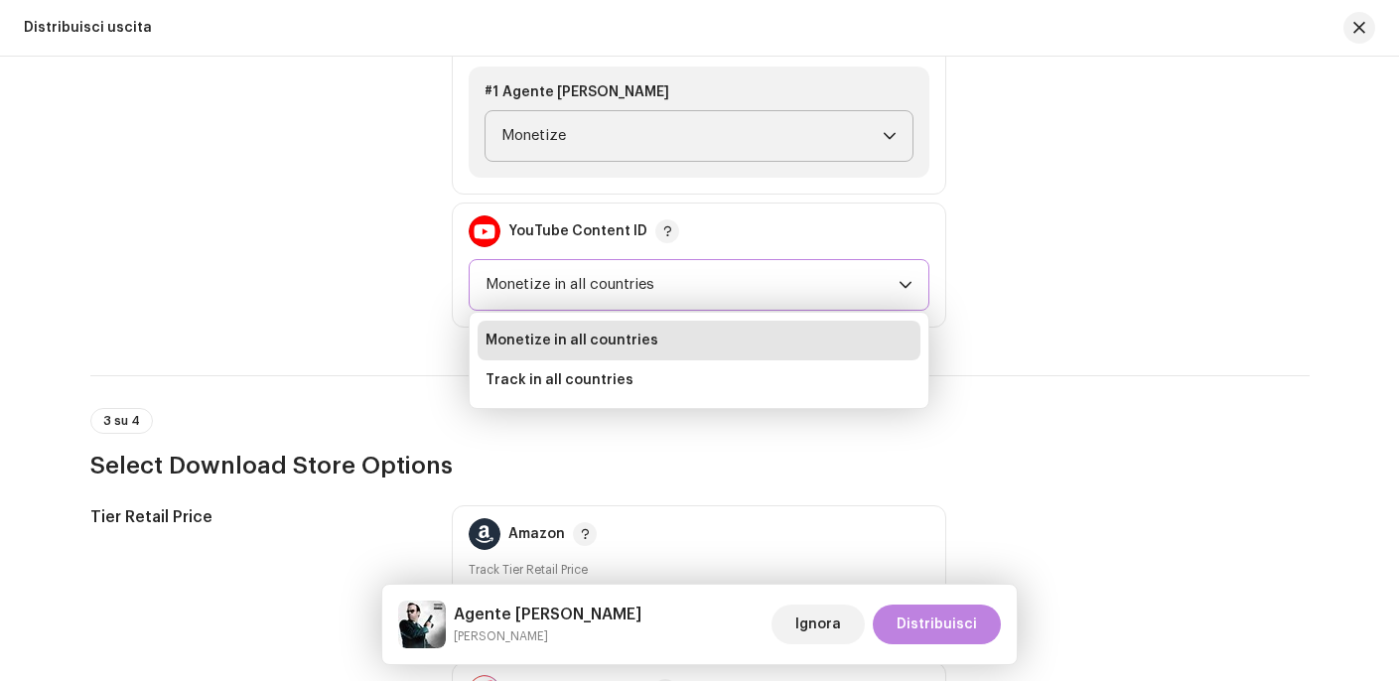
click at [1242, 343] on div "Distribuisci uscita Completa quanto segue per distribuire la tua uscita ai serv…" at bounding box center [700, 96] width 1282 height 2444
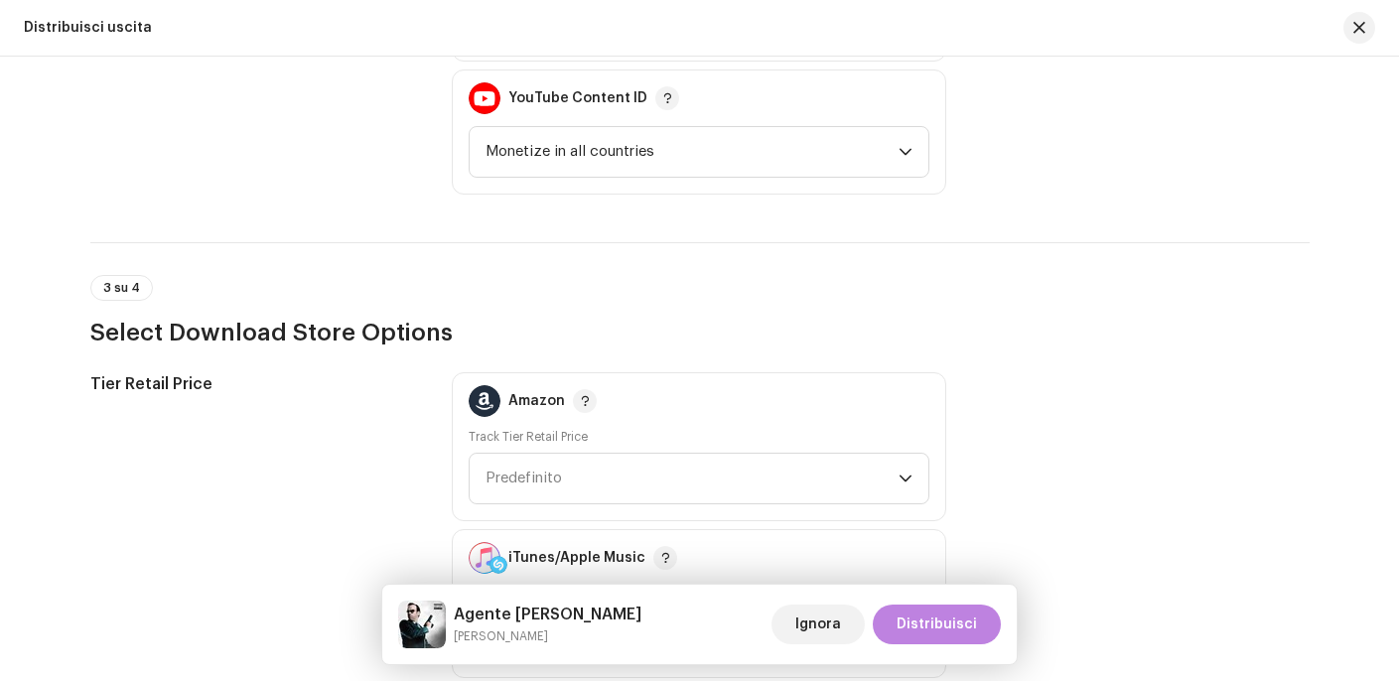
scroll to position [1467, 0]
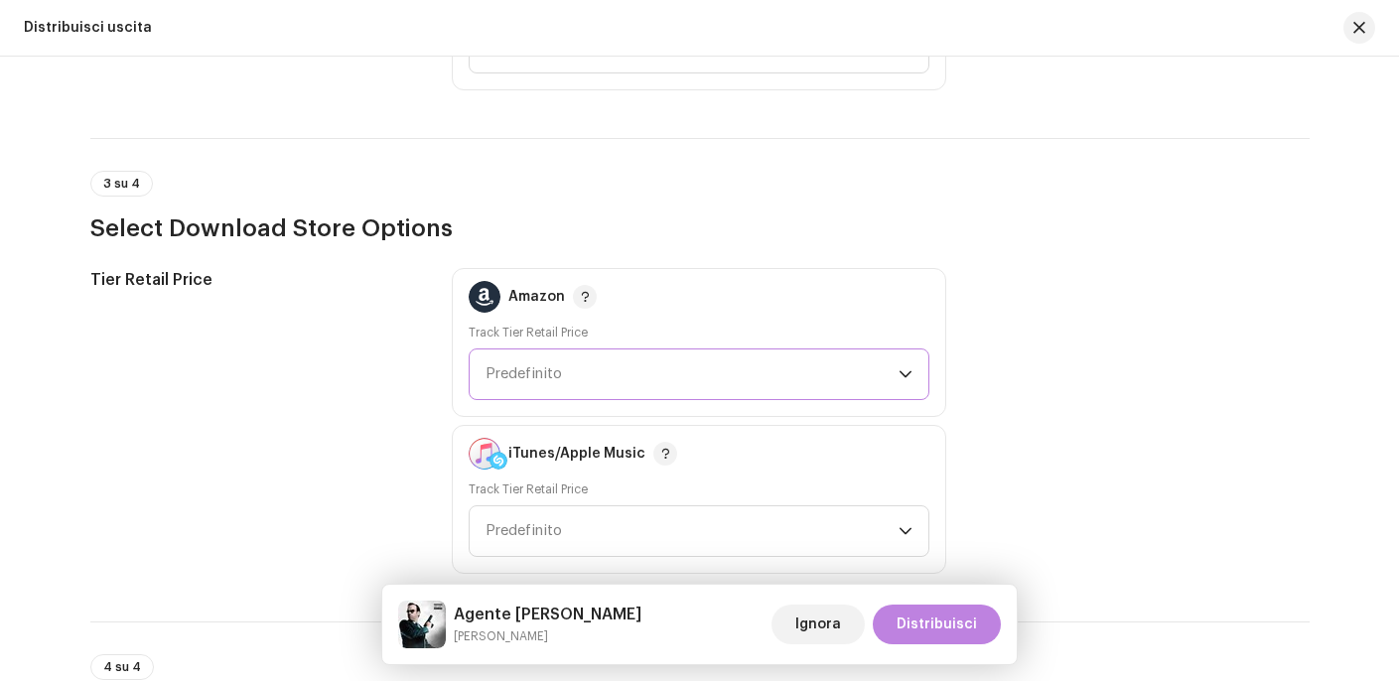
click at [844, 357] on span "Predefinito" at bounding box center [691, 374] width 413 height 50
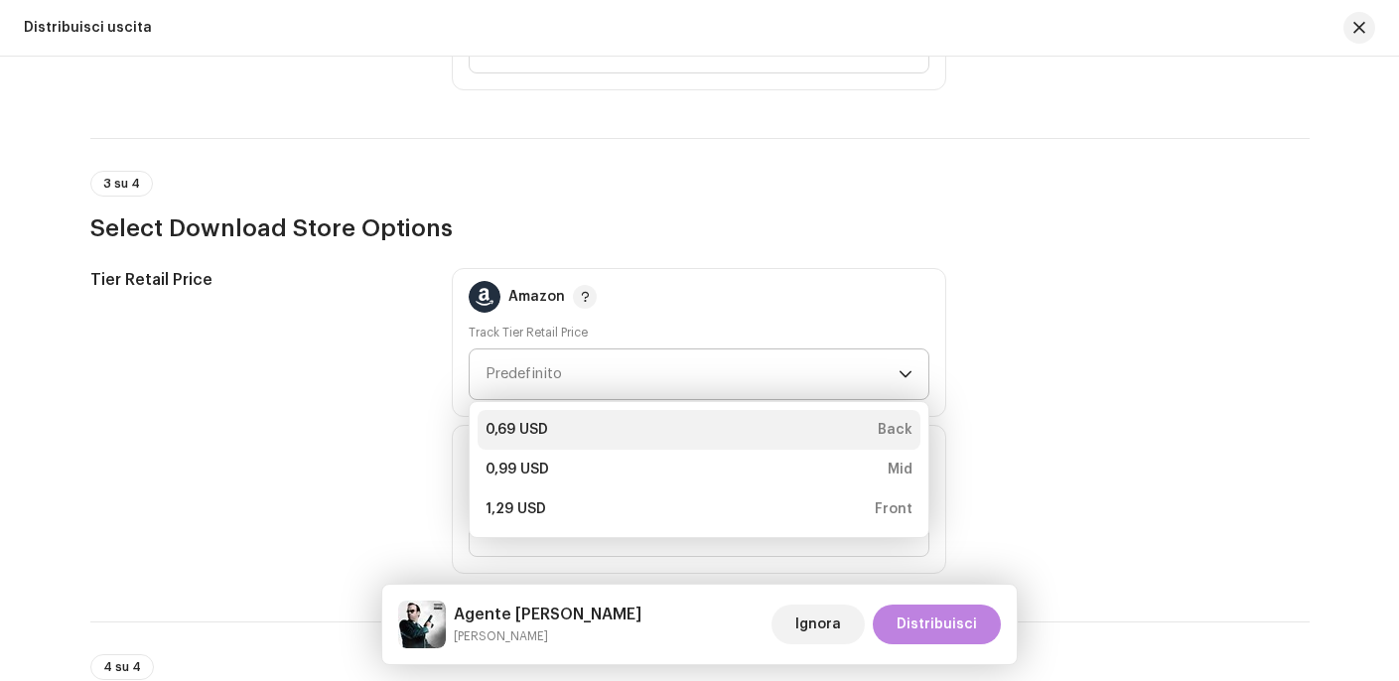
click at [683, 432] on div "0,69 USD Back" at bounding box center [698, 430] width 427 height 20
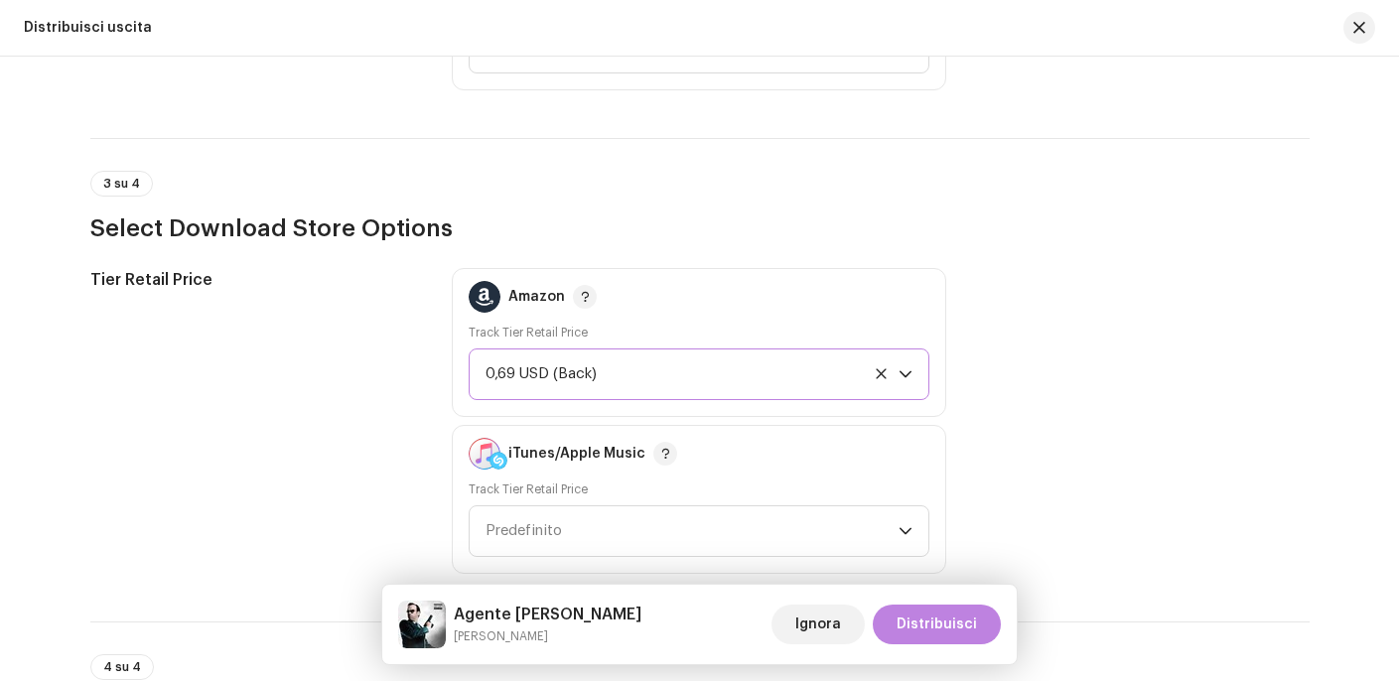
scroll to position [1510, 0]
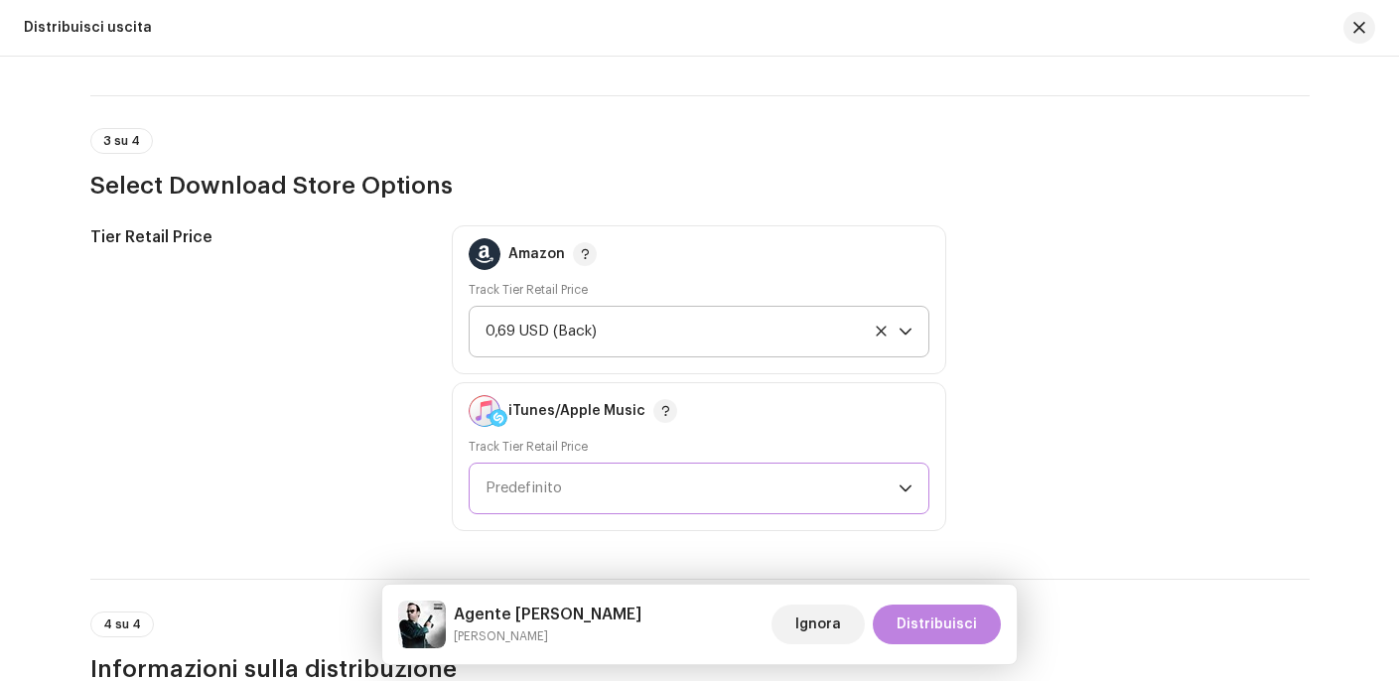
click at [707, 480] on span "Predefinito" at bounding box center [691, 489] width 413 height 50
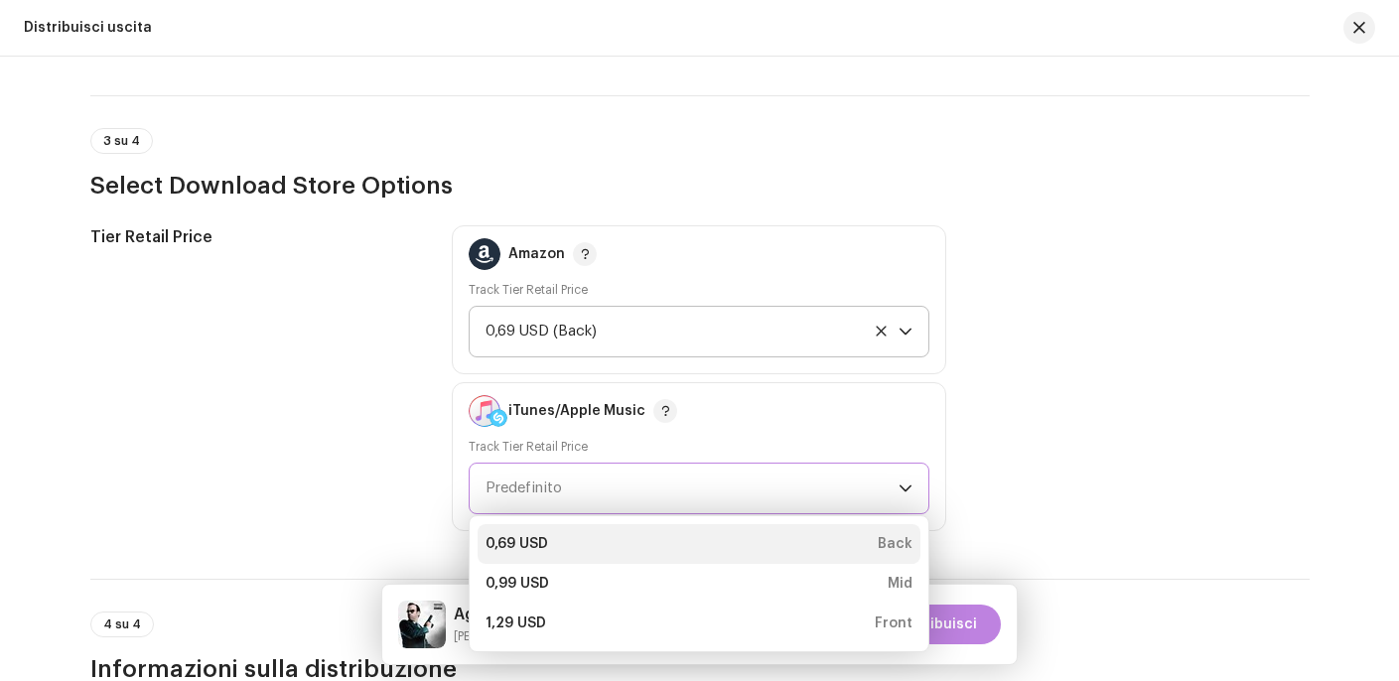
click at [673, 532] on li "0,69 USD Back" at bounding box center [698, 544] width 443 height 40
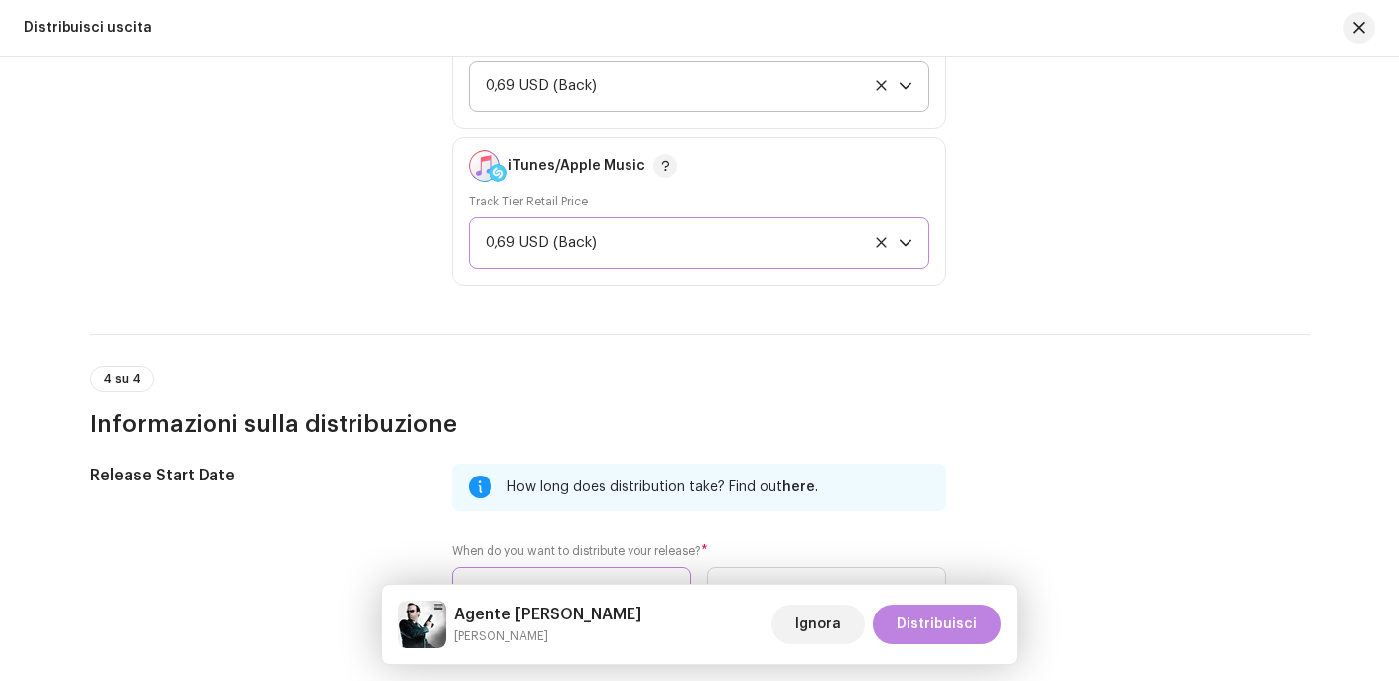
scroll to position [2008, 0]
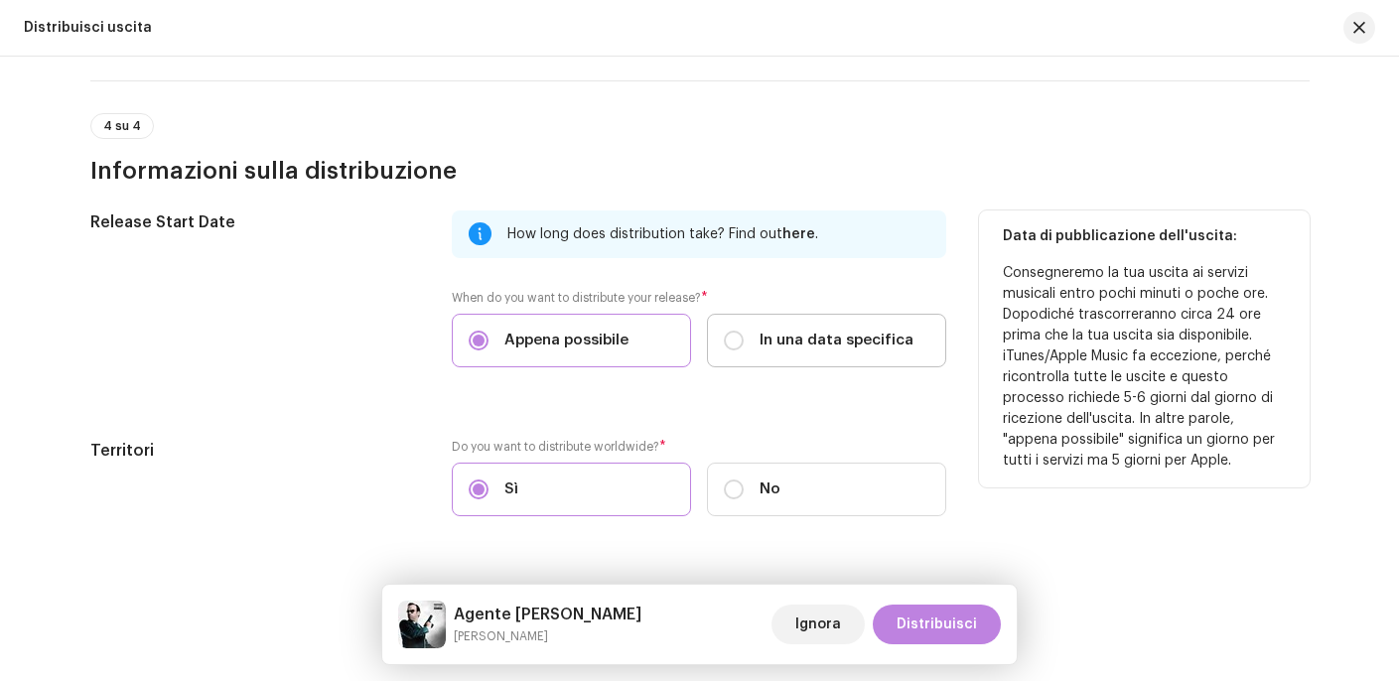
click at [814, 350] on span "In una data specifica" at bounding box center [836, 341] width 154 height 22
click at [743, 350] on input "In una data specifica" at bounding box center [734, 341] width 20 height 20
radio input "true"
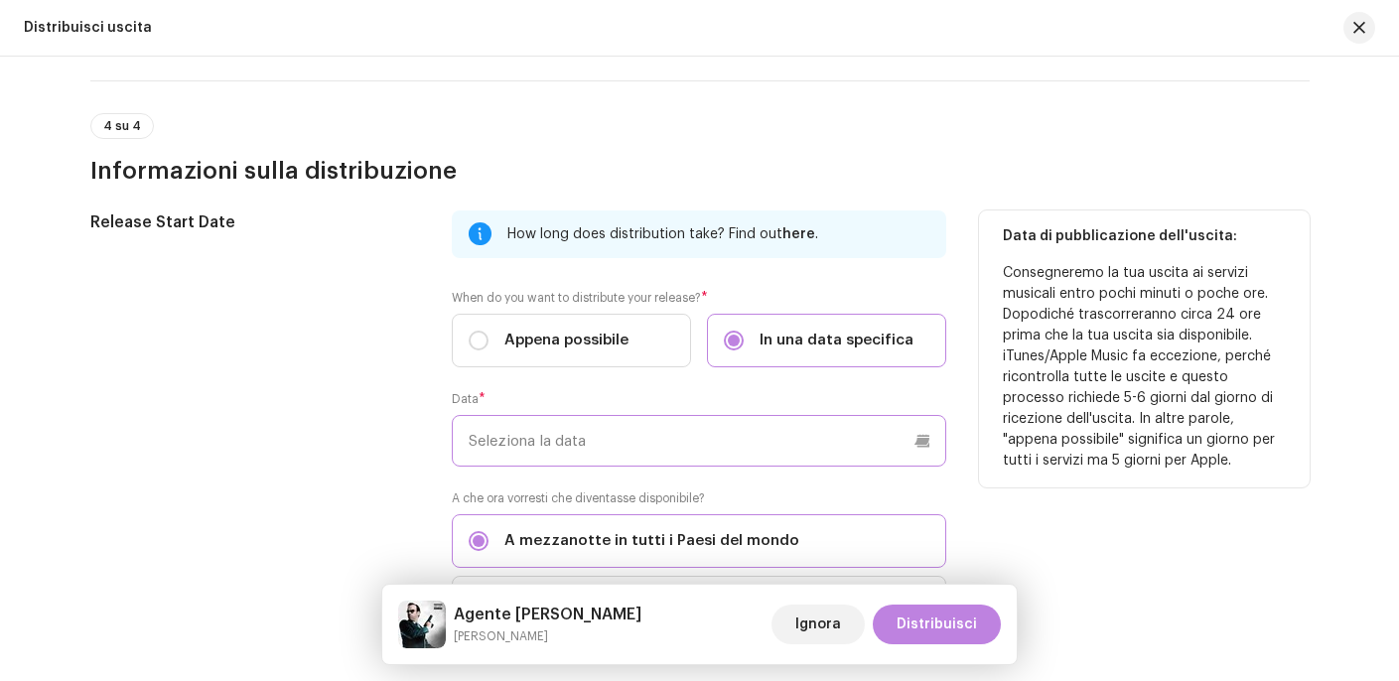
click at [690, 450] on input "text" at bounding box center [699, 441] width 494 height 52
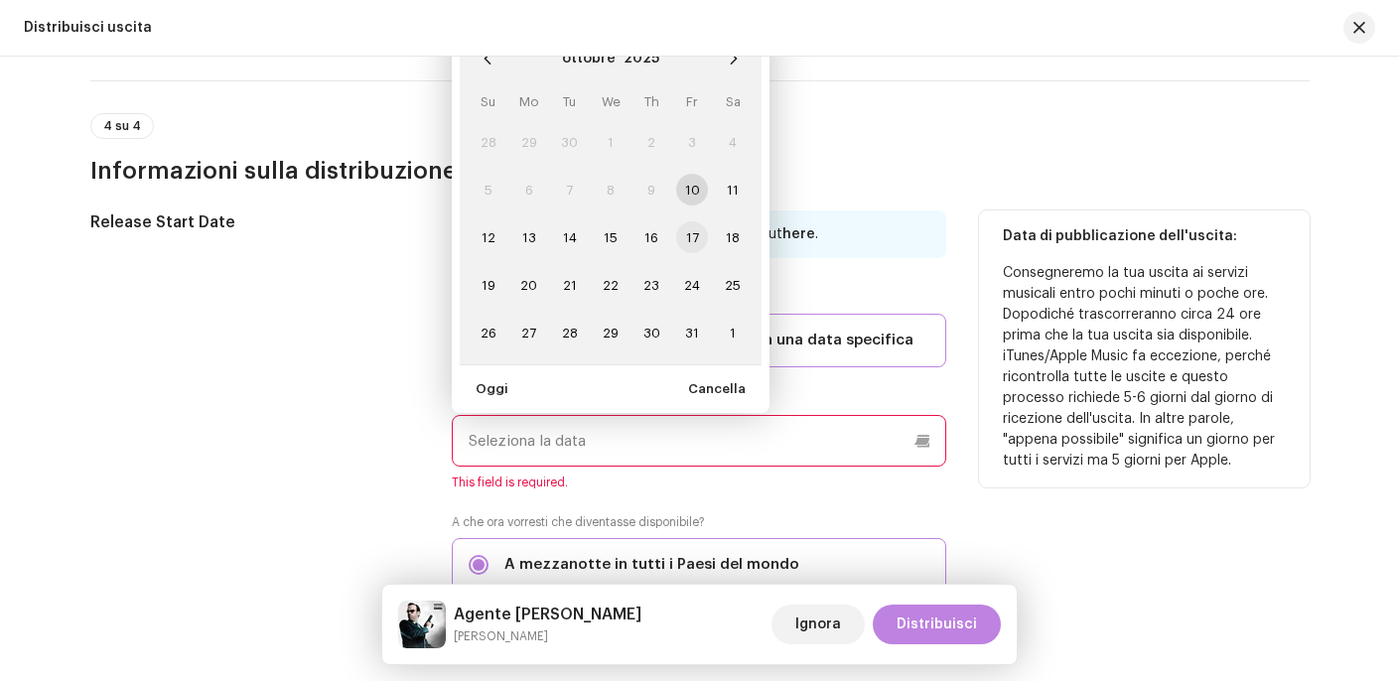
click at [690, 244] on span "17" at bounding box center [692, 237] width 32 height 32
type input "[DATE]"
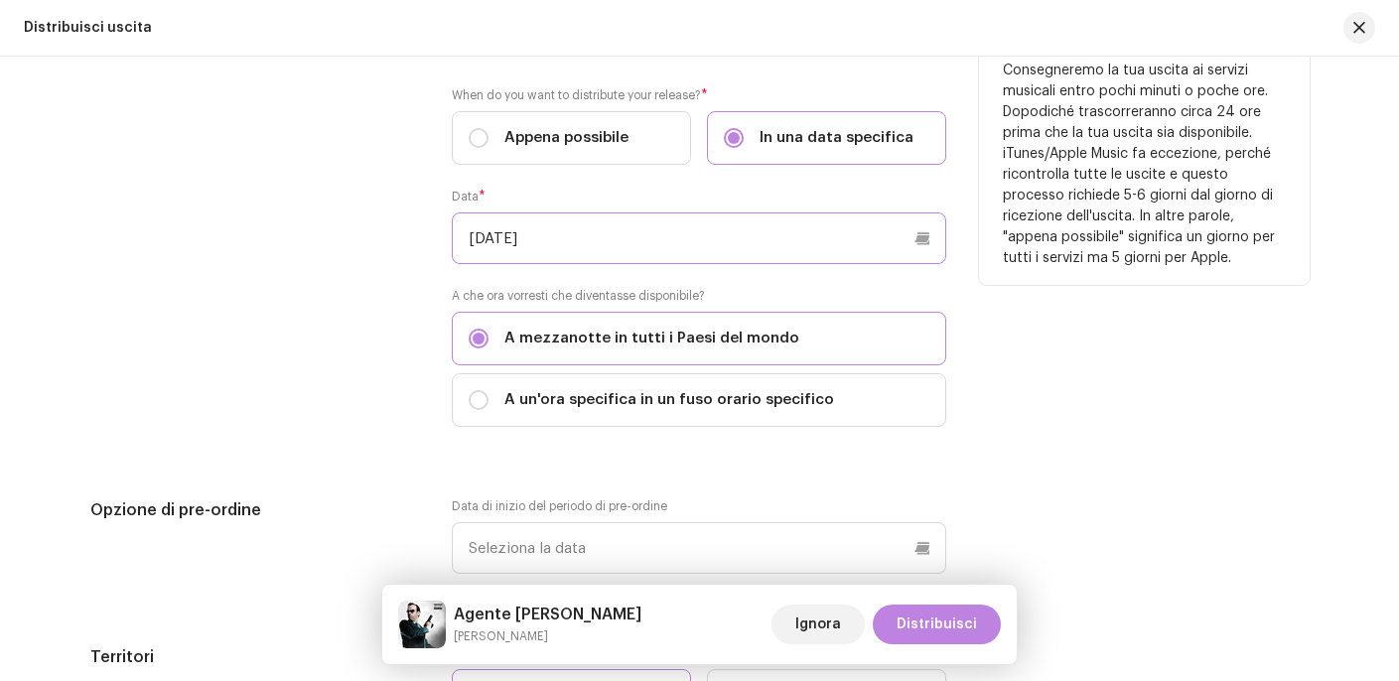
scroll to position [2404, 0]
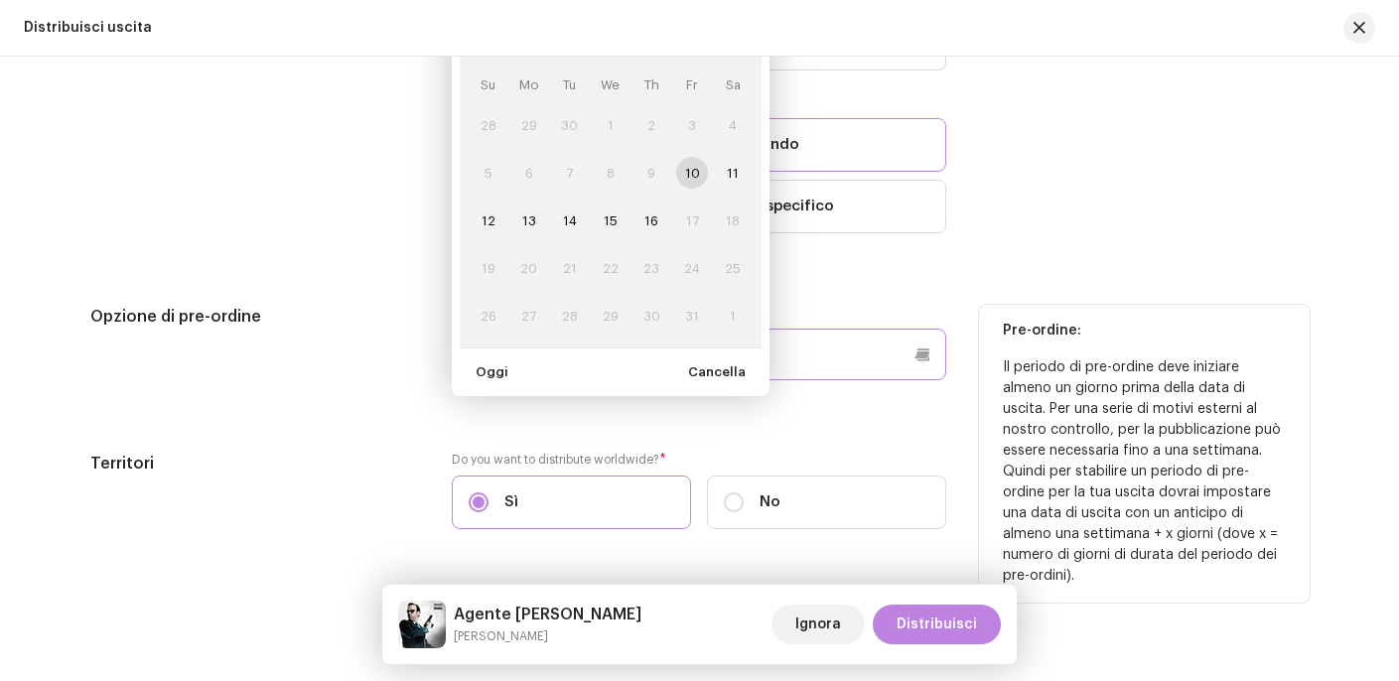
click at [711, 358] on p-datepicker "ottobre 2025 Su Mo Tu We Th Fr Sa 28 29 30 1 2 3 4 5 6 7 8 9 10 11 12 13 14 15 …" at bounding box center [699, 355] width 494 height 52
click at [725, 169] on span "11" at bounding box center [733, 173] width 32 height 32
type input "[DATE]"
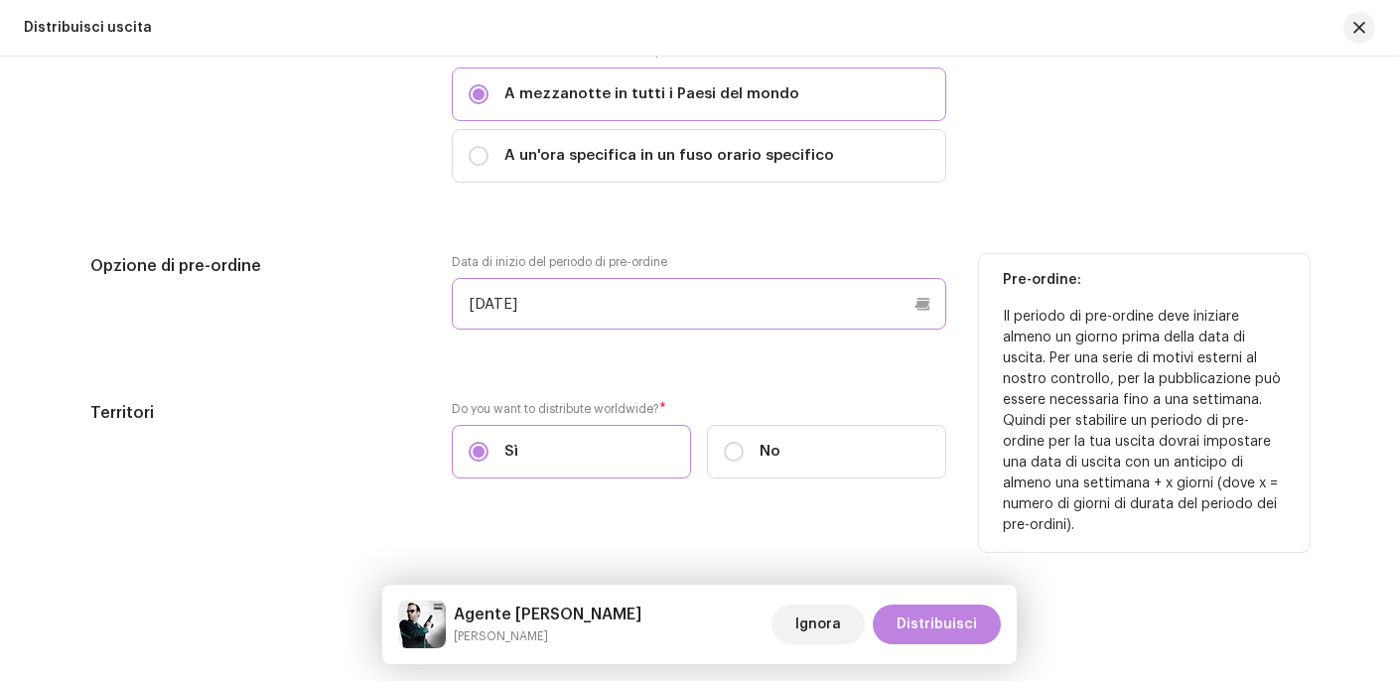
scroll to position [2466, 0]
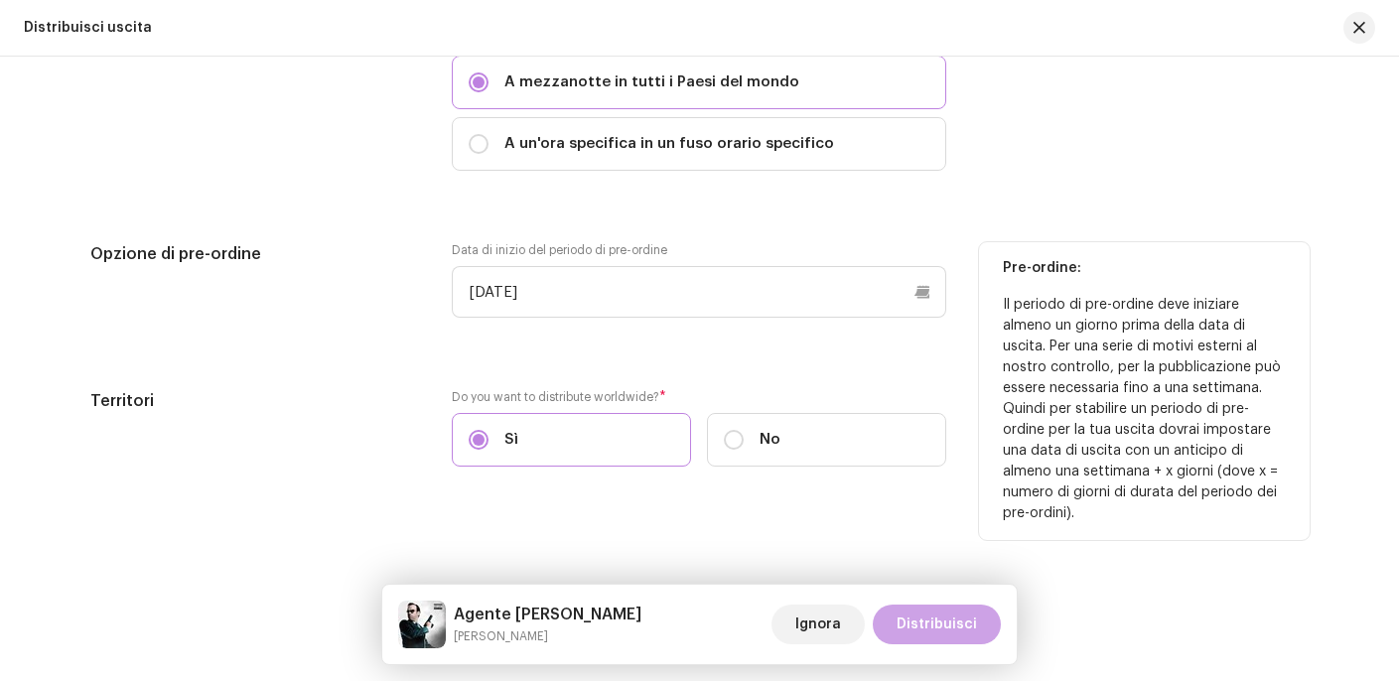
click at [942, 629] on span "Distribuisci" at bounding box center [936, 624] width 80 height 40
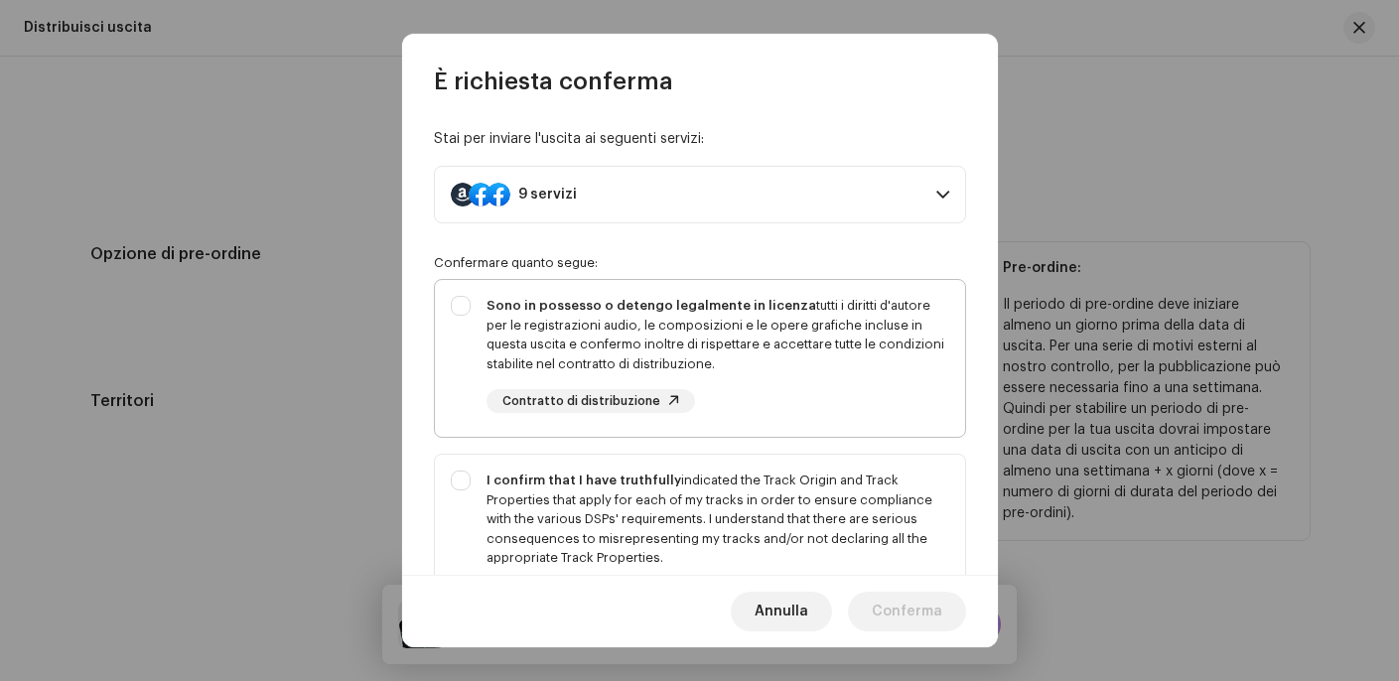
click at [667, 333] on div "Sono in possesso o detengo legalmente in licenza tutti i diritti d'autore per l…" at bounding box center [717, 334] width 463 height 77
checkbox input "true"
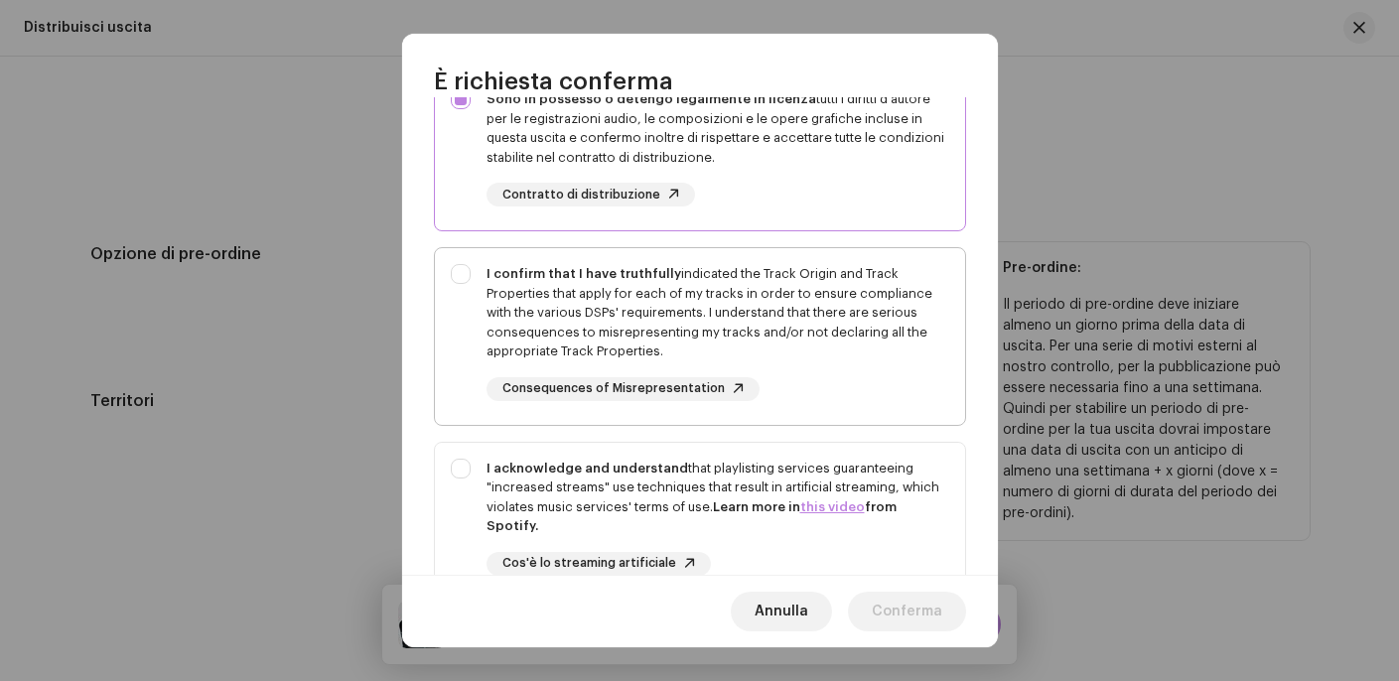
scroll to position [207, 0]
click at [683, 344] on div "I confirm that I have truthfully indicated the Track Origin and Track Propertie…" at bounding box center [717, 311] width 463 height 97
checkbox input "true"
click at [654, 458] on div "I acknowledge and understand that playlisting services guaranteeing "increased …" at bounding box center [717, 496] width 463 height 77
checkbox input "true"
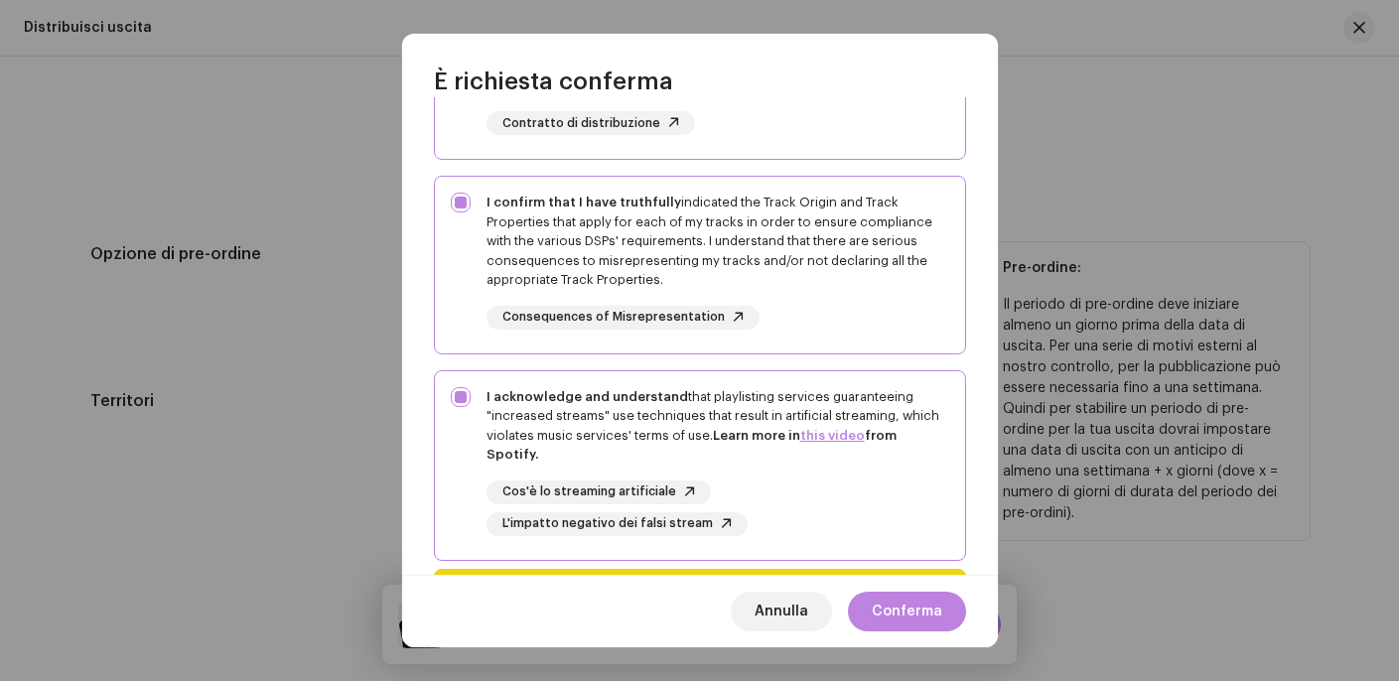
scroll to position [399, 0]
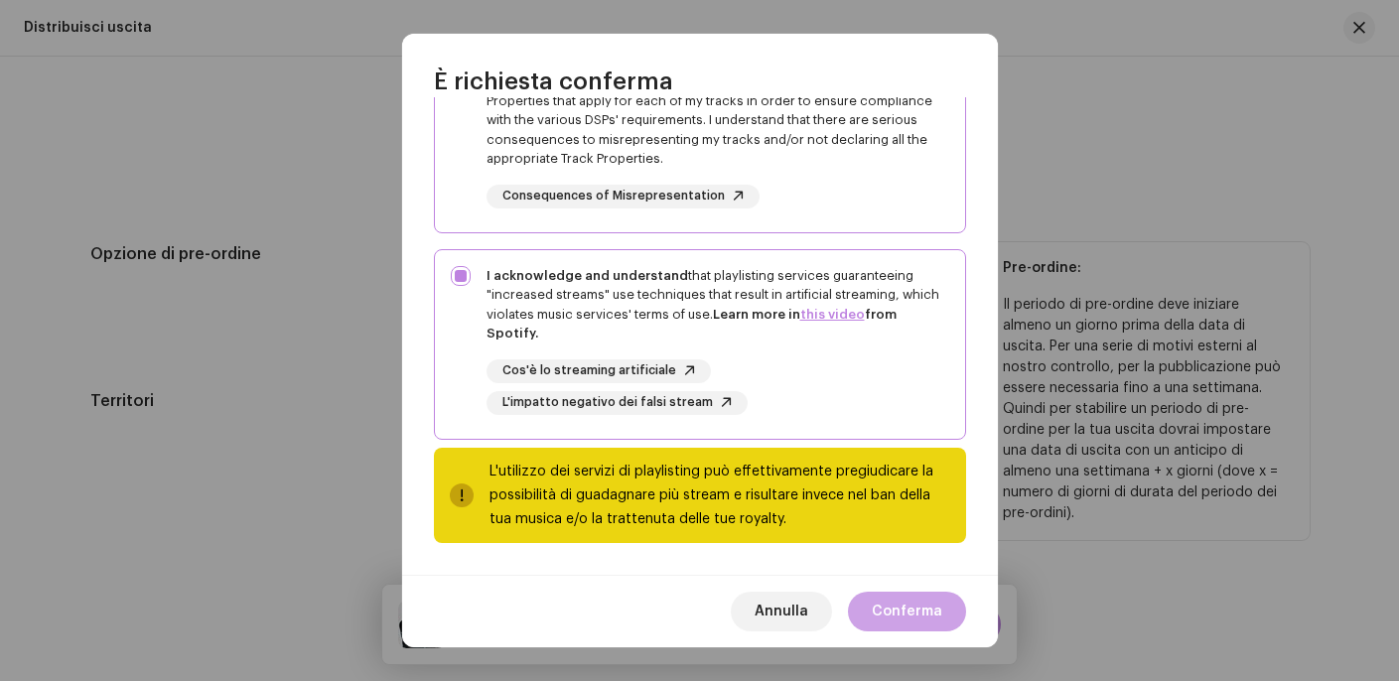
click at [895, 600] on span "Conferma" at bounding box center [906, 612] width 70 height 40
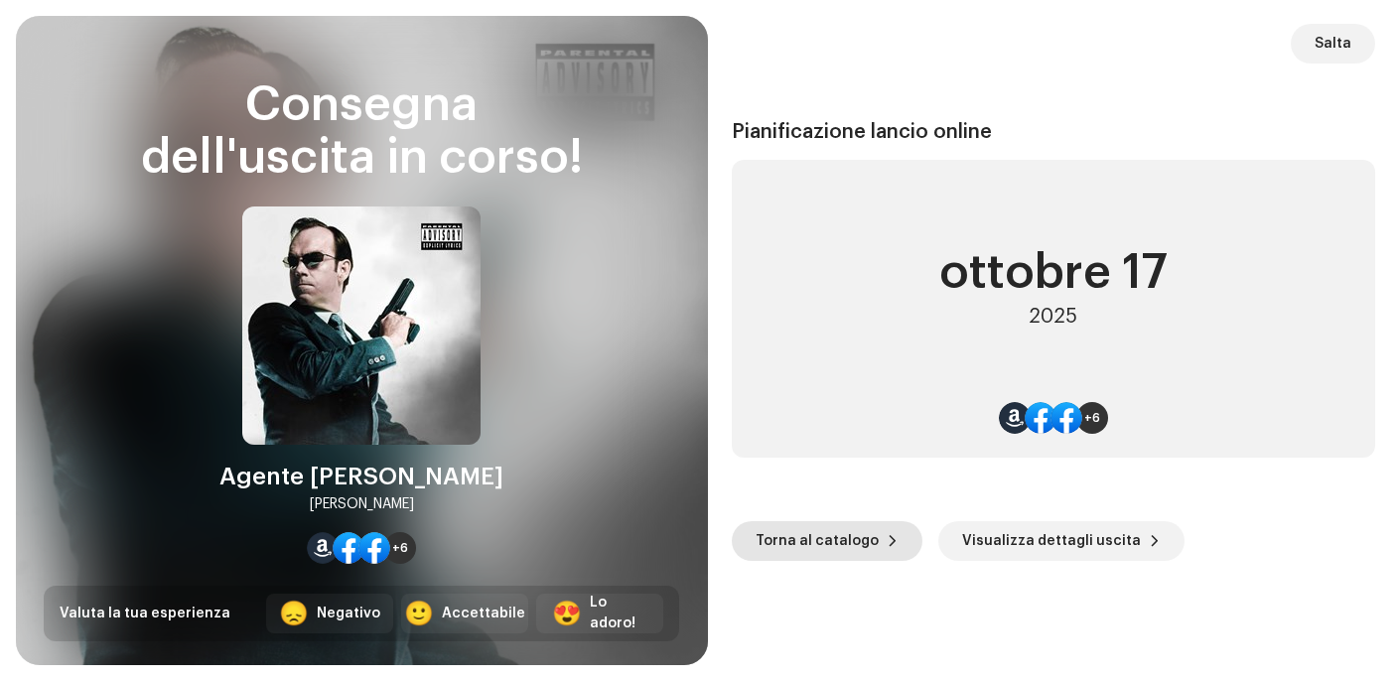
click at [865, 540] on span "Torna al catalogo" at bounding box center [816, 541] width 123 height 40
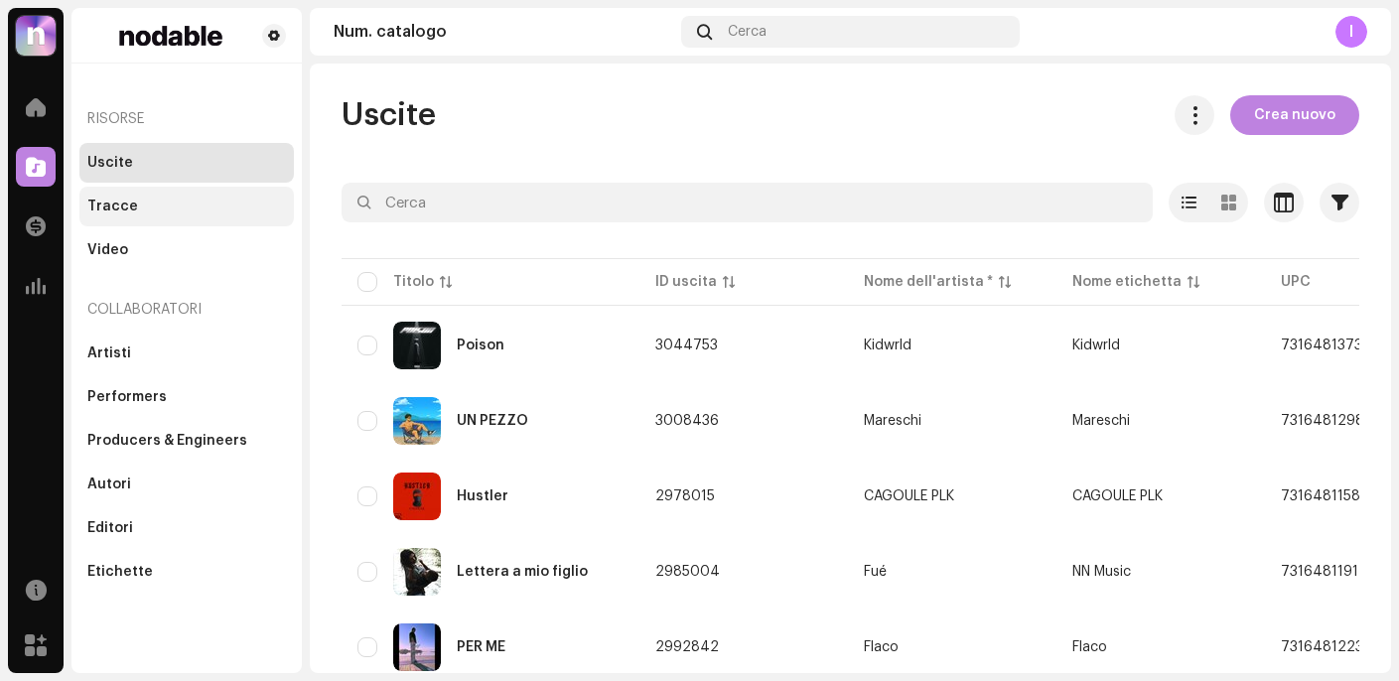
click at [150, 191] on div "Tracce" at bounding box center [186, 207] width 214 height 40
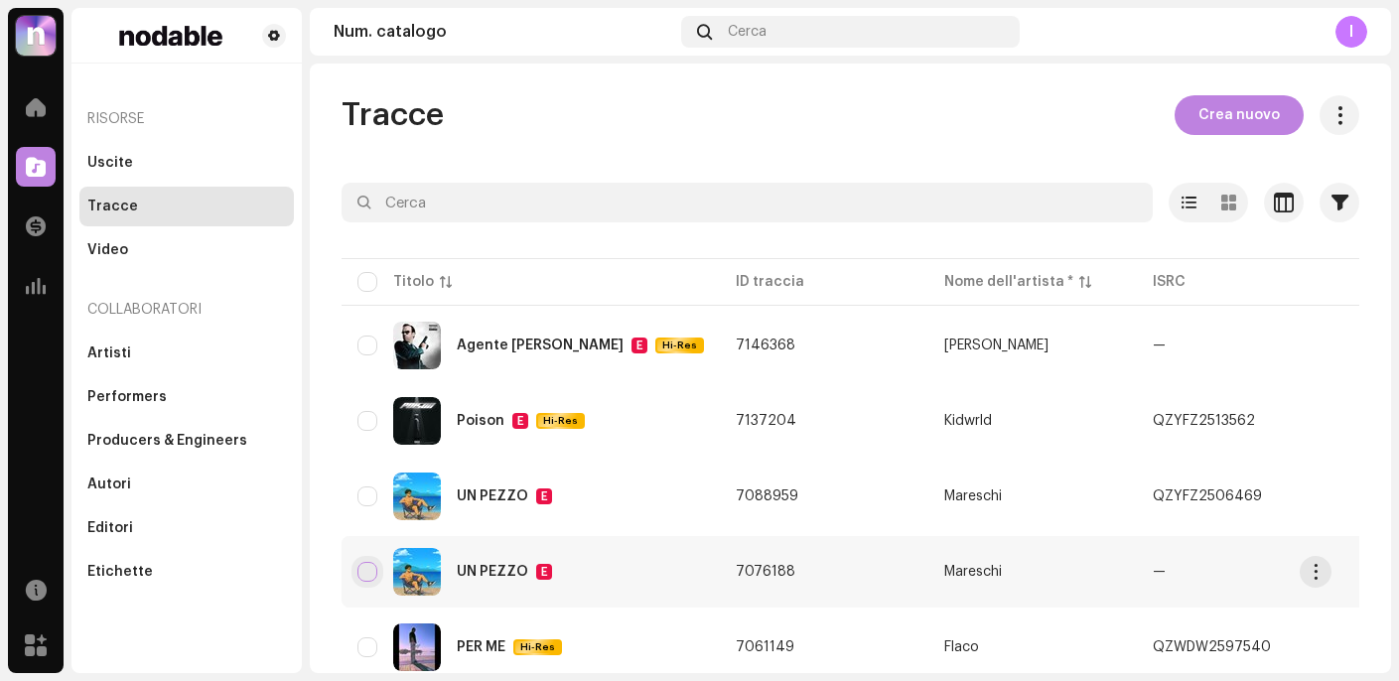
click at [370, 572] on input "checkbox" at bounding box center [367, 572] width 20 height 20
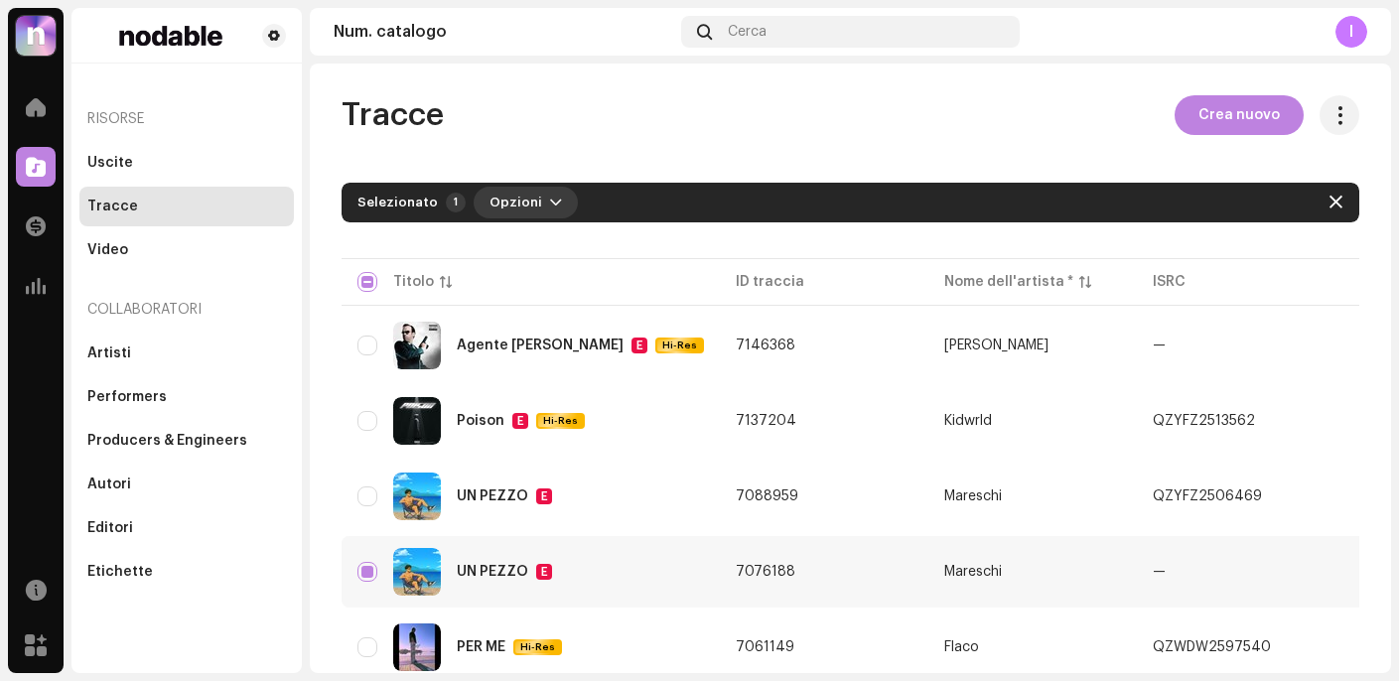
click at [527, 195] on span "Opzioni" at bounding box center [515, 203] width 53 height 40
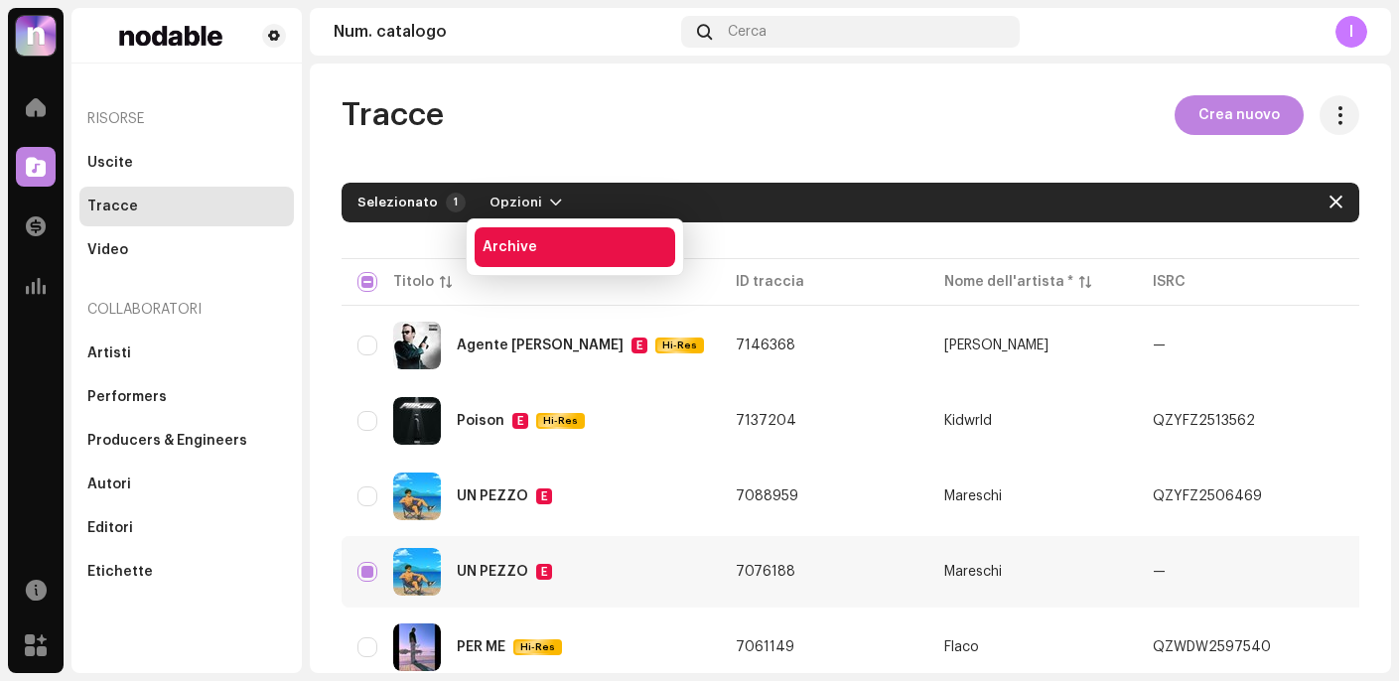
click at [539, 252] on div "Archive" at bounding box center [574, 247] width 185 height 16
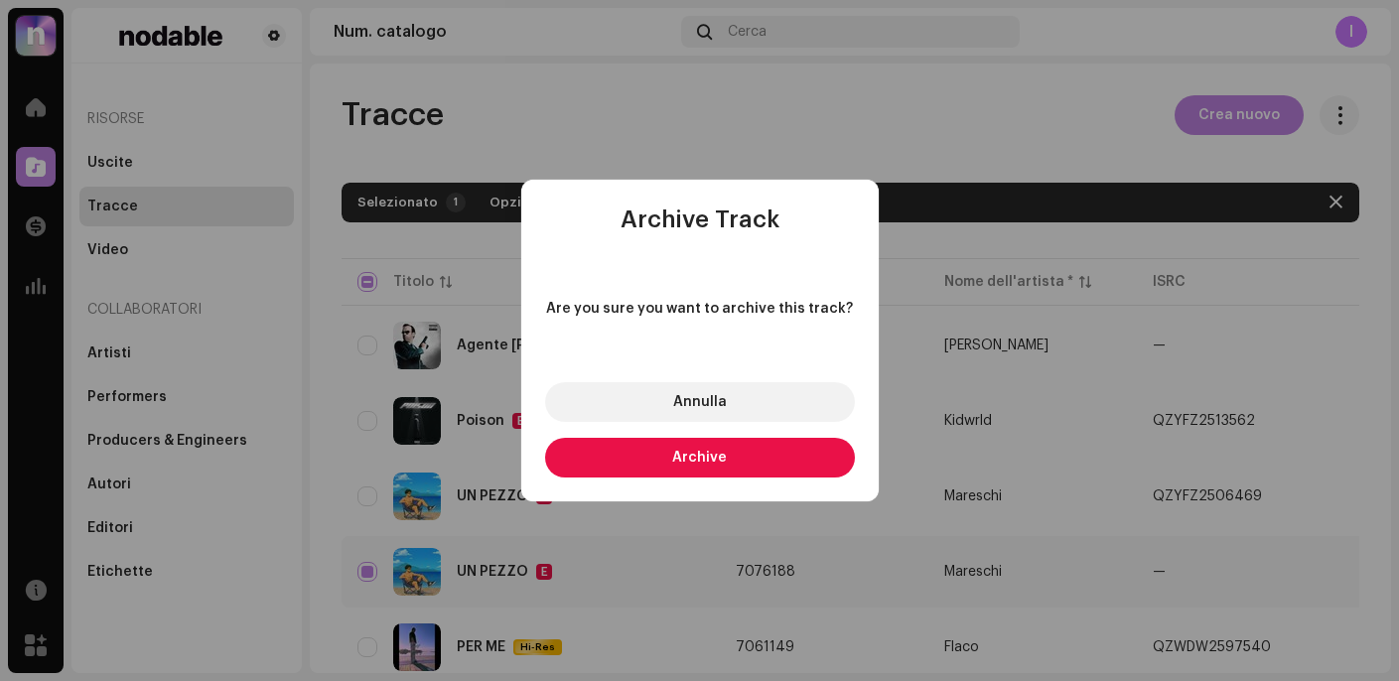
click at [710, 459] on span "Archive" at bounding box center [699, 458] width 55 height 14
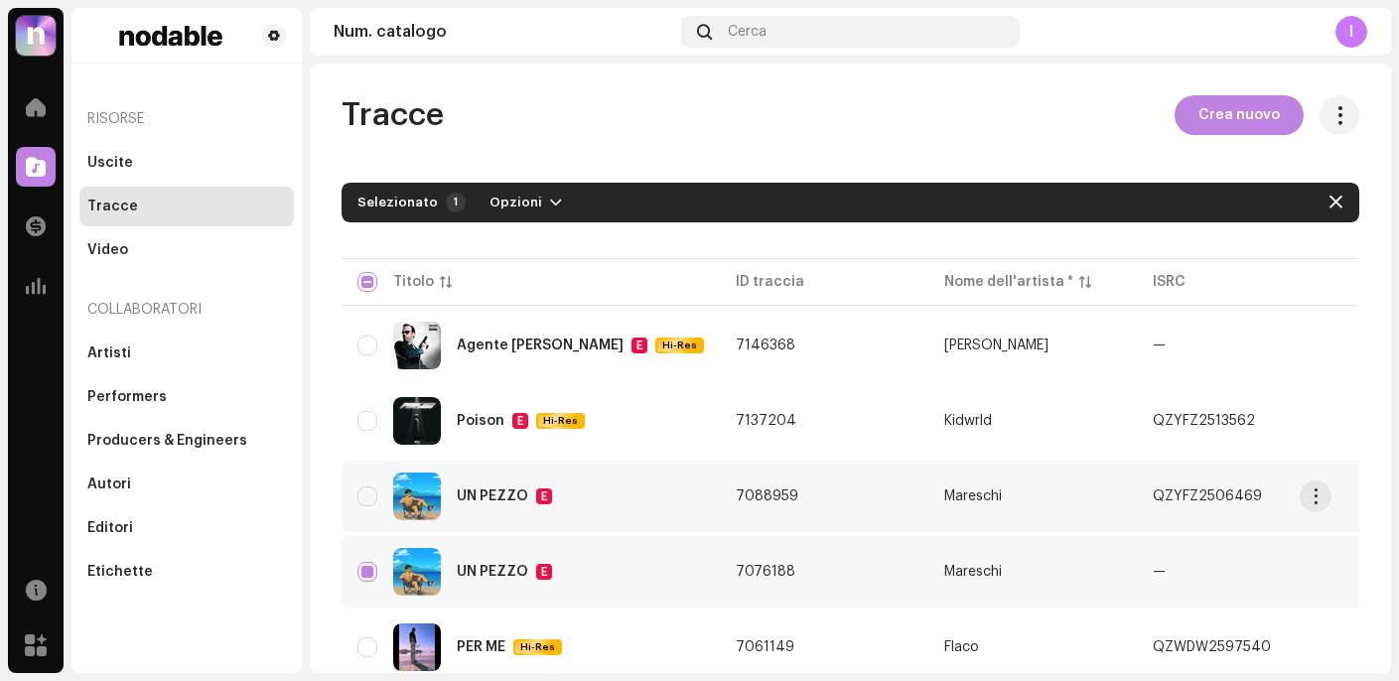
checkbox input "false"
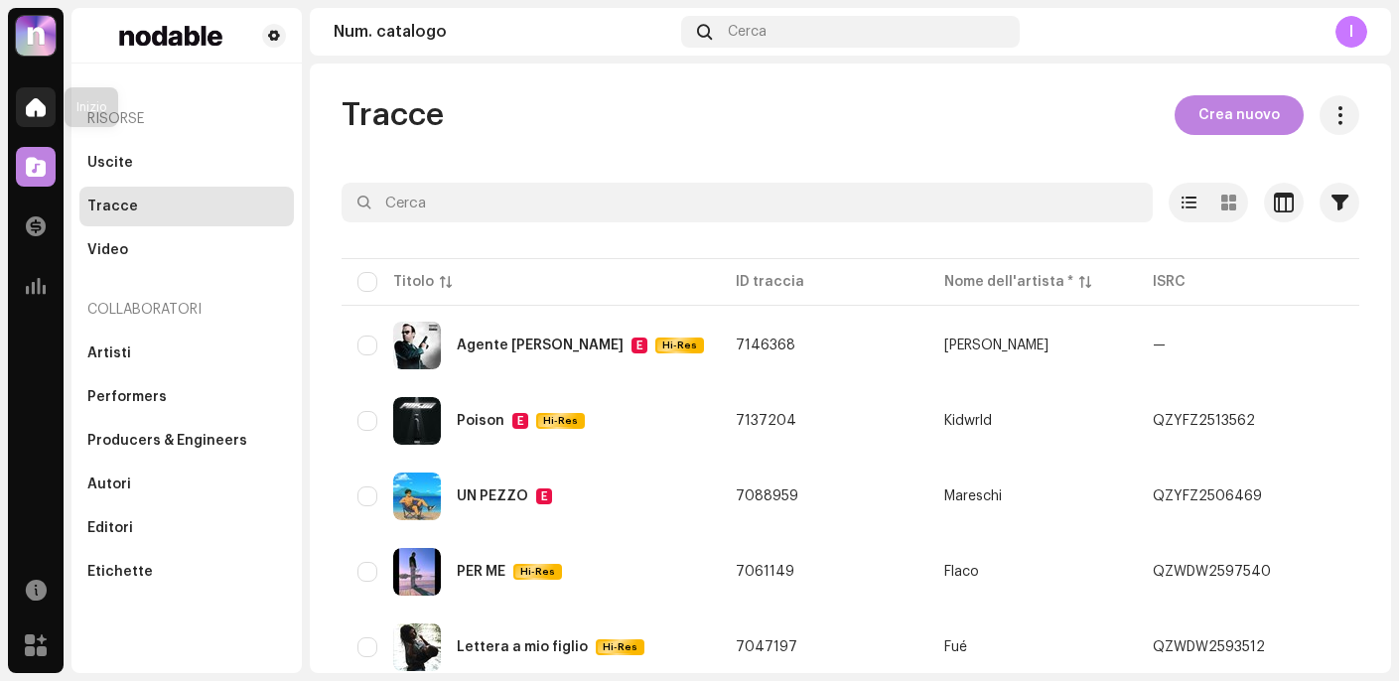
click at [30, 119] on div at bounding box center [36, 107] width 40 height 40
